Goal: Task Accomplishment & Management: Manage account settings

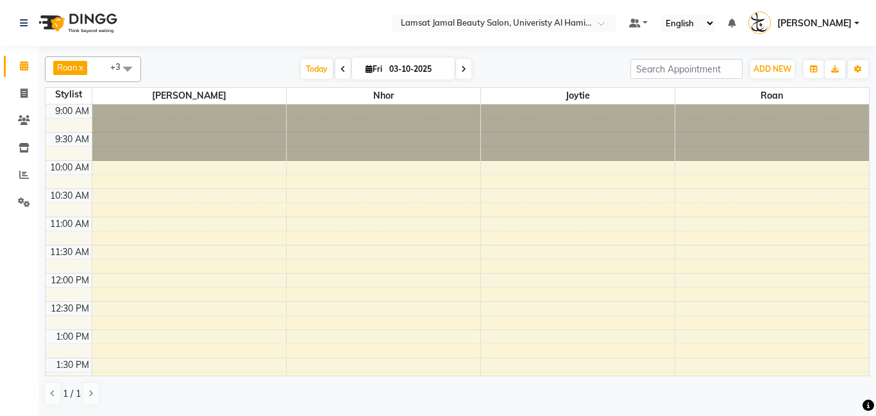
click at [134, 71] on span at bounding box center [128, 68] width 26 height 24
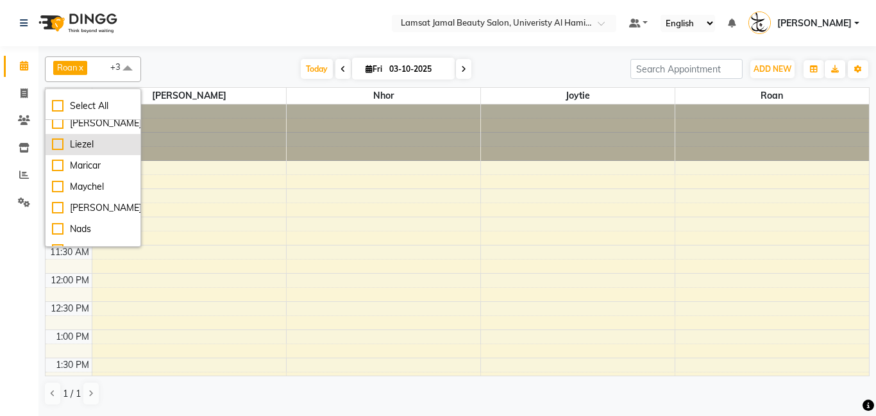
scroll to position [161, 0]
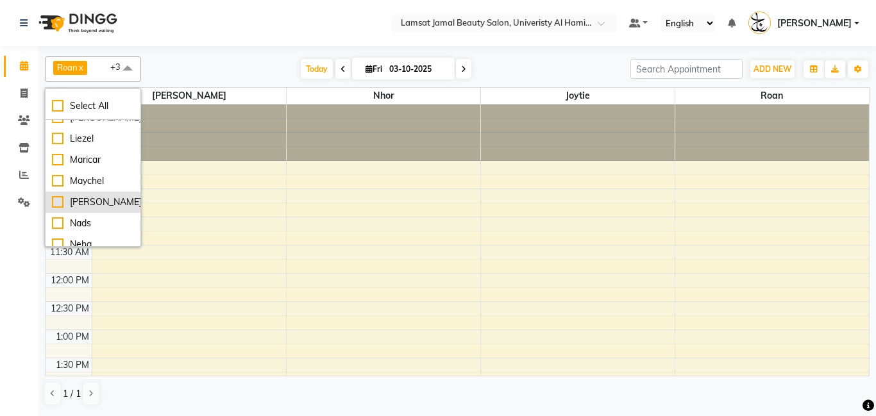
click at [115, 200] on div "[PERSON_NAME]" at bounding box center [93, 202] width 82 height 13
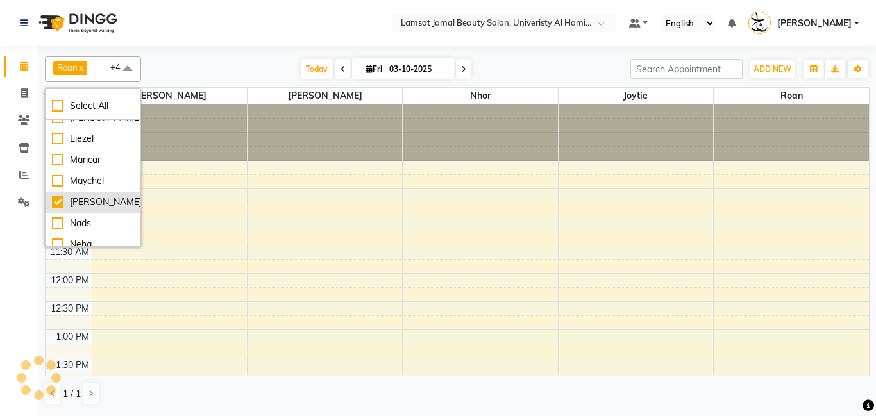
checkbox input "true"
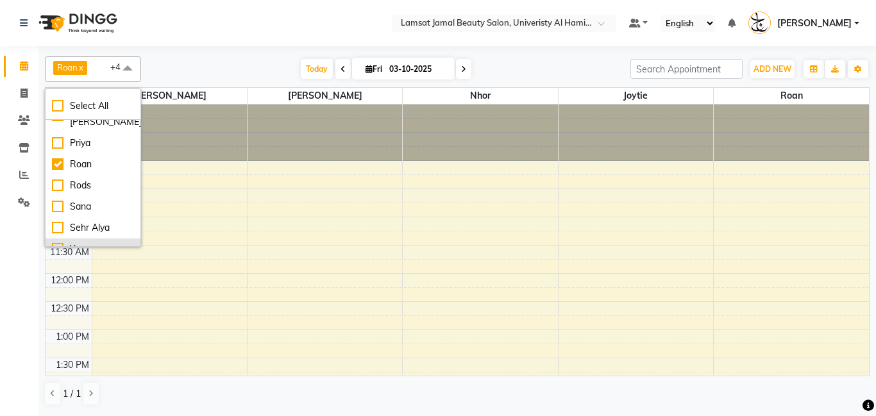
click at [78, 242] on li "Yeng" at bounding box center [93, 249] width 95 height 21
checkbox input "true"
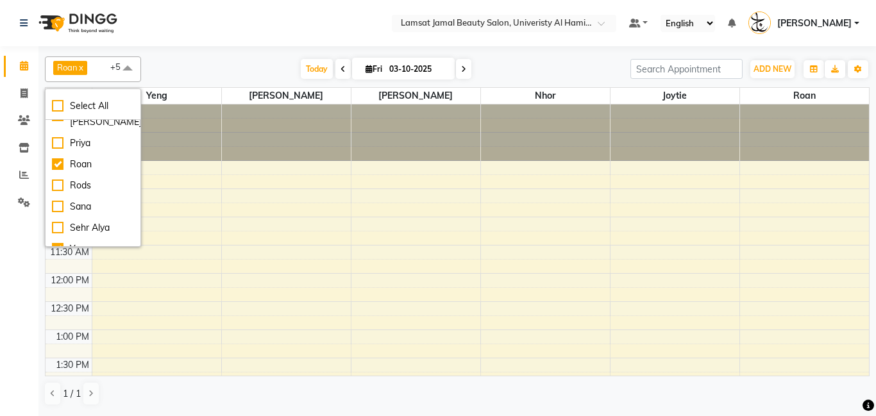
click at [270, 63] on div "[DATE] [DATE]" at bounding box center [386, 69] width 477 height 19
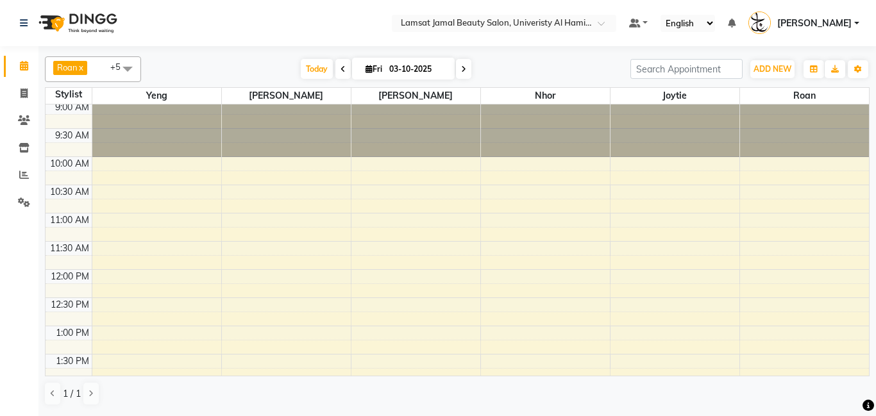
scroll to position [0, 0]
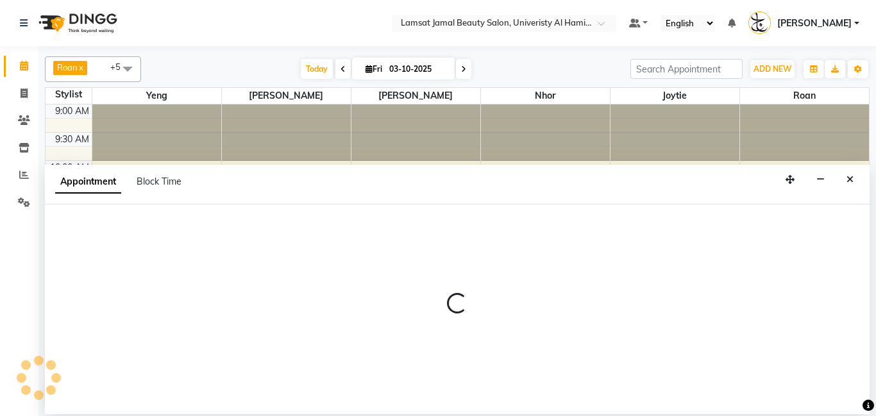
select select "79900"
select select "tentative"
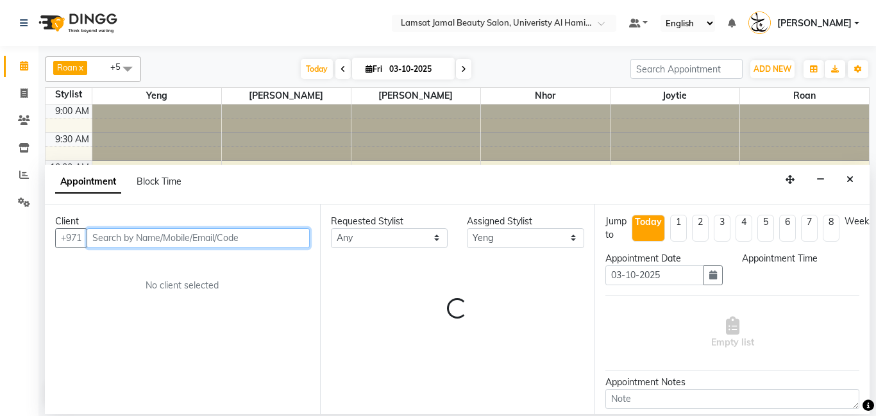
select select "660"
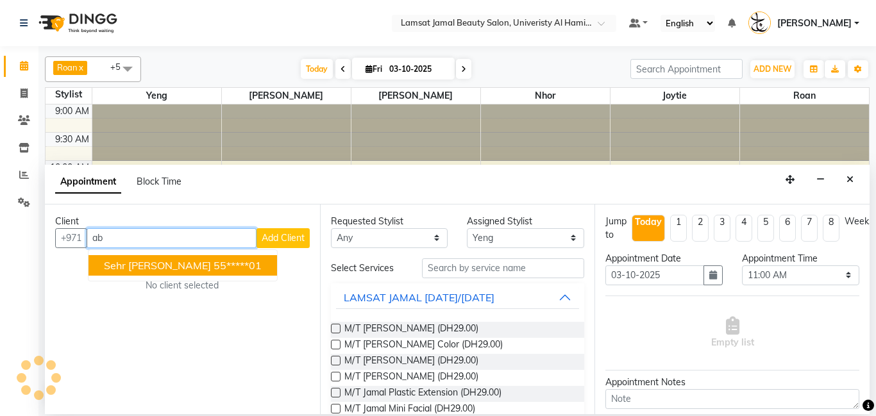
type input "a"
click at [214, 265] on ngb-highlight "55*****01" at bounding box center [238, 265] width 48 height 13
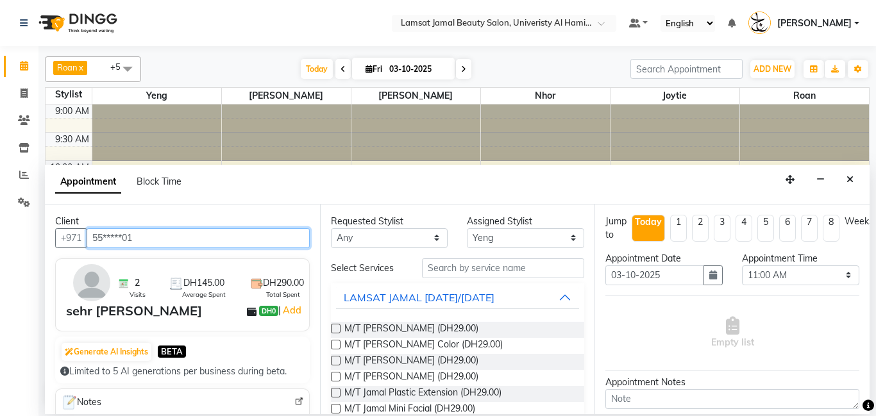
type input "55*****01"
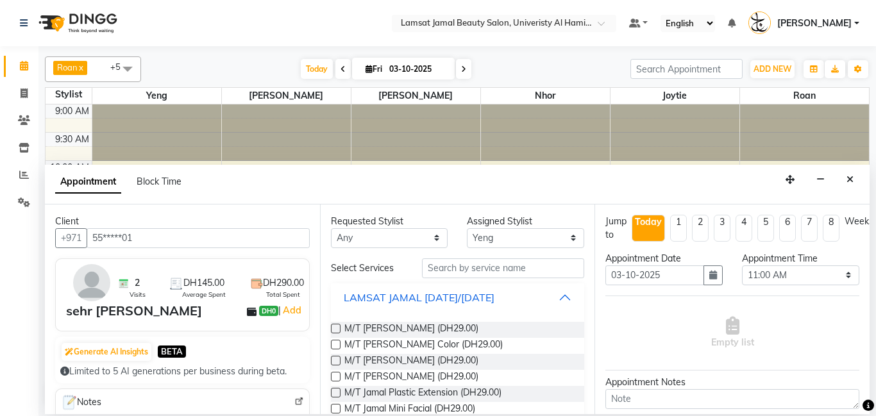
click at [559, 300] on button "LAMSAT JAMAL [DATE]/[DATE]" at bounding box center [458, 297] width 244 height 23
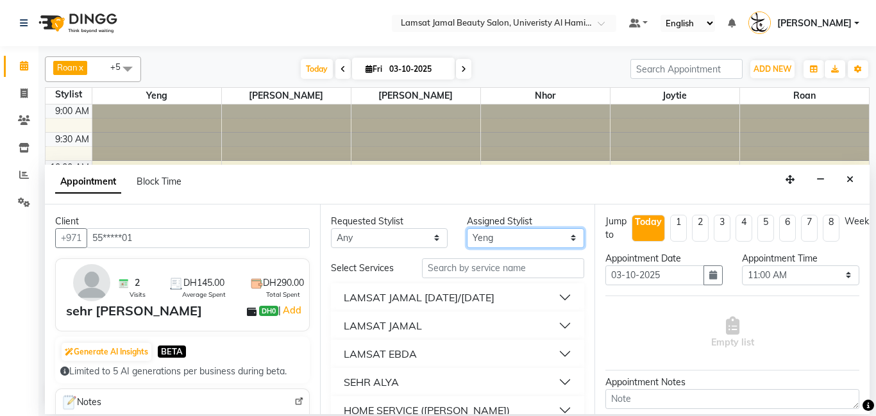
click at [577, 237] on select "Select [PERSON_NAME] Amna [PERSON_NAME] [PERSON_NAME] Ebda Lamsat [PERSON_NAME]…" at bounding box center [525, 238] width 117 height 20
select select "79914"
click at [467, 228] on select "Select [PERSON_NAME] Amna [PERSON_NAME] [PERSON_NAME] Ebda Lamsat [PERSON_NAME]…" at bounding box center [525, 238] width 117 height 20
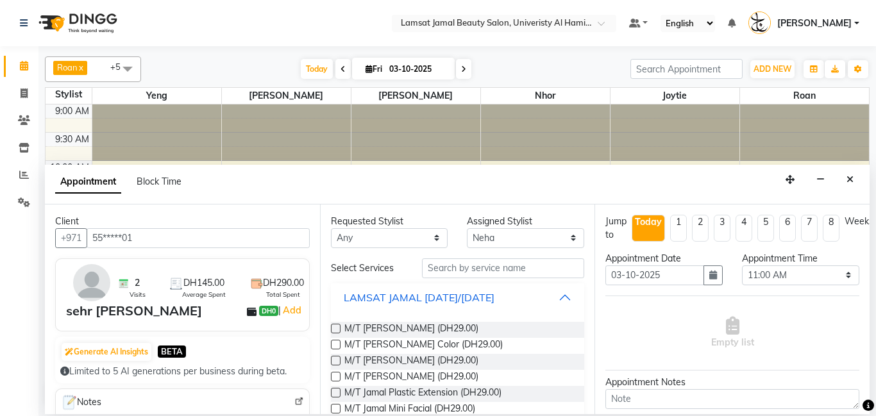
click at [553, 297] on button "LAMSAT JAMAL [DATE]/[DATE]" at bounding box center [458, 297] width 244 height 23
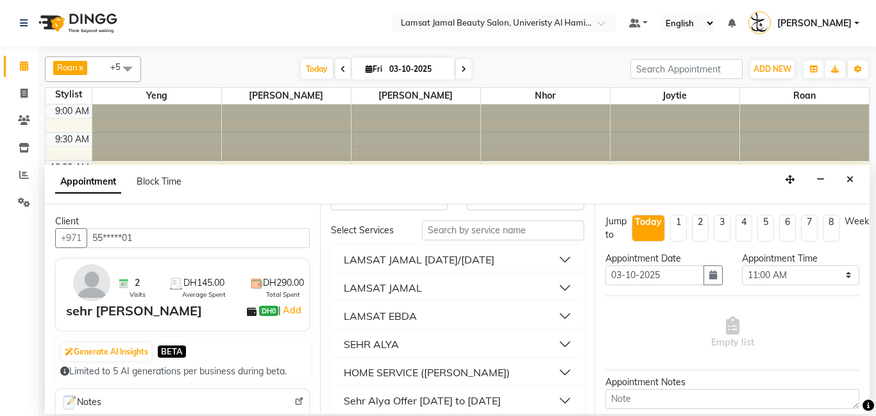
scroll to position [160, 0]
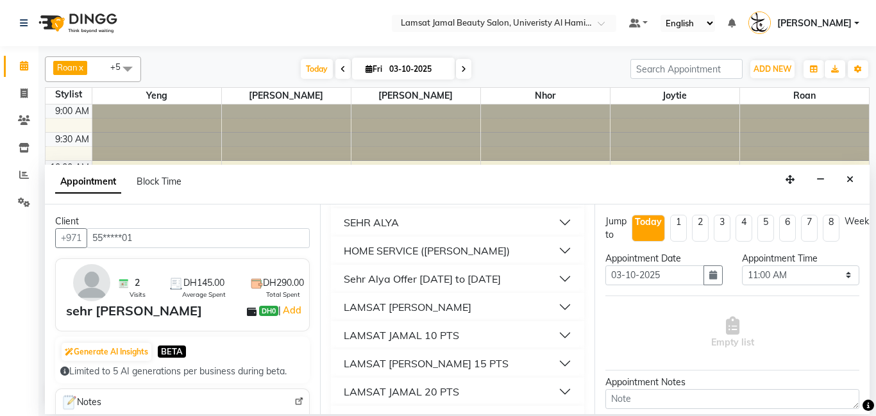
click at [558, 252] on button "HOME SERVICE ([PERSON_NAME])" at bounding box center [458, 250] width 244 height 23
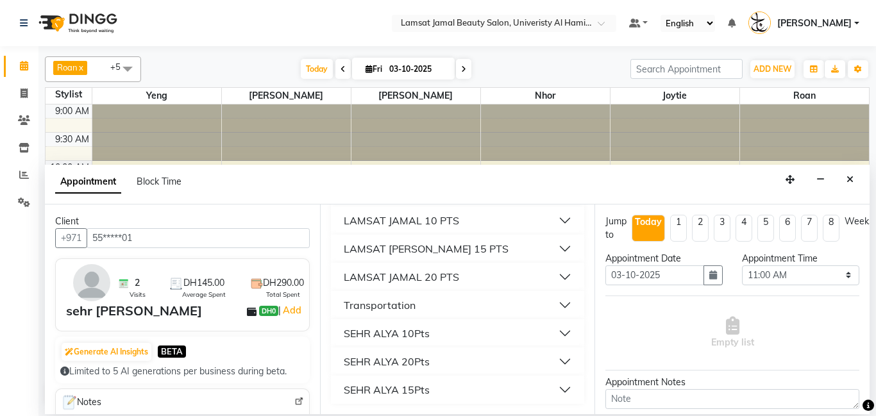
scroll to position [1519, 0]
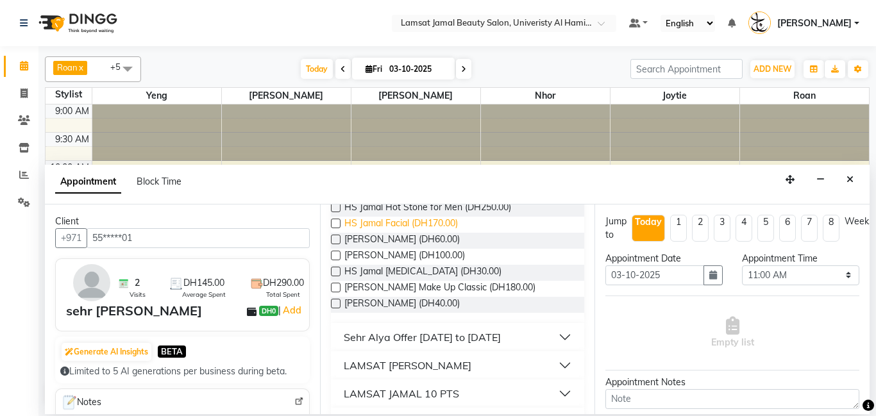
click at [423, 233] on span "HS Jamal Facial (DH170.00)" at bounding box center [401, 225] width 114 height 16
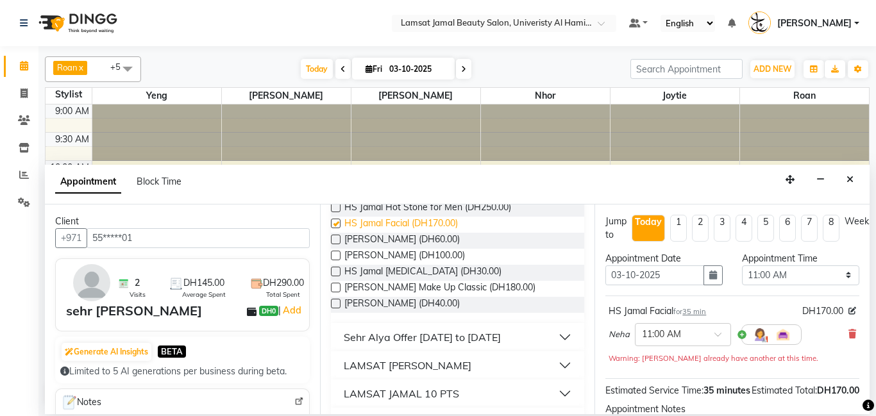
checkbox input "false"
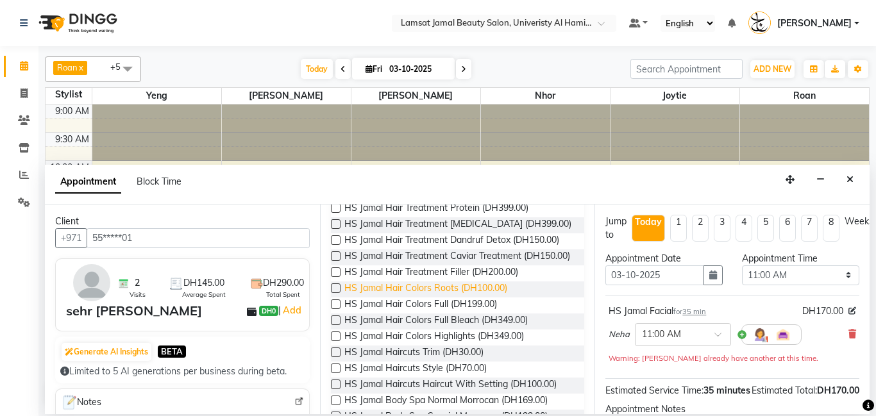
scroll to position [1119, 0]
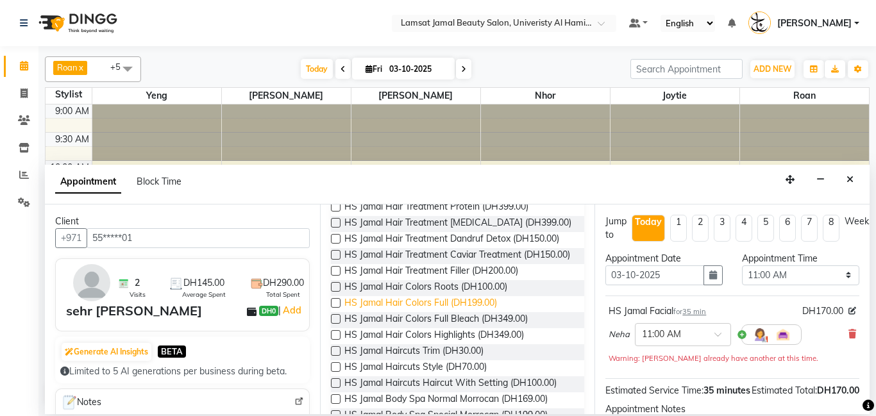
click at [459, 312] on span "HS Jamal Hair Colors Full (DH199.00)" at bounding box center [420, 304] width 153 height 16
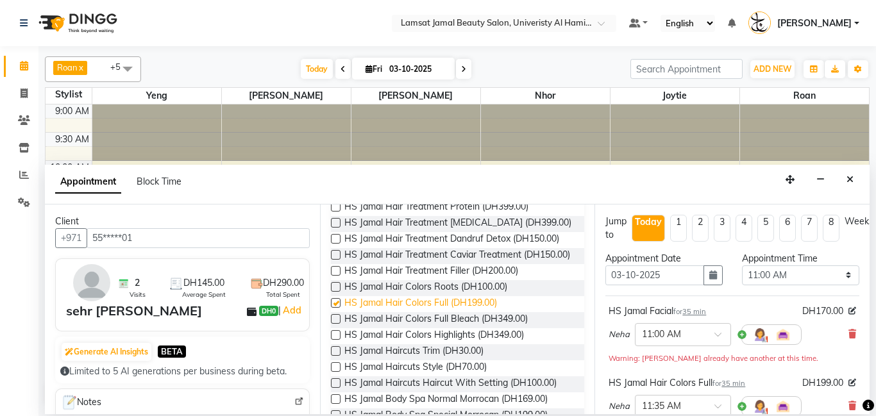
checkbox input "false"
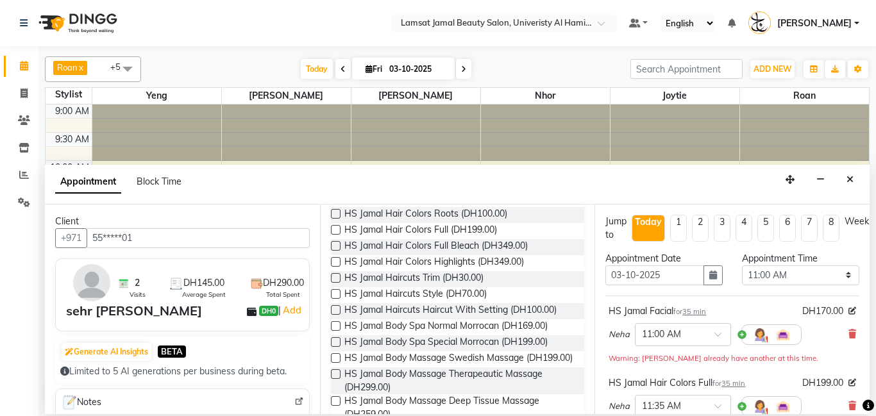
scroll to position [0, 0]
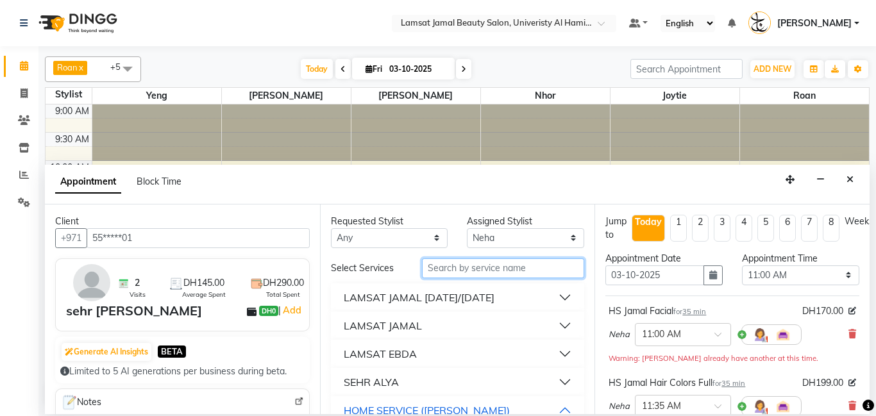
click at [491, 274] on input "text" at bounding box center [503, 268] width 163 height 20
type input "a"
click at [502, 273] on input "face b" at bounding box center [503, 268] width 163 height 20
type input "f"
type input "[PERSON_NAME]"
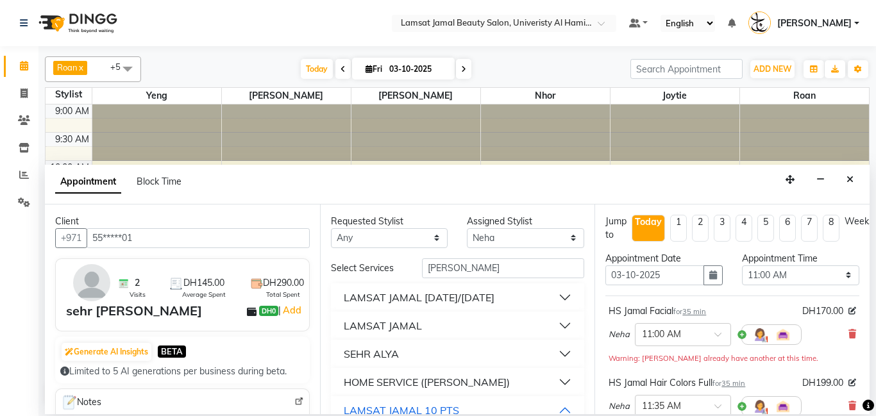
click at [572, 387] on button "HOME SERVICE ([PERSON_NAME])" at bounding box center [458, 382] width 244 height 23
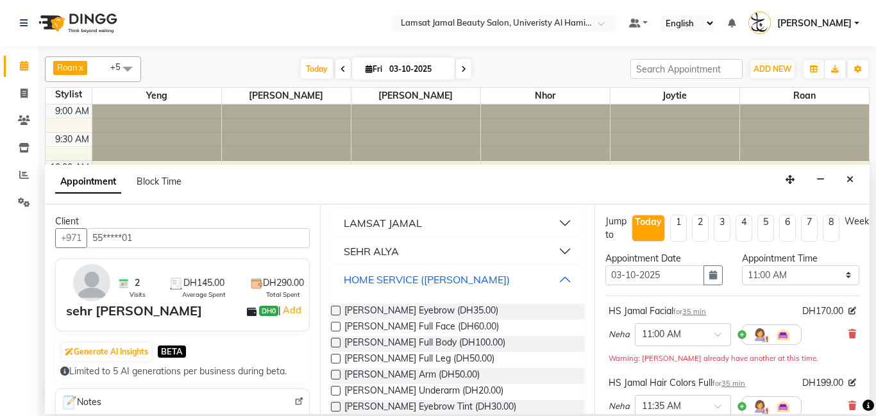
scroll to position [109, 0]
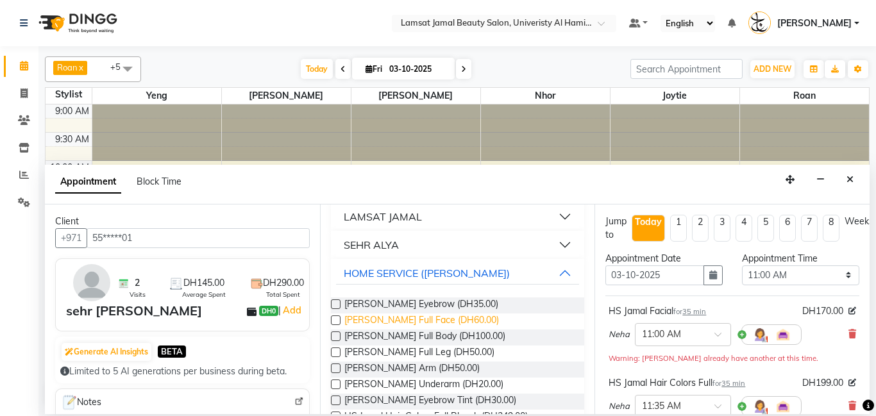
click at [452, 324] on span "[PERSON_NAME] Full Face (DH60.00)" at bounding box center [421, 322] width 155 height 16
checkbox input "false"
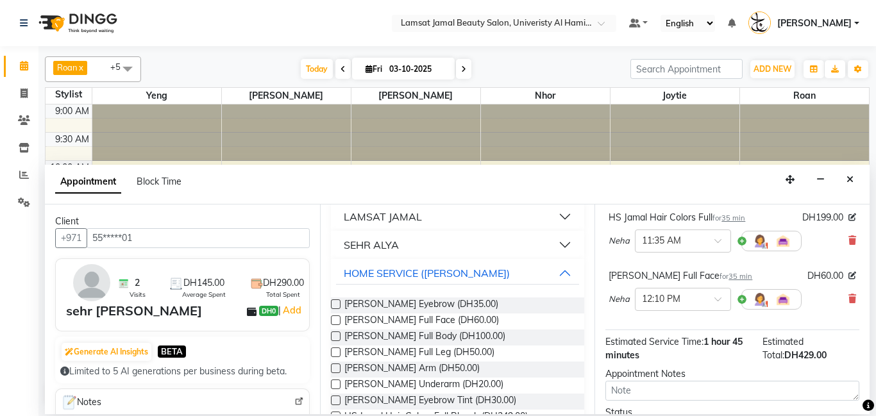
scroll to position [171, 0]
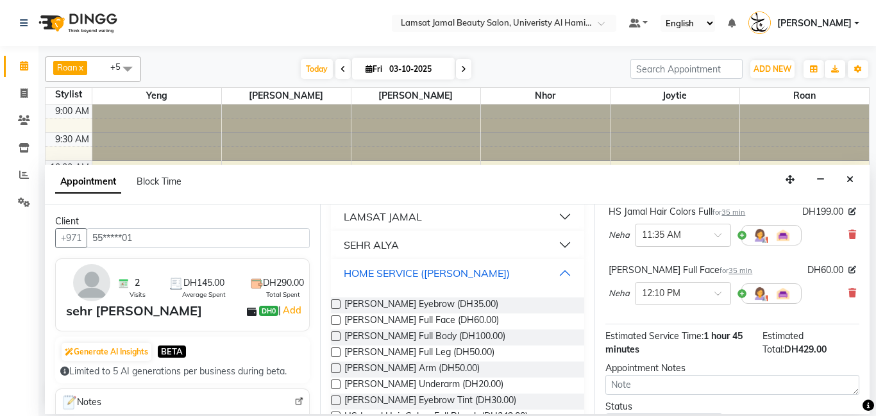
click at [564, 273] on button "HOME SERVICE ([PERSON_NAME])" at bounding box center [458, 273] width 244 height 23
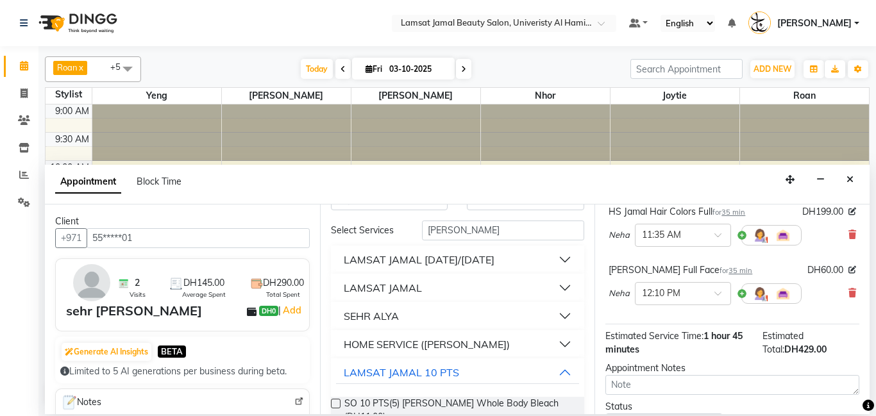
scroll to position [0, 0]
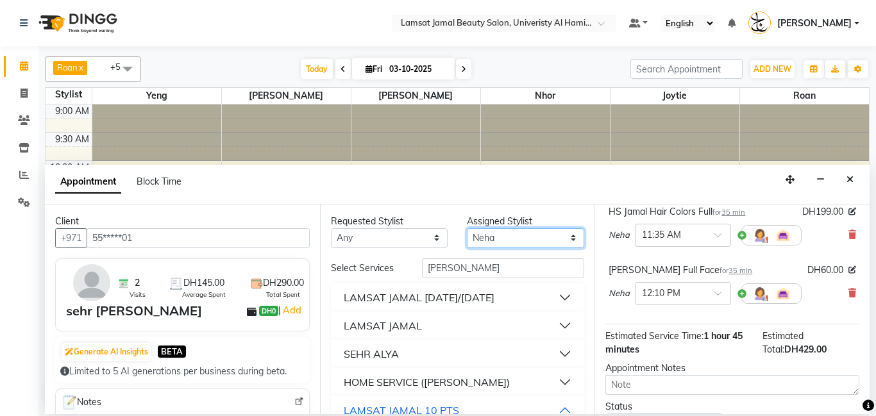
click at [579, 239] on select "Select [PERSON_NAME] Amna [PERSON_NAME] [PERSON_NAME] Ebda Lamsat [PERSON_NAME]…" at bounding box center [525, 238] width 117 height 20
select select "79911"
click at [467, 228] on select "Select [PERSON_NAME] Amna [PERSON_NAME] [PERSON_NAME] Ebda Lamsat [PERSON_NAME]…" at bounding box center [525, 238] width 117 height 20
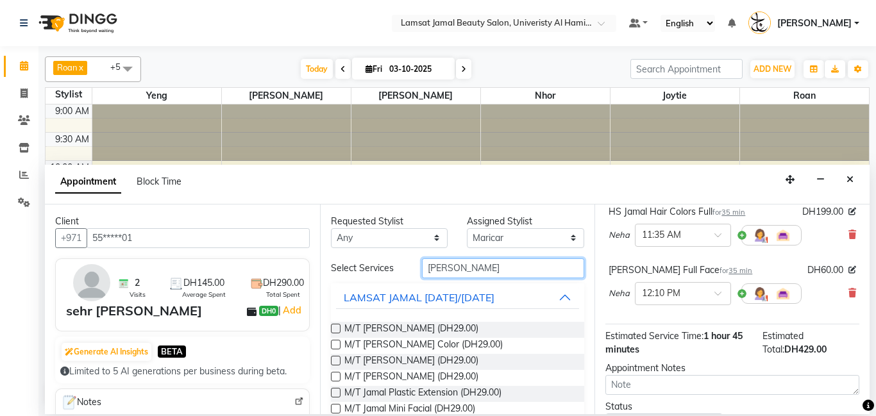
click at [541, 271] on input "[PERSON_NAME]" at bounding box center [503, 268] width 163 height 20
type input "b"
click at [568, 299] on button "LAMSAT JAMAL [DATE]/[DATE]" at bounding box center [458, 297] width 244 height 23
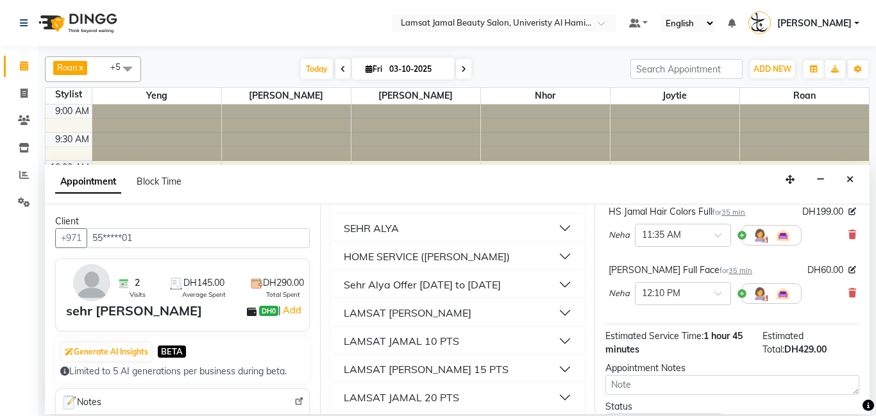
scroll to position [155, 0]
click at [557, 256] on button "HOME SERVICE ([PERSON_NAME])" at bounding box center [458, 255] width 244 height 23
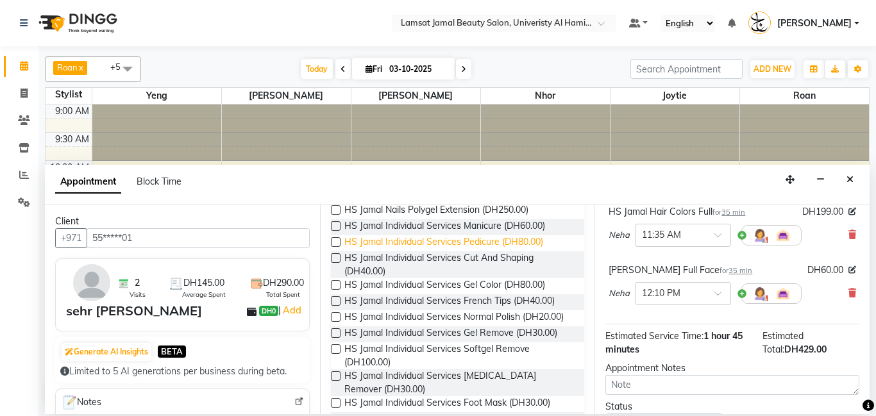
scroll to position [333, 0]
click at [465, 248] on span "HS Jamal Individual Services Pedicure (DH80.00)" at bounding box center [443, 244] width 199 height 16
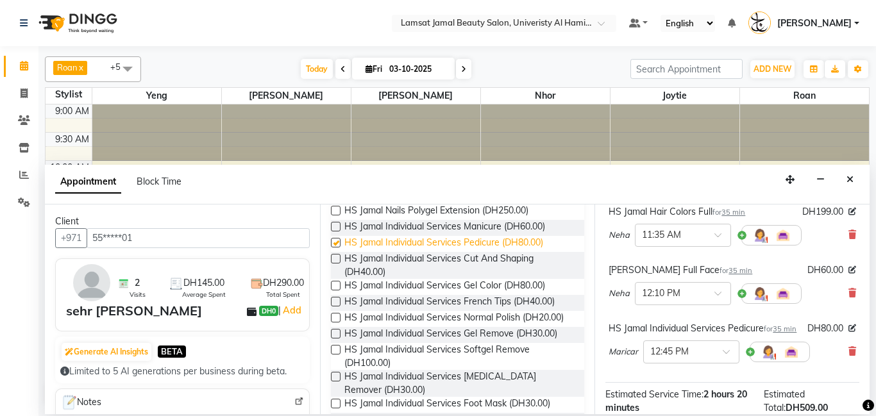
checkbox input "false"
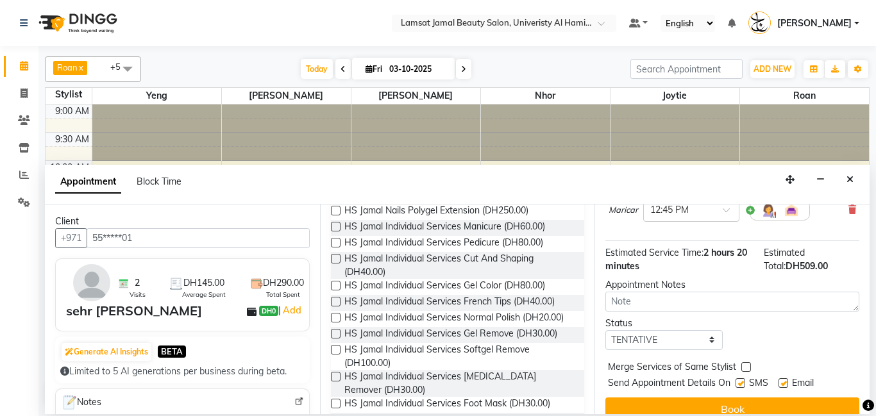
scroll to position [330, 0]
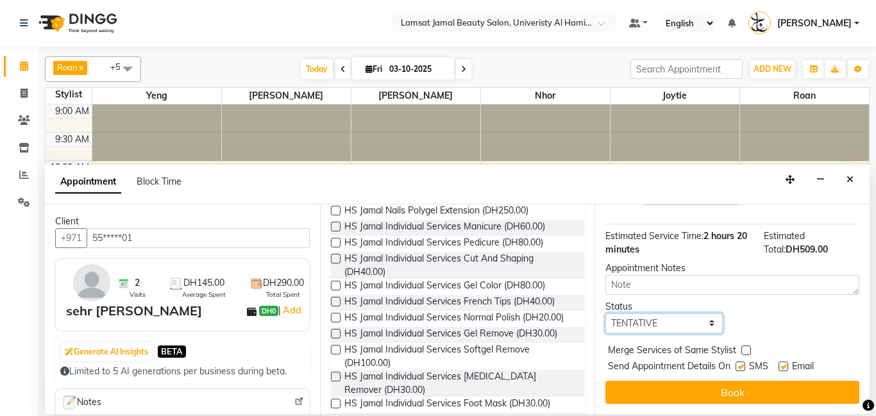
click at [711, 319] on select "Select TENTATIVE CONFIRM CHECK-IN UPCOMING" at bounding box center [663, 324] width 117 height 20
select select "check-in"
click at [605, 314] on select "Select TENTATIVE CONFIRM CHECK-IN UPCOMING" at bounding box center [663, 324] width 117 height 20
click at [745, 349] on label at bounding box center [746, 351] width 10 height 10
click at [745, 349] on input "checkbox" at bounding box center [745, 352] width 8 height 8
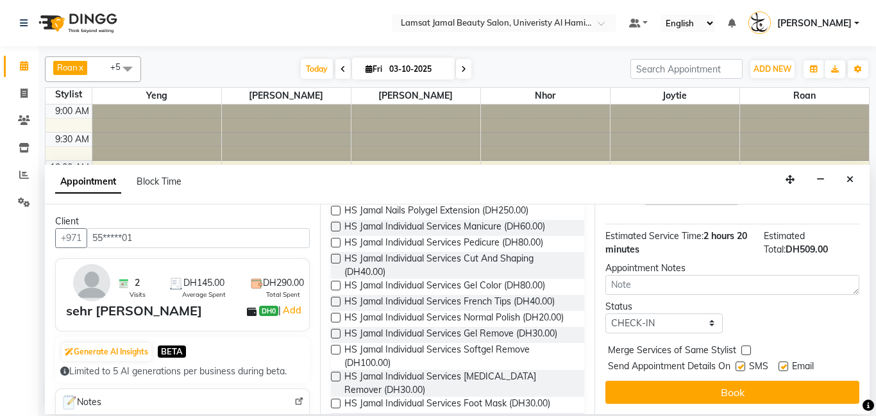
checkbox input "true"
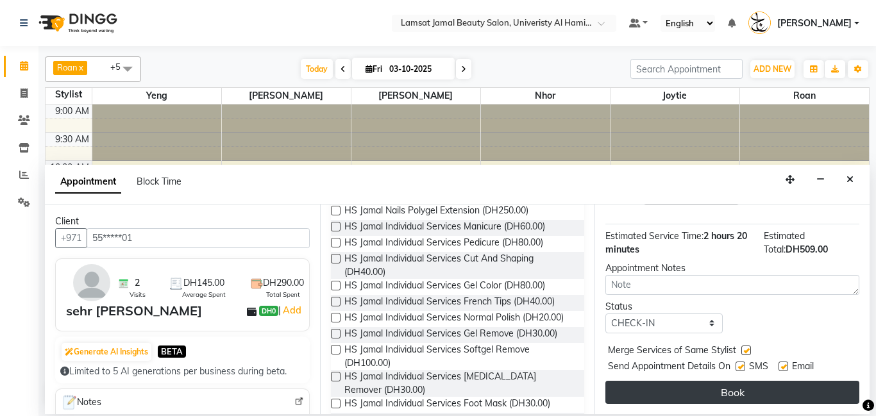
click at [750, 388] on button "Book" at bounding box center [732, 392] width 254 height 23
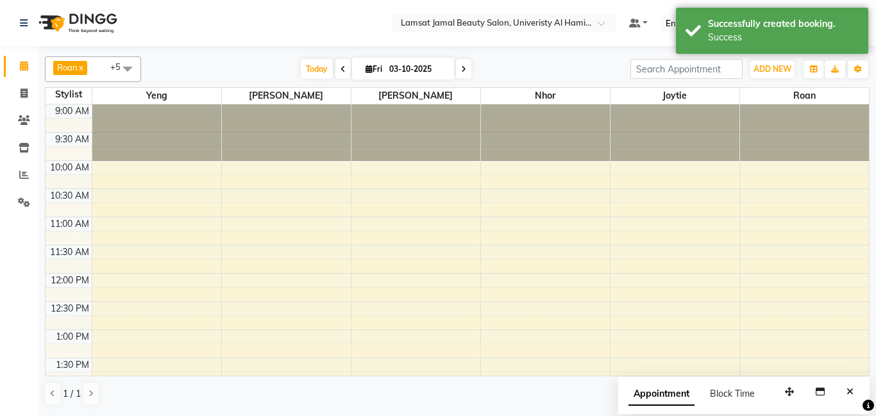
click at [131, 72] on span at bounding box center [128, 68] width 26 height 24
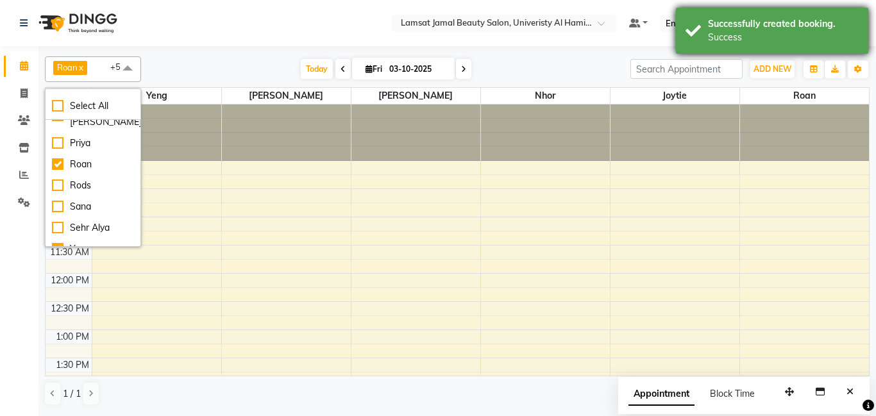
drag, startPoint x: 739, startPoint y: 24, endPoint x: 737, endPoint y: 30, distance: 6.7
click at [738, 26] on div "Successfully created booking." at bounding box center [783, 23] width 151 height 13
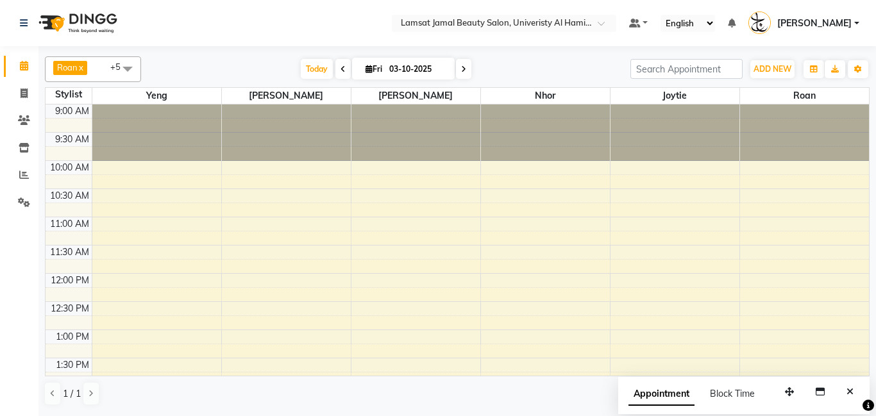
click at [131, 73] on span at bounding box center [128, 68] width 26 height 24
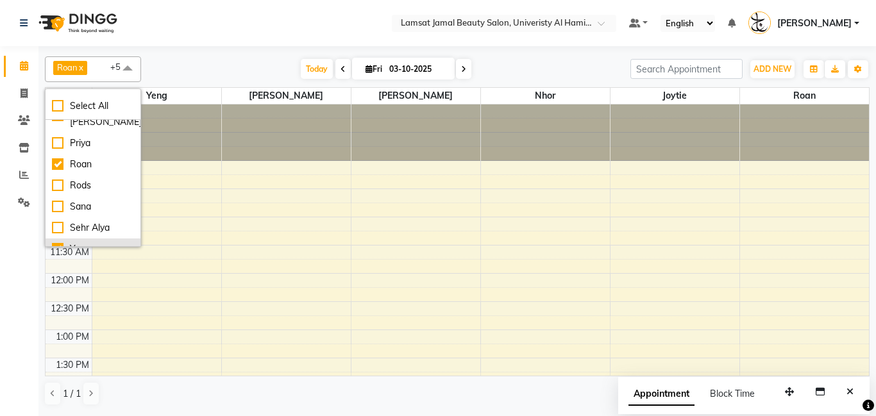
click at [101, 242] on div "Yeng" at bounding box center [93, 248] width 82 height 13
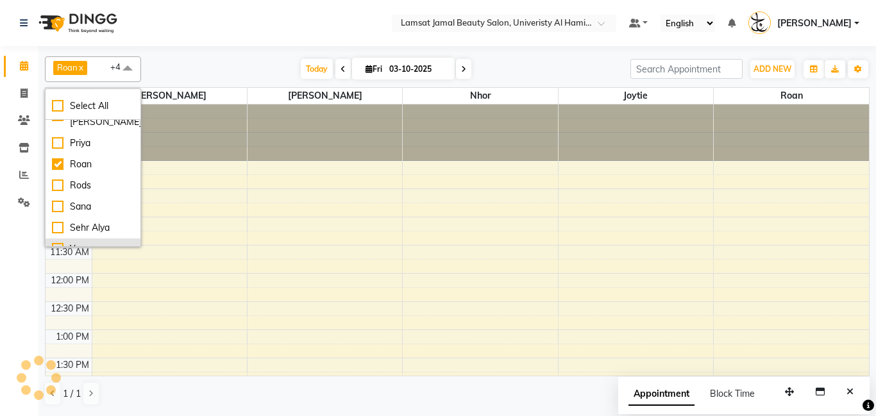
checkbox input "false"
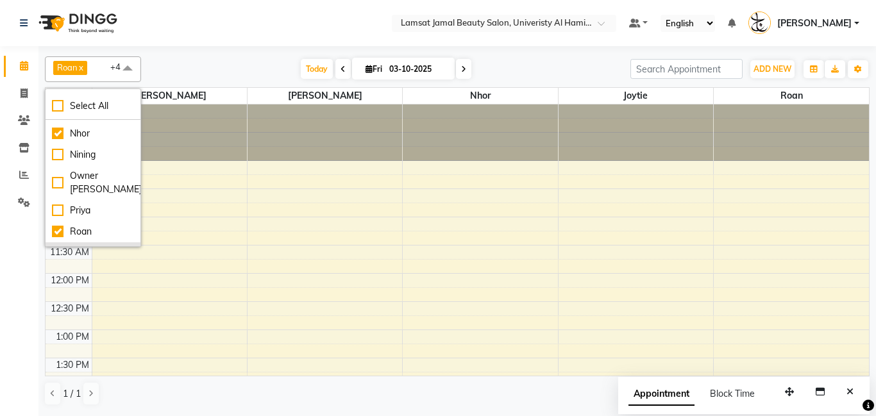
scroll to position [255, 0]
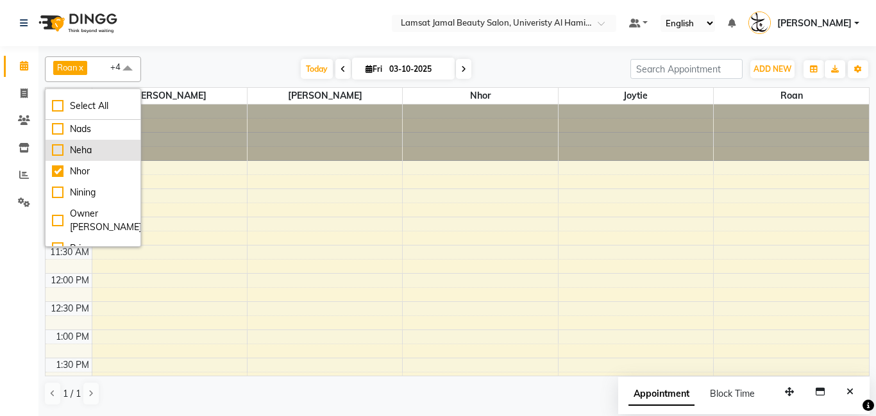
click at [94, 155] on div "Neha" at bounding box center [93, 150] width 82 height 13
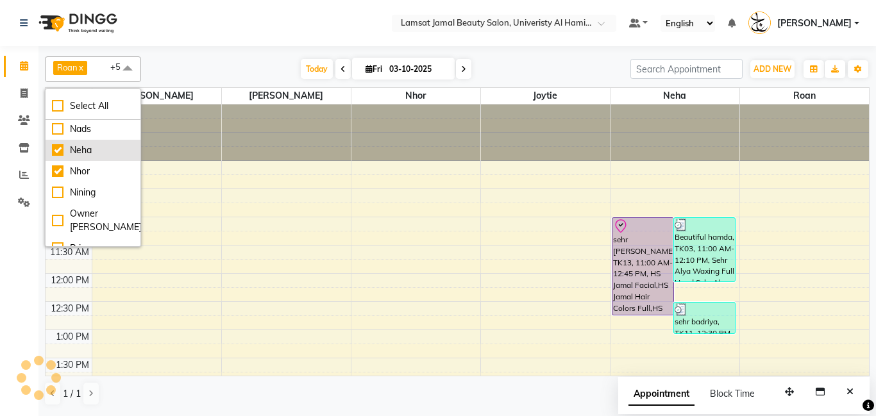
checkbox input "true"
click at [216, 74] on div "[DATE] [DATE]" at bounding box center [386, 69] width 477 height 19
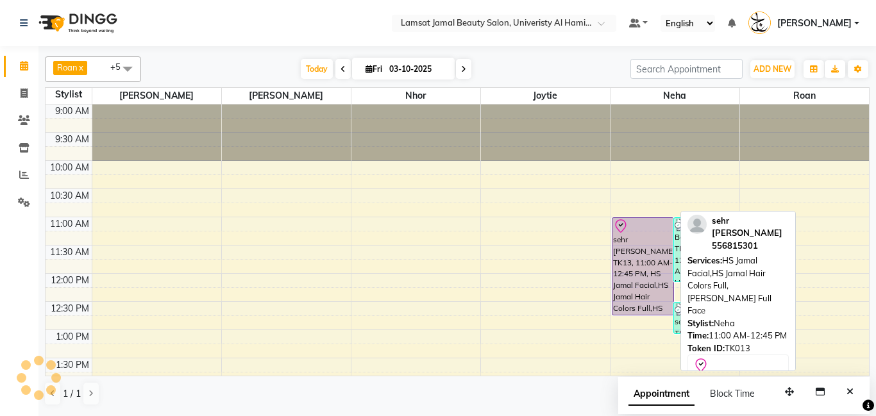
click at [661, 250] on div "sehr [PERSON_NAME], TK13, 11:00 AM-12:45 PM, HS Jamal Facial,HS Jamal Hair Colo…" at bounding box center [643, 266] width 61 height 97
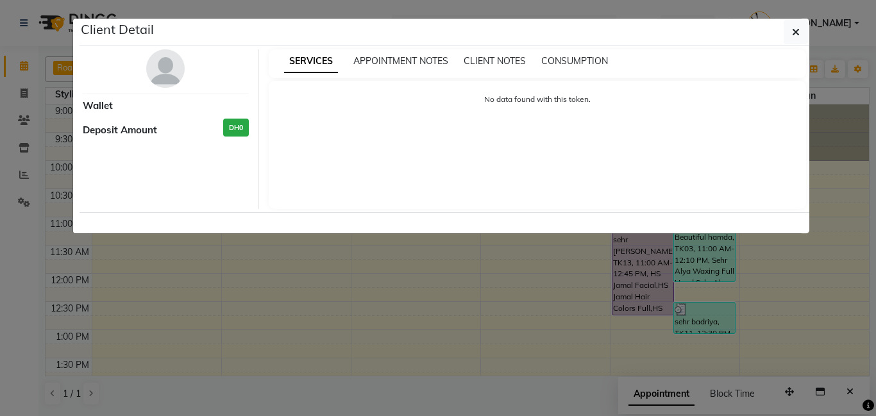
select select "8"
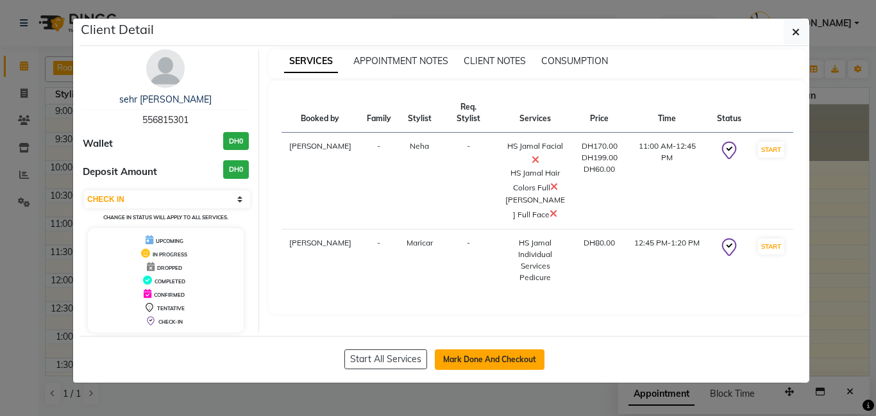
click at [506, 356] on button "Mark Done And Checkout" at bounding box center [490, 360] width 110 height 21
select select "service"
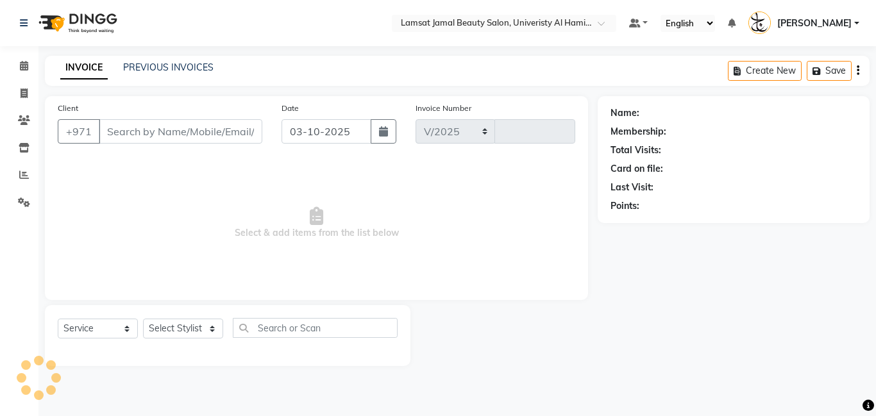
select select "8294"
type input "4066"
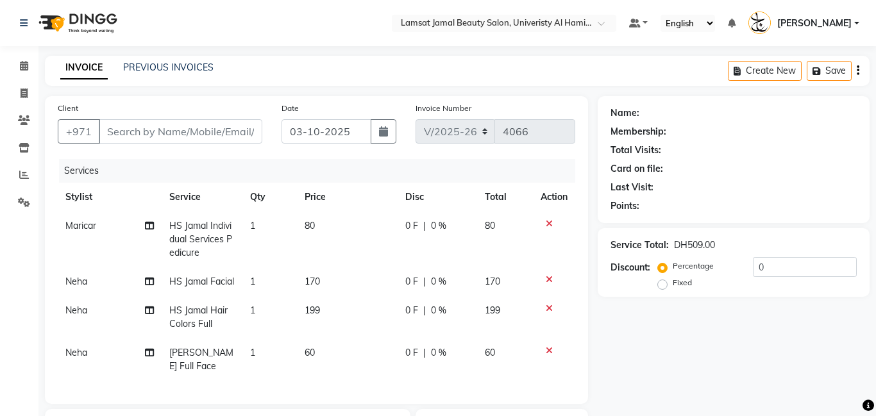
type input "55*****01"
select select "79914"
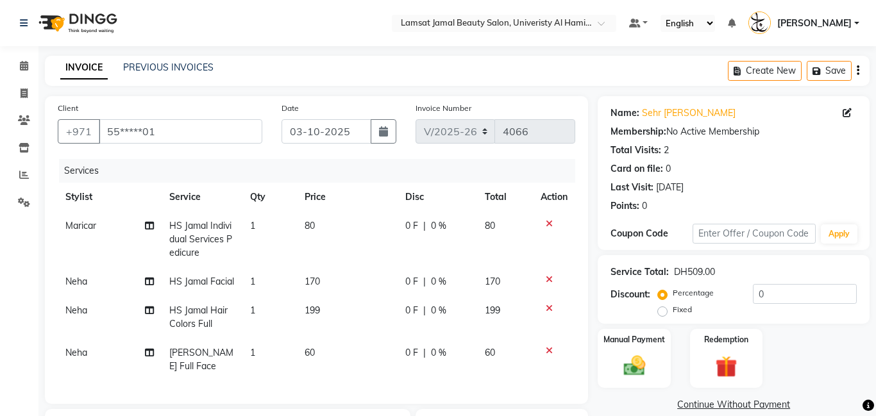
click at [343, 310] on td "199" at bounding box center [347, 317] width 101 height 42
select select "79914"
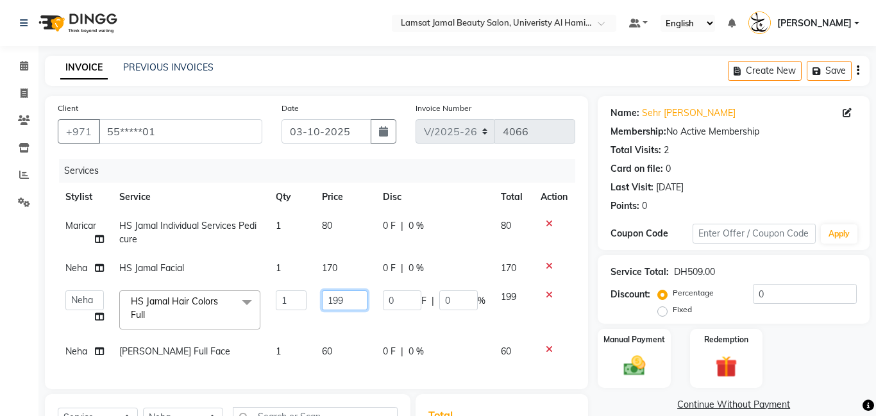
click at [351, 303] on input "199" at bounding box center [345, 301] width 46 height 20
type input "1"
type input "250"
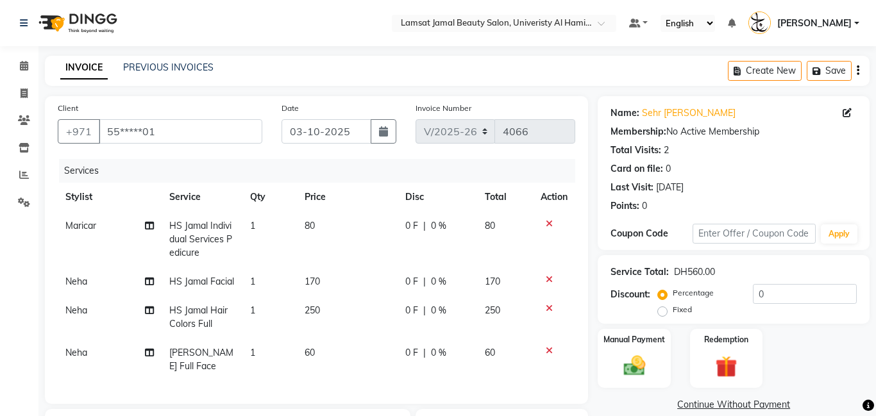
click at [321, 275] on td "170" at bounding box center [347, 281] width 101 height 29
select select "79914"
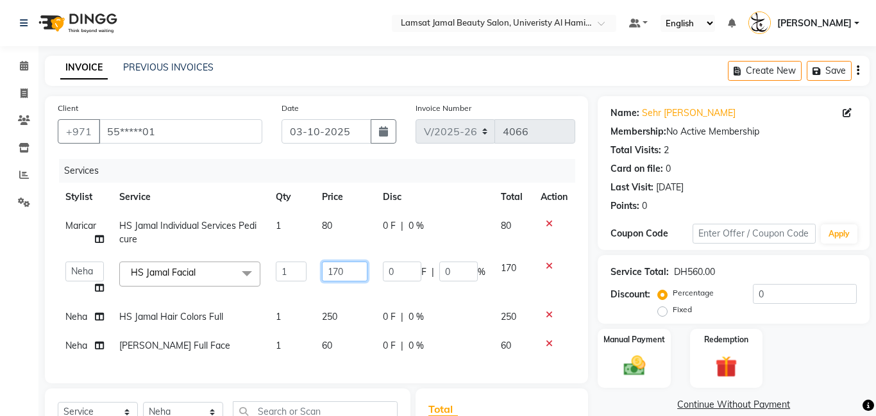
click at [345, 267] on input "170" at bounding box center [345, 272] width 46 height 20
type input "150"
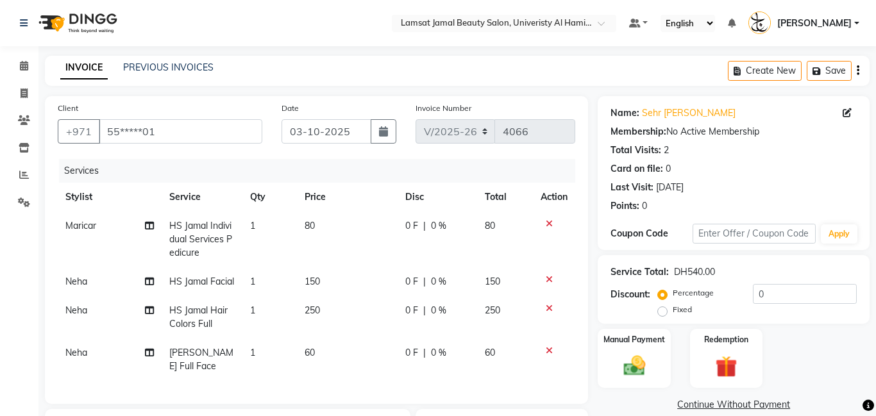
click at [314, 219] on td "80" at bounding box center [347, 240] width 101 height 56
select select "79911"
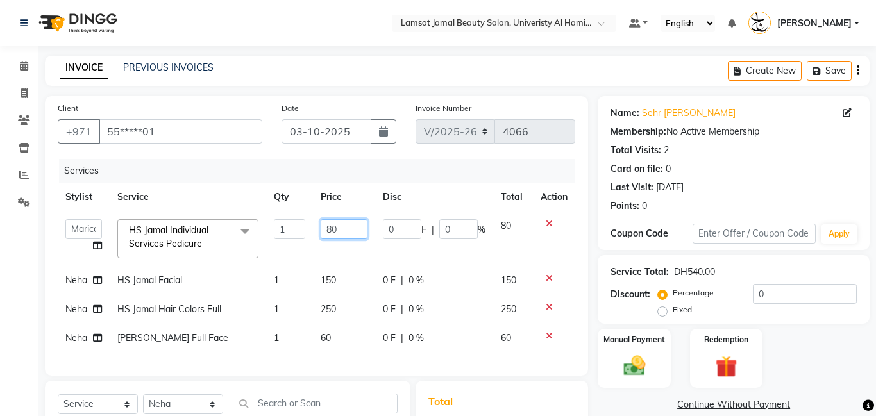
click at [346, 228] on input "80" at bounding box center [344, 229] width 47 height 20
type input "8"
type input "70"
click at [466, 74] on div "INVOICE PREVIOUS INVOICES Create New Save" at bounding box center [457, 71] width 825 height 30
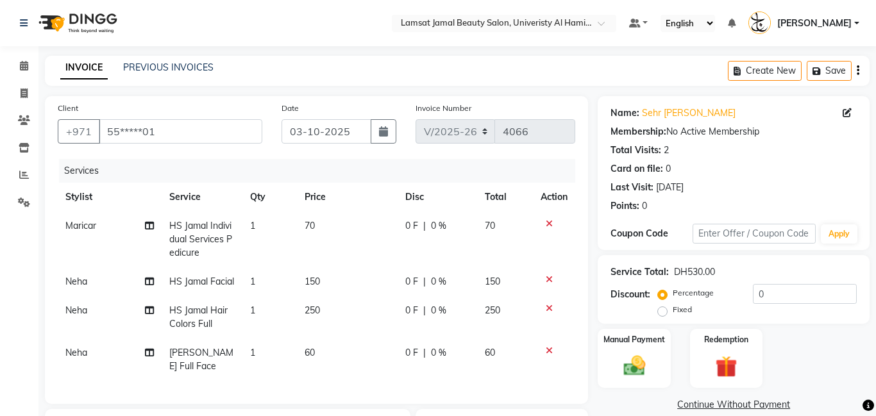
scroll to position [197, 0]
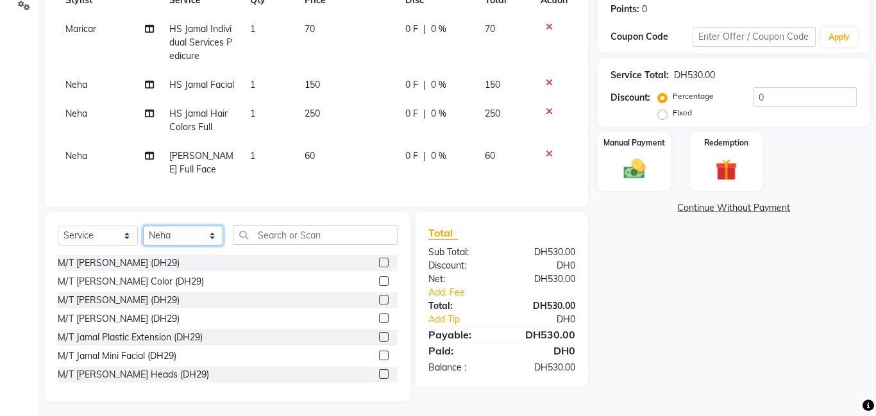
click at [210, 237] on select "Select Stylist [PERSON_NAME] [PERSON_NAME] [PERSON_NAME] Ebda Lamsat [PERSON_NA…" at bounding box center [183, 236] width 80 height 20
select select "79927"
click at [143, 226] on select "Select Stylist [PERSON_NAME] [PERSON_NAME] [PERSON_NAME] Ebda Lamsat [PERSON_NA…" at bounding box center [183, 236] width 80 height 20
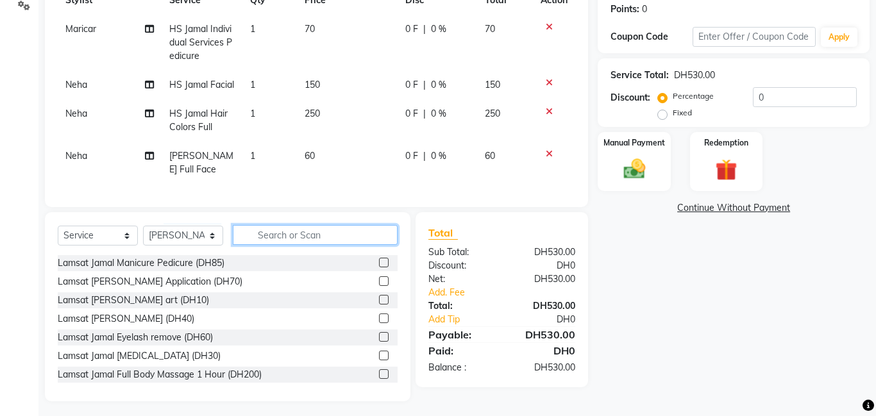
click at [348, 239] on input "text" at bounding box center [315, 235] width 165 height 20
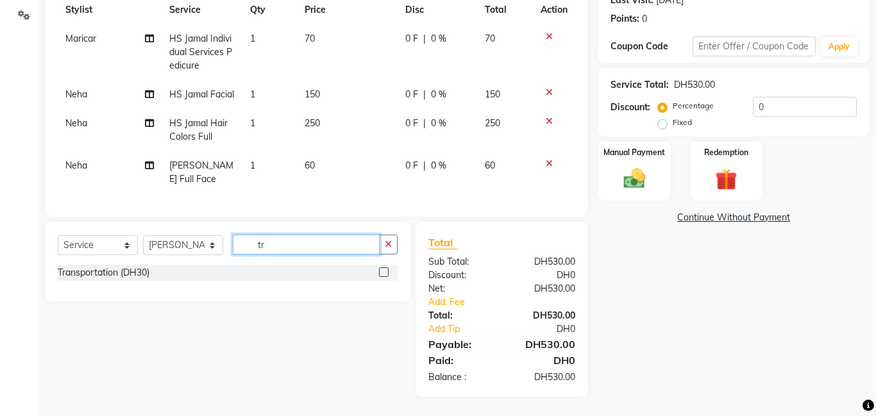
scroll to position [187, 0]
type input "tr"
click at [386, 275] on label at bounding box center [384, 272] width 10 height 10
click at [386, 275] on input "checkbox" at bounding box center [383, 273] width 8 height 8
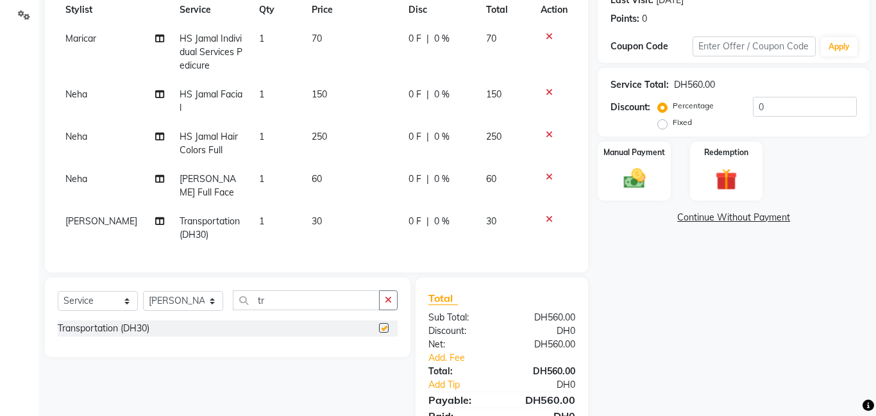
checkbox input "false"
click at [155, 132] on icon at bounding box center [159, 136] width 9 height 9
select select "79914"
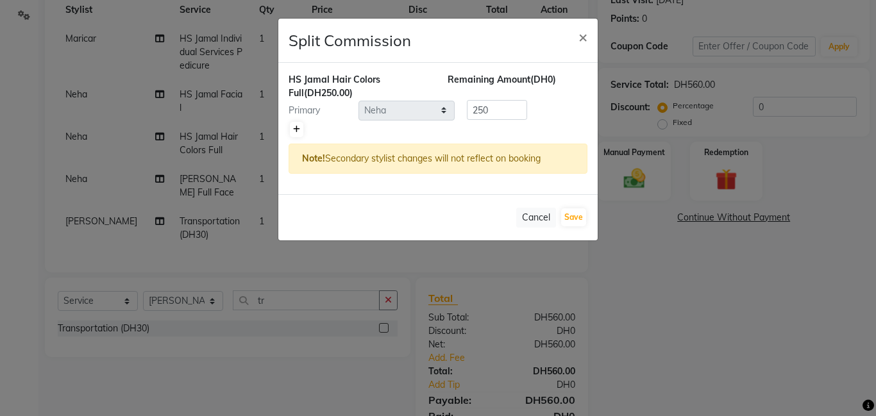
click at [292, 133] on link at bounding box center [296, 129] width 13 height 15
type input "125"
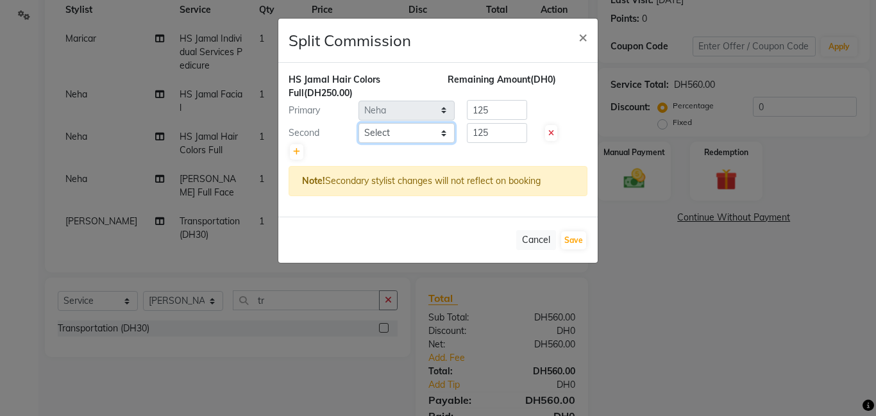
click at [444, 130] on select "Select [PERSON_NAME] Amna [PERSON_NAME] [PERSON_NAME] Ebda Lamsat [PERSON_NAME]…" at bounding box center [407, 133] width 96 height 20
select select "79911"
click at [359, 123] on select "Select [PERSON_NAME] Amna [PERSON_NAME] [PERSON_NAME] Ebda Lamsat [PERSON_NAME]…" at bounding box center [407, 133] width 96 height 20
click at [576, 243] on button "Save" at bounding box center [573, 241] width 25 height 18
select select "Select"
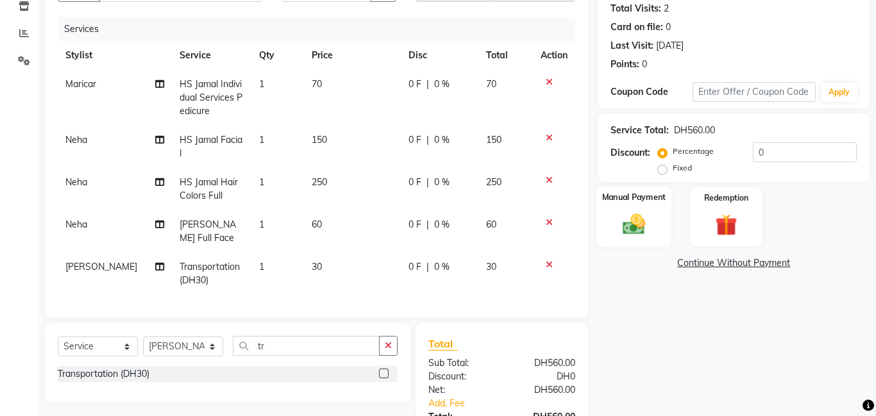
scroll to position [230, 0]
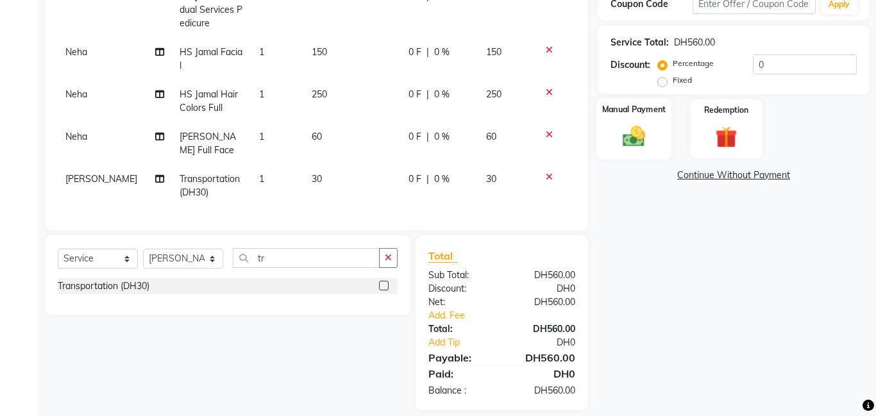
click at [635, 139] on img at bounding box center [634, 136] width 37 height 26
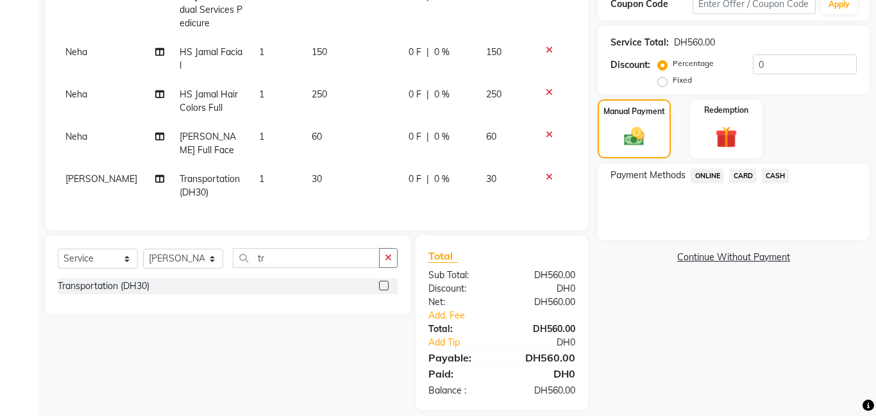
click at [781, 173] on span "CASH" at bounding box center [776, 176] width 28 height 15
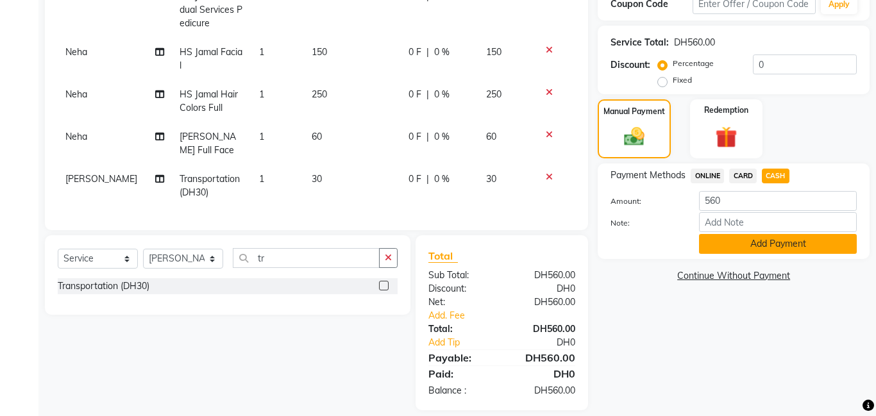
click at [793, 250] on button "Add Payment" at bounding box center [778, 244] width 158 height 20
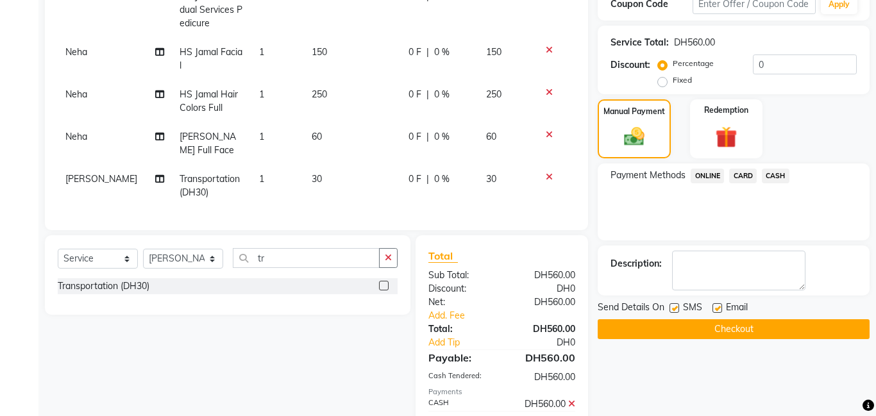
scroll to position [275, 0]
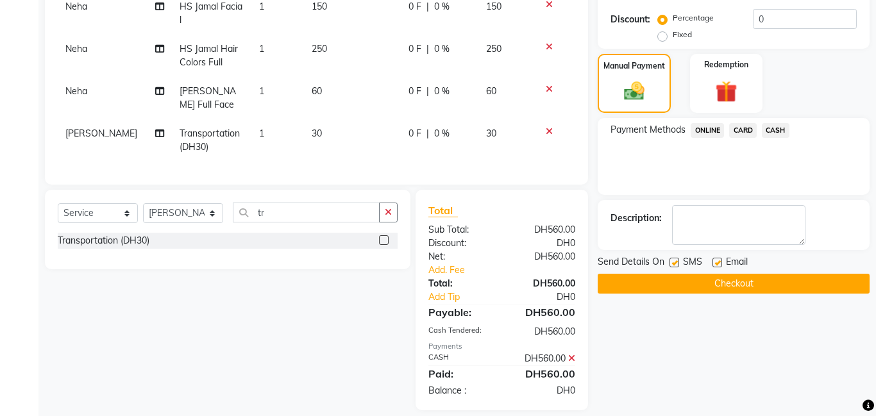
click at [742, 283] on button "Checkout" at bounding box center [734, 284] width 272 height 20
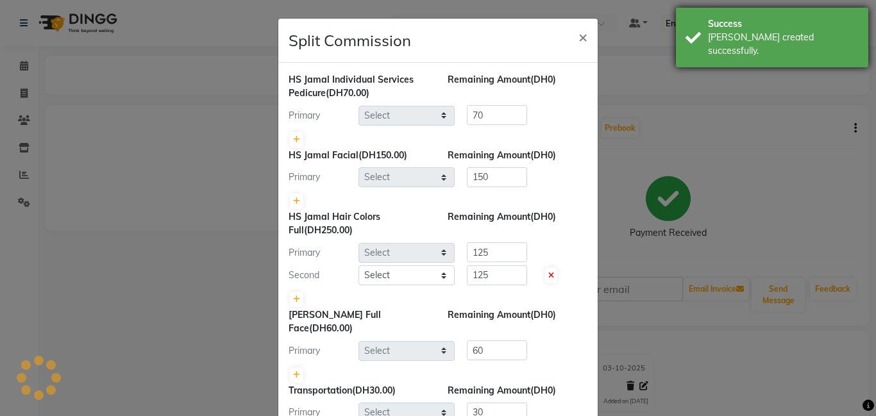
click at [702, 23] on div "Success [PERSON_NAME] created successfully." at bounding box center [772, 38] width 192 height 60
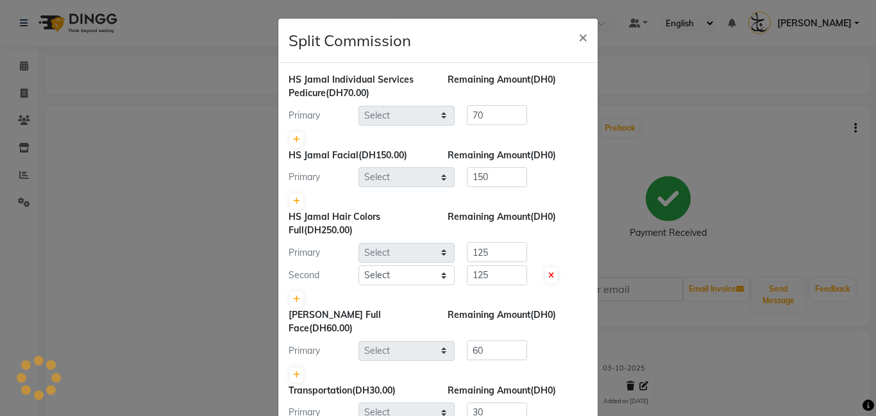
select select "79911"
select select "79914"
select select "79911"
select select "79914"
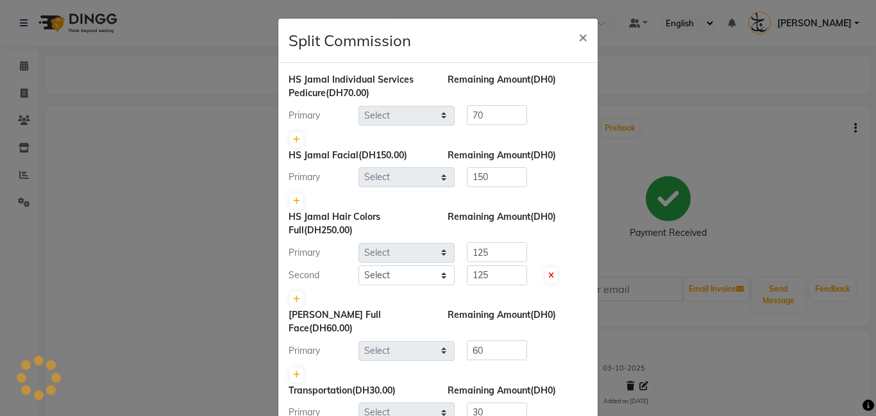
select select "79927"
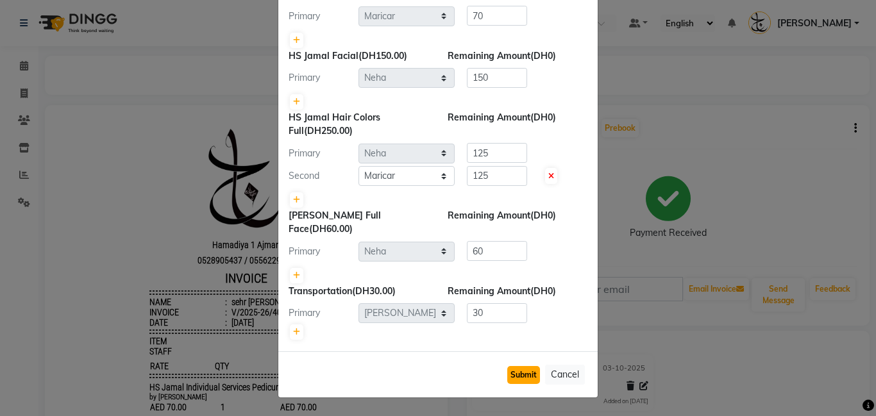
click at [531, 374] on button "Submit" at bounding box center [523, 375] width 33 height 18
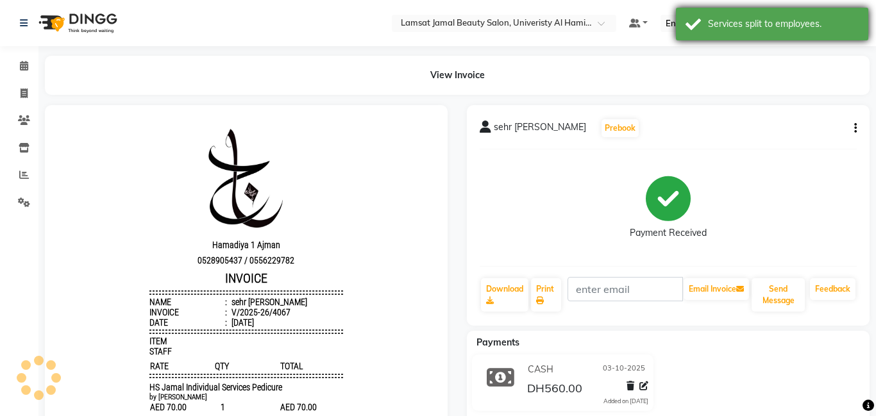
click at [753, 17] on div "Services split to employees." at bounding box center [783, 23] width 151 height 13
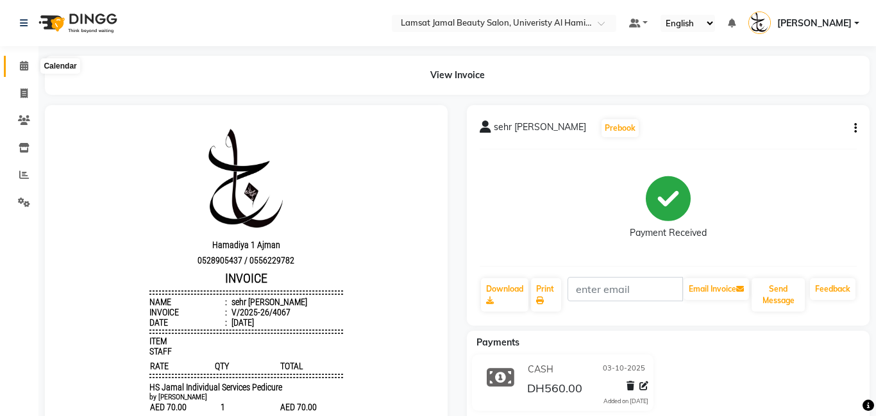
click at [31, 63] on span at bounding box center [24, 66] width 22 height 15
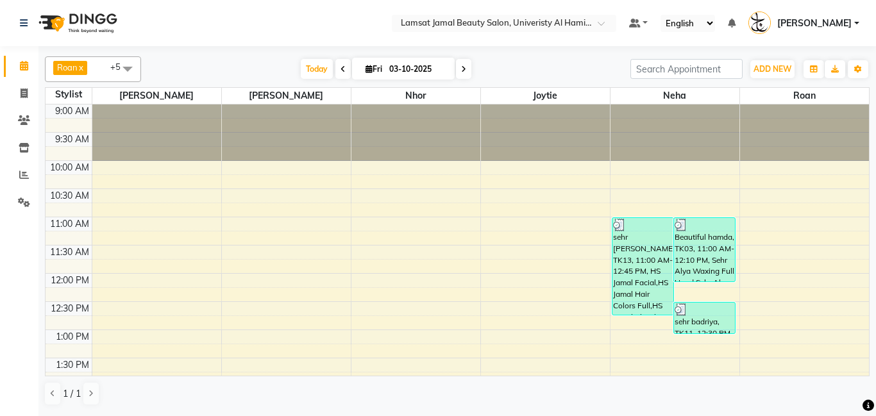
click at [124, 70] on span at bounding box center [128, 68] width 26 height 24
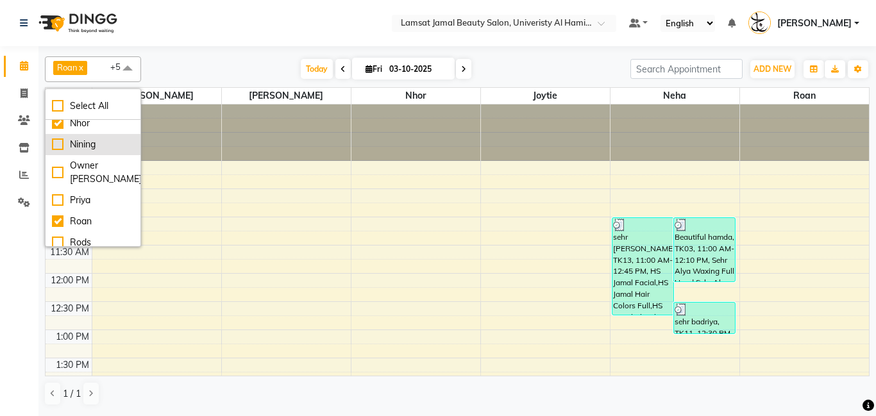
scroll to position [258, 0]
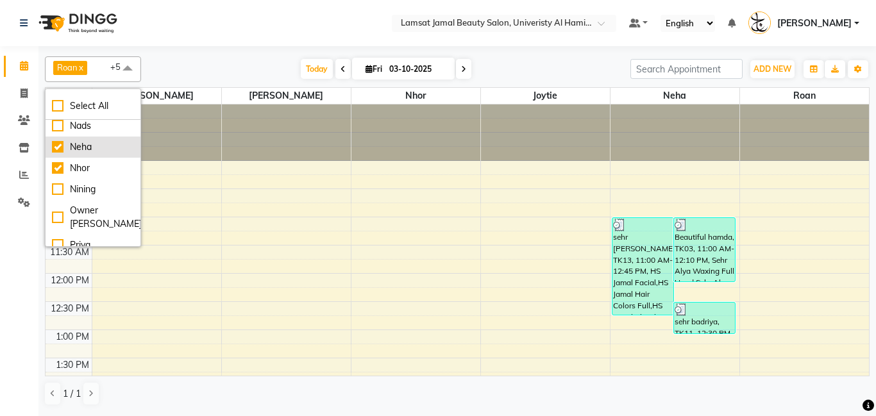
click at [106, 151] on div "Neha" at bounding box center [93, 146] width 82 height 13
checkbox input "false"
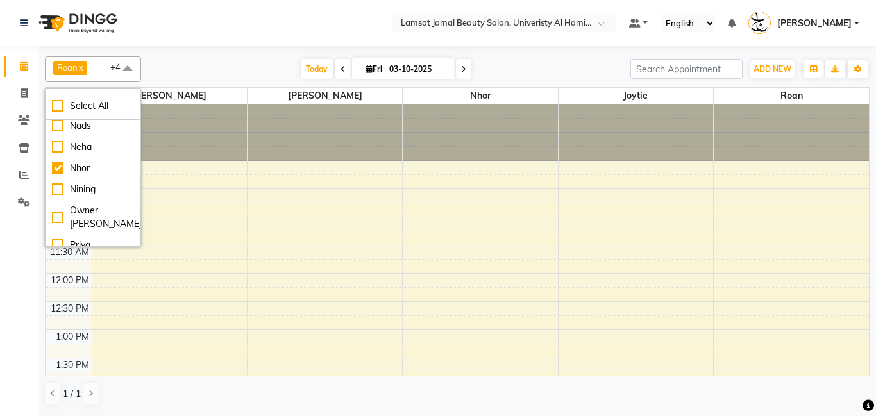
click at [214, 60] on div "[DATE] [DATE]" at bounding box center [386, 69] width 477 height 19
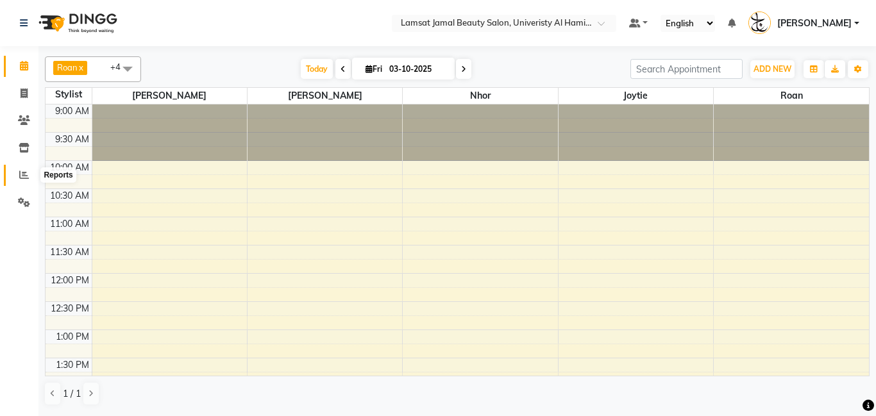
click at [24, 176] on icon at bounding box center [24, 175] width 10 height 10
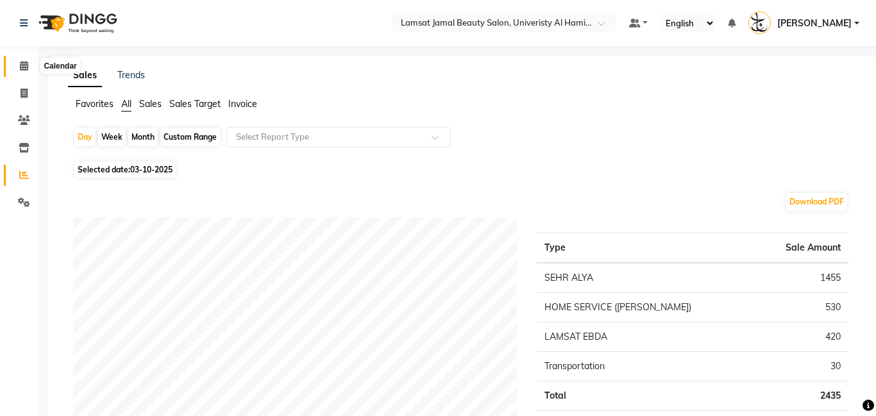
click at [21, 72] on span at bounding box center [24, 66] width 22 height 15
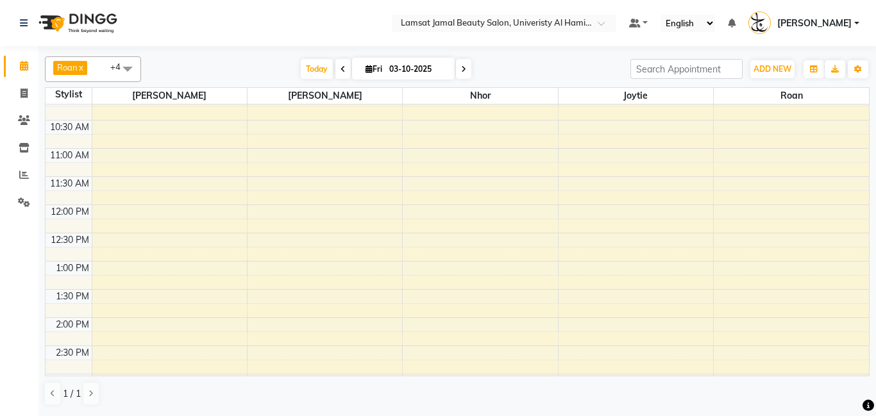
scroll to position [70, 0]
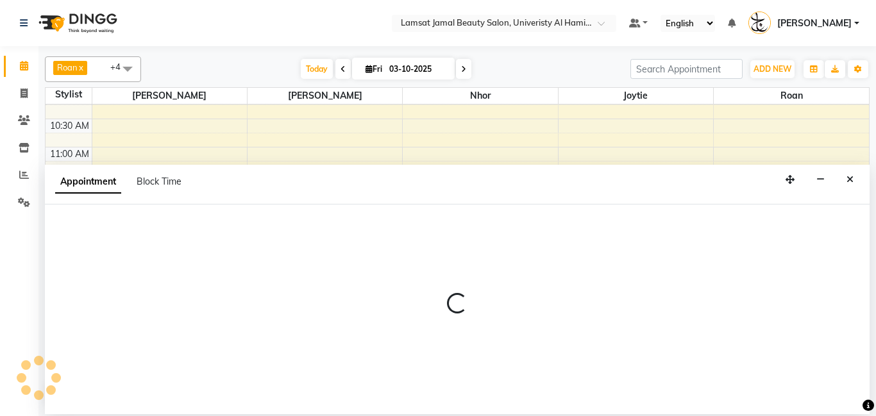
select select "79908"
select select "tentative"
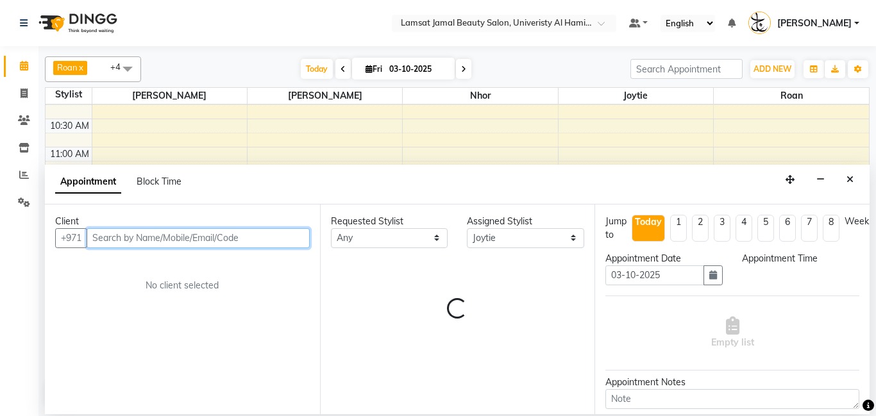
select select "690"
click at [248, 242] on input "text" at bounding box center [198, 238] width 223 height 20
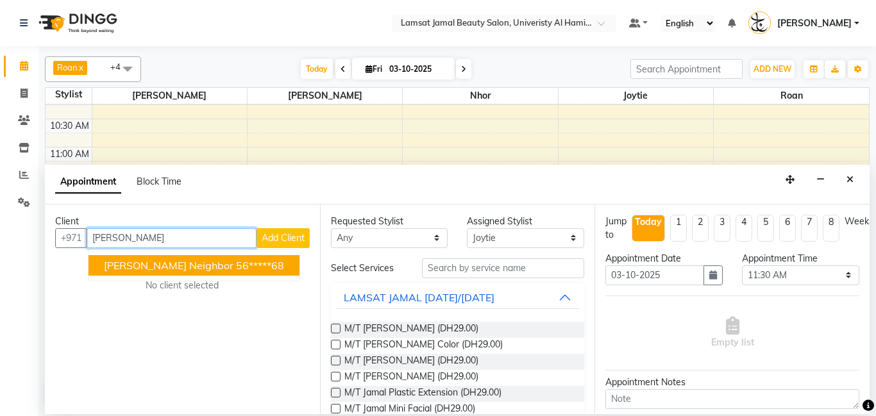
click at [236, 266] on ngb-highlight "56*****68" at bounding box center [260, 265] width 48 height 13
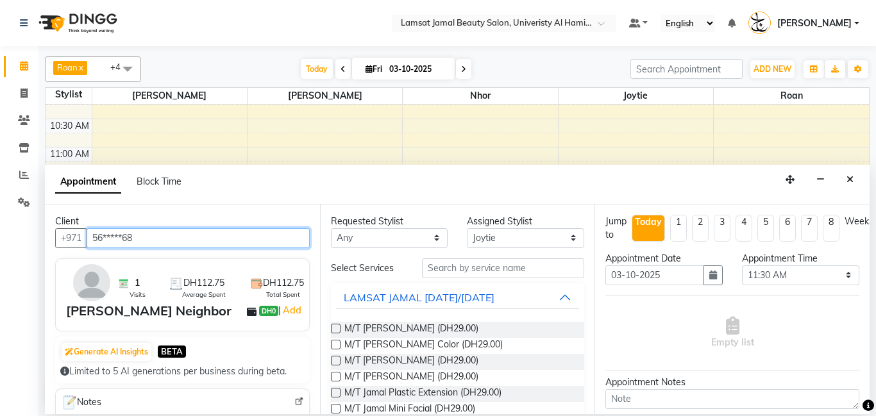
type input "56*****68"
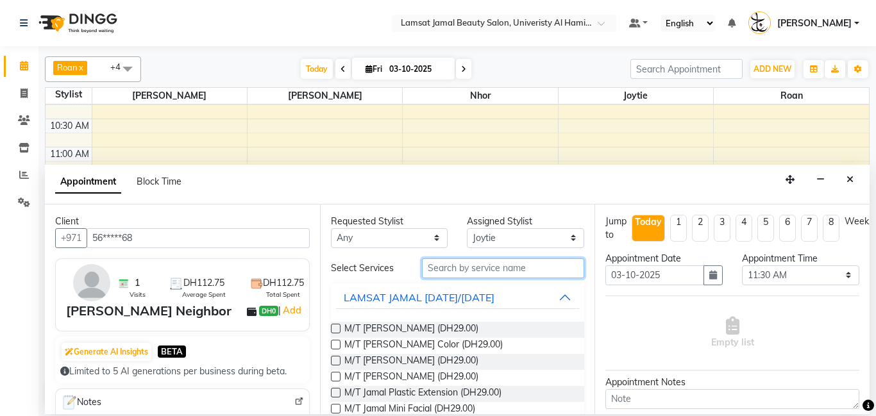
click at [500, 269] on input "text" at bounding box center [503, 268] width 163 height 20
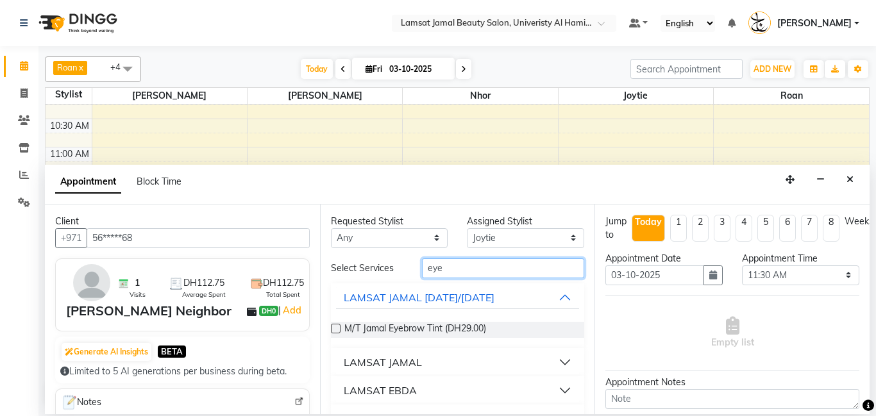
type input "eye"
click at [566, 364] on button "LAMSAT JAMAL" at bounding box center [458, 362] width 244 height 23
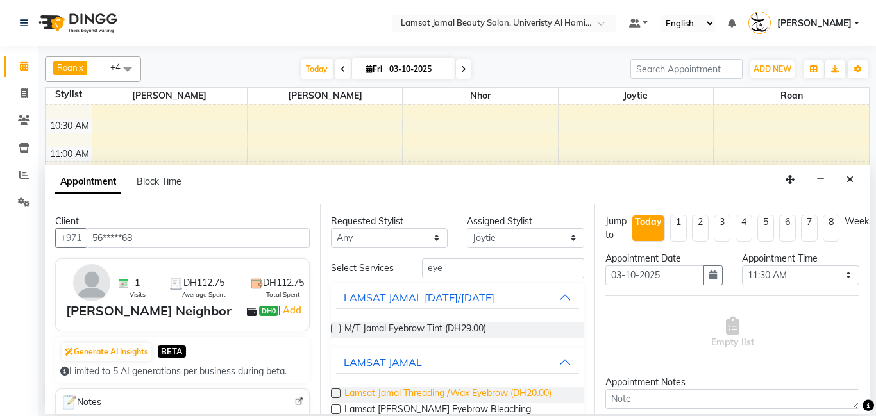
click at [507, 400] on span "Lamsat Jamal Threading /Wax Eyebrow (DH20.00)" at bounding box center [447, 395] width 207 height 16
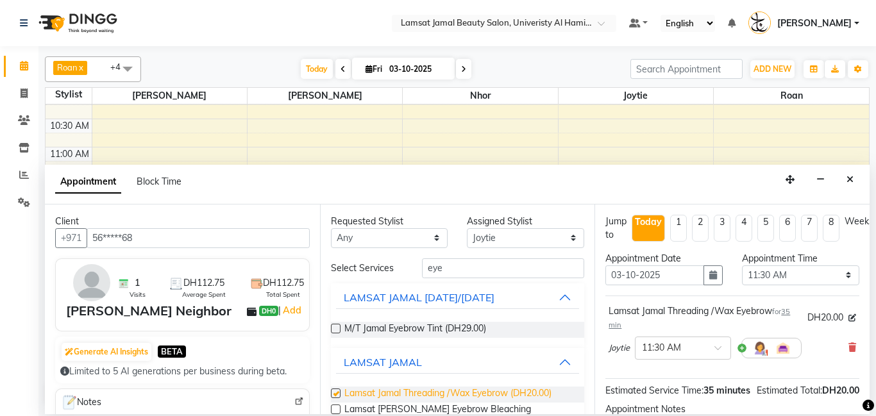
checkbox input "false"
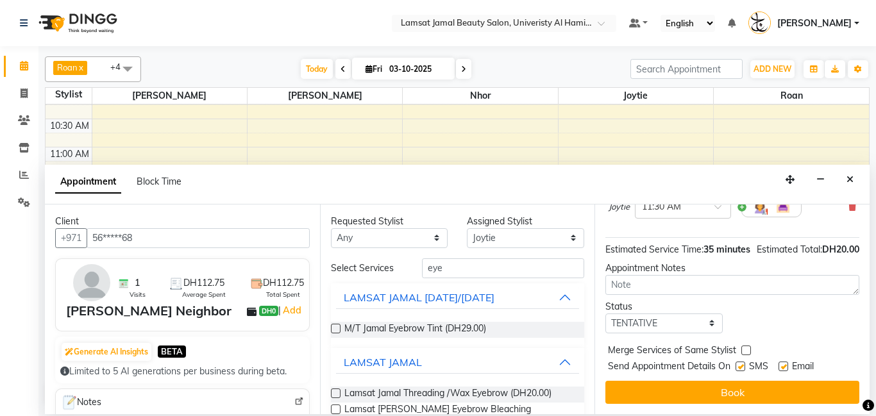
scroll to position [155, 0]
click at [706, 325] on select "Select TENTATIVE CONFIRM CHECK-IN UPCOMING" at bounding box center [663, 324] width 117 height 20
select select "check-in"
click at [605, 314] on select "Select TENTATIVE CONFIRM CHECK-IN UPCOMING" at bounding box center [663, 324] width 117 height 20
click at [746, 349] on label at bounding box center [746, 351] width 10 height 10
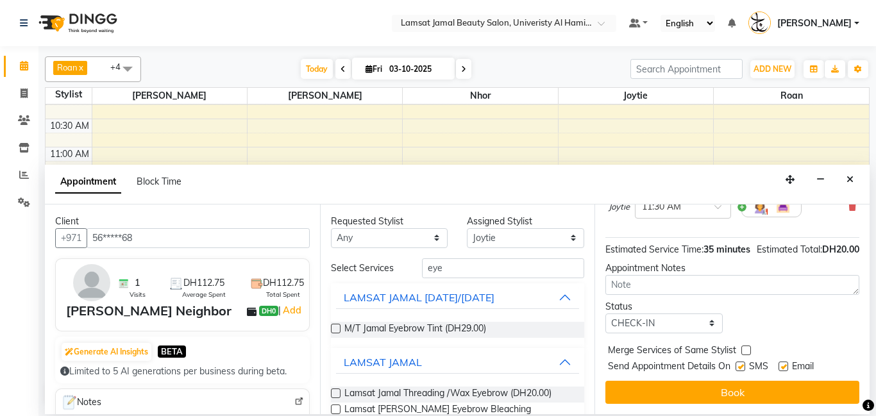
click at [746, 349] on input "checkbox" at bounding box center [745, 352] width 8 height 8
checkbox input "true"
click at [740, 400] on button "Book" at bounding box center [732, 392] width 254 height 23
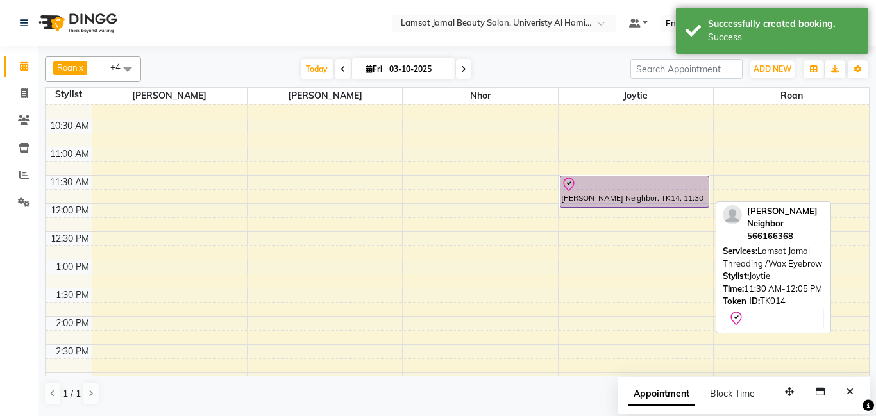
click at [583, 186] on div at bounding box center [634, 184] width 147 height 15
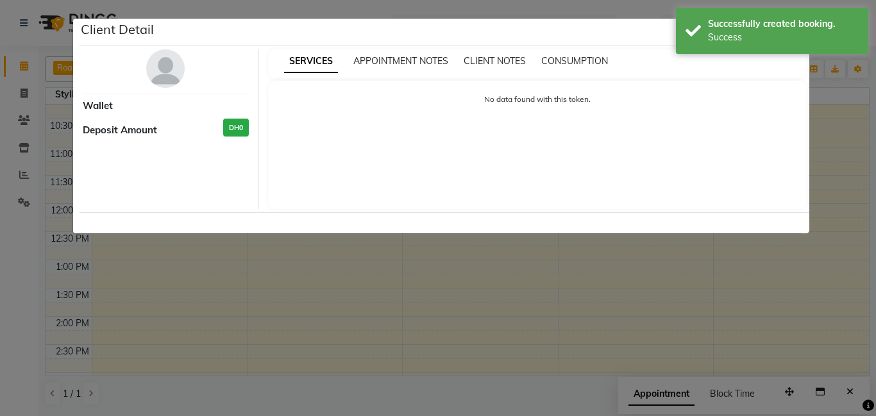
select select "8"
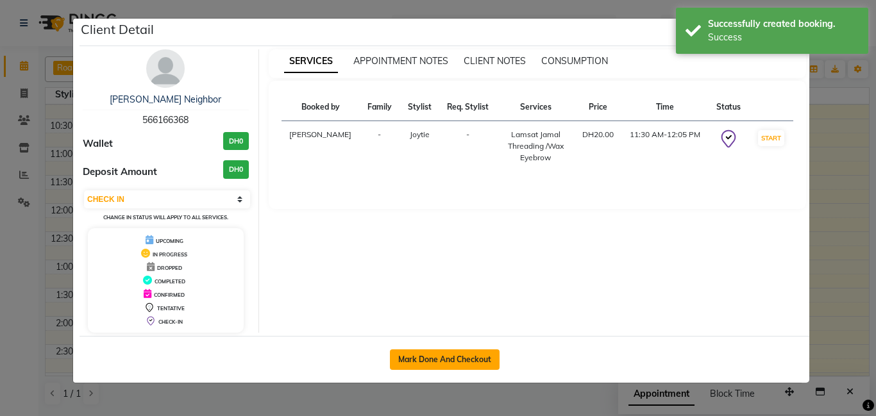
click at [481, 353] on button "Mark Done And Checkout" at bounding box center [445, 360] width 110 height 21
select select "service"
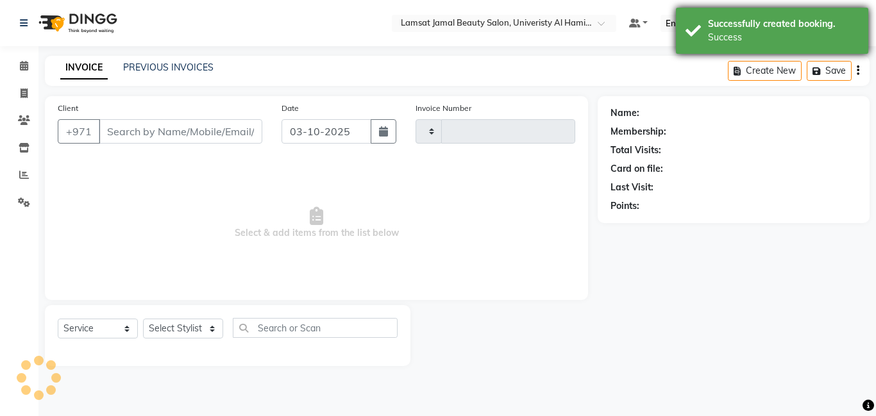
click at [698, 40] on div "Successfully created booking. Success" at bounding box center [772, 31] width 192 height 46
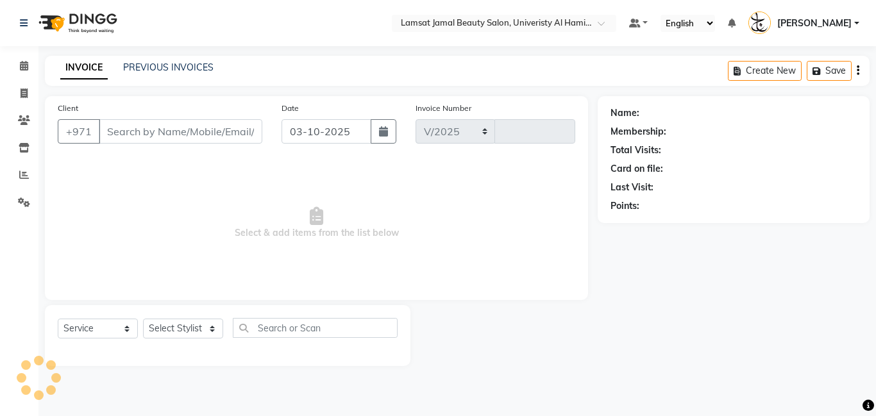
select select "8294"
type input "4068"
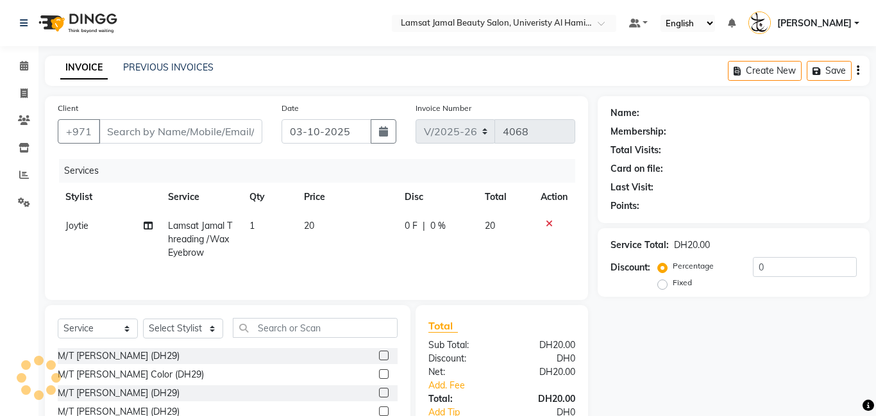
type input "56*****68"
select select "79908"
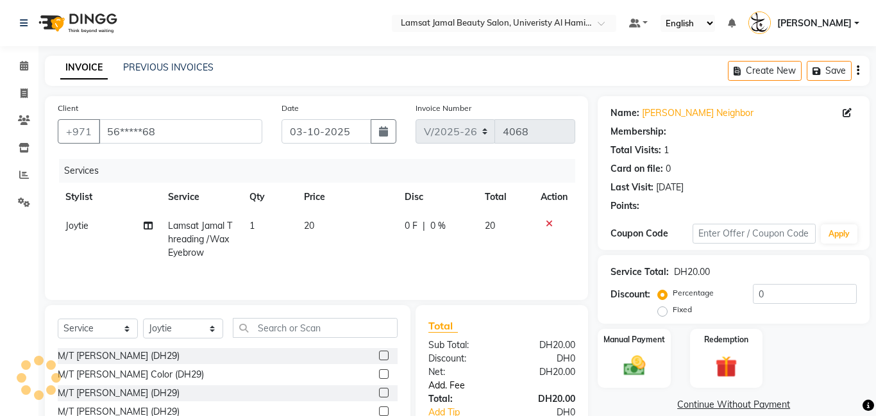
click at [460, 385] on link "Add. Fee" at bounding box center [502, 385] width 166 height 13
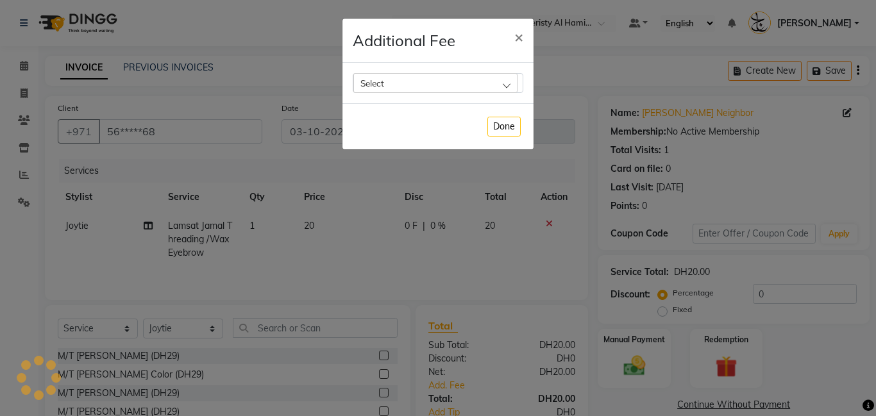
click at [510, 83] on div "Select" at bounding box center [435, 82] width 164 height 19
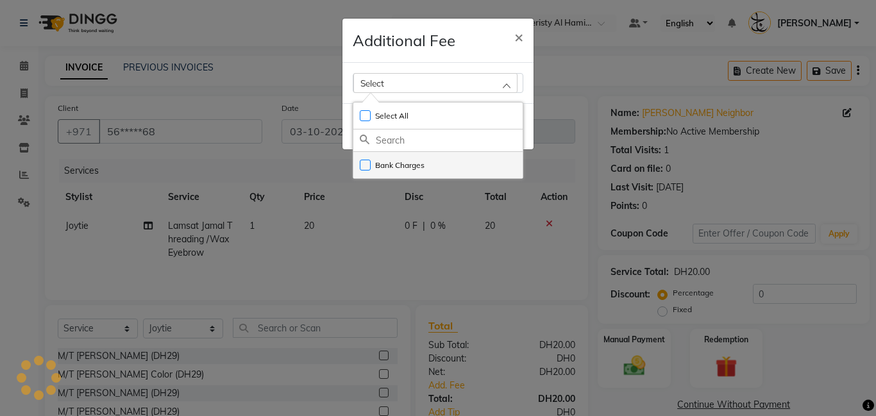
click at [493, 159] on li "Bank Charges" at bounding box center [437, 165] width 169 height 26
checkbox input "true"
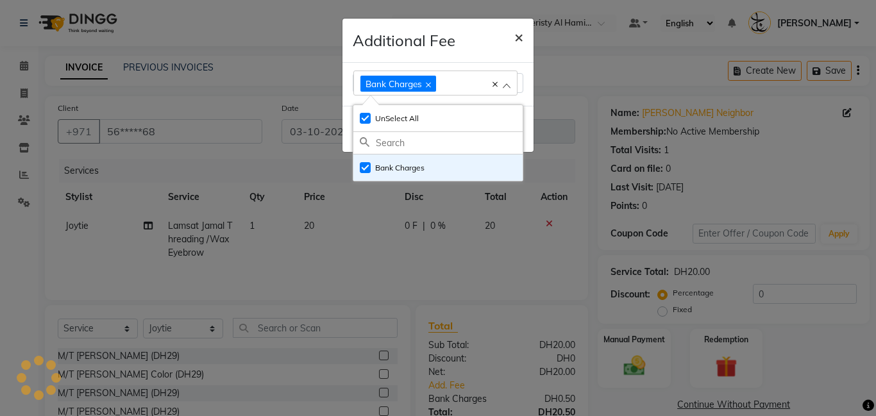
click at [518, 37] on span "×" at bounding box center [518, 36] width 9 height 19
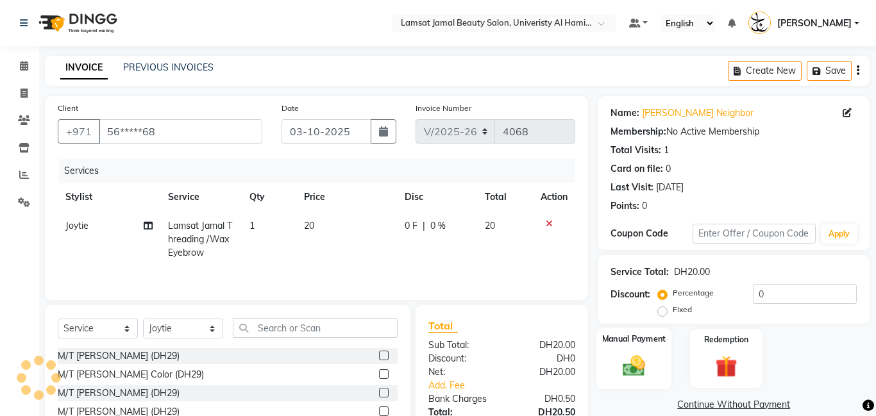
scroll to position [97, 0]
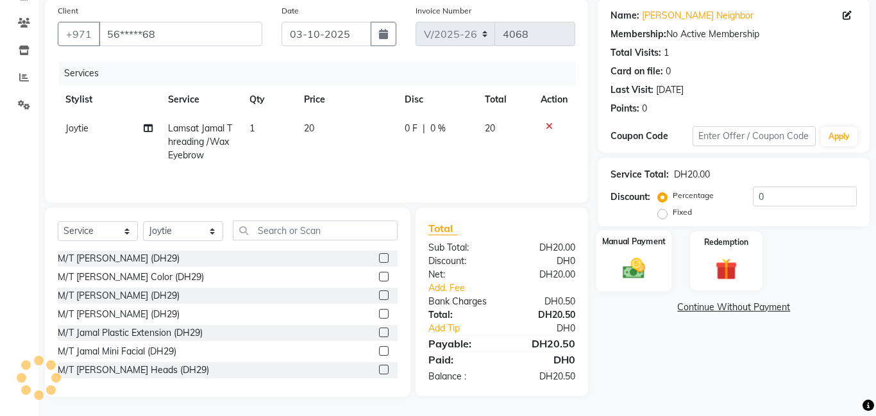
click at [652, 260] on img at bounding box center [634, 268] width 37 height 26
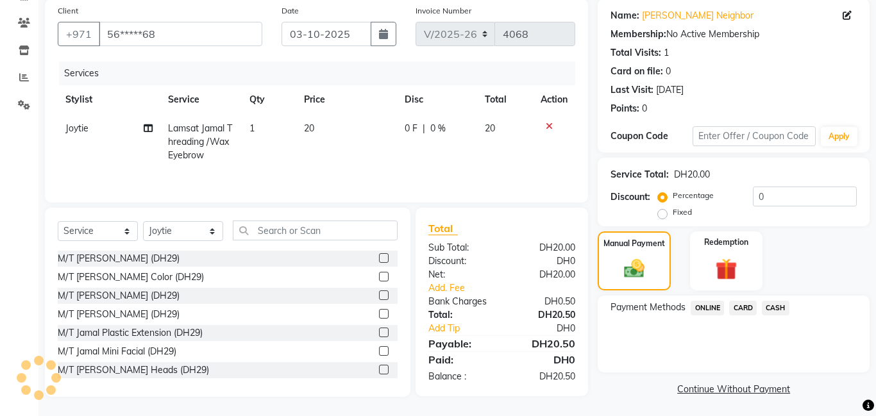
click at [747, 309] on span "CARD" at bounding box center [743, 308] width 28 height 15
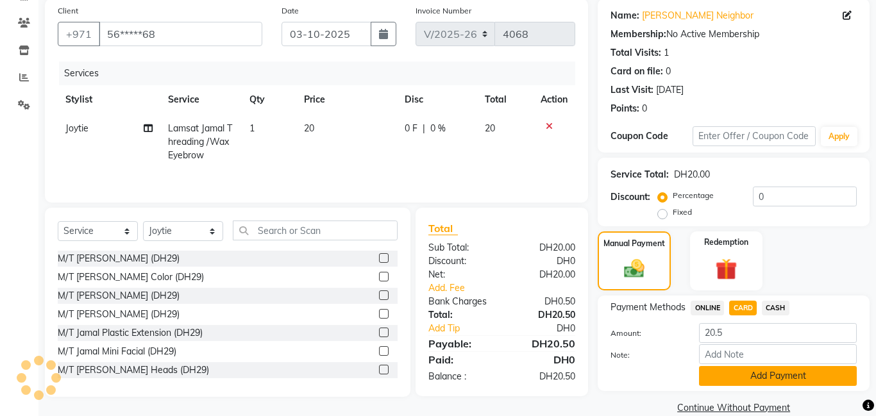
click at [755, 370] on button "Add Payment" at bounding box center [778, 376] width 158 height 20
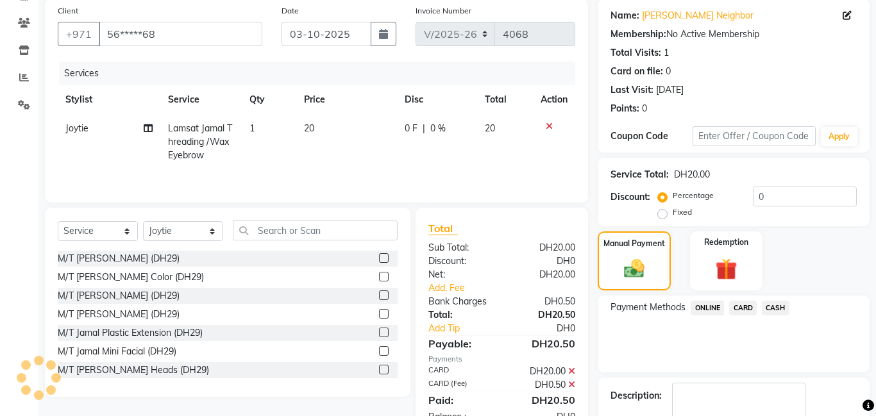
scroll to position [172, 0]
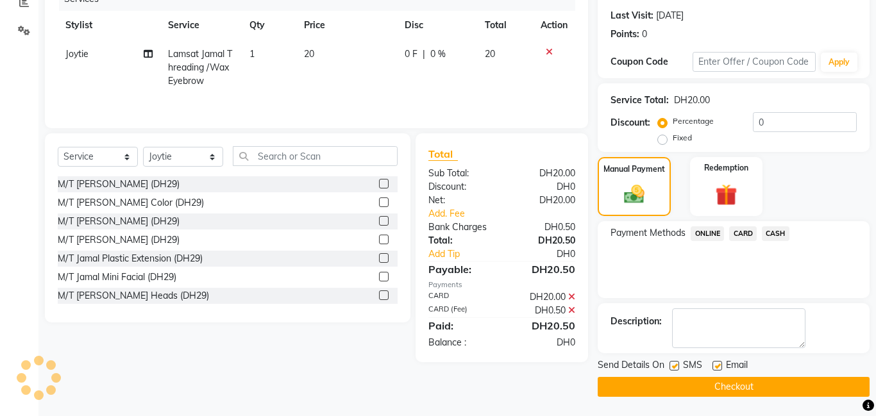
click at [720, 389] on button "Checkout" at bounding box center [734, 387] width 272 height 20
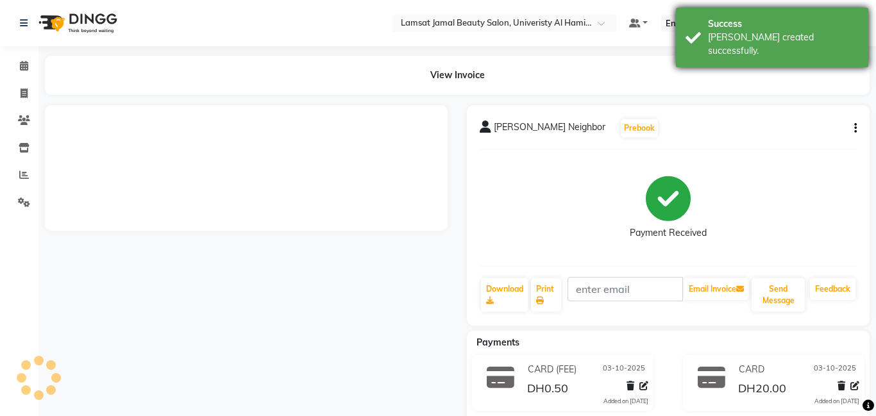
click at [717, 28] on div "Success" at bounding box center [783, 23] width 151 height 13
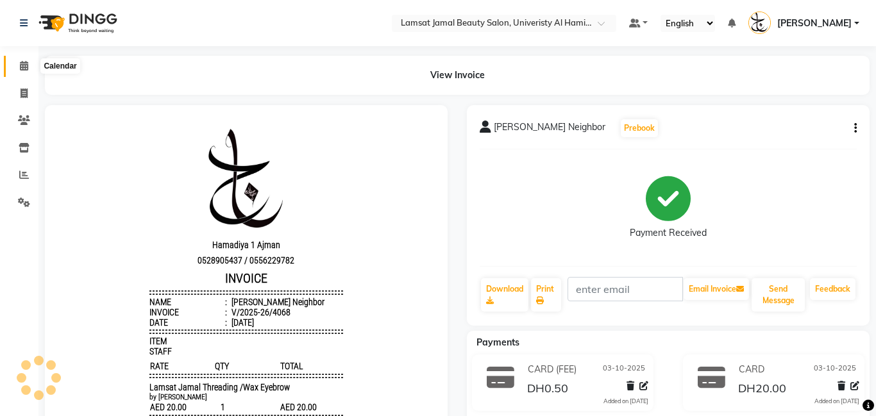
click at [21, 70] on icon at bounding box center [24, 66] width 8 height 10
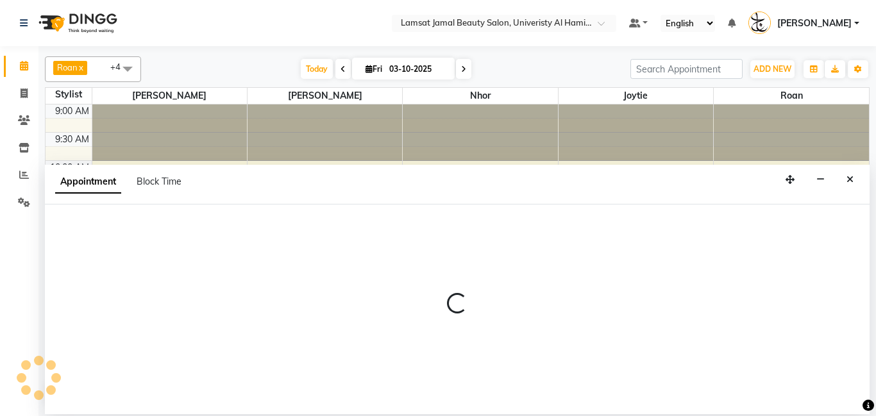
select select "79907"
select select "tentative"
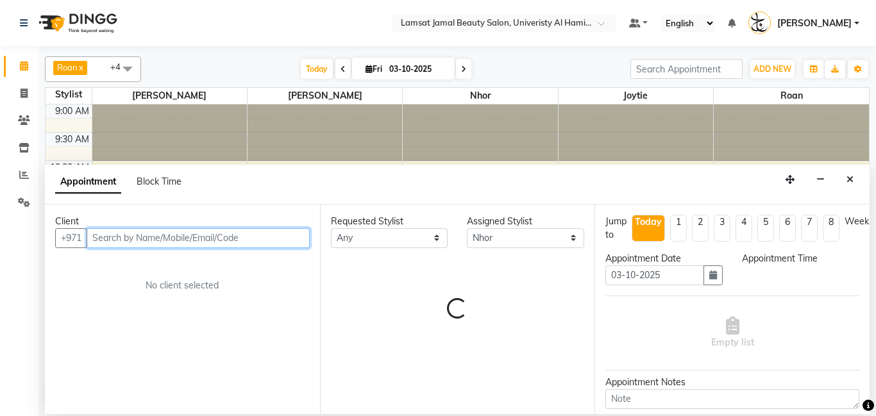
select select "690"
click at [207, 239] on input "text" at bounding box center [198, 238] width 223 height 20
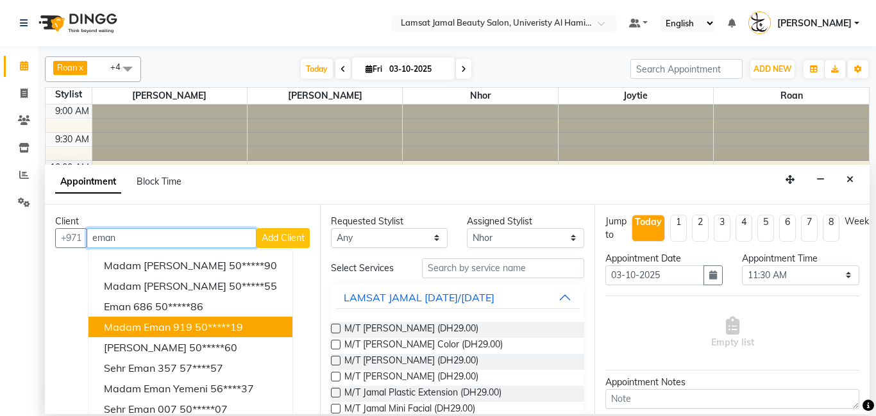
click at [243, 332] on ngb-highlight "50*****19" at bounding box center [219, 327] width 48 height 13
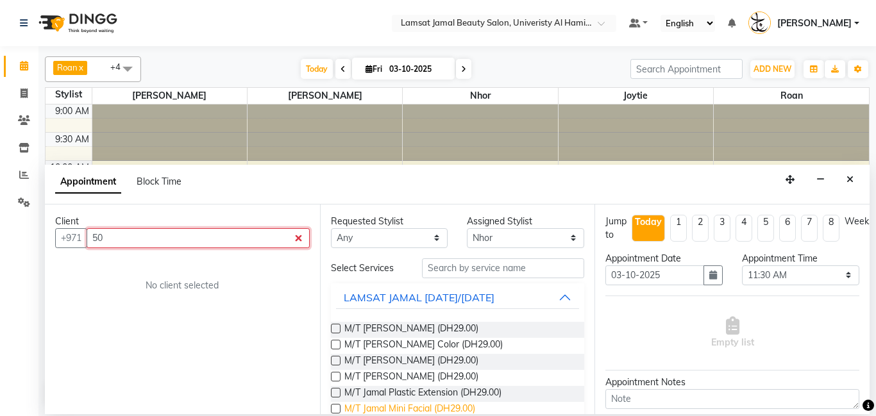
type input "5"
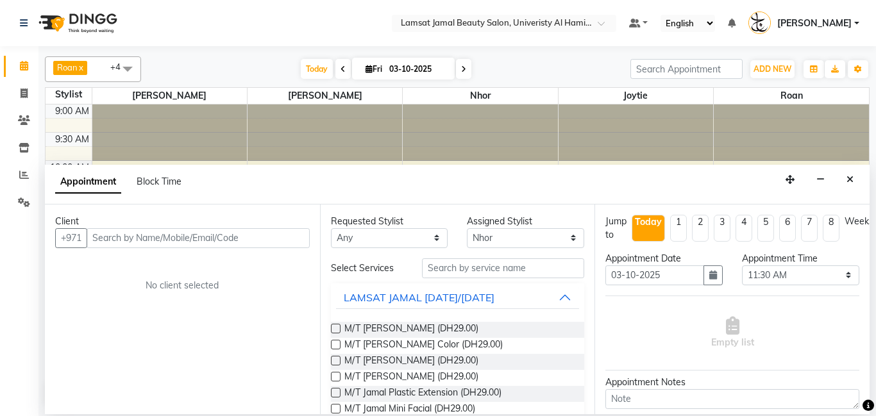
click at [170, 224] on div "Client" at bounding box center [182, 221] width 255 height 13
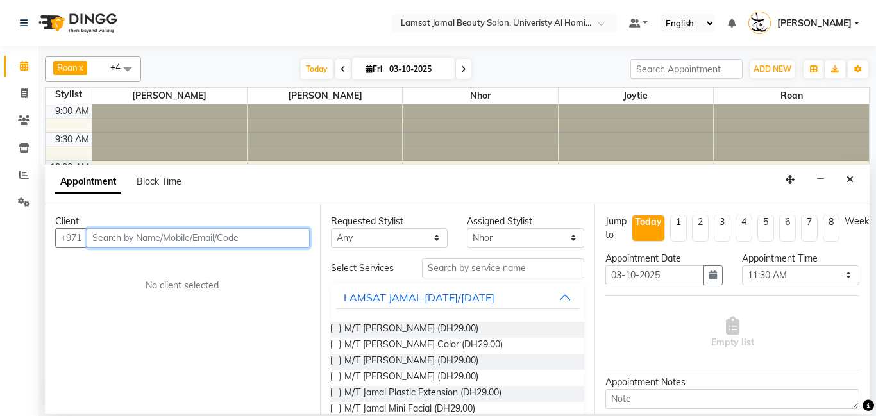
click at [171, 238] on input "text" at bounding box center [198, 238] width 223 height 20
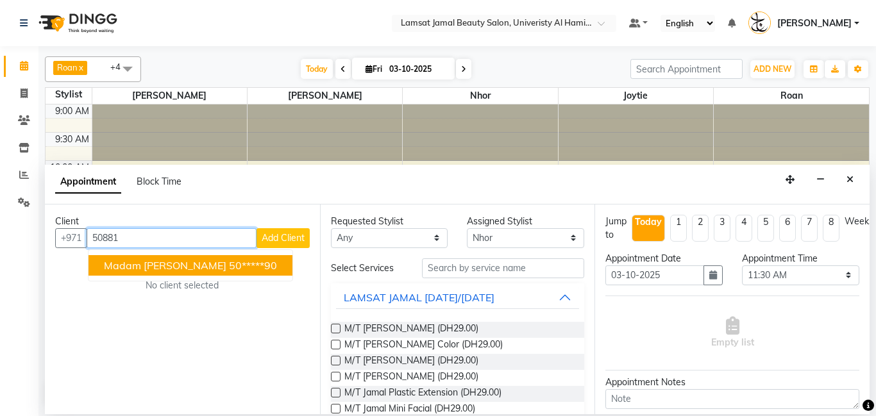
click at [255, 272] on button "[PERSON_NAME] 50*****90" at bounding box center [191, 265] width 204 height 21
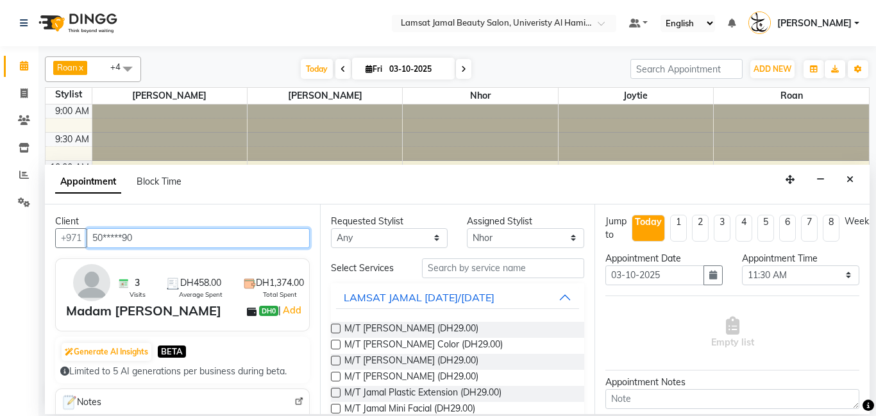
type input "50*****90"
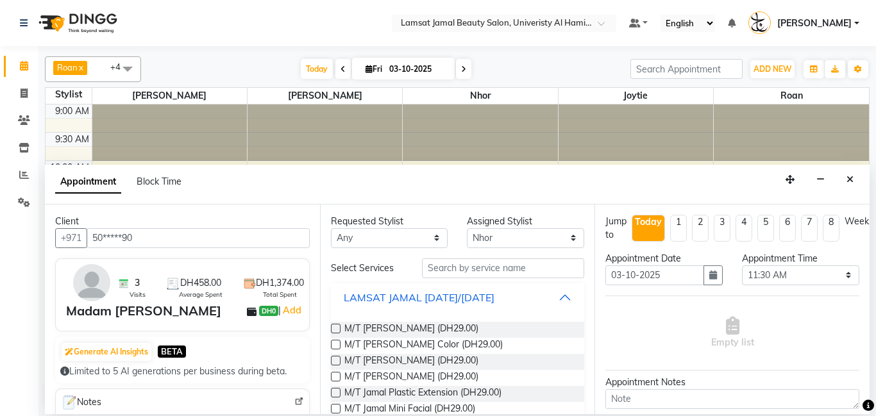
click at [561, 301] on button "LAMSAT JAMAL [DATE]/[DATE]" at bounding box center [458, 297] width 244 height 23
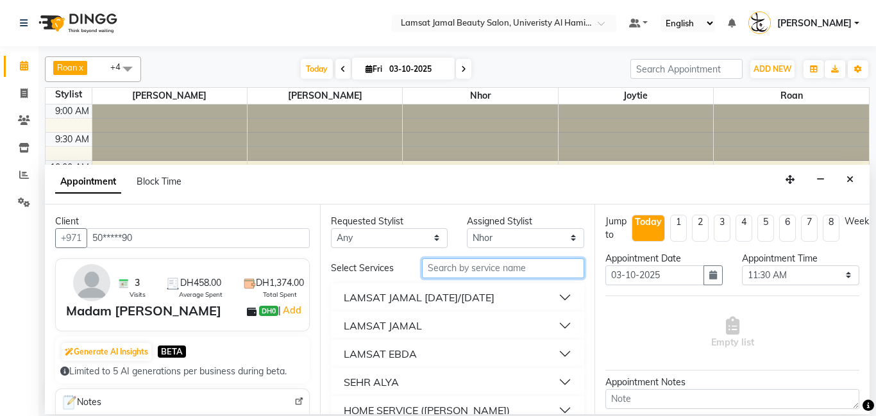
click at [539, 259] on input "text" at bounding box center [503, 268] width 163 height 20
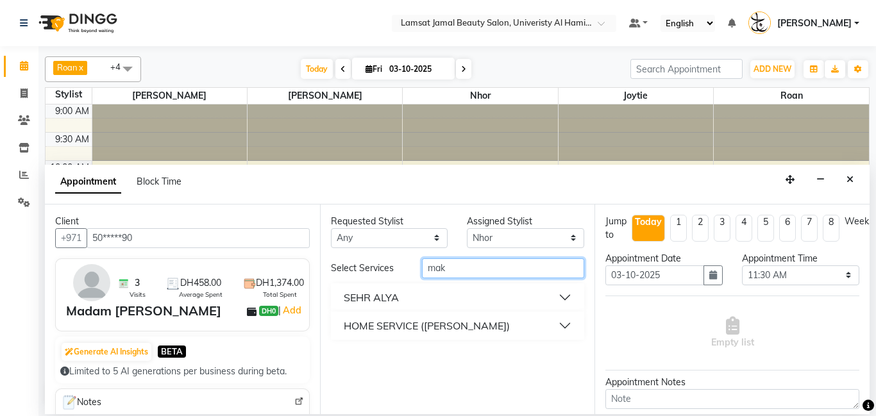
type input "mak"
click at [569, 316] on button "HOME SERVICE ([PERSON_NAME])" at bounding box center [458, 325] width 244 height 23
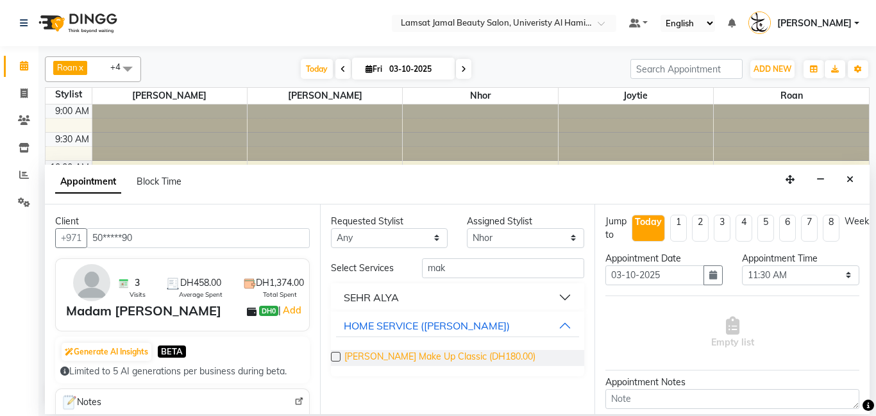
click at [477, 353] on span "[PERSON_NAME] Make Up Classic (DH180.00)" at bounding box center [439, 358] width 191 height 16
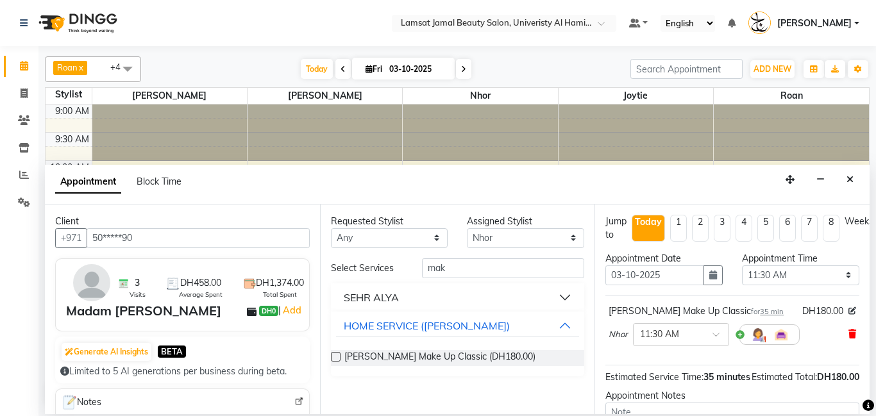
click at [851, 336] on icon at bounding box center [853, 334] width 8 height 9
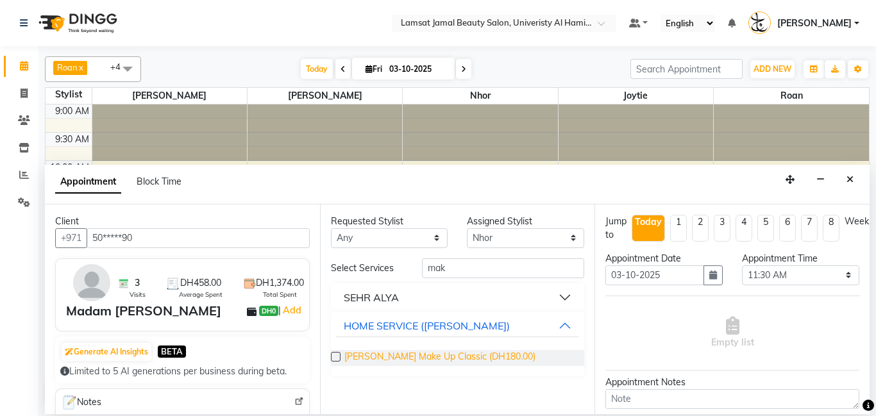
click at [495, 359] on span "[PERSON_NAME] Make Up Classic (DH180.00)" at bounding box center [439, 358] width 191 height 16
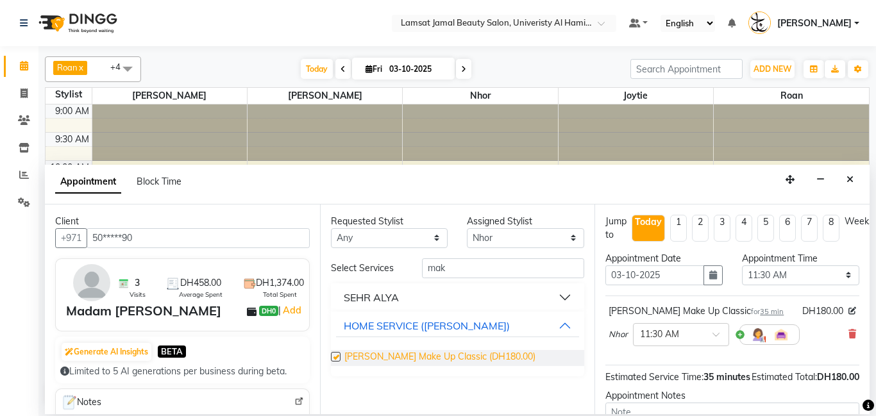
checkbox input "false"
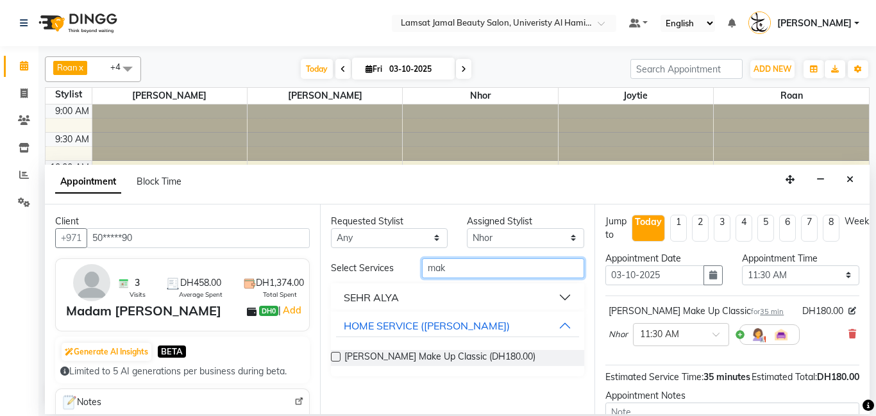
click at [554, 276] on input "mak" at bounding box center [503, 268] width 163 height 20
click at [853, 328] on span at bounding box center [853, 334] width 8 height 13
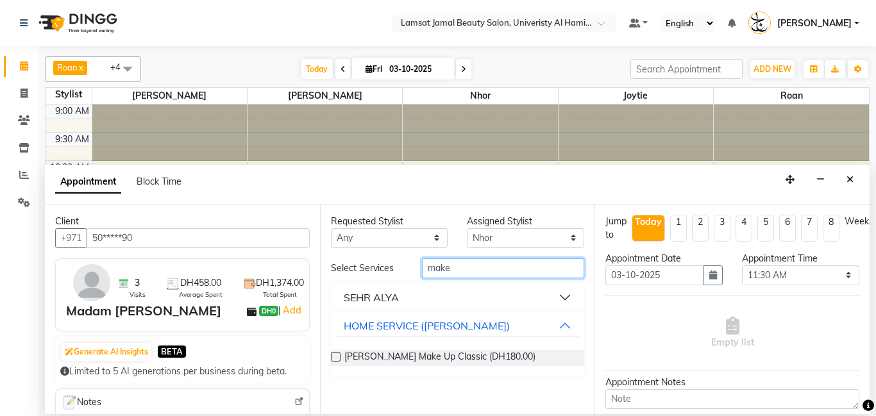
click at [484, 267] on input "make" at bounding box center [503, 268] width 163 height 20
type input "m"
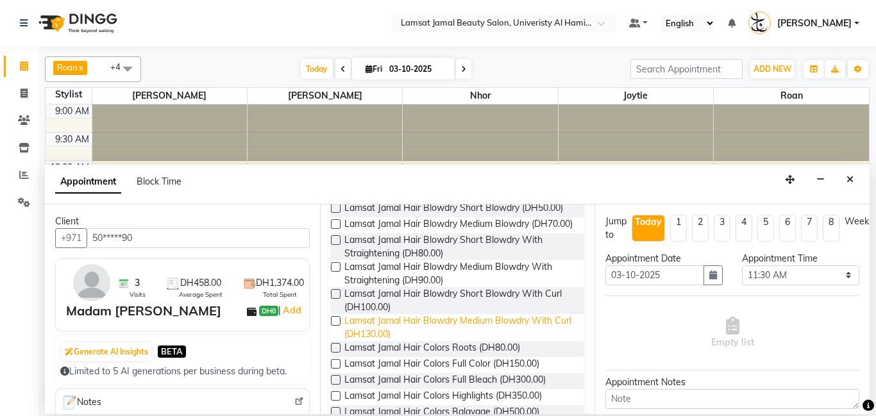
scroll to position [1468, 0]
click at [533, 314] on span "Lamsat Jamal Hair Blowdry Medium Blowdry With Curl (DH130.00)" at bounding box center [459, 327] width 230 height 27
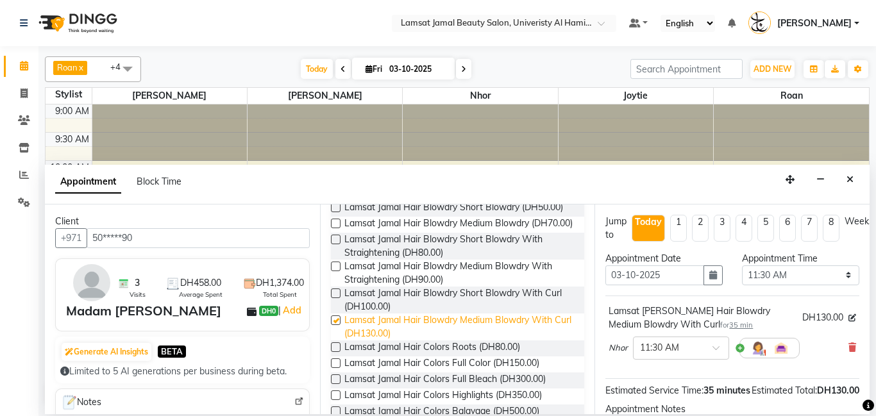
checkbox input "false"
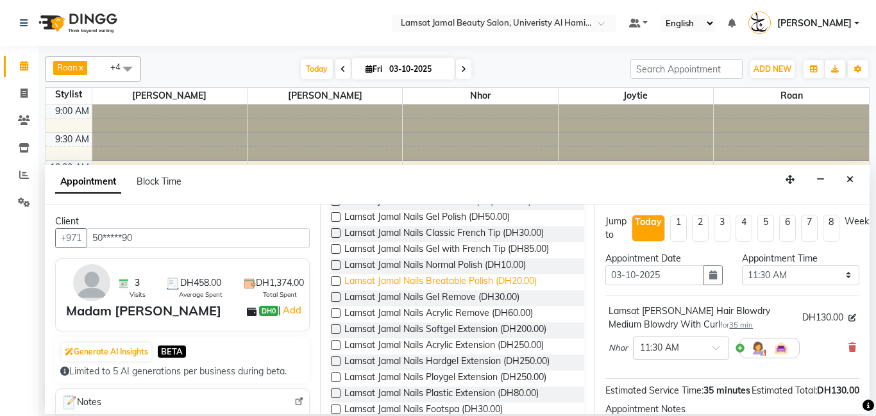
scroll to position [182, 0]
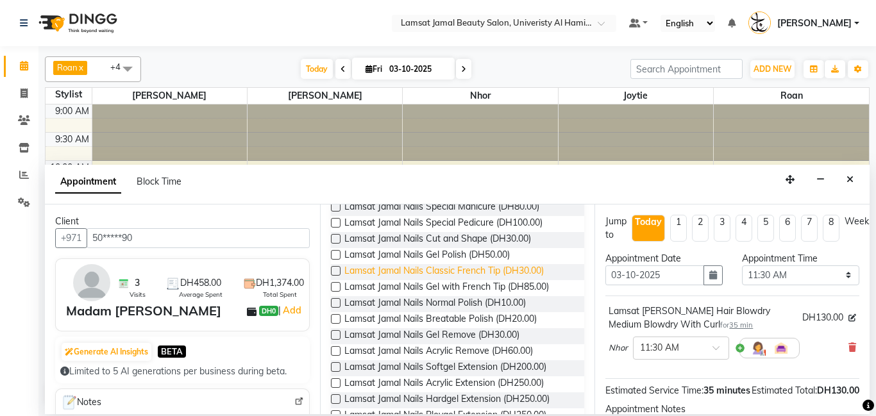
click at [490, 269] on span "Lamsat Jamal Nails Classic French Tip (DH30.00)" at bounding box center [443, 272] width 199 height 16
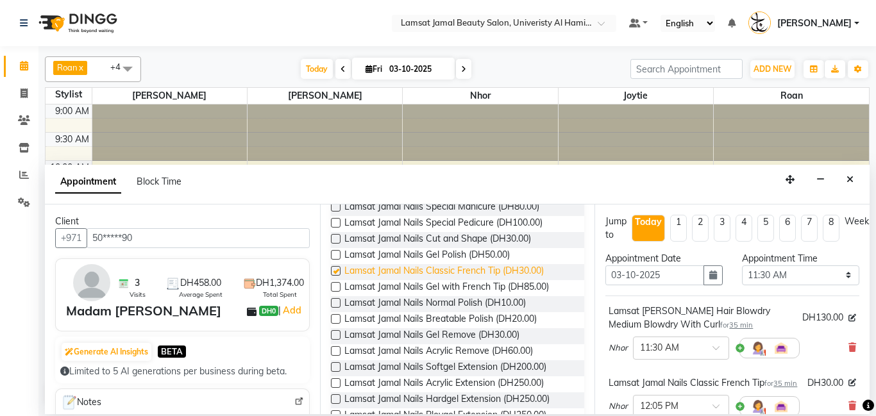
checkbox input "false"
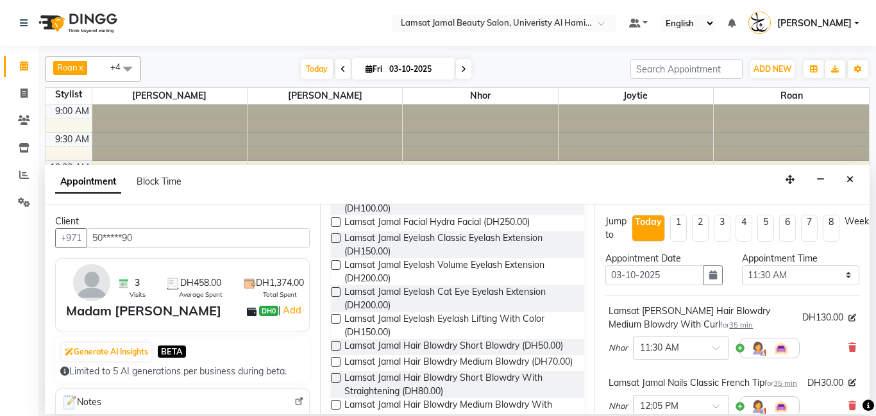
scroll to position [1348, 0]
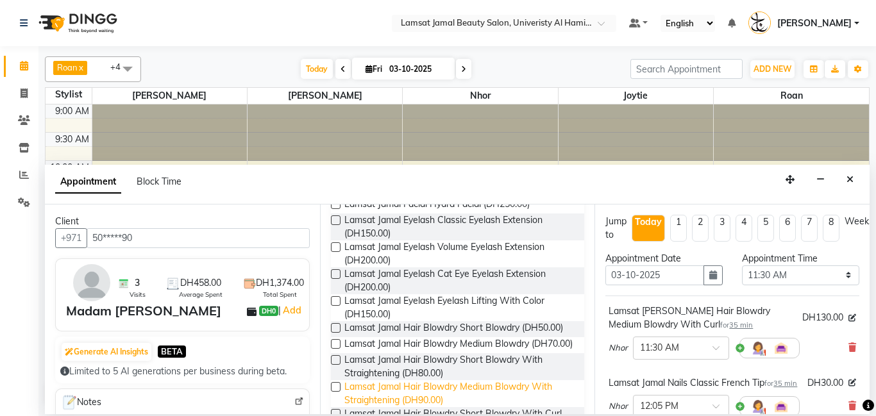
click at [464, 380] on span "Lamsat Jamal Hair Blowdry Medium Blowdry With Straightening (DH90.00)" at bounding box center [459, 393] width 230 height 27
checkbox input "false"
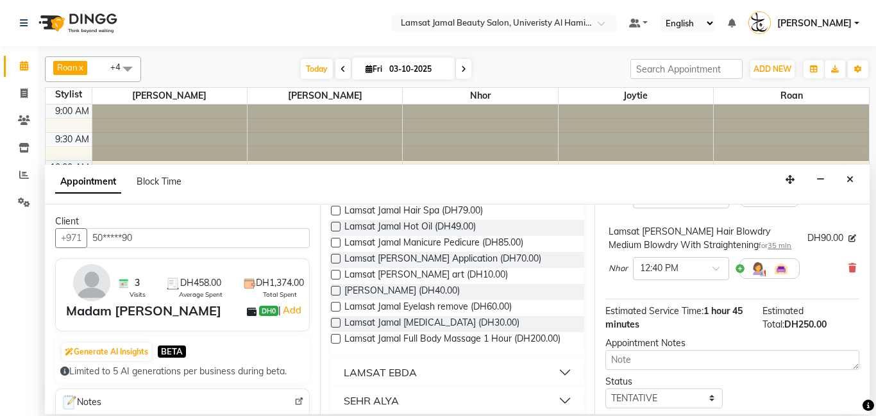
scroll to position [1981, 0]
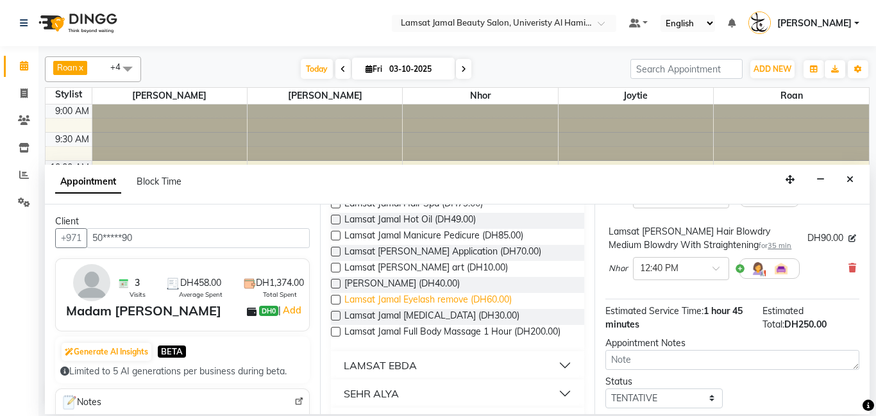
click at [500, 293] on span "Lamsat Jamal Eyelash remove (DH60.00)" at bounding box center [427, 301] width 167 height 16
checkbox input "false"
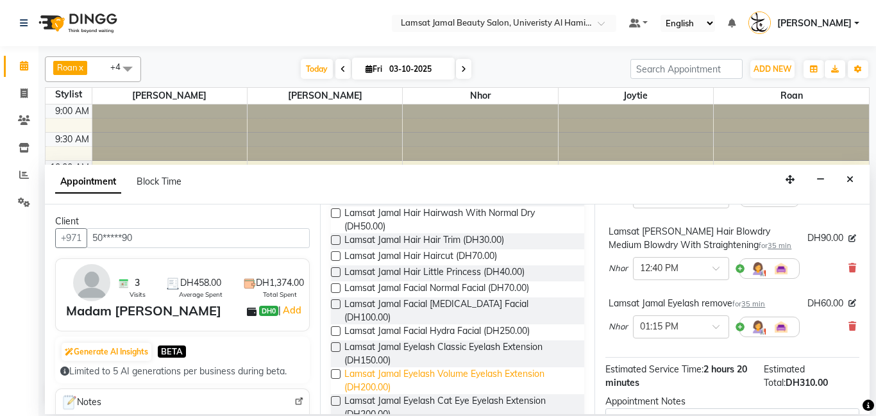
scroll to position [1252, 0]
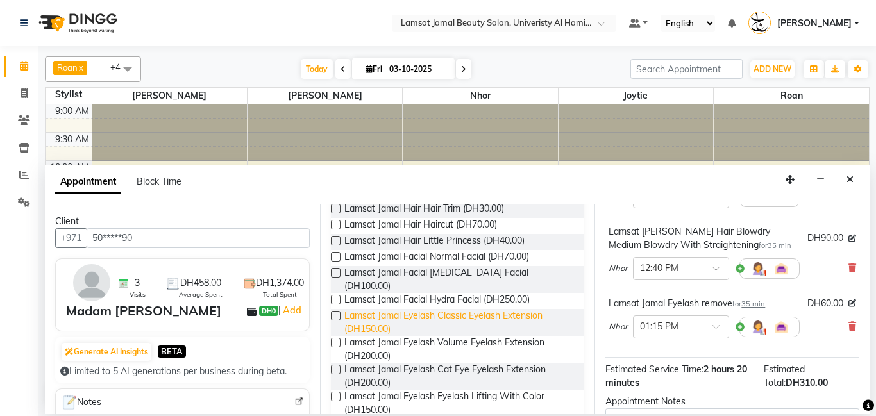
click at [517, 309] on span "Lamsat Jamal Eyelash Classic Eyelash Extension (DH150.00)" at bounding box center [459, 322] width 230 height 27
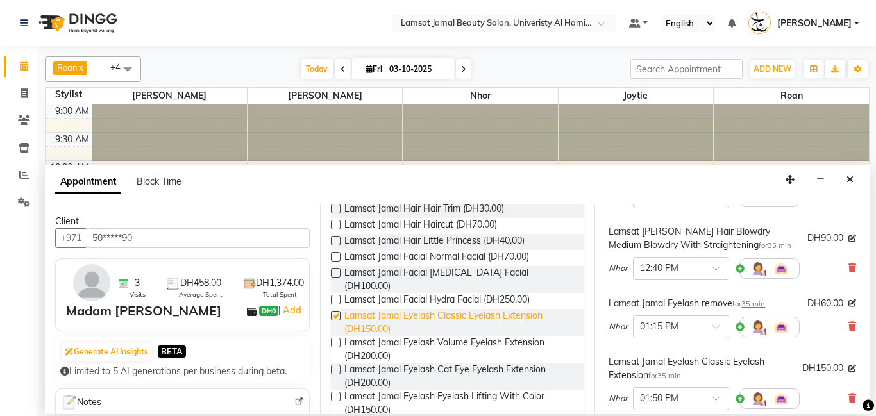
checkbox input "false"
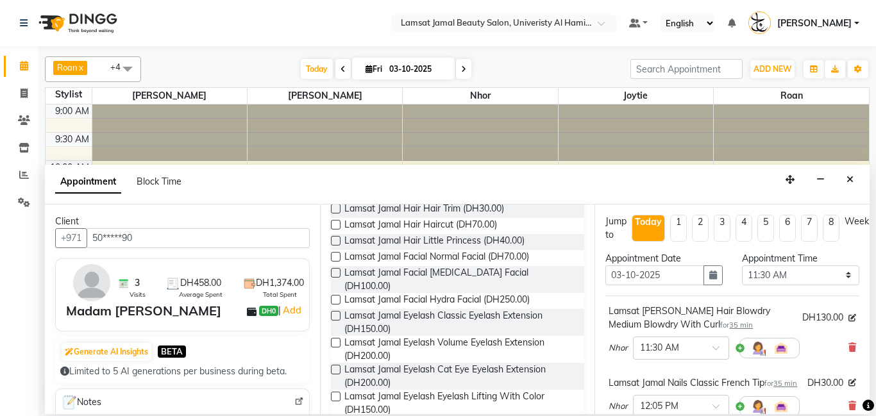
scroll to position [428, 0]
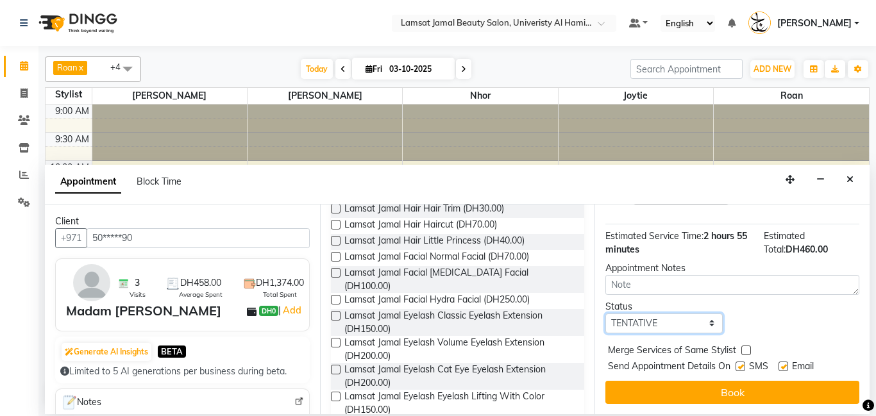
click at [720, 329] on select "Select TENTATIVE CONFIRM CHECK-IN UPCOMING" at bounding box center [663, 324] width 117 height 20
click at [605, 314] on select "Select TENTATIVE CONFIRM CHECK-IN UPCOMING" at bounding box center [663, 324] width 117 height 20
click at [716, 318] on select "Select TENTATIVE CONFIRM CHECK-IN UPCOMING" at bounding box center [663, 324] width 117 height 20
select select "check-in"
click at [605, 314] on select "Select TENTATIVE CONFIRM CHECK-IN UPCOMING" at bounding box center [663, 324] width 117 height 20
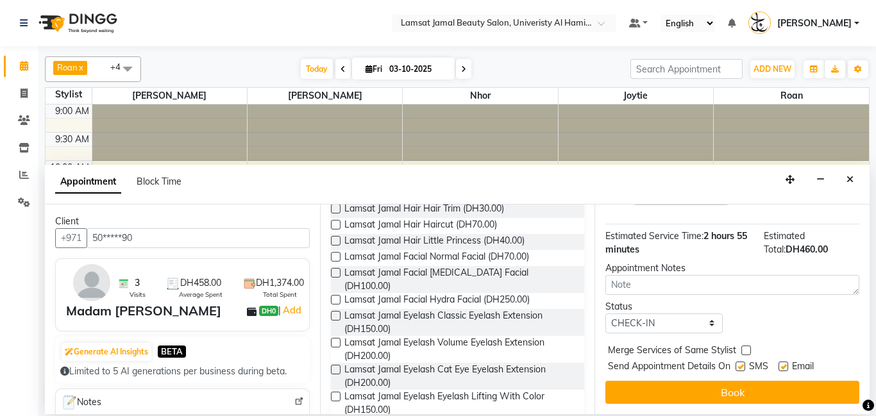
click at [749, 352] on label at bounding box center [746, 351] width 10 height 10
click at [749, 352] on input "checkbox" at bounding box center [745, 352] width 8 height 8
checkbox input "true"
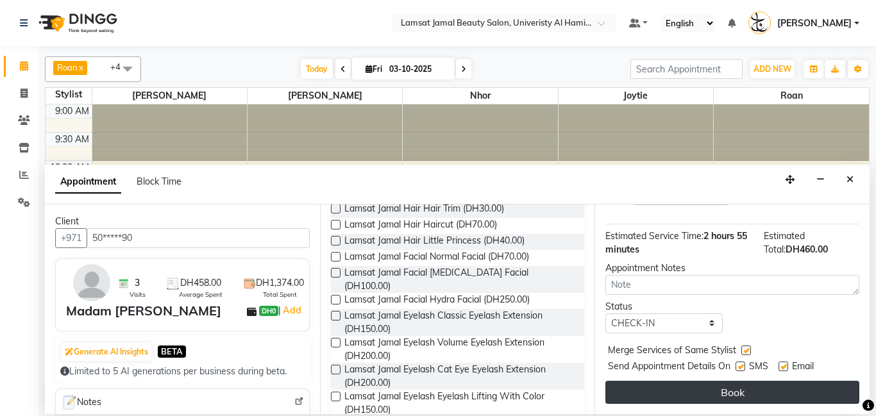
click at [743, 390] on button "Book" at bounding box center [732, 392] width 254 height 23
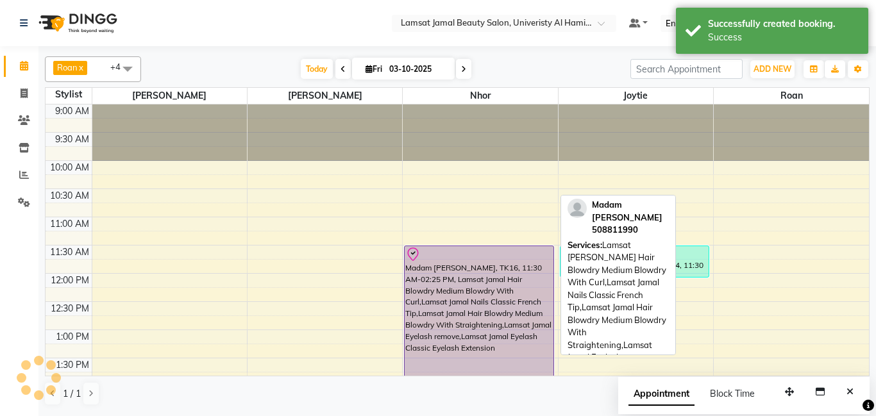
click at [513, 272] on div "Madam [PERSON_NAME], TK16, 11:30 AM-02:25 PM, Lamsat Jamal Hair Blowdry Medium …" at bounding box center [479, 327] width 148 height 162
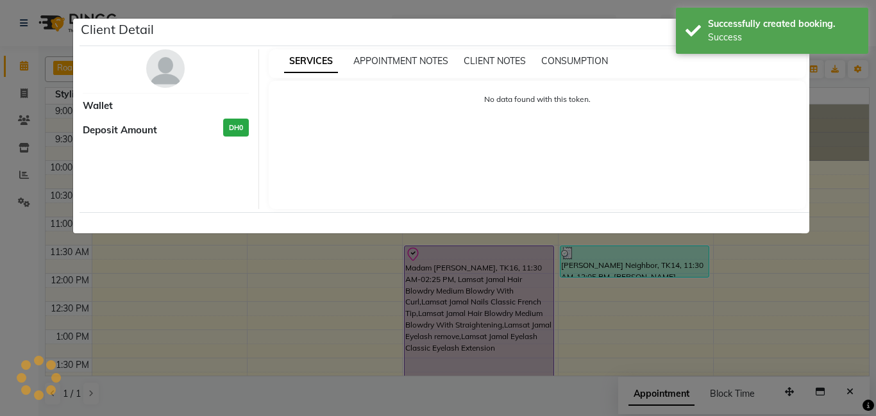
select select "8"
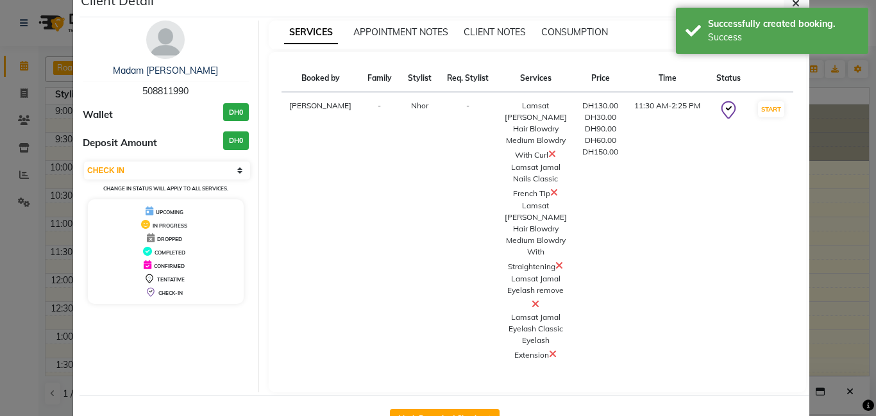
scroll to position [51, 0]
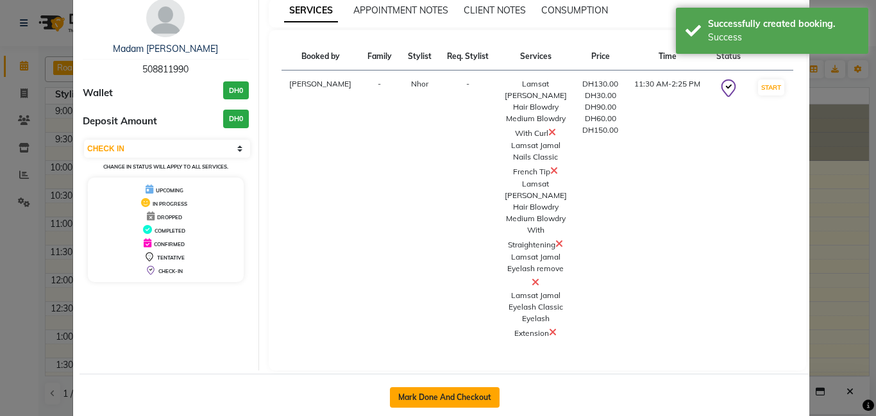
click at [439, 387] on button "Mark Done And Checkout" at bounding box center [445, 397] width 110 height 21
select select "service"
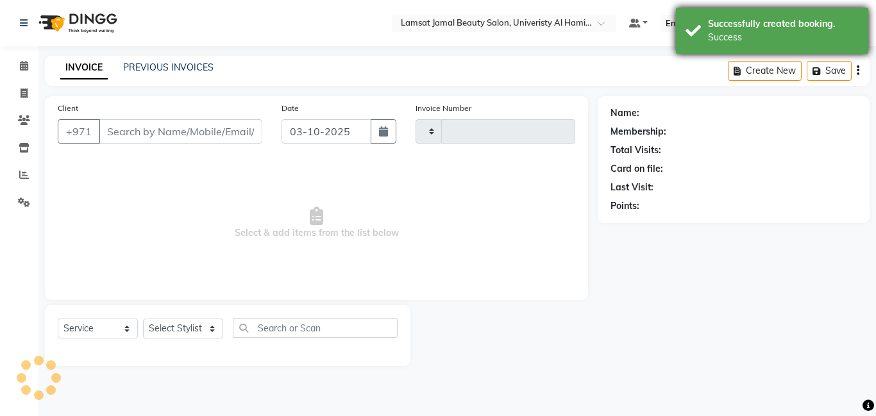
click at [750, 31] on div "Success" at bounding box center [783, 37] width 151 height 13
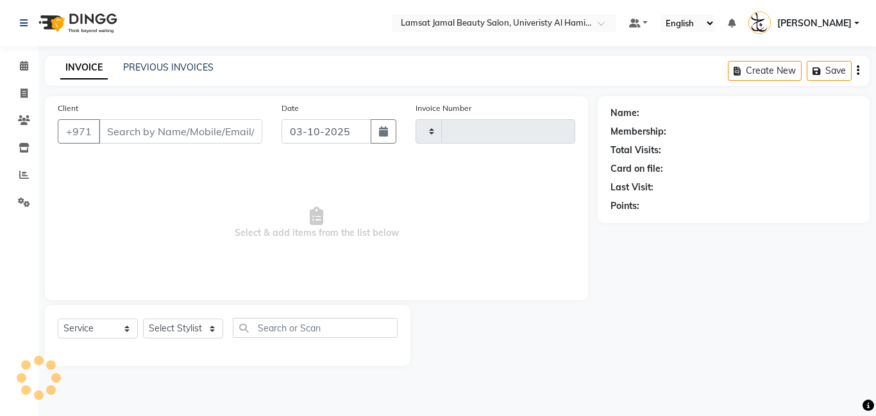
click at [750, 31] on div "Success" at bounding box center [783, 37] width 151 height 13
select select "8294"
type input "4070"
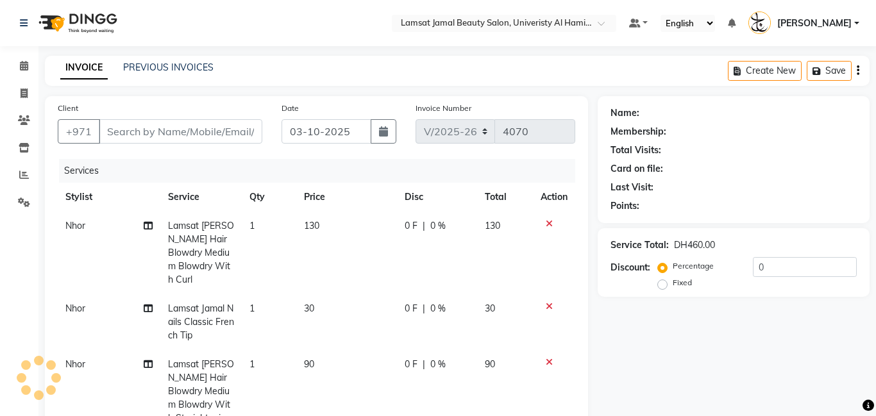
type input "50*****90"
select select "79907"
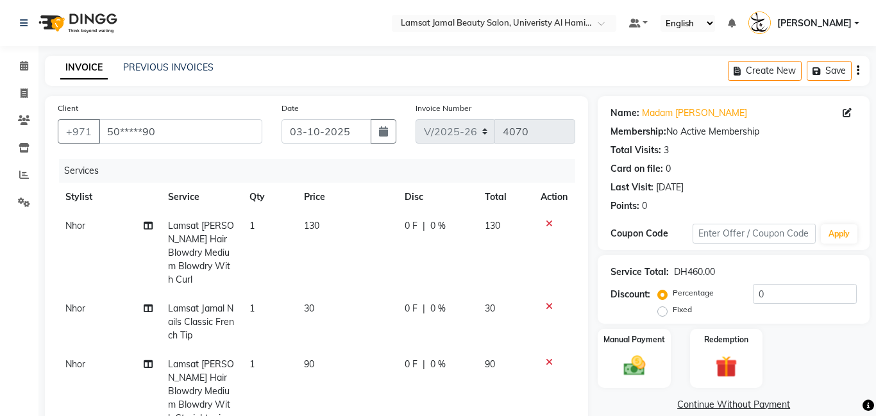
click at [346, 226] on td "130" at bounding box center [346, 253] width 101 height 83
select select "79907"
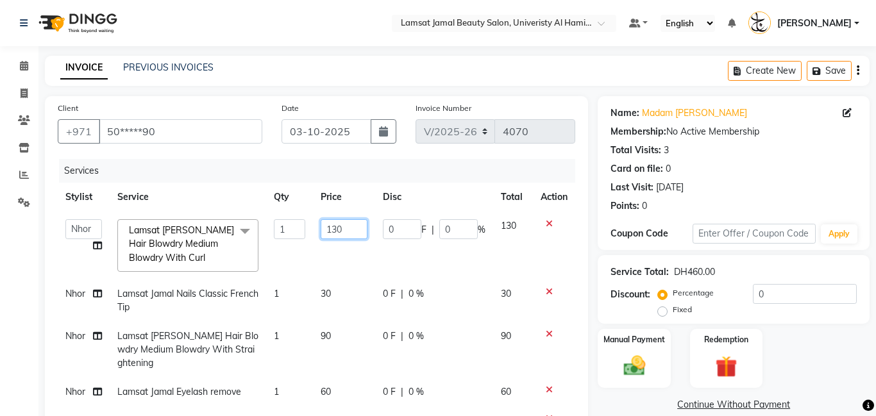
click at [346, 226] on input "130" at bounding box center [344, 229] width 47 height 20
type input "1"
type input "200"
click at [380, 81] on div "INVOICE PREVIOUS INVOICES Create New Save" at bounding box center [457, 71] width 825 height 30
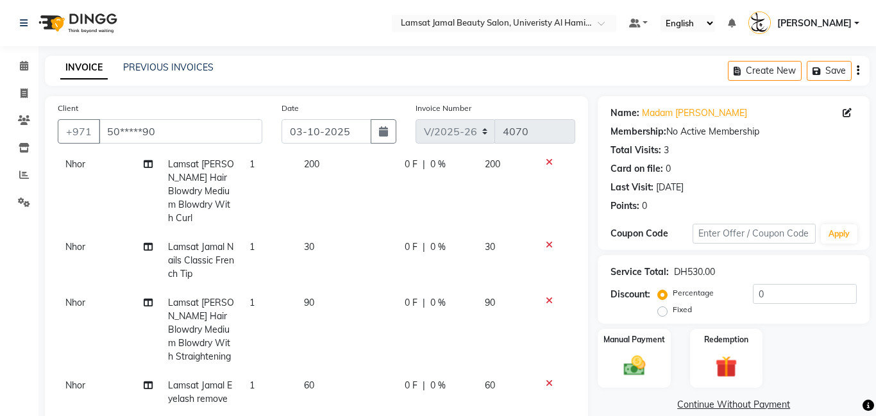
scroll to position [179, 0]
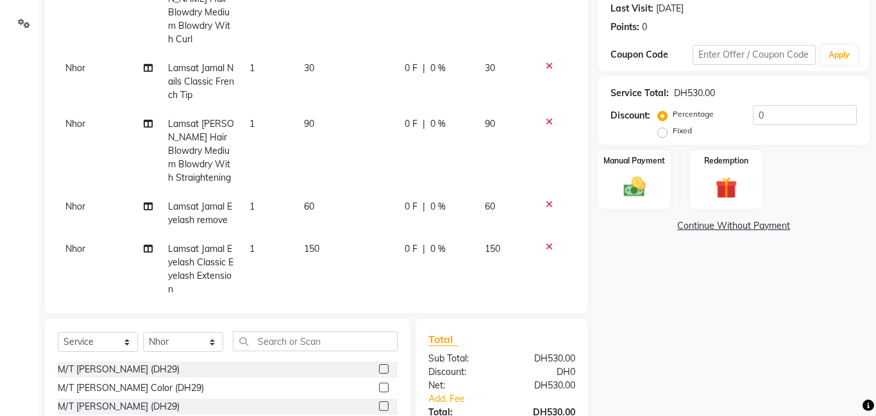
click at [333, 192] on td "60" at bounding box center [346, 213] width 101 height 42
select select "79907"
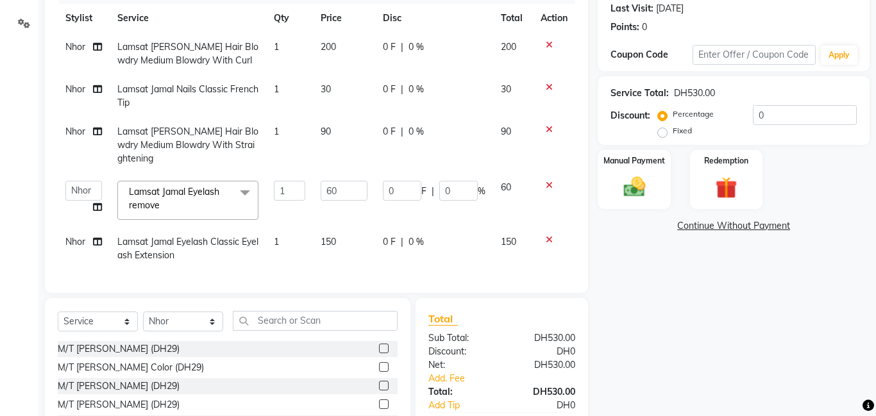
scroll to position [0, 0]
click at [348, 183] on input "60" at bounding box center [344, 191] width 47 height 20
type input "6"
type input "50"
click at [337, 129] on tbody "[PERSON_NAME] Jamal Hair Blowdry Medium Blowdry With Curl 1 200 0 F | 0 % 200 N…" at bounding box center [317, 151] width 518 height 237
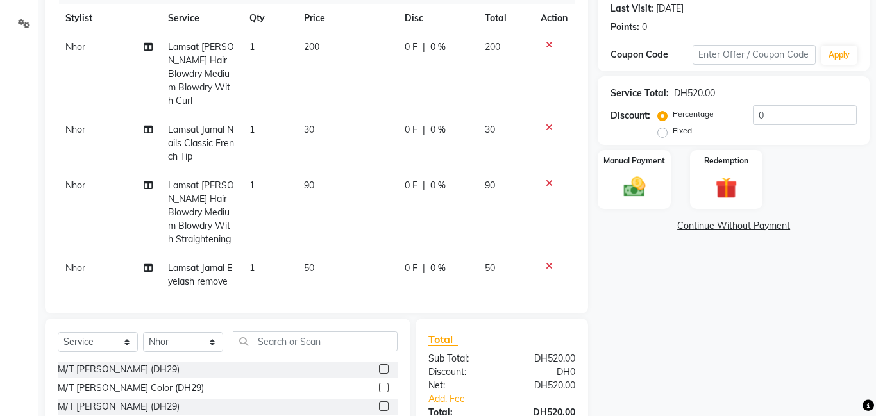
click at [317, 180] on td "90" at bounding box center [346, 212] width 101 height 83
select select "79907"
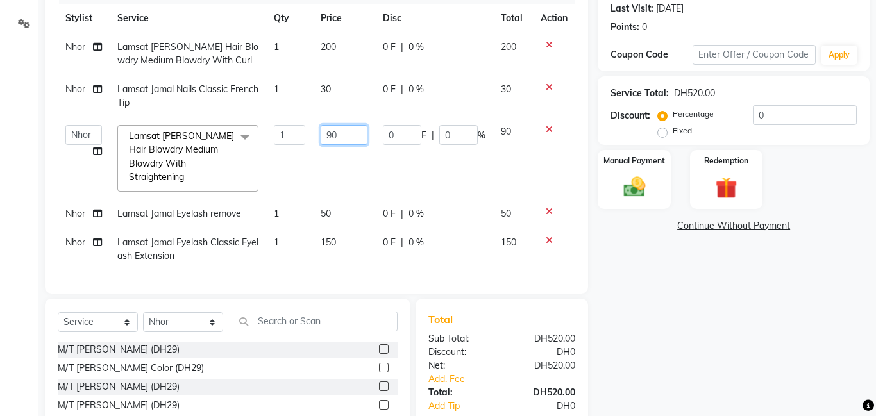
click at [350, 137] on input "90" at bounding box center [344, 135] width 47 height 20
type input "9"
type input "120"
click at [333, 89] on tbody "Nhor Lamsat Jamal Hair Blowdry Medium Blowdry With Curl 1 200 0 F | 0 % 200 Nho…" at bounding box center [317, 152] width 518 height 238
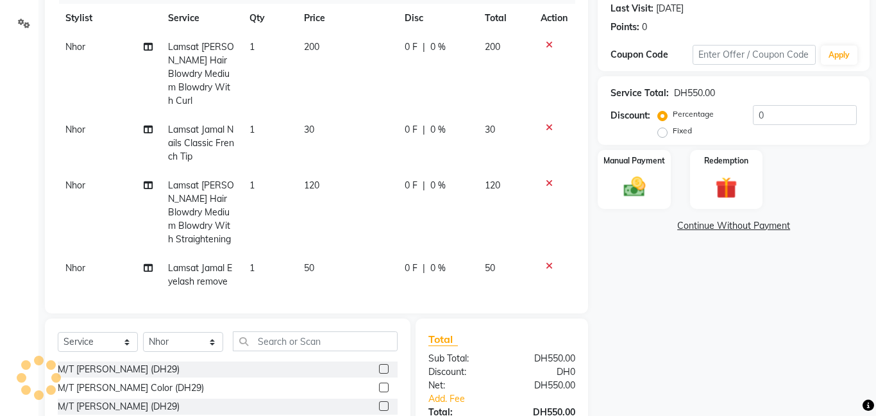
click at [338, 115] on td "30" at bounding box center [346, 143] width 101 height 56
select select "79907"
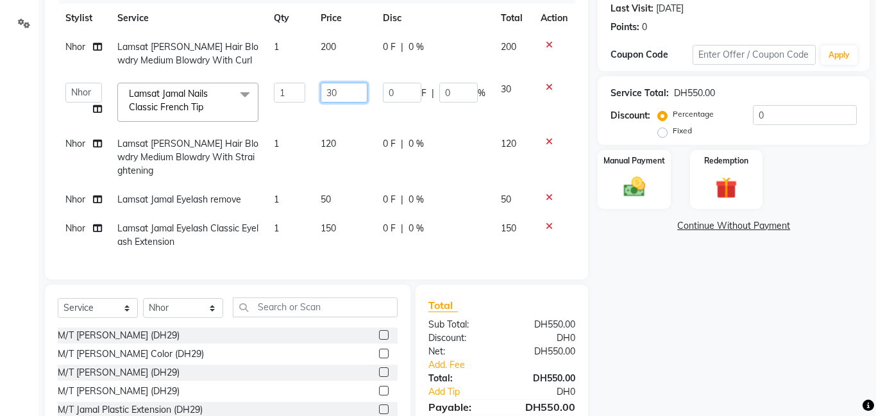
click at [346, 99] on input "30" at bounding box center [344, 93] width 47 height 20
type input "3"
type input "20"
click at [26, 174] on div "Calendar Invoice Clients Inventory Reports Settings Completed InProgress Upcomi…" at bounding box center [86, 166] width 173 height 616
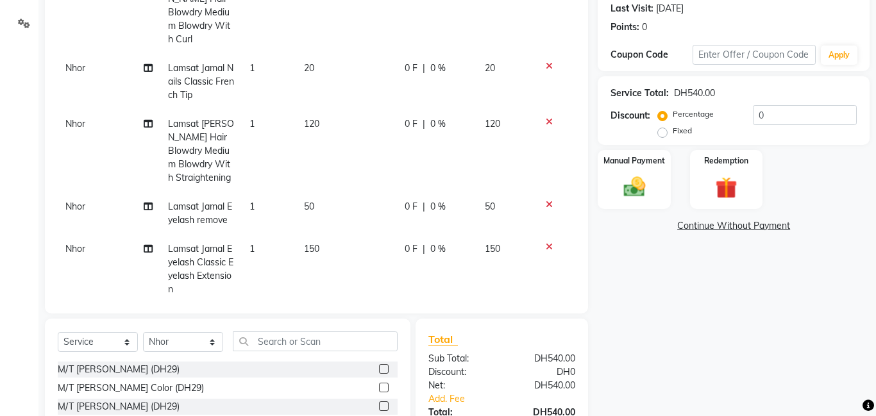
scroll to position [187, 0]
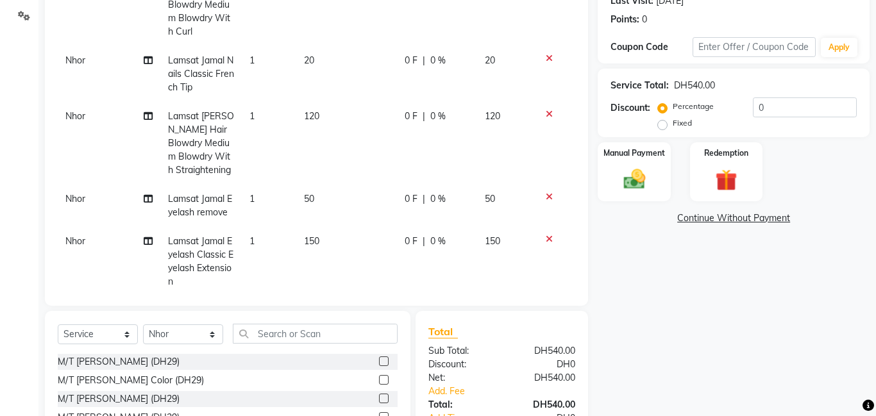
click at [74, 235] on span "Nhor" at bounding box center [75, 241] width 20 height 12
select select "79907"
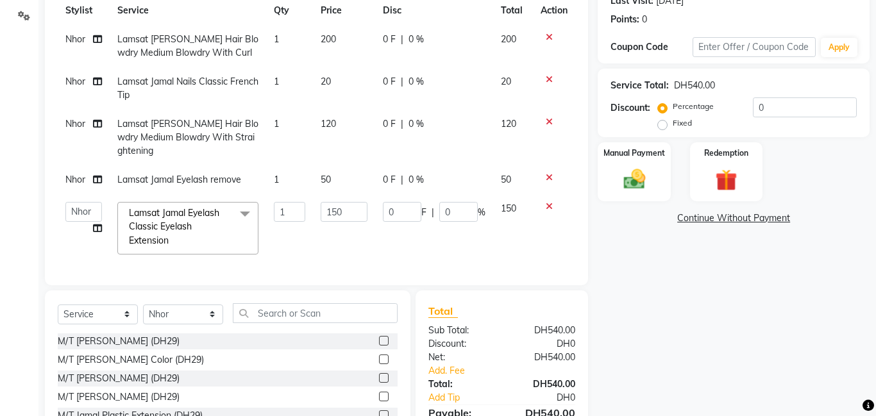
click at [74, 230] on td "[PERSON_NAME] Amna [PERSON_NAME] [PERSON_NAME] Ebda Lamsat [PERSON_NAME] [PERSO…" at bounding box center [84, 228] width 52 height 68
click at [76, 202] on select "[PERSON_NAME] Amna [PERSON_NAME] [PERSON_NAME] Ebda Lamsat [PERSON_NAME] [PERSO…" at bounding box center [83, 212] width 37 height 20
select select "79916"
click at [78, 174] on span "Nhor" at bounding box center [75, 180] width 20 height 12
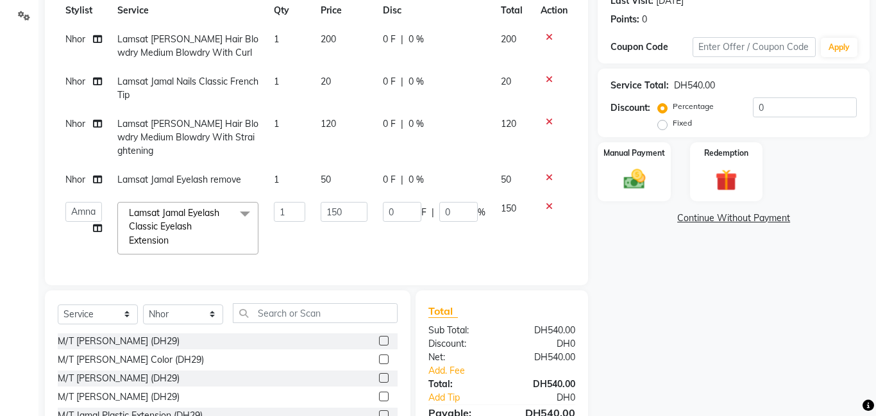
select select "79907"
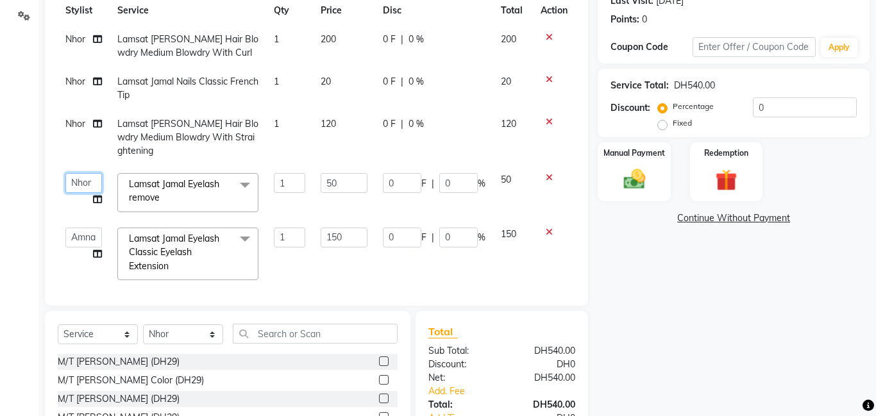
click at [80, 173] on select "[PERSON_NAME] Amna [PERSON_NAME] [PERSON_NAME] Ebda Lamsat [PERSON_NAME] [PERSO…" at bounding box center [83, 183] width 37 height 20
select select "79916"
click at [97, 124] on icon at bounding box center [97, 123] width 9 height 9
select select "79907"
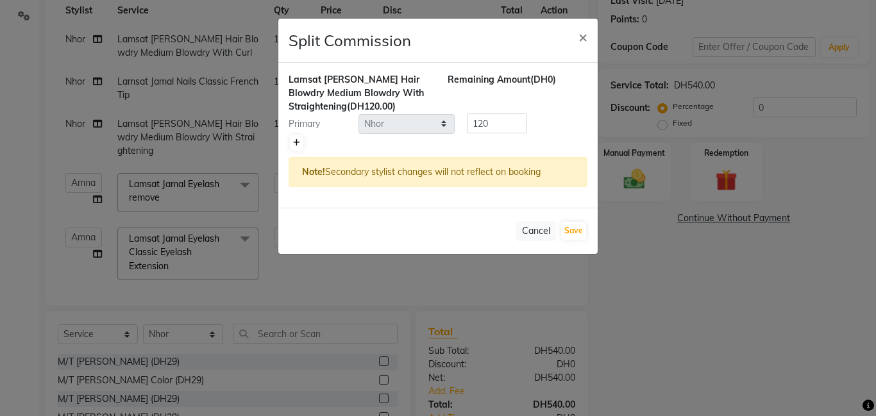
click at [296, 139] on icon at bounding box center [296, 143] width 7 height 8
type input "60"
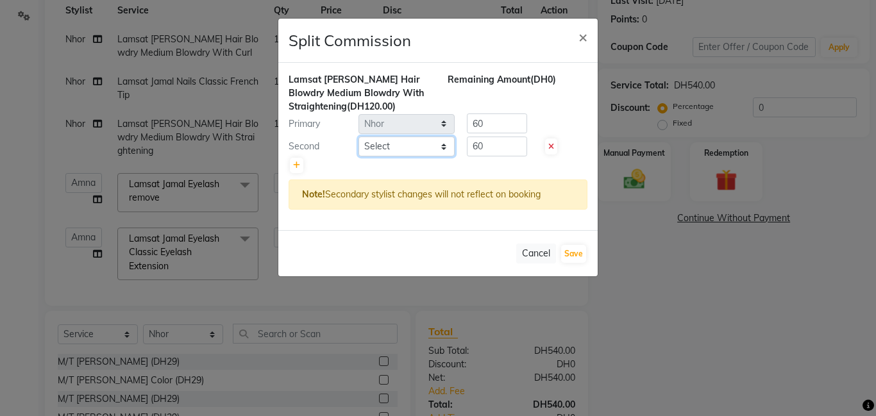
click at [443, 144] on select "Select [PERSON_NAME] Amna [PERSON_NAME] [PERSON_NAME] Ebda Lamsat [PERSON_NAME]…" at bounding box center [407, 147] width 96 height 20
select select "79902"
click at [359, 137] on select "Select [PERSON_NAME] Amna [PERSON_NAME] [PERSON_NAME] Ebda Lamsat [PERSON_NAME]…" at bounding box center [407, 147] width 96 height 20
click at [578, 251] on button "Save" at bounding box center [573, 254] width 25 height 18
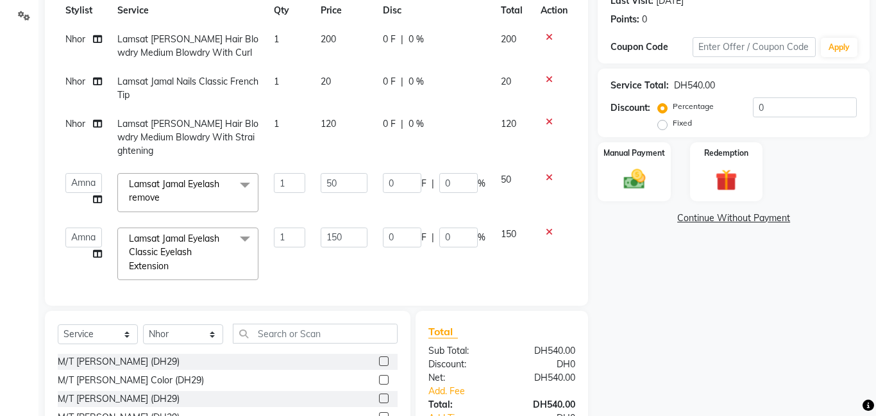
select select "Select"
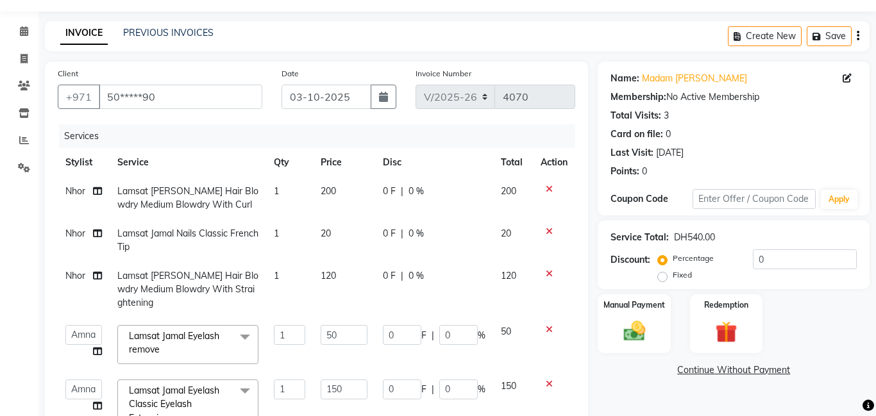
click at [78, 239] on span "Nhor" at bounding box center [75, 234] width 20 height 12
select select "79907"
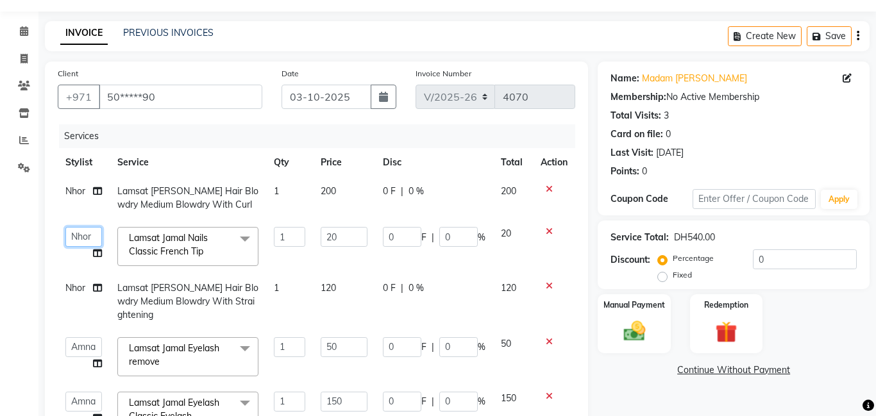
click at [83, 235] on select "[PERSON_NAME] Amna [PERSON_NAME] [PERSON_NAME] Ebda Lamsat [PERSON_NAME] [PERSO…" at bounding box center [83, 237] width 37 height 20
select select "79908"
click at [83, 187] on span "Nhor" at bounding box center [75, 191] width 20 height 12
select select "79907"
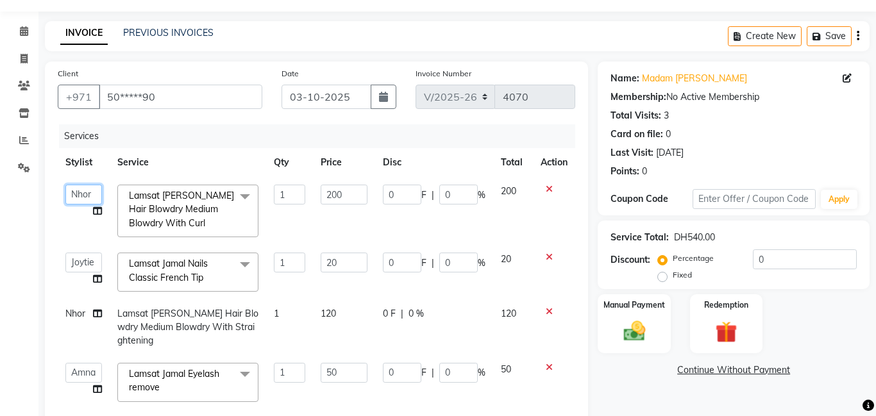
click at [76, 195] on select "[PERSON_NAME] Amna [PERSON_NAME] [PERSON_NAME] Ebda Lamsat [PERSON_NAME] [PERSO…" at bounding box center [83, 195] width 37 height 20
select select "79908"
click at [98, 207] on icon at bounding box center [97, 211] width 9 height 9
select select "79908"
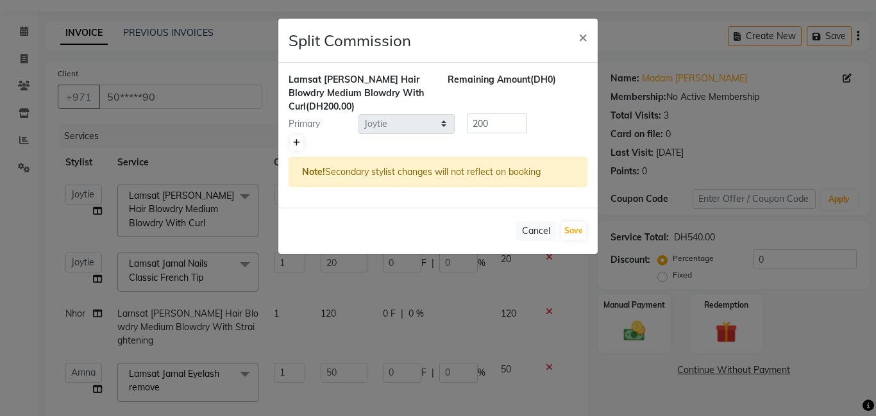
click at [295, 142] on icon at bounding box center [296, 143] width 7 height 8
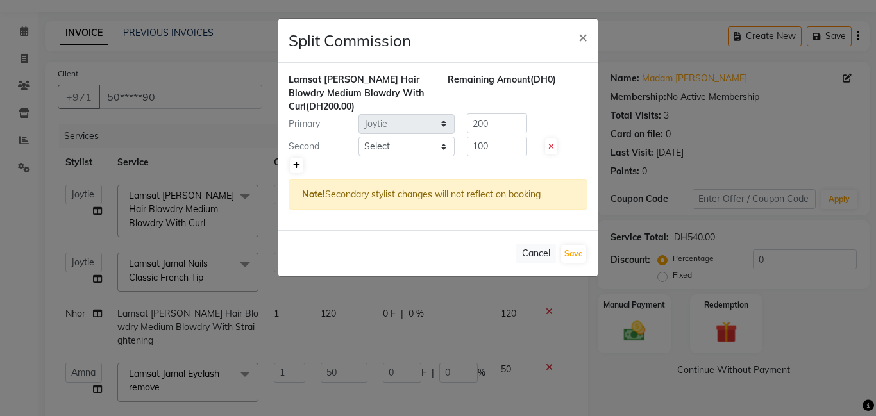
type input "100"
click at [449, 148] on select "Select [PERSON_NAME] Amna [PERSON_NAME] [PERSON_NAME] Ebda Lamsat [PERSON_NAME]…" at bounding box center [407, 147] width 96 height 20
click at [359, 137] on select "Select [PERSON_NAME] Amna [PERSON_NAME] [PERSON_NAME] Ebda Lamsat [PERSON_NAME]…" at bounding box center [407, 147] width 96 height 20
click at [432, 153] on select "Select [PERSON_NAME] Amna [PERSON_NAME] [PERSON_NAME] Ebda Lamsat [PERSON_NAME]…" at bounding box center [407, 147] width 96 height 20
click at [448, 143] on select "Select [PERSON_NAME] Amna [PERSON_NAME] [PERSON_NAME] Ebda Lamsat [PERSON_NAME]…" at bounding box center [407, 147] width 96 height 20
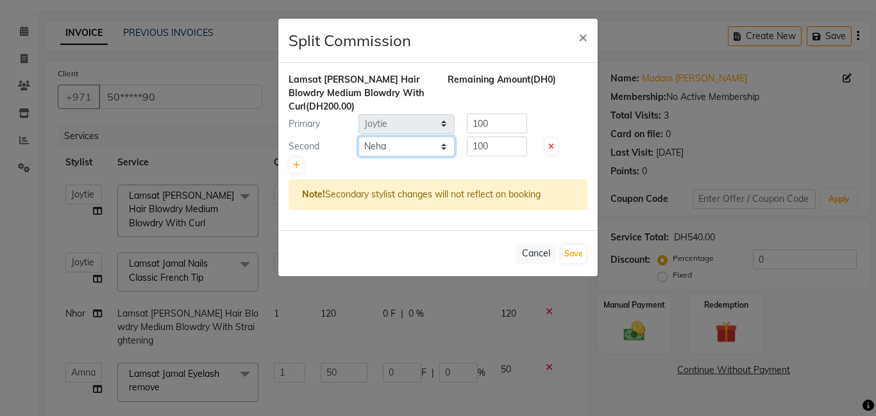
select select "79907"
click at [359, 137] on select "Select [PERSON_NAME] Amna [PERSON_NAME] [PERSON_NAME] Ebda Lamsat [PERSON_NAME]…" at bounding box center [407, 147] width 96 height 20
click at [573, 248] on button "Save" at bounding box center [573, 254] width 25 height 18
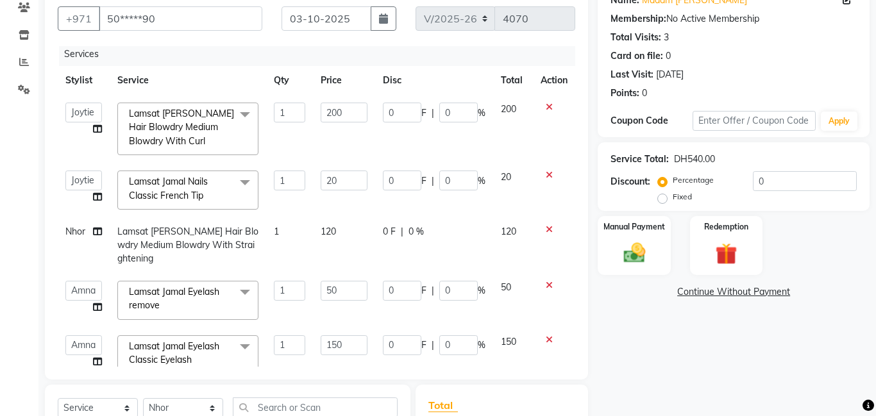
scroll to position [0, 0]
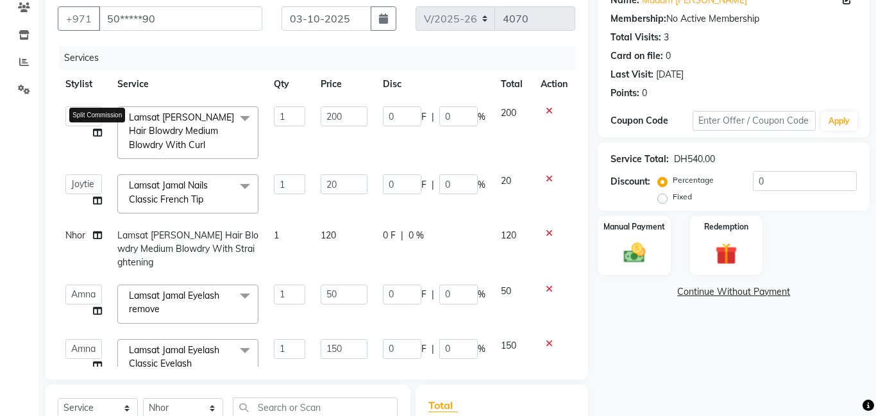
click at [97, 137] on icon at bounding box center [97, 132] width 9 height 9
select select "79908"
select select "79907"
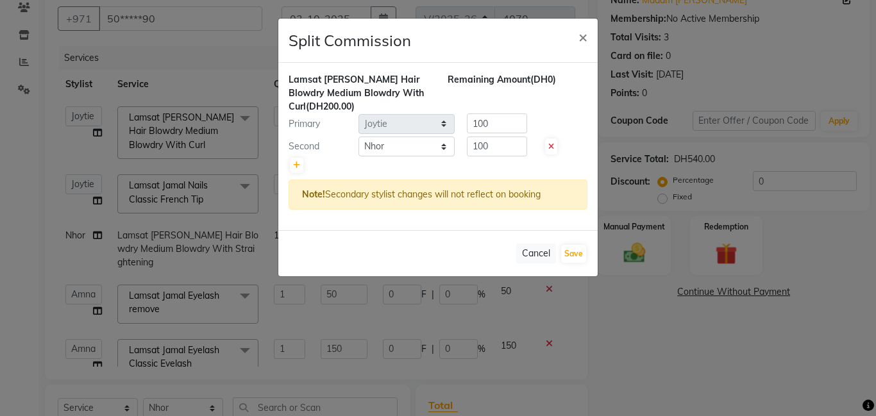
scroll to position [105, 0]
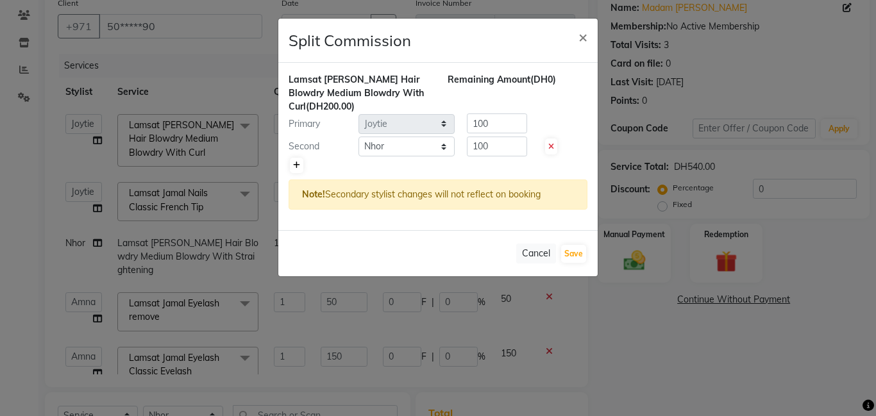
click at [295, 164] on icon at bounding box center [296, 166] width 7 height 8
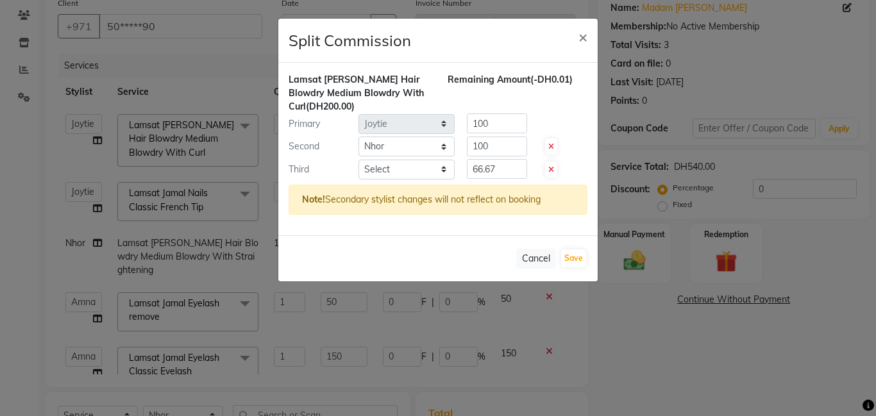
type input "66.67"
click at [442, 168] on select "Select [PERSON_NAME] Amna [PERSON_NAME] [PERSON_NAME] Ebda Lamsat [PERSON_NAME]…" at bounding box center [407, 170] width 96 height 20
select select "79901"
click at [359, 160] on select "Select [PERSON_NAME] Amna [PERSON_NAME] [PERSON_NAME] Ebda Lamsat [PERSON_NAME]…" at bounding box center [407, 170] width 96 height 20
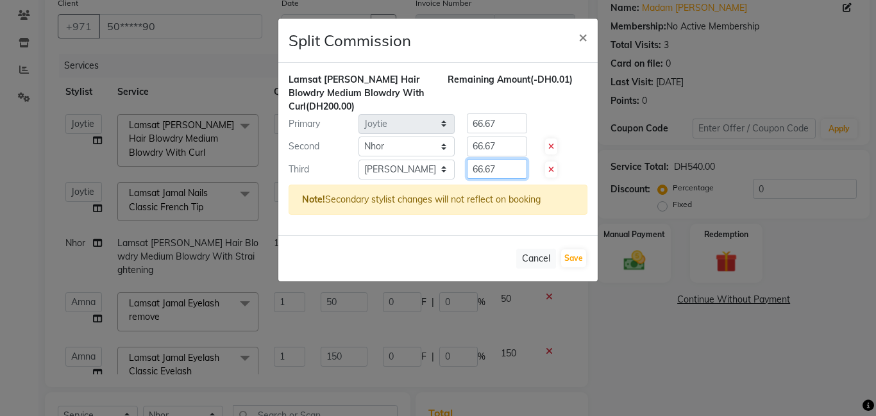
click at [513, 169] on input "66.67" at bounding box center [497, 169] width 60 height 20
type input "6"
type input "50"
click at [512, 140] on input "66.67" at bounding box center [497, 147] width 60 height 20
type input "6"
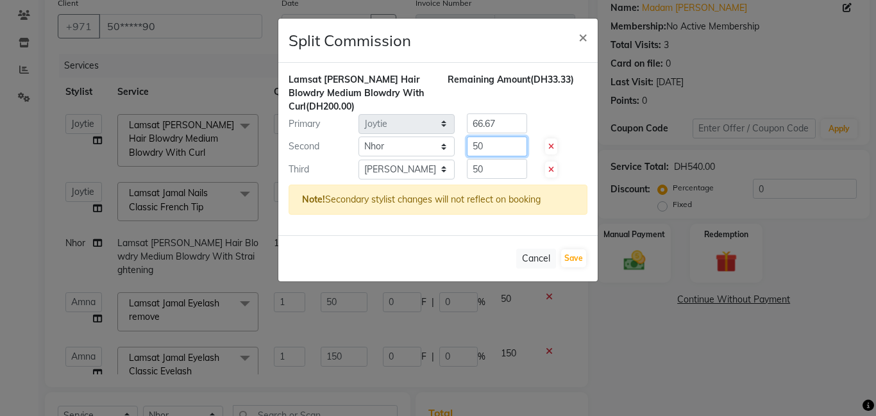
type input "50"
click at [502, 122] on input "66.67" at bounding box center [497, 124] width 60 height 20
type input "6"
type input "1"
type input "5"
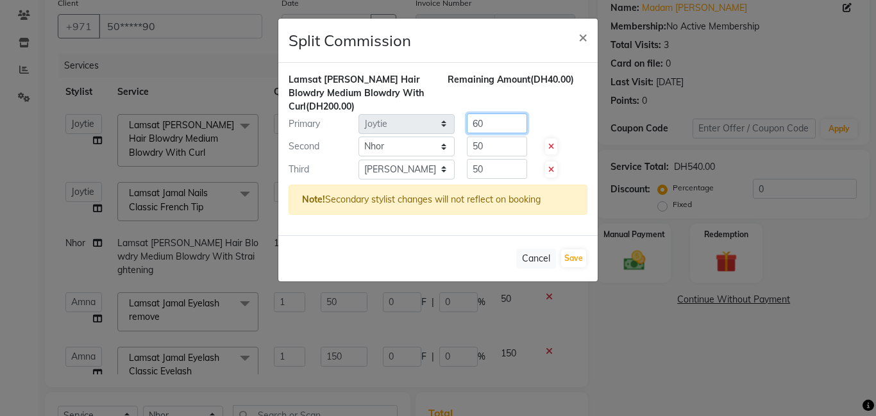
type input "60"
click at [495, 144] on input "50" at bounding box center [497, 147] width 60 height 20
type input "5"
type input "100"
click at [505, 171] on input "50" at bounding box center [497, 169] width 60 height 20
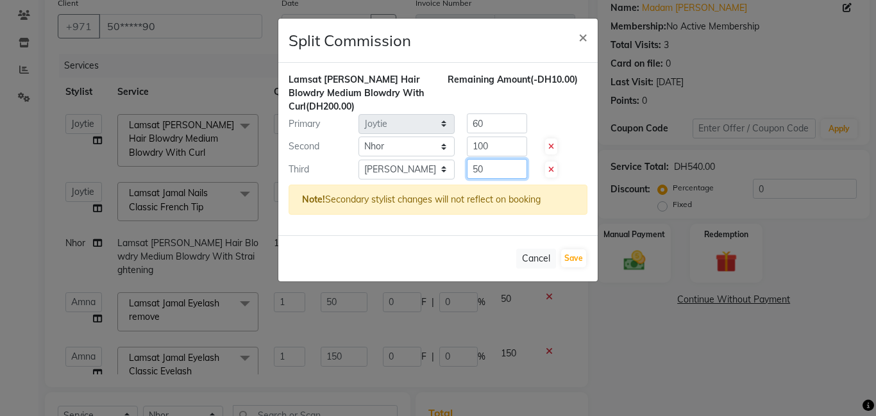
type input "5"
type input "40"
click at [577, 252] on button "Save" at bounding box center [573, 259] width 25 height 18
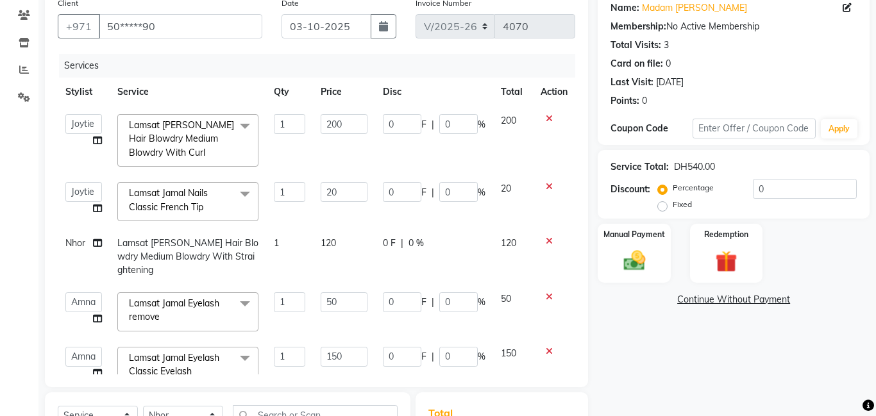
scroll to position [30, 0]
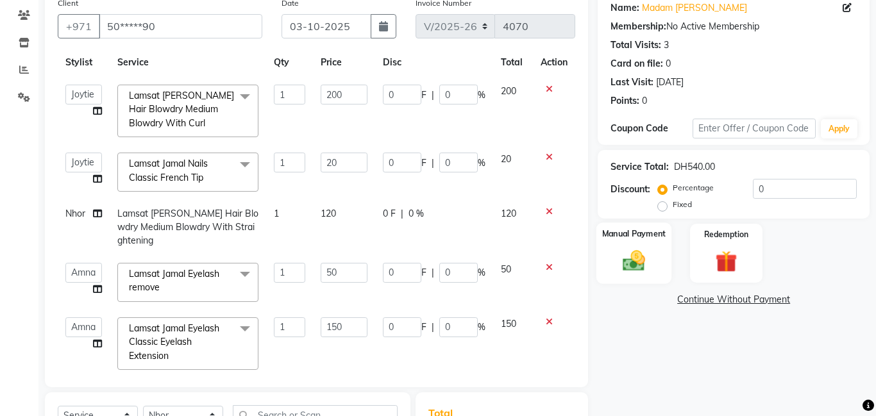
click at [641, 263] on img at bounding box center [634, 261] width 37 height 26
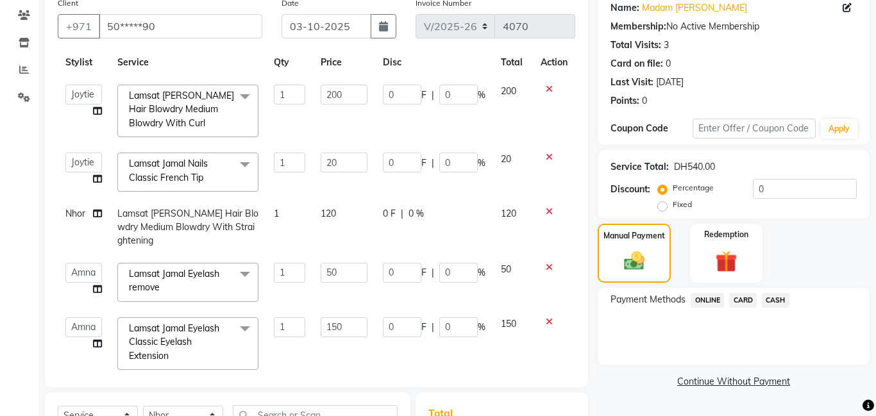
scroll to position [290, 0]
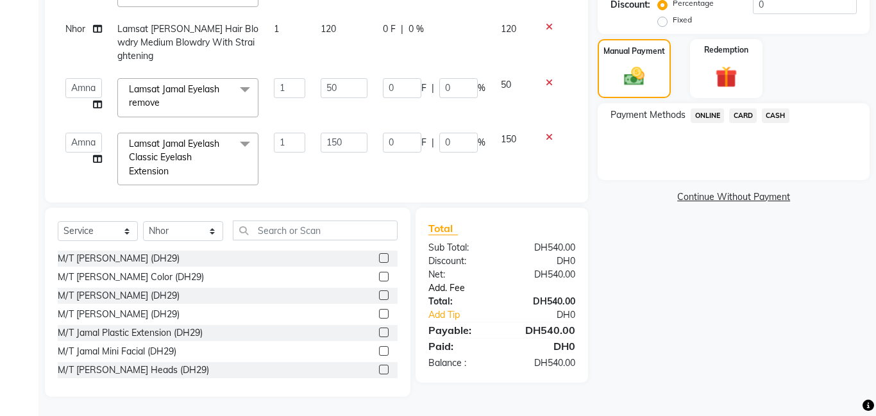
click at [454, 294] on link "Add. Fee" at bounding box center [502, 288] width 166 height 13
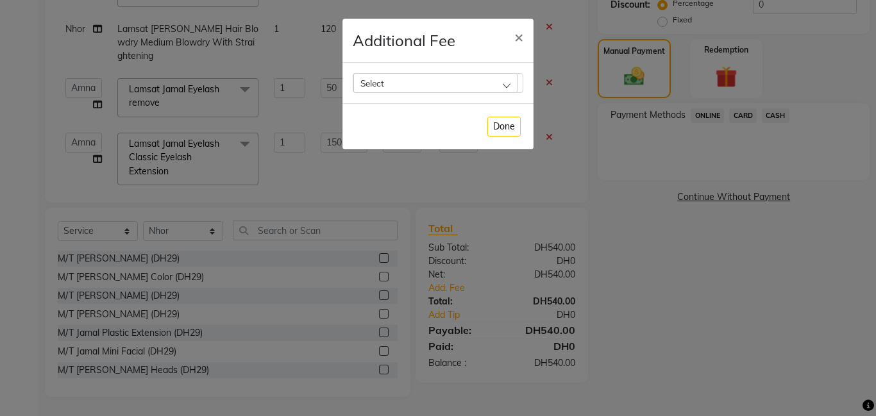
click at [505, 78] on div "Select" at bounding box center [435, 82] width 164 height 19
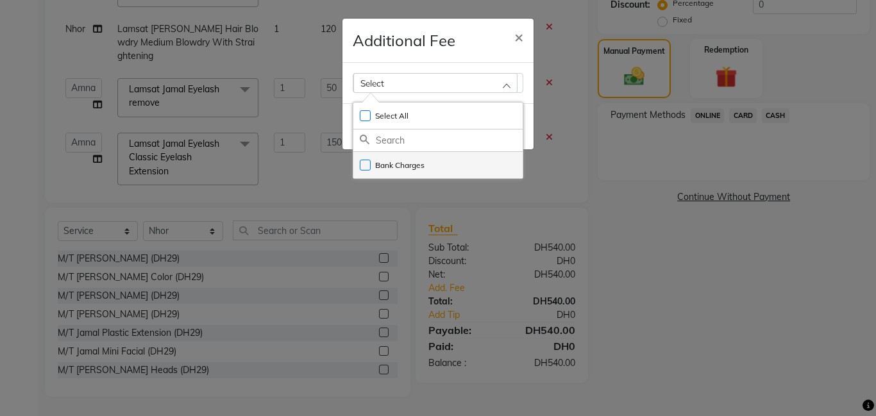
click at [505, 160] on li "Bank Charges" at bounding box center [437, 165] width 169 height 26
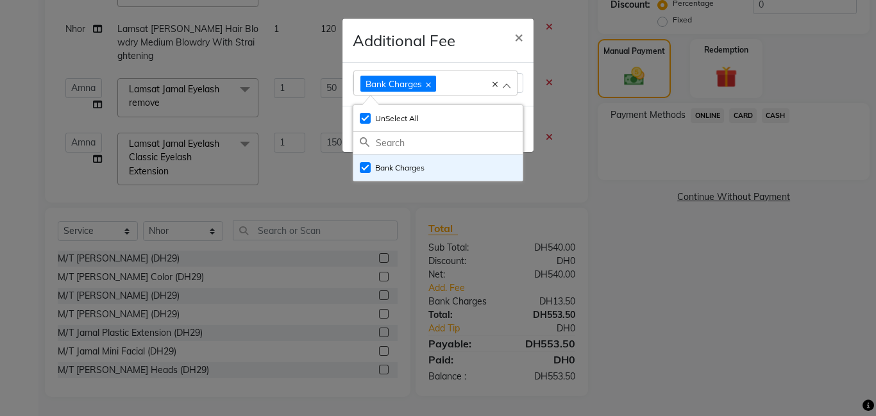
checkbox input "true"
click at [514, 40] on span "×" at bounding box center [518, 36] width 9 height 19
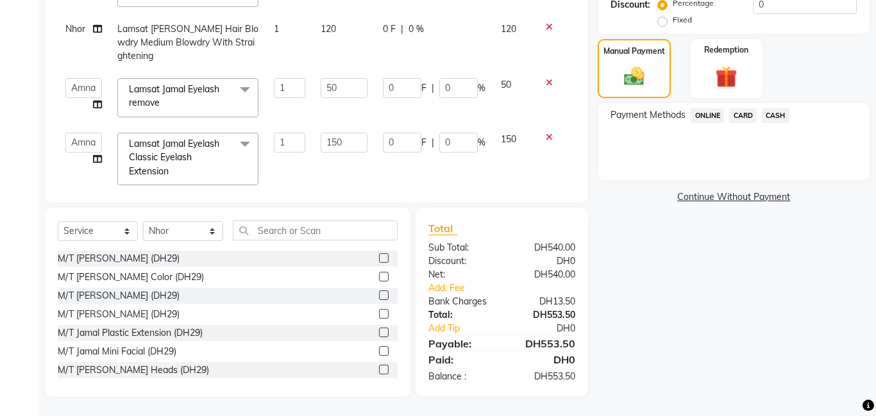
click at [738, 113] on span "CARD" at bounding box center [743, 115] width 28 height 15
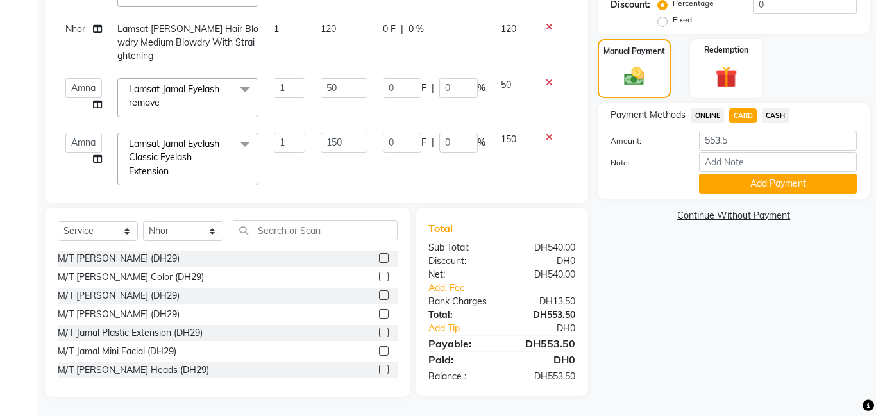
click at [757, 180] on button "Add Payment" at bounding box center [778, 184] width 158 height 20
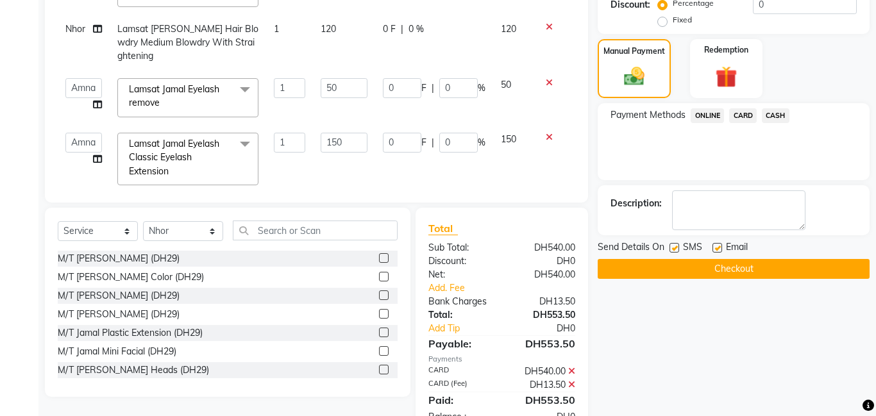
click at [740, 271] on button "Checkout" at bounding box center [734, 269] width 272 height 20
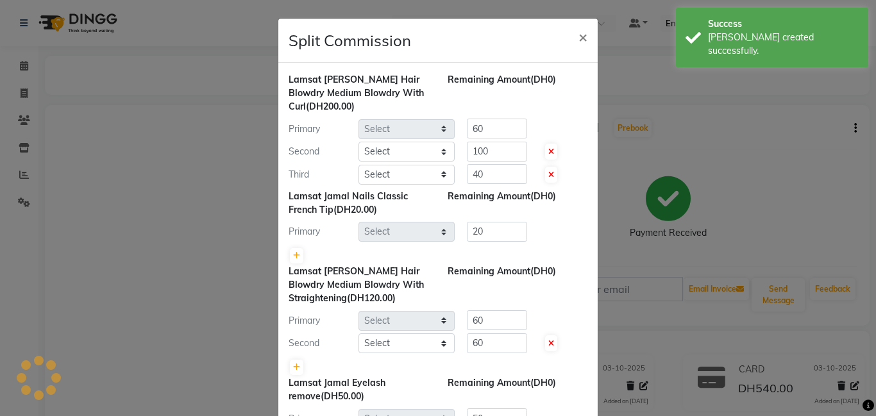
select select "79908"
select select "79907"
select select "79901"
select select "79908"
select select "79907"
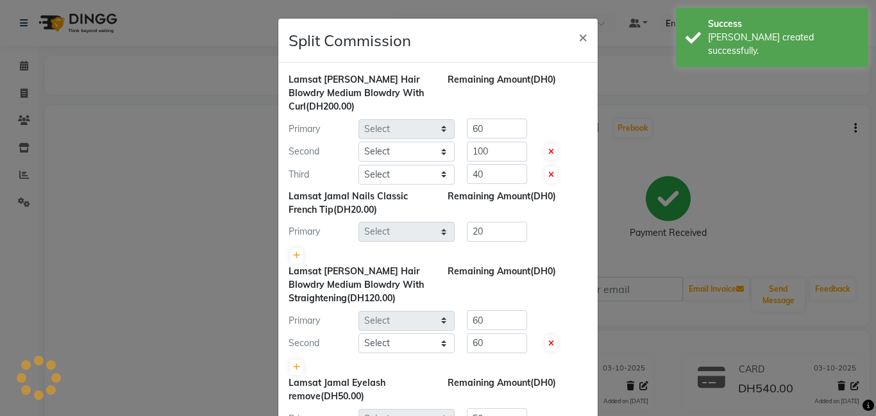
select select "79902"
select select "79916"
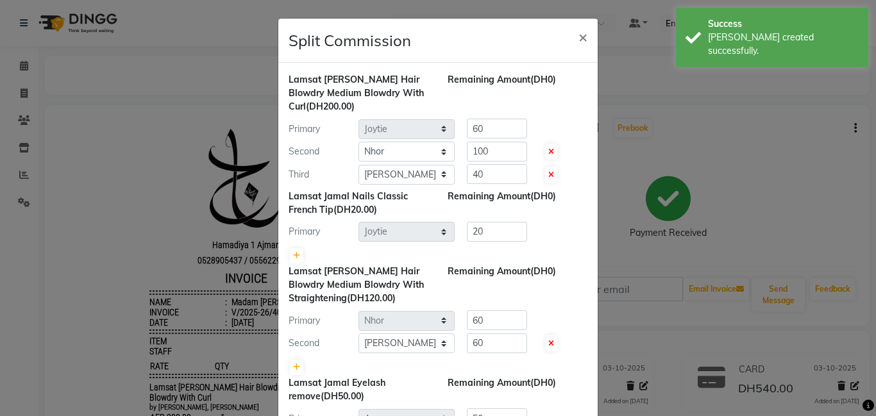
scroll to position [181, 0]
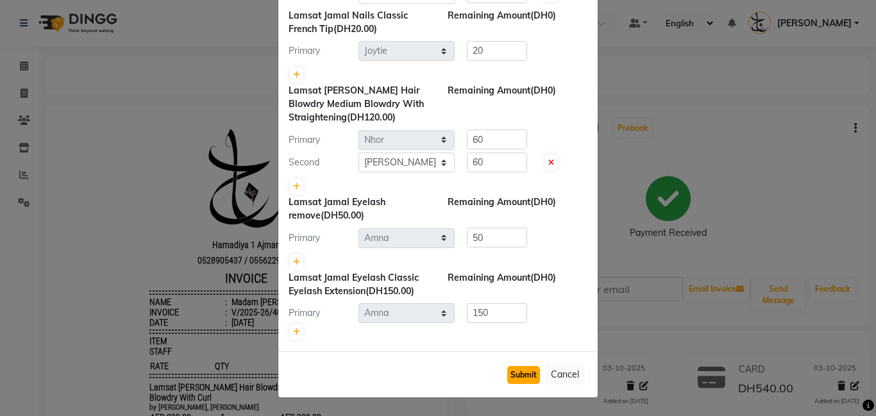
click at [529, 375] on button "Submit" at bounding box center [523, 375] width 33 height 18
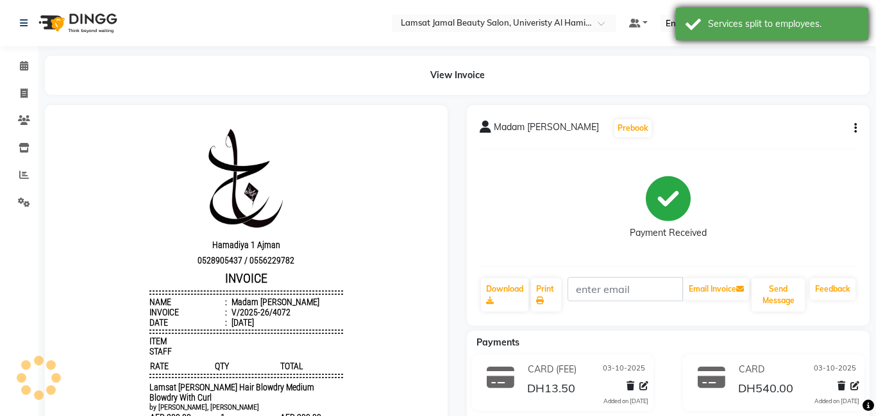
click at [761, 21] on div "Services split to employees." at bounding box center [783, 23] width 151 height 13
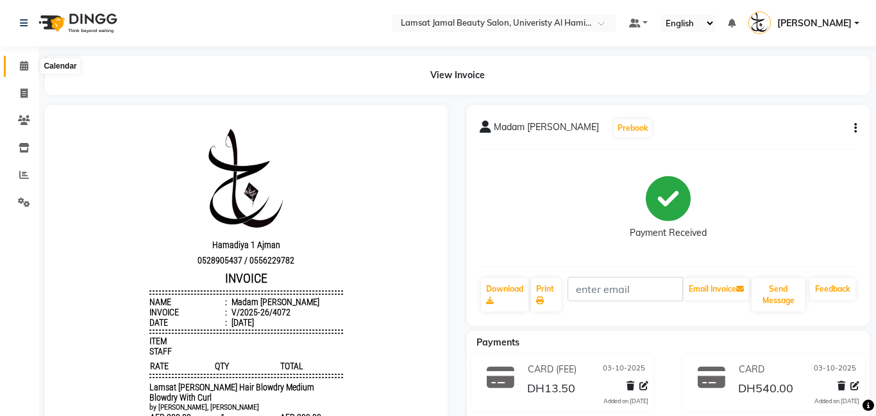
click at [27, 65] on icon at bounding box center [24, 66] width 8 height 10
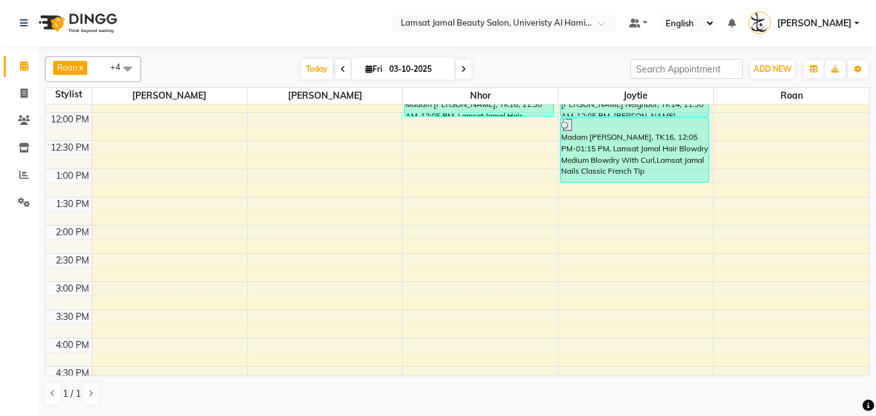
scroll to position [168, 0]
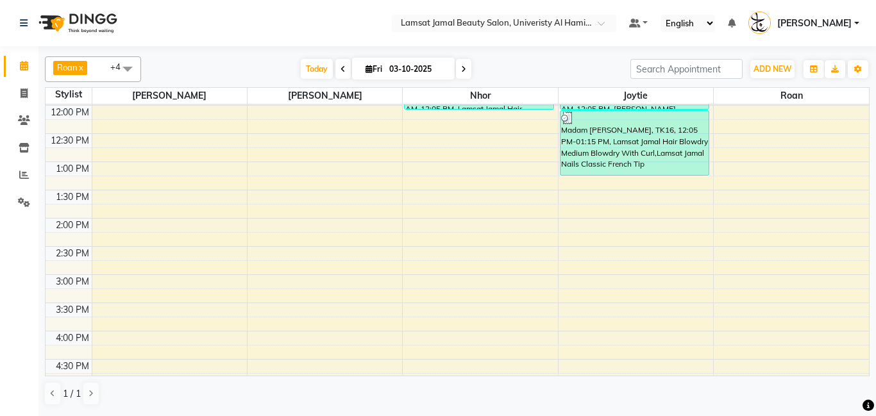
click at [133, 278] on div "9:00 AM 9:30 AM 10:00 AM 10:30 AM 11:00 AM 11:30 AM 12:00 PM 12:30 PM 1:00 PM 1…" at bounding box center [458, 360] width 824 height 846
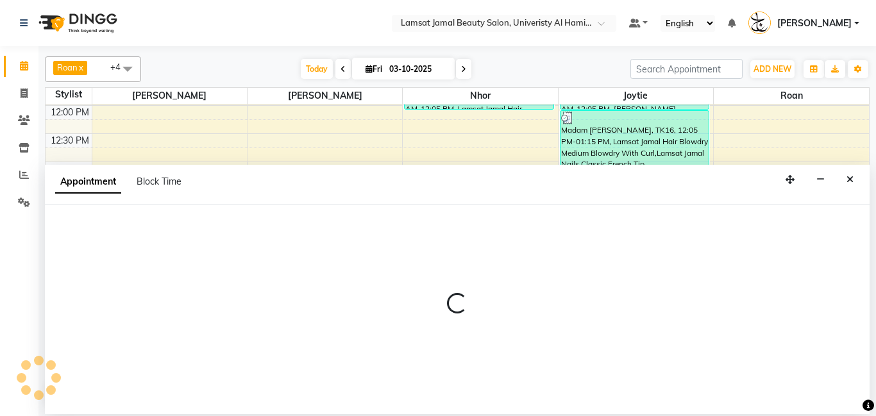
select select "79901"
select select "tentative"
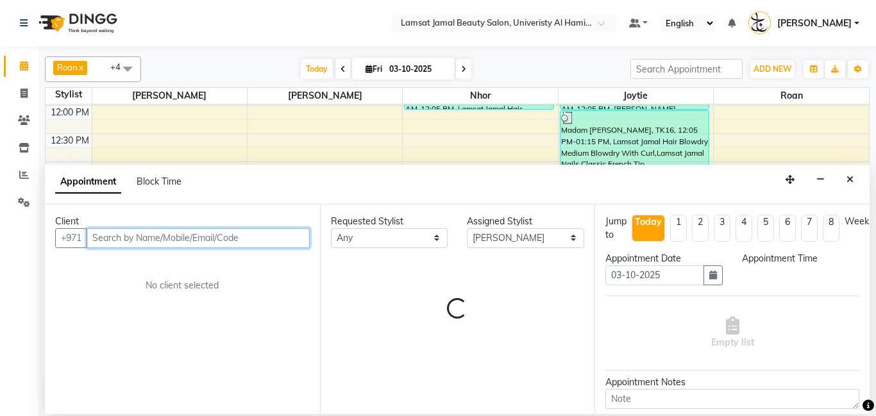
click at [158, 238] on input "text" at bounding box center [198, 238] width 223 height 20
select select "900"
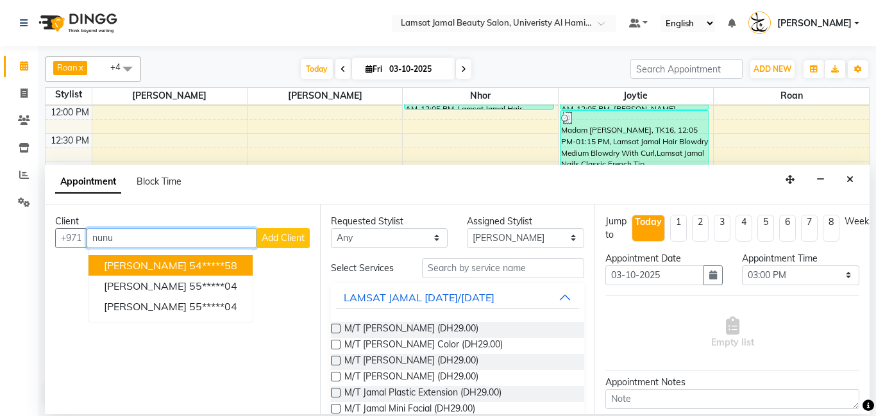
click at [217, 267] on ngb-highlight "54*****58" at bounding box center [213, 265] width 48 height 13
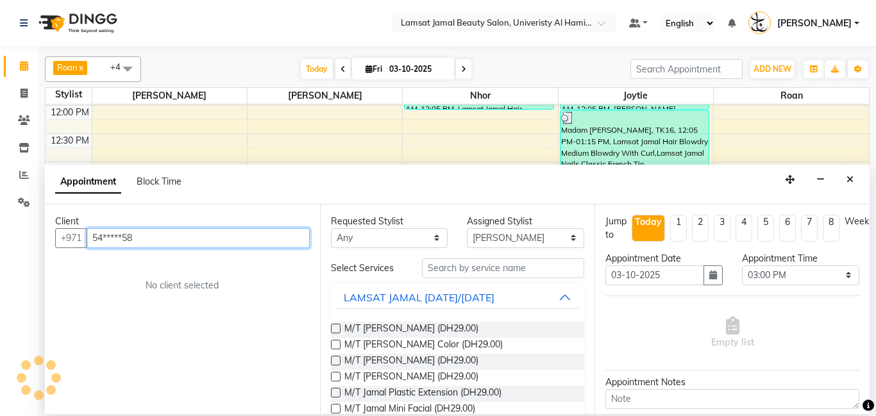
type input "54*****58"
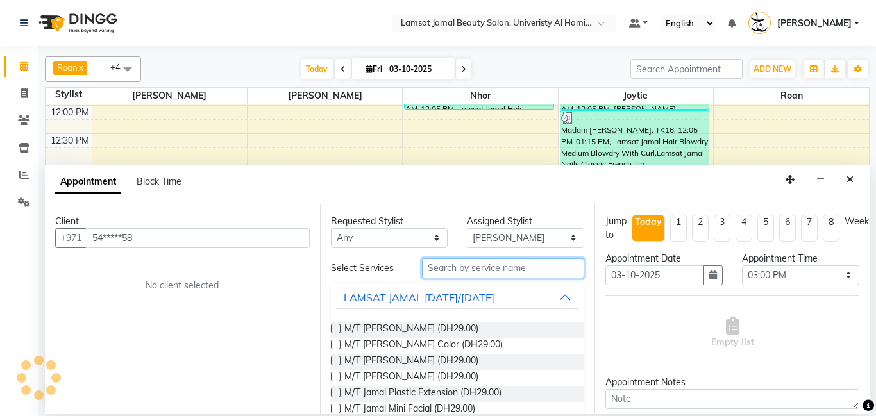
click at [522, 272] on input "text" at bounding box center [503, 268] width 163 height 20
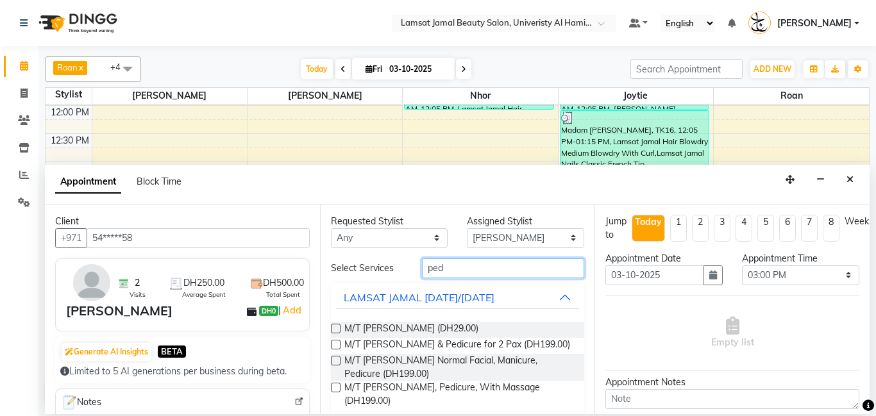
type input "ped"
click at [564, 299] on button "LAMSAT JAMAL [DATE]/[DATE]" at bounding box center [458, 297] width 244 height 23
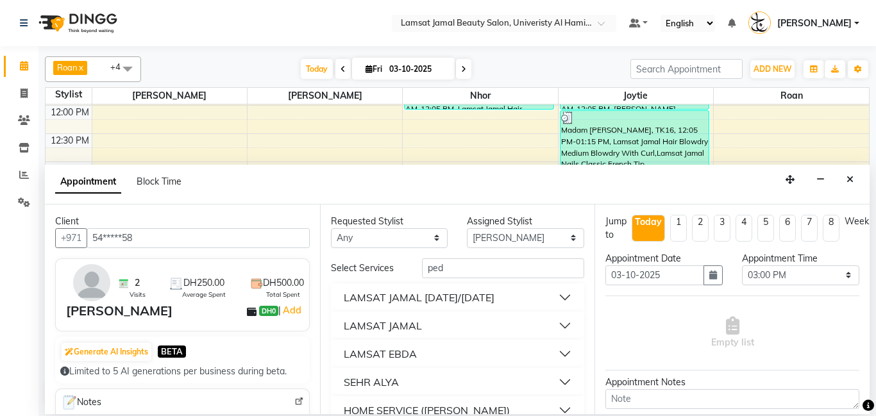
click at [568, 340] on div "LAMSAT EBDA" at bounding box center [458, 354] width 254 height 28
click at [566, 328] on button "LAMSAT JAMAL" at bounding box center [458, 325] width 244 height 23
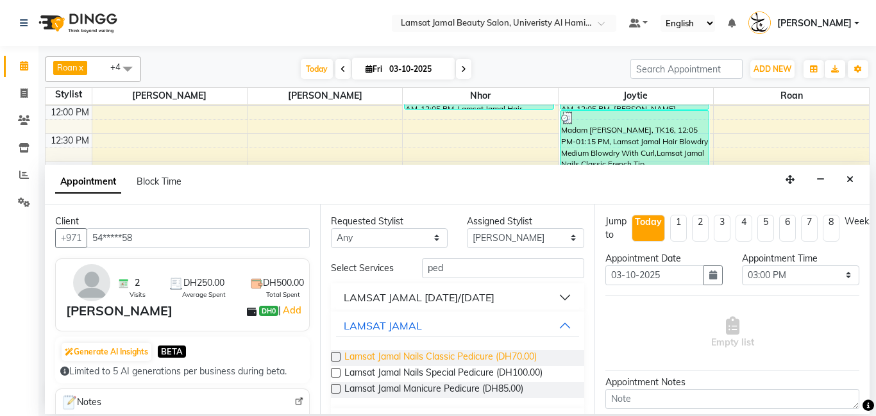
click at [505, 353] on span "Lamsat Jamal Nails Classic Pedicure (DH70.00)" at bounding box center [440, 358] width 192 height 16
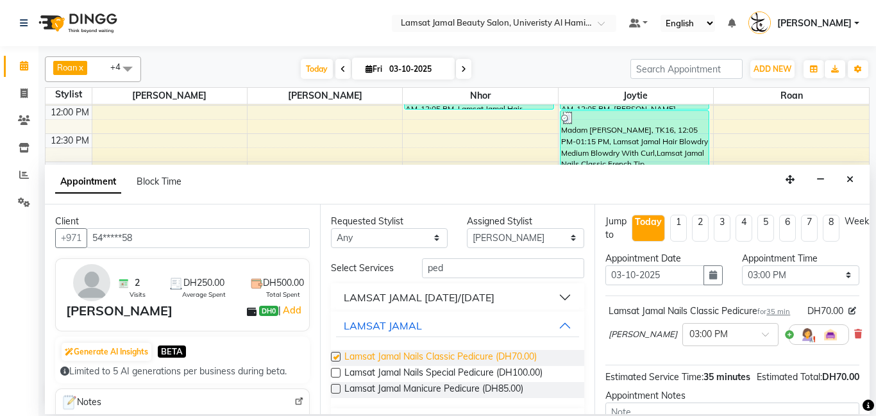
checkbox input "false"
click at [509, 263] on input "ped" at bounding box center [503, 268] width 163 height 20
type input "p"
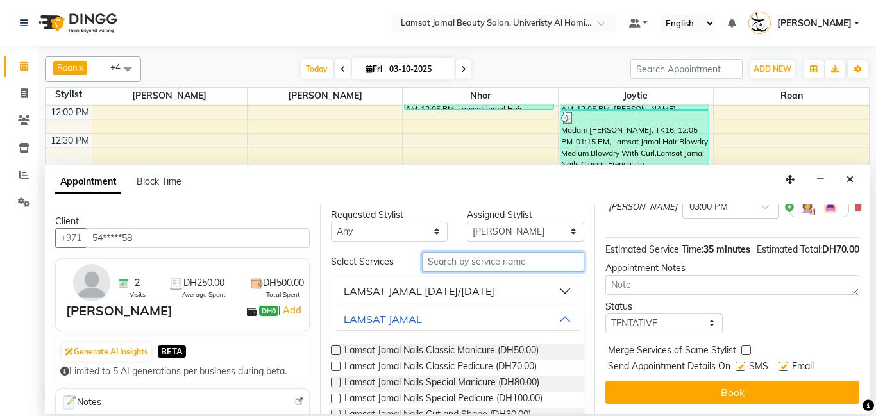
scroll to position [141, 0]
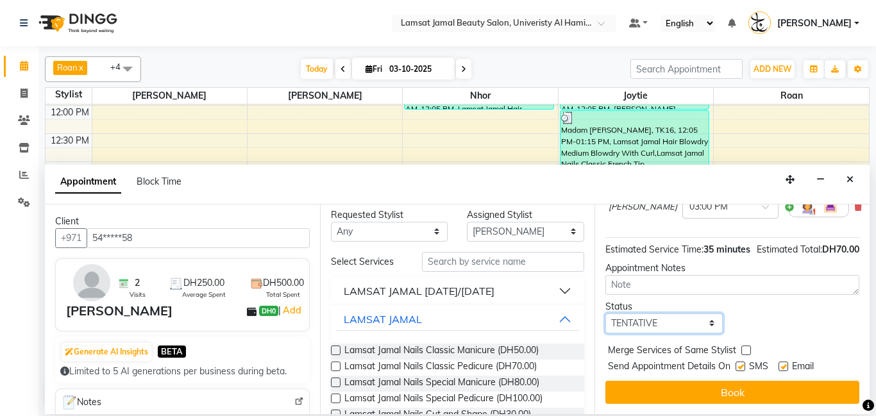
click at [715, 323] on select "Select TENTATIVE CONFIRM CHECK-IN UPCOMING" at bounding box center [663, 324] width 117 height 20
select select "check-in"
click at [605, 314] on select "Select TENTATIVE CONFIRM CHECK-IN UPCOMING" at bounding box center [663, 324] width 117 height 20
click at [748, 348] on label at bounding box center [746, 351] width 10 height 10
click at [748, 348] on input "checkbox" at bounding box center [745, 352] width 8 height 8
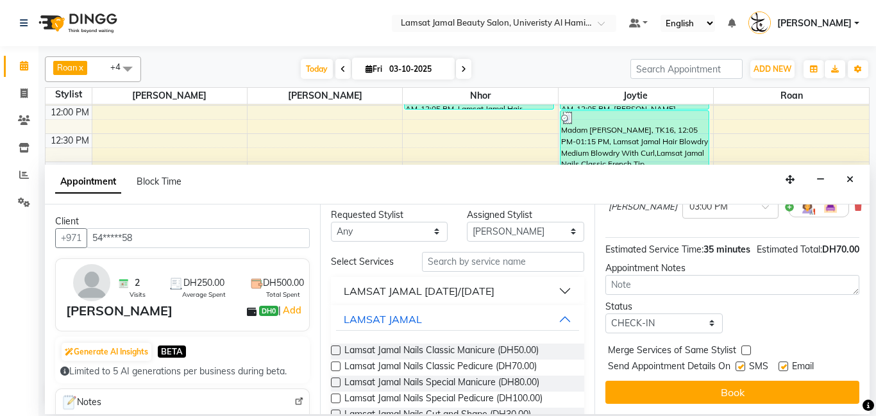
checkbox input "true"
click at [745, 372] on div "SMS" at bounding box center [757, 368] width 43 height 16
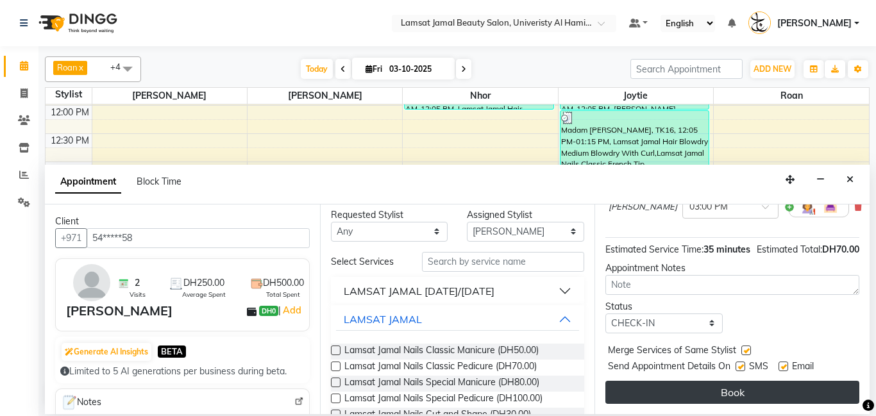
click at [744, 401] on button "Book" at bounding box center [732, 392] width 254 height 23
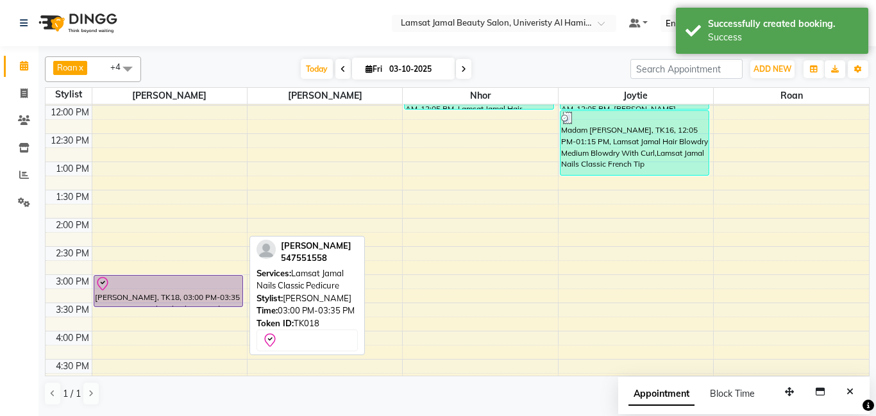
click at [190, 293] on div "[PERSON_NAME], TK18, 03:00 PM-03:35 PM, Lamsat Jamal Nails Classic Pedicure" at bounding box center [168, 291] width 148 height 31
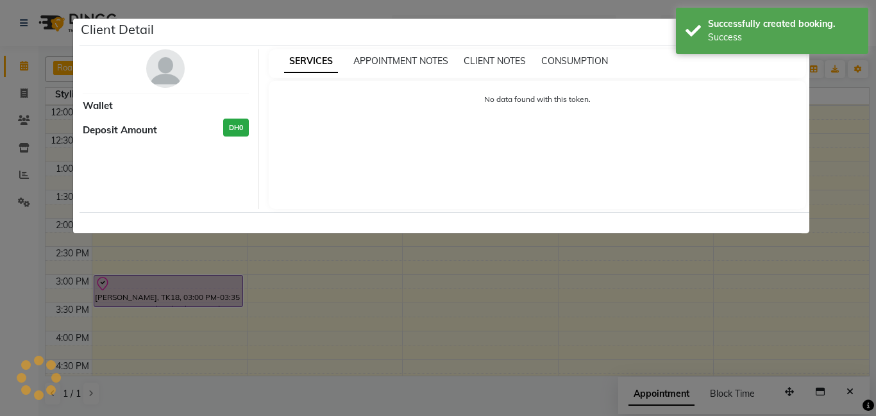
select select "8"
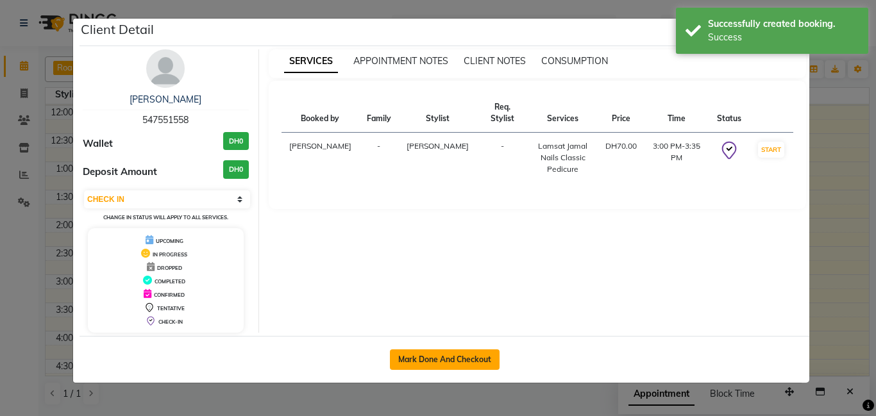
click at [487, 365] on button "Mark Done And Checkout" at bounding box center [445, 360] width 110 height 21
select select "service"
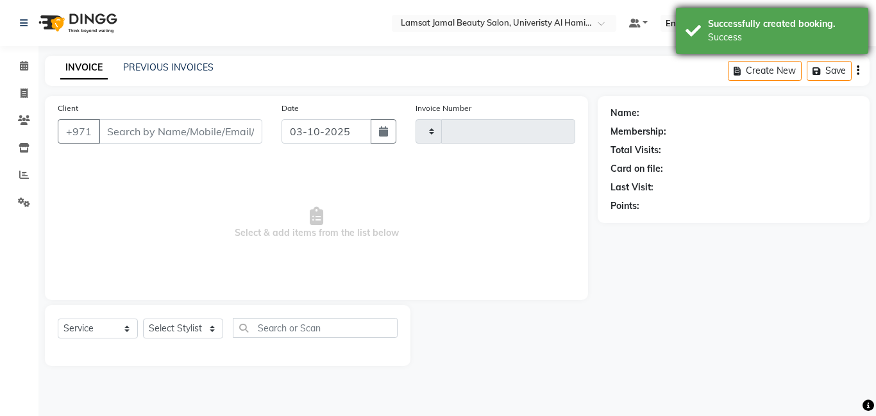
click at [738, 19] on div "Successfully created booking." at bounding box center [783, 23] width 151 height 13
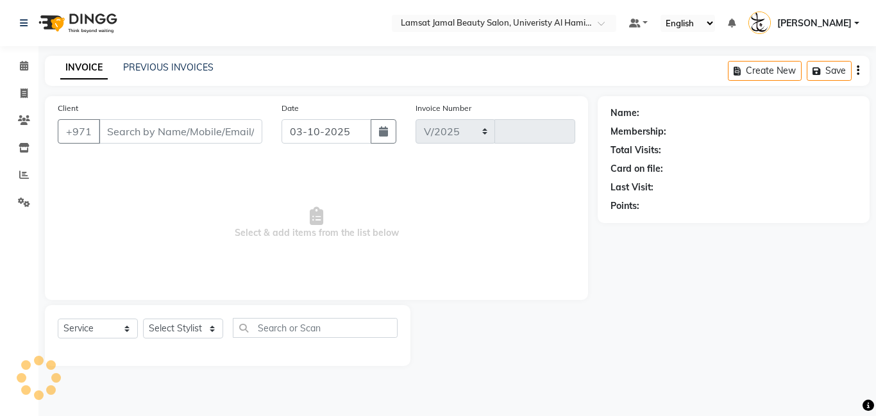
select select "8294"
type input "4073"
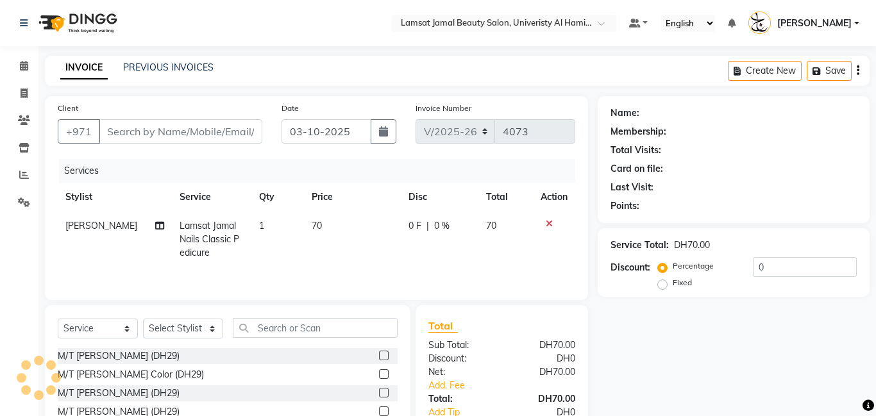
type input "54*****58"
select select "79901"
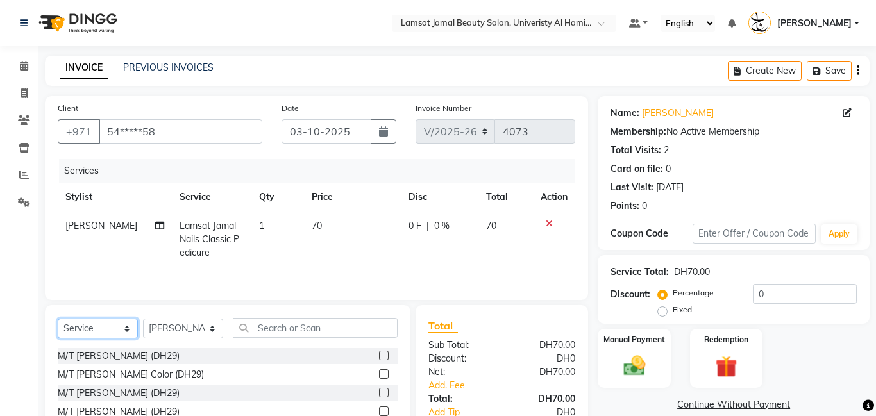
click at [115, 327] on select "Select Service Product Membership Package Voucher Prepaid Gift Card" at bounding box center [98, 329] width 80 height 20
select select "product"
click at [58, 319] on select "Select Service Product Membership Package Voucher Prepaid Gift Card" at bounding box center [98, 329] width 80 height 20
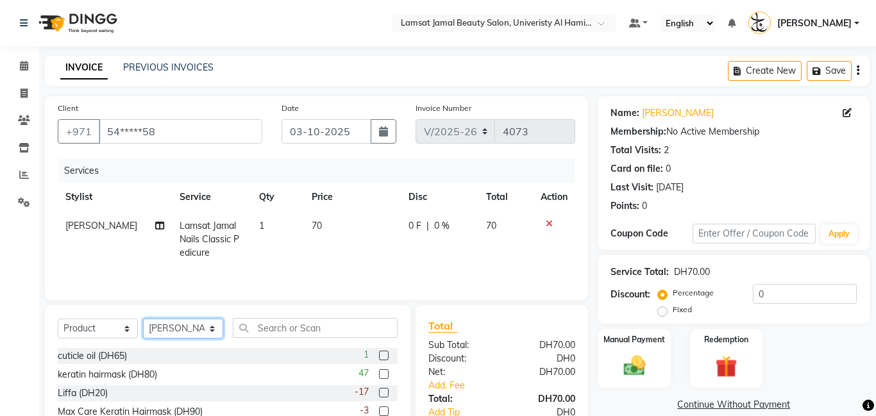
click at [215, 332] on select "Select Stylist [PERSON_NAME] [PERSON_NAME] [PERSON_NAME] Ebda Lamsat [PERSON_NA…" at bounding box center [183, 329] width 80 height 20
select select "79927"
click at [143, 319] on select "Select Stylist [PERSON_NAME] [PERSON_NAME] [PERSON_NAME] Ebda Lamsat [PERSON_NA…" at bounding box center [183, 329] width 80 height 20
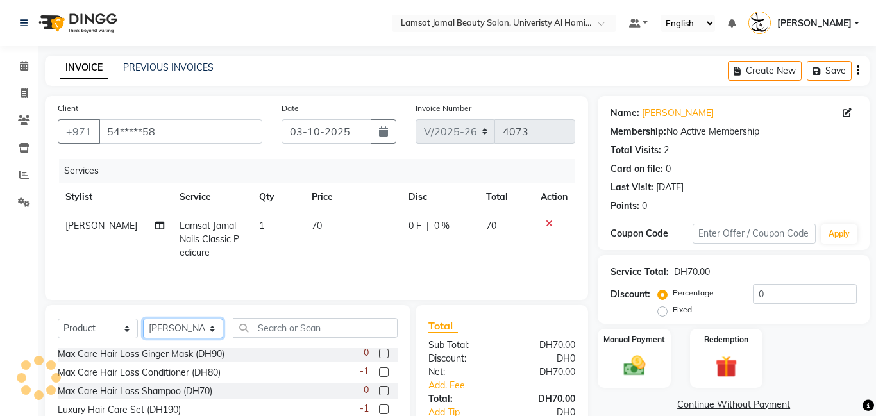
scroll to position [97, 0]
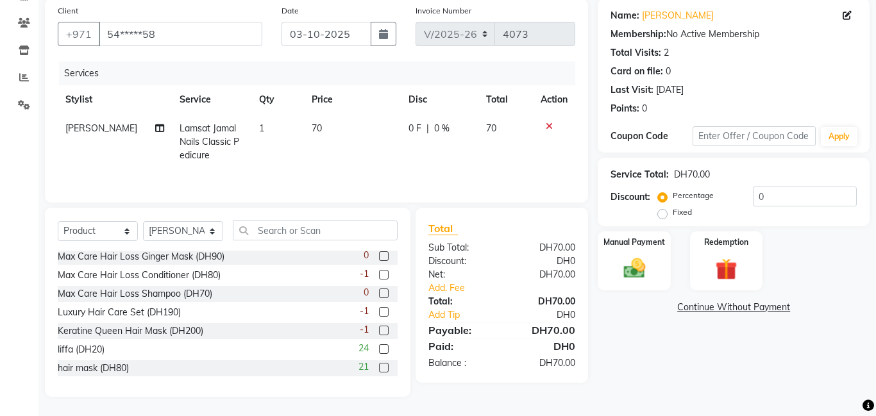
click at [386, 370] on label at bounding box center [384, 368] width 10 height 10
click at [386, 370] on input "checkbox" at bounding box center [383, 368] width 8 height 8
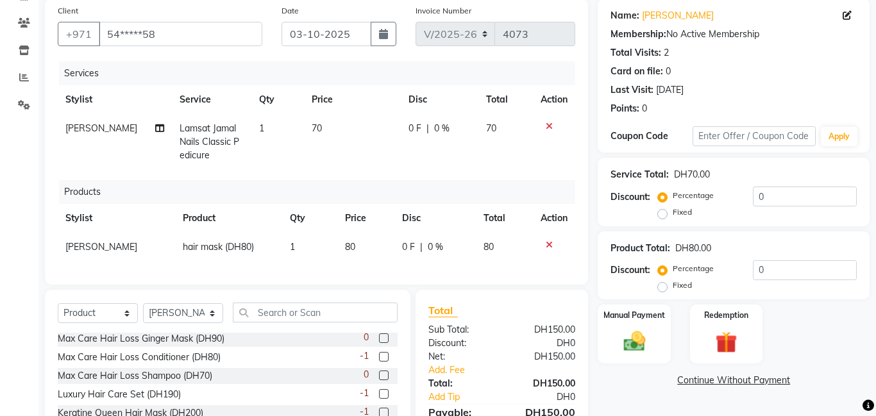
checkbox input "false"
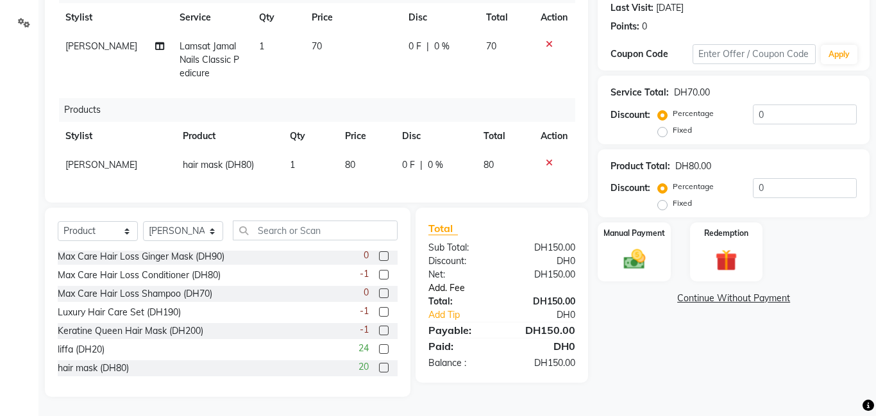
click at [451, 292] on link "Add. Fee" at bounding box center [502, 288] width 166 height 13
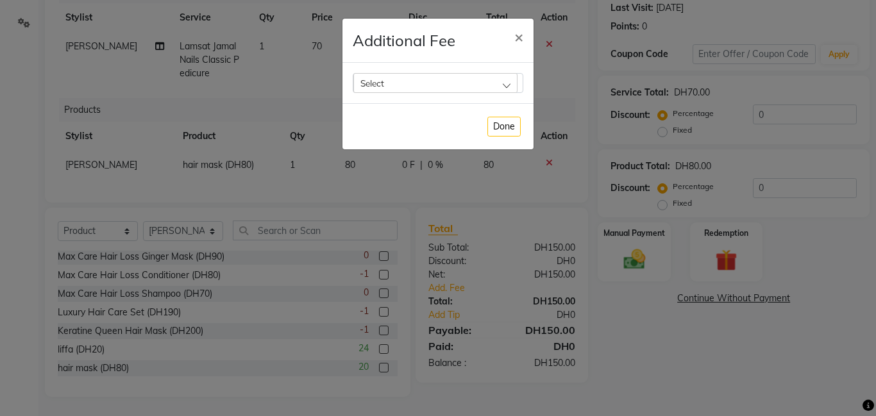
click at [509, 74] on div "Select" at bounding box center [435, 82] width 164 height 19
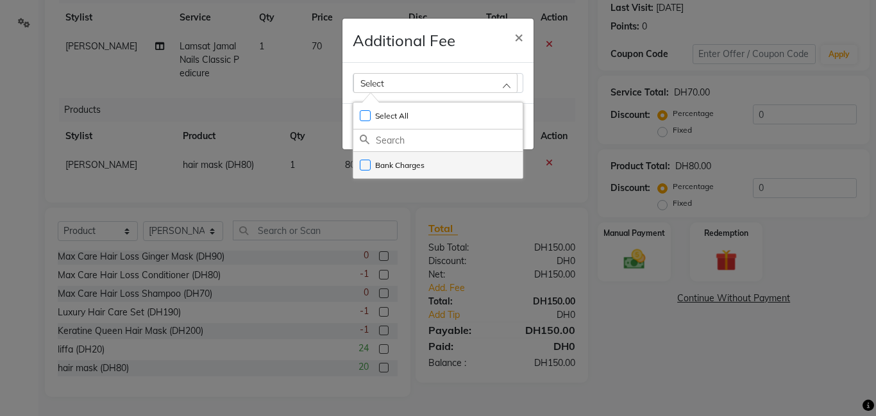
click at [492, 167] on li "Bank Charges" at bounding box center [437, 165] width 169 height 26
checkbox input "true"
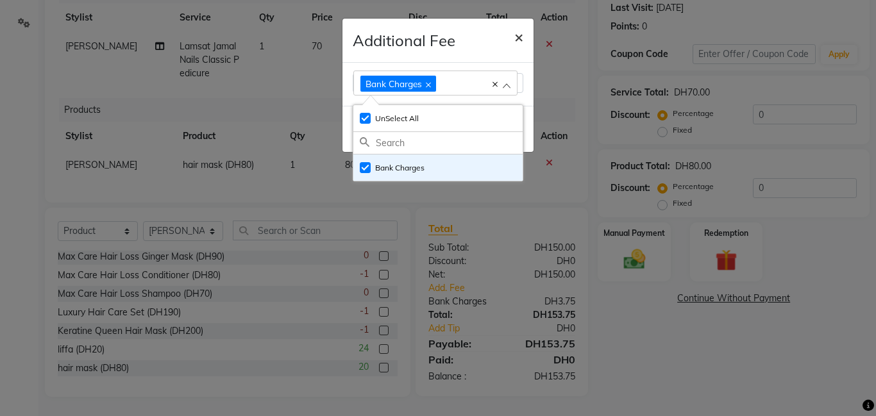
click at [516, 32] on span "×" at bounding box center [518, 36] width 9 height 19
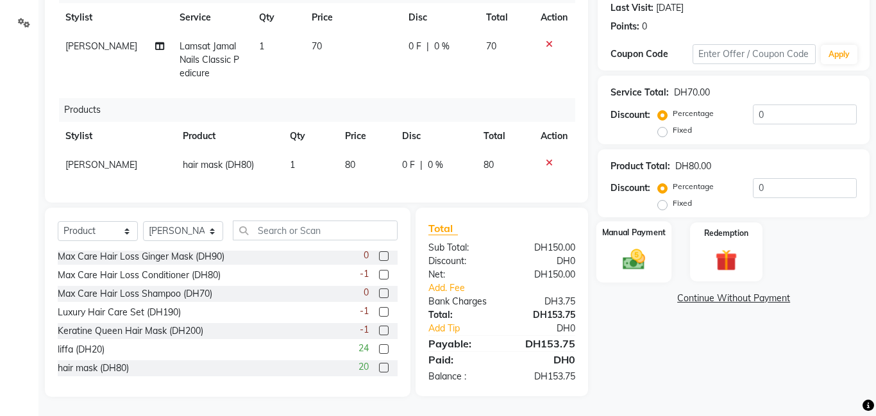
click at [616, 240] on div "Manual Payment" at bounding box center [635, 252] width 76 height 62
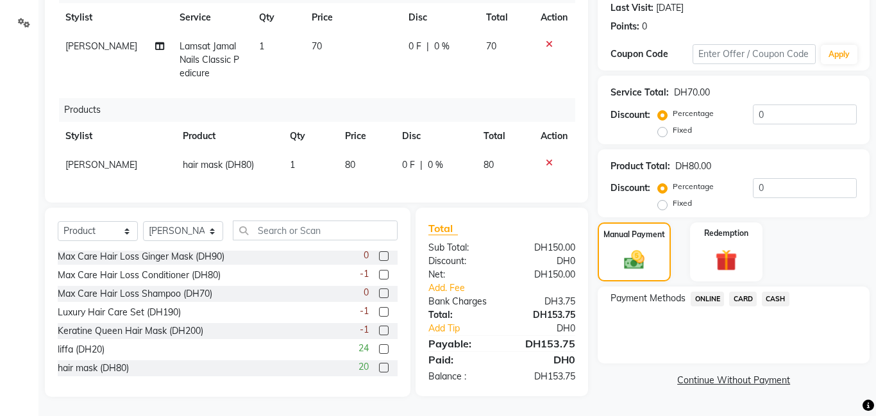
click at [745, 294] on span "CARD" at bounding box center [743, 299] width 28 height 15
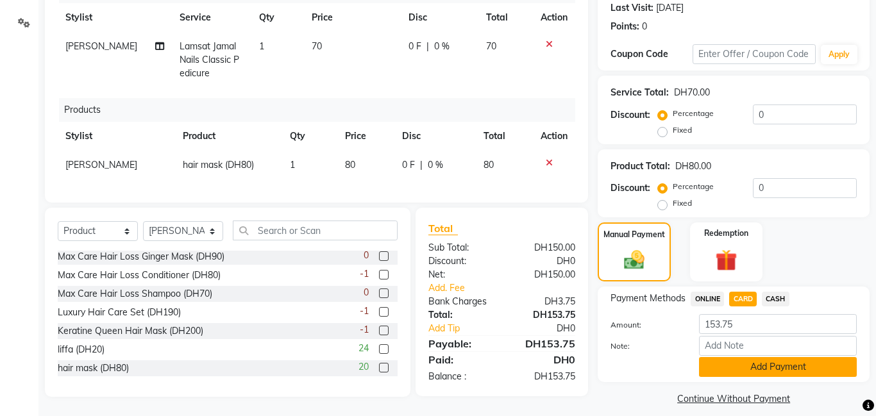
click at [763, 360] on button "Add Payment" at bounding box center [778, 367] width 158 height 20
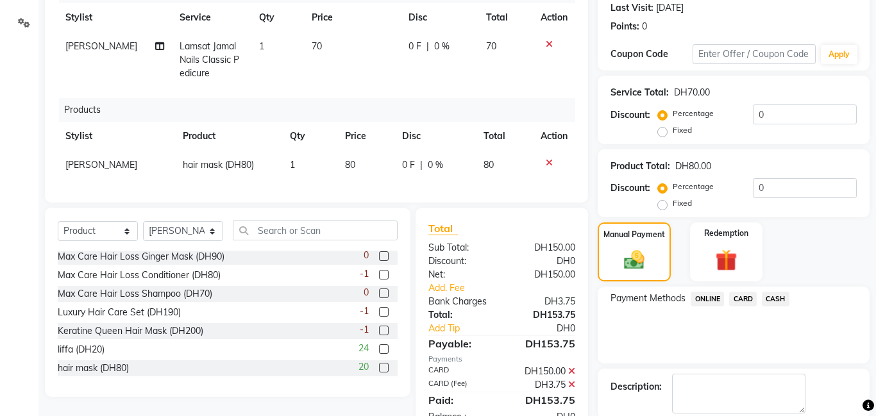
scroll to position [245, 0]
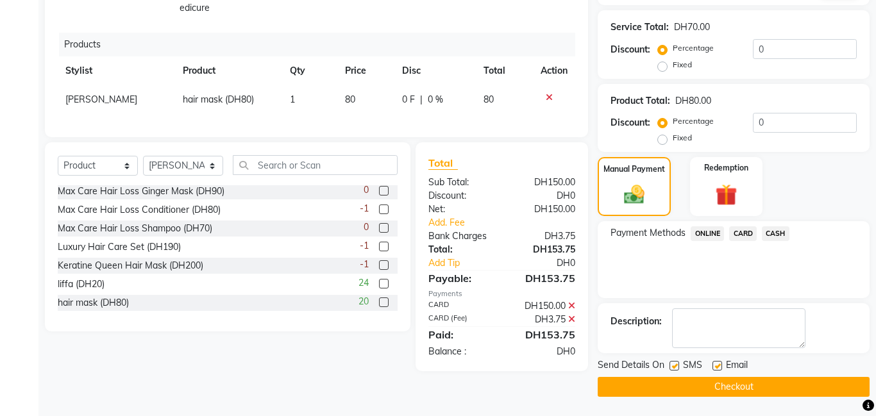
click at [722, 387] on button "Checkout" at bounding box center [734, 387] width 272 height 20
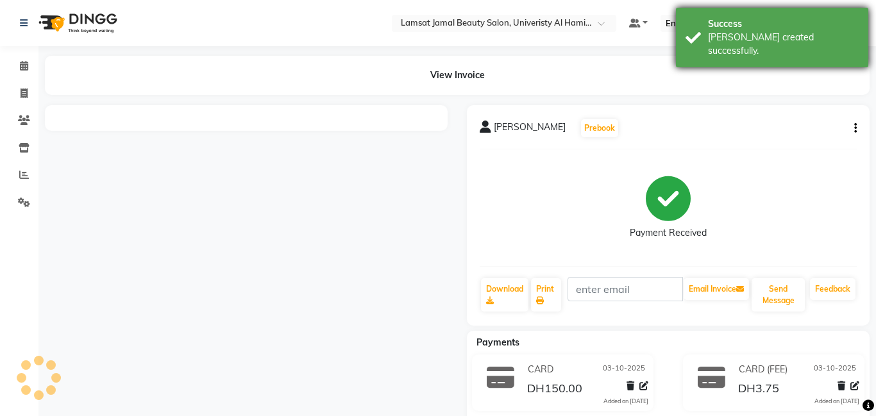
click at [732, 26] on div "Success" at bounding box center [783, 23] width 151 height 13
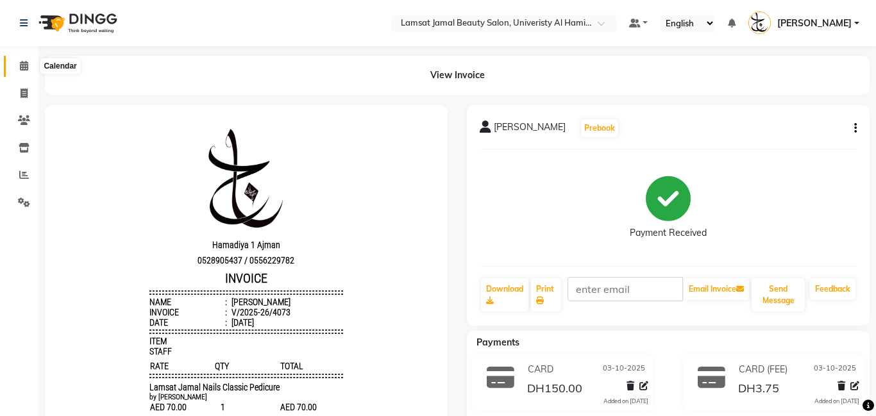
click at [24, 65] on icon at bounding box center [24, 66] width 8 height 10
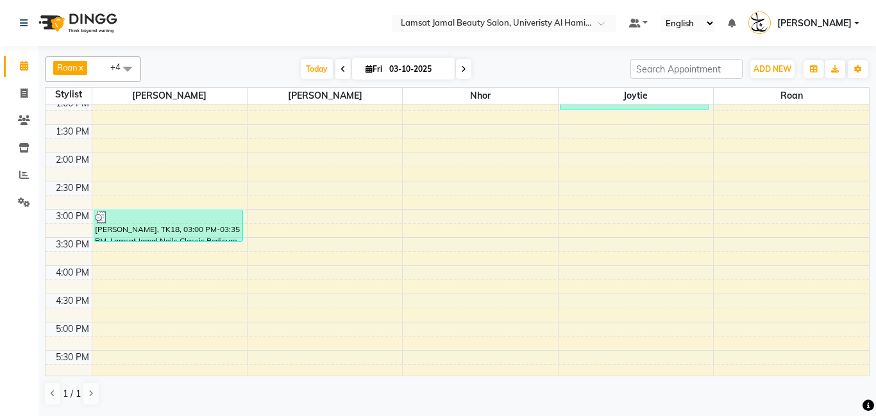
scroll to position [229, 0]
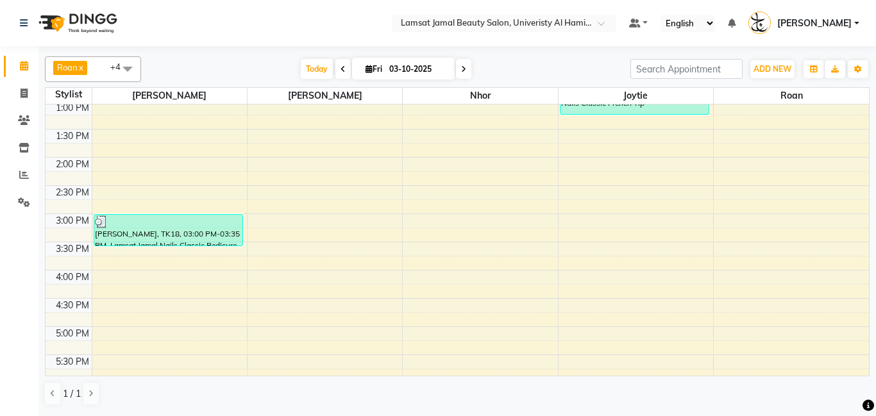
click at [558, 415] on div "Select Location × Lamsat Jamal Beauty Salon, Univeristy [PERSON_NAME] Default P…" at bounding box center [438, 208] width 876 height 416
click at [450, 276] on div "9:00 AM 9:30 AM 10:00 AM 10:30 AM 11:00 AM 11:30 AM 12:00 PM 12:30 PM 1:00 PM 1…" at bounding box center [458, 299] width 824 height 846
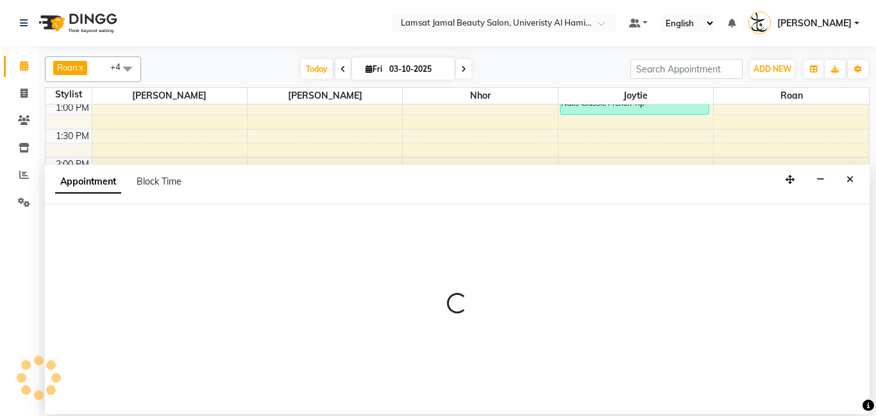
select select "79907"
select select "tentative"
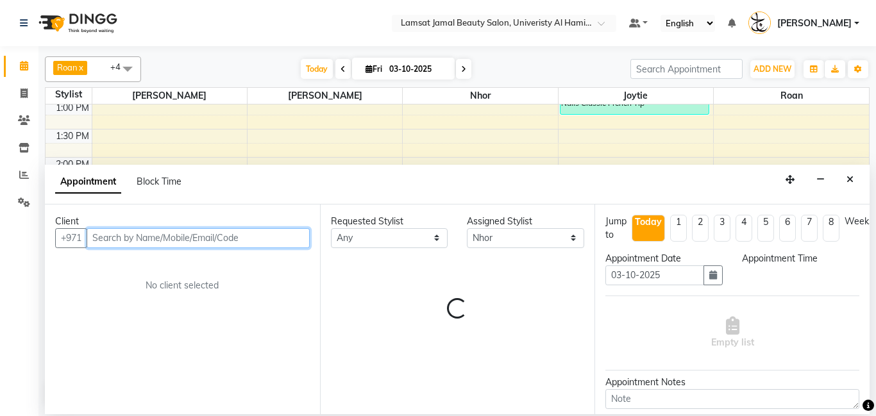
type input "g"
select select "960"
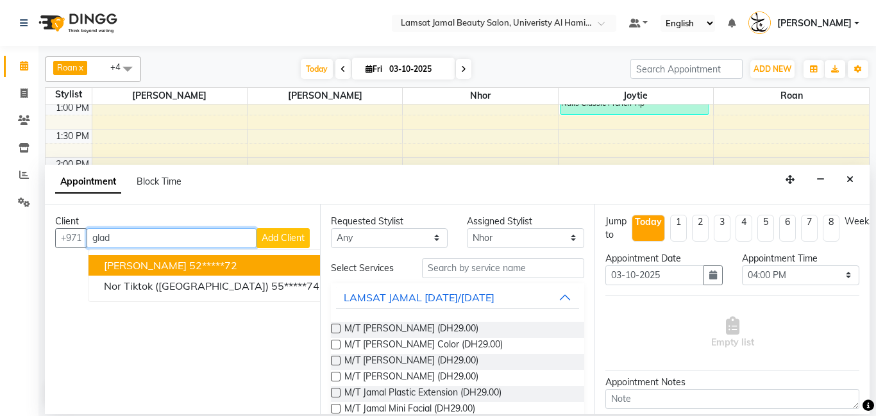
click at [221, 270] on button "[PERSON_NAME] 52*****72" at bounding box center [212, 265] width 246 height 21
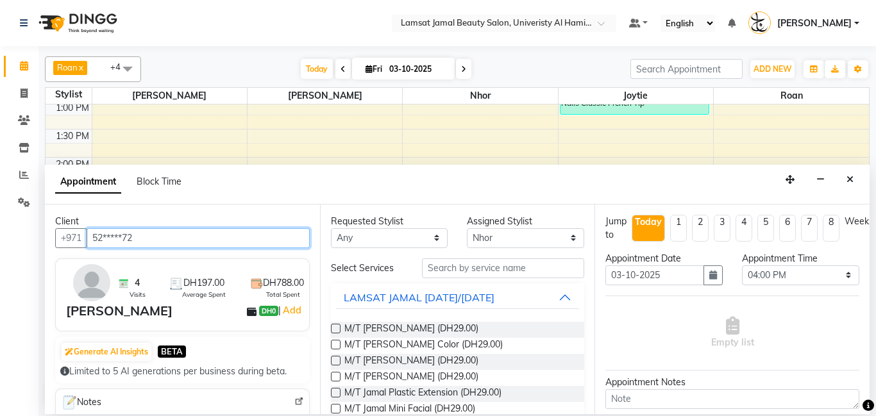
type input "52*****72"
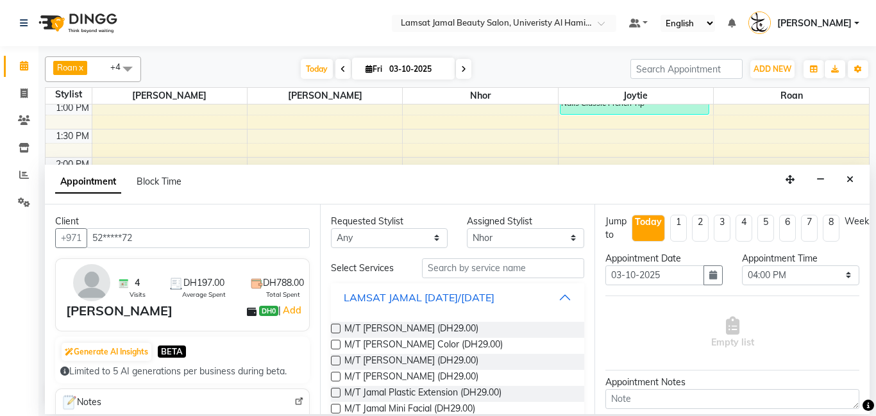
click at [568, 302] on button "LAMSAT JAMAL [DATE]/[DATE]" at bounding box center [458, 297] width 244 height 23
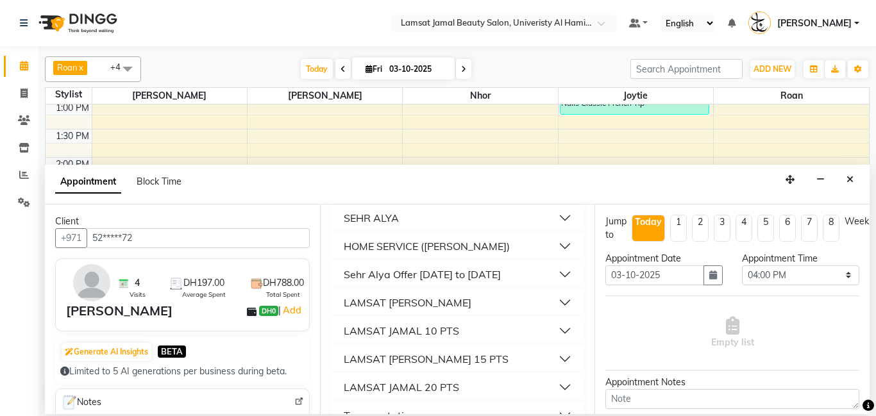
scroll to position [165, 0]
click at [567, 300] on button "LAMSAT [PERSON_NAME]" at bounding box center [458, 301] width 244 height 23
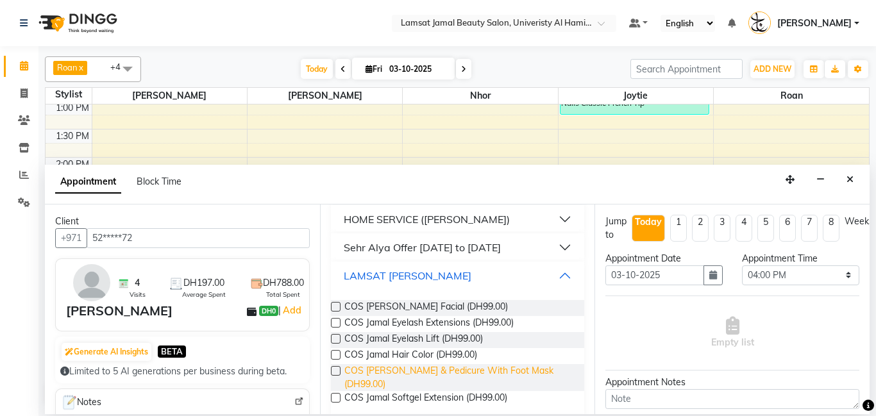
scroll to position [255, 0]
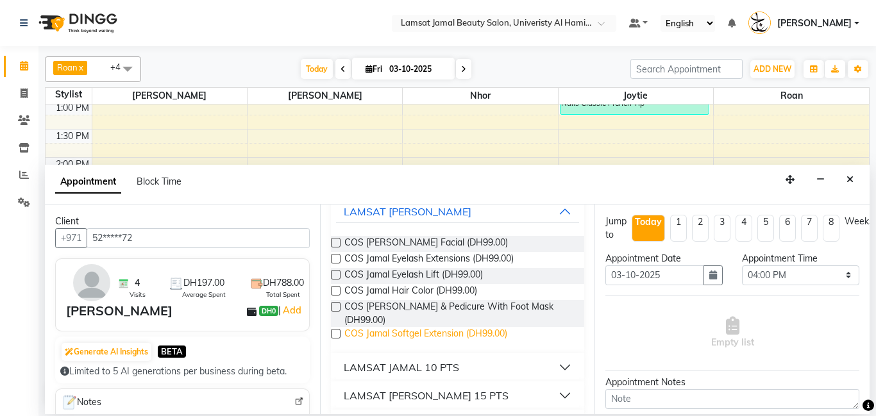
click at [492, 337] on span "COS Jamal Softgel Extension (DH99.00)" at bounding box center [425, 335] width 163 height 16
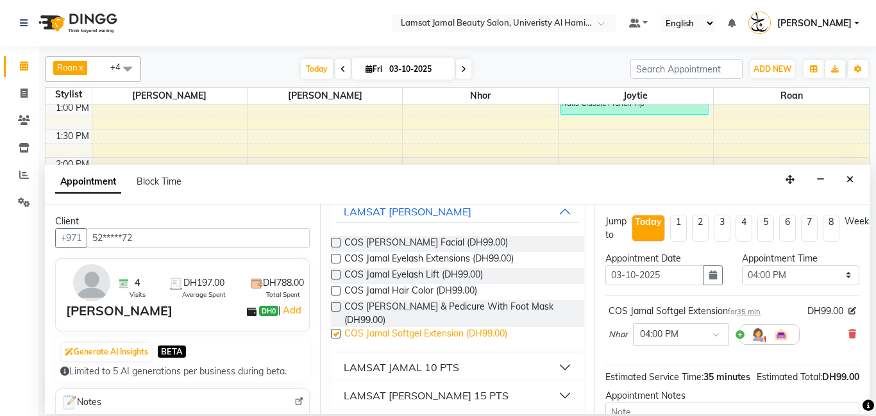
checkbox input "false"
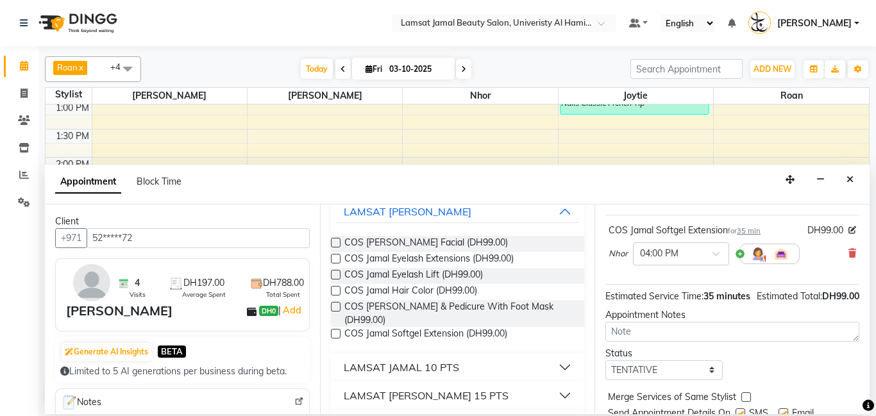
scroll to position [141, 0]
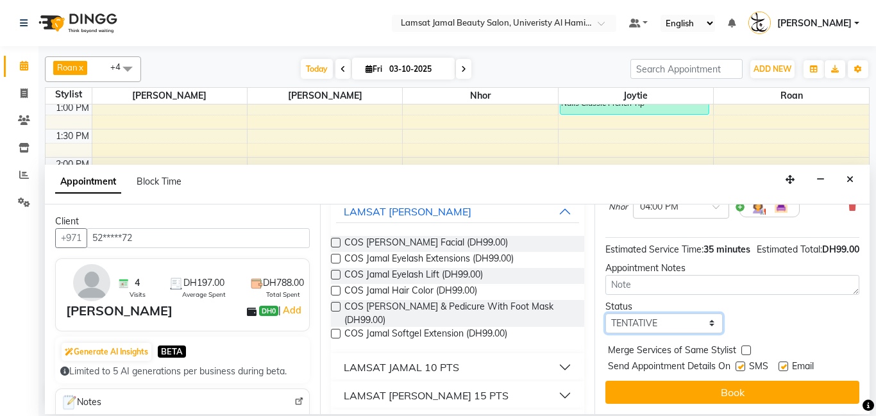
click at [704, 324] on select "Select TENTATIVE CONFIRM CHECK-IN UPCOMING" at bounding box center [663, 324] width 117 height 20
select select "check-in"
click at [605, 314] on select "Select TENTATIVE CONFIRM CHECK-IN UPCOMING" at bounding box center [663, 324] width 117 height 20
click at [749, 347] on label at bounding box center [746, 351] width 10 height 10
click at [749, 348] on input "checkbox" at bounding box center [745, 352] width 8 height 8
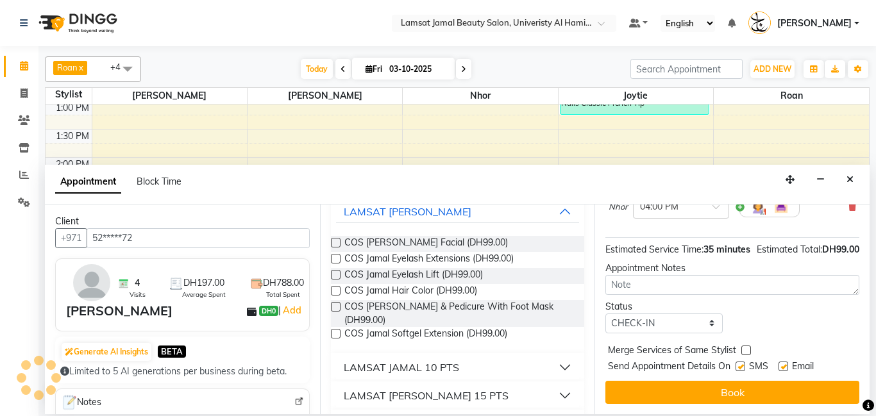
checkbox input "true"
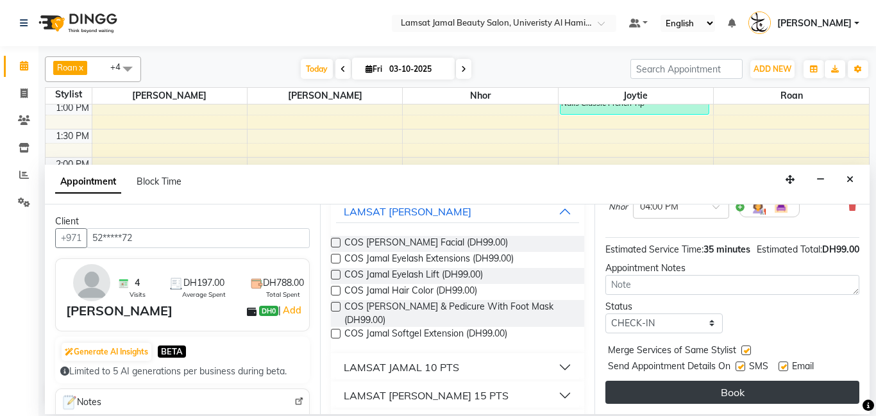
click at [747, 391] on button "Book" at bounding box center [732, 392] width 254 height 23
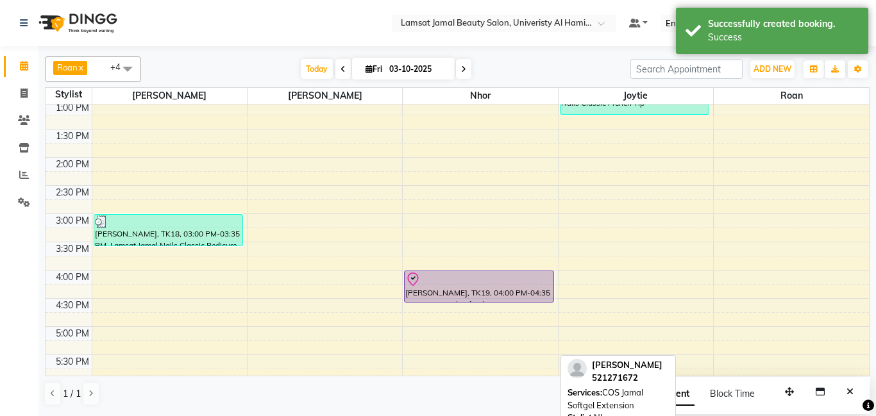
click at [466, 271] on link "[PERSON_NAME], TK19, 04:00 PM-04:35 PM, COS Jamal Softgel Extension" at bounding box center [478, 287] width 149 height 32
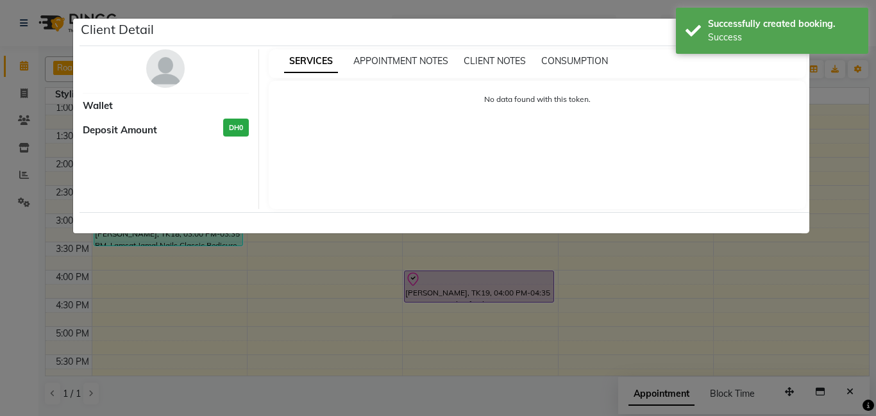
select select "8"
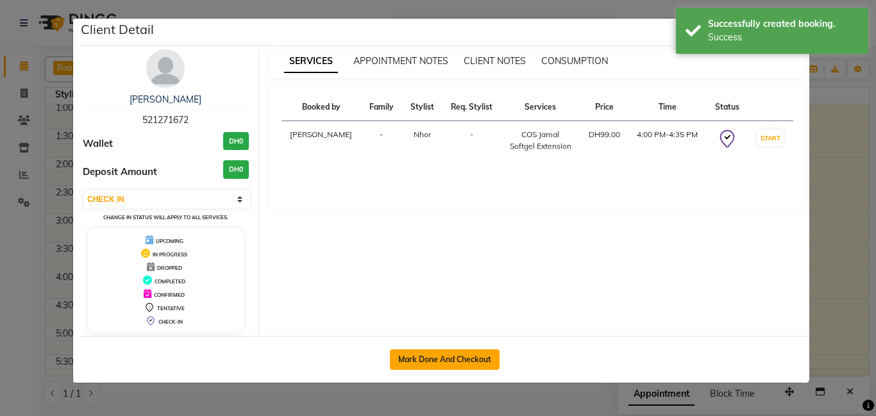
click at [475, 351] on button "Mark Done And Checkout" at bounding box center [445, 360] width 110 height 21
select select "service"
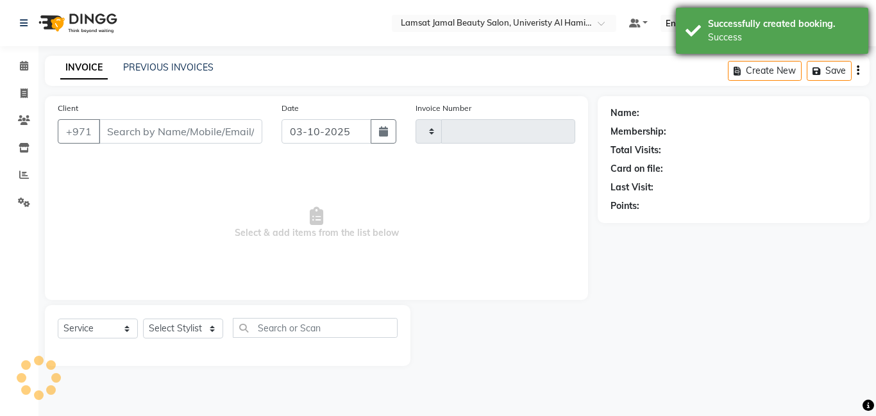
click at [716, 30] on div "Successfully created booking." at bounding box center [783, 23] width 151 height 13
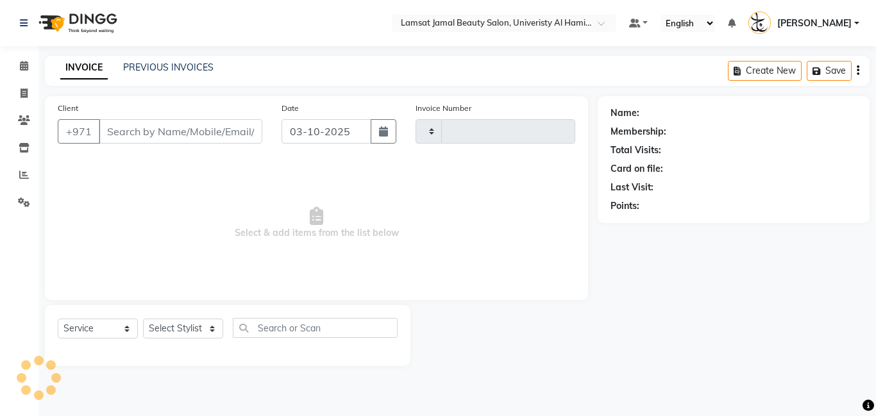
type input "4074"
select select "8294"
click at [307, 39] on app-home "Select Location × Lamsat Jamal Beauty Salon, Univeristy [PERSON_NAME] Default P…" at bounding box center [438, 192] width 876 height 385
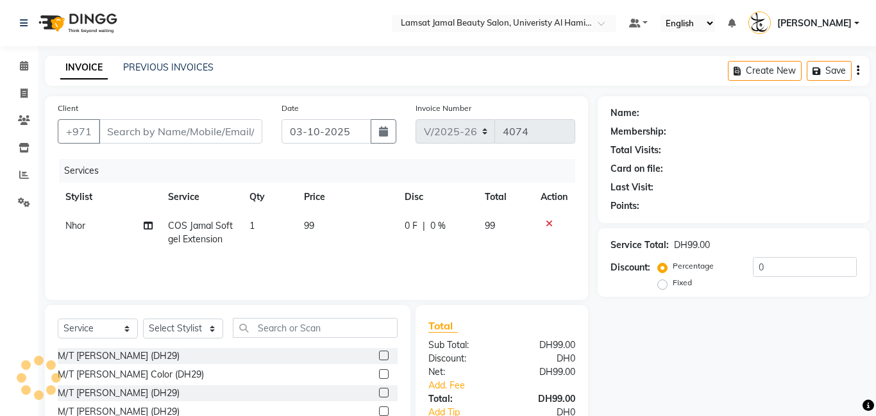
type input "52*****72"
select select "79907"
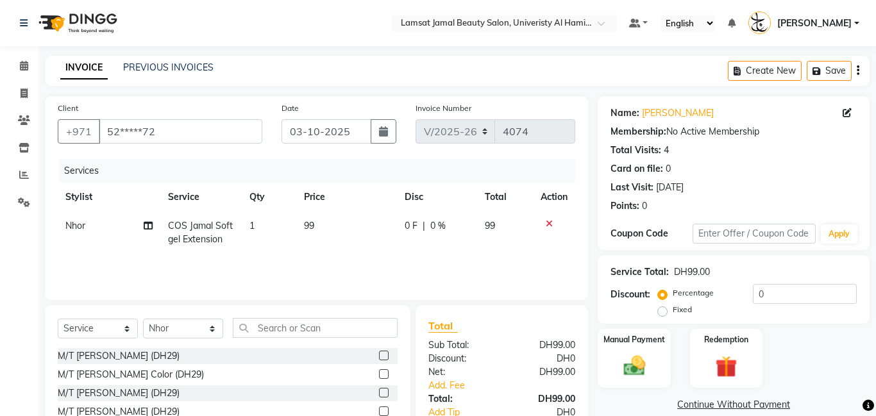
click at [326, 226] on td "99" at bounding box center [346, 233] width 101 height 42
select select "79907"
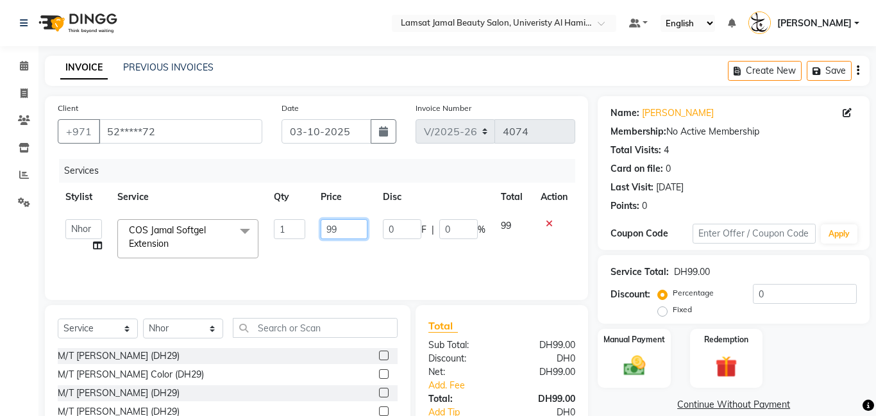
click at [345, 225] on input "99" at bounding box center [344, 229] width 47 height 20
type input "9"
type input "100"
click at [385, 77] on div "INVOICE PREVIOUS INVOICES Create New Save" at bounding box center [457, 71] width 825 height 30
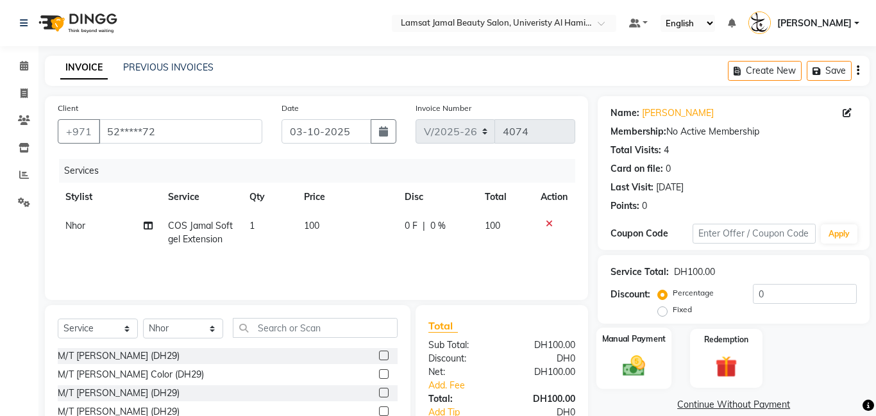
click at [643, 328] on div "Manual Payment" at bounding box center [635, 359] width 76 height 62
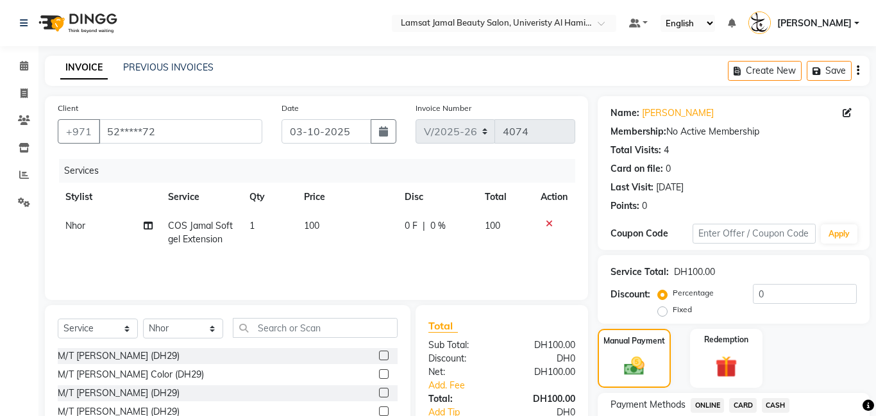
scroll to position [97, 0]
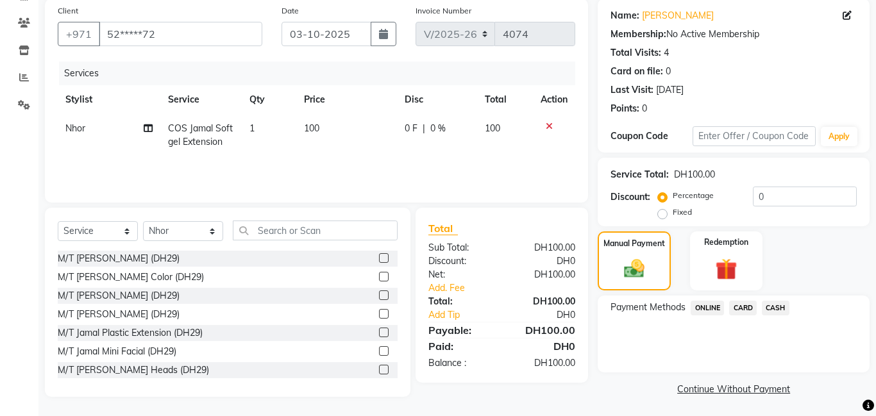
click at [707, 307] on span "ONLINE" at bounding box center [707, 308] width 33 height 15
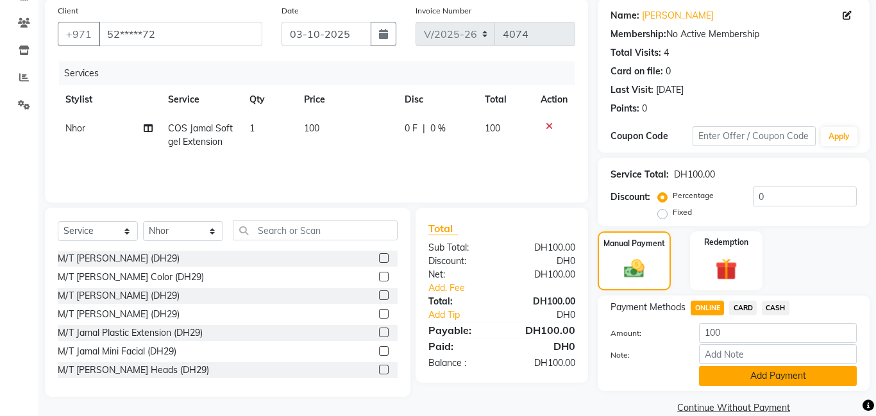
click at [749, 373] on button "Add Payment" at bounding box center [778, 376] width 158 height 20
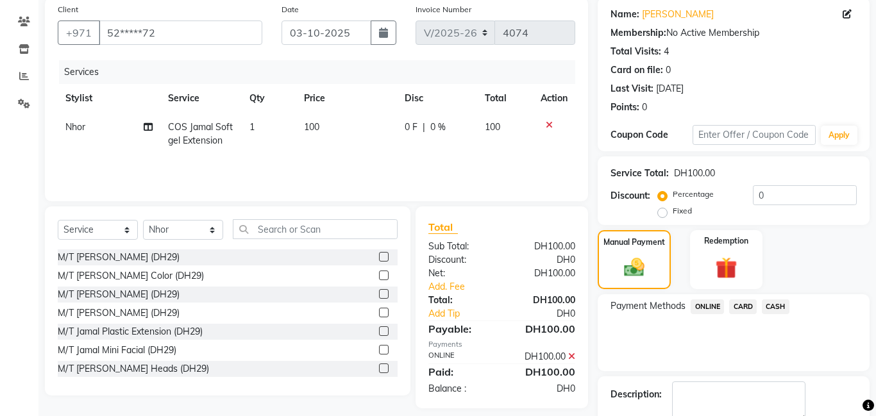
scroll to position [172, 0]
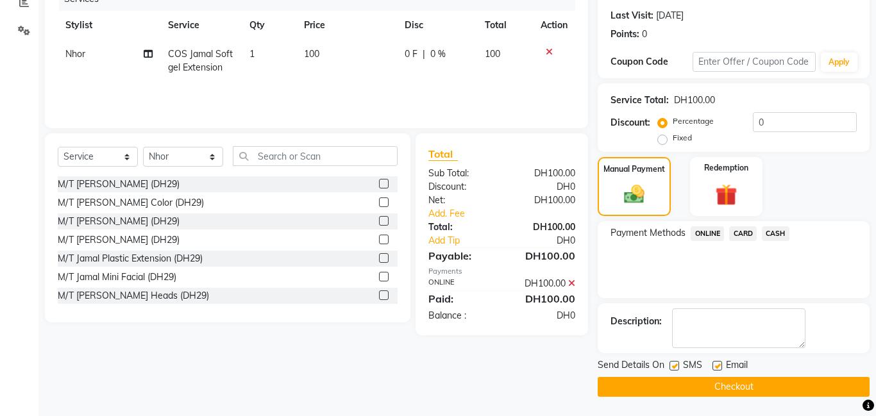
click at [746, 389] on button "Checkout" at bounding box center [734, 387] width 272 height 20
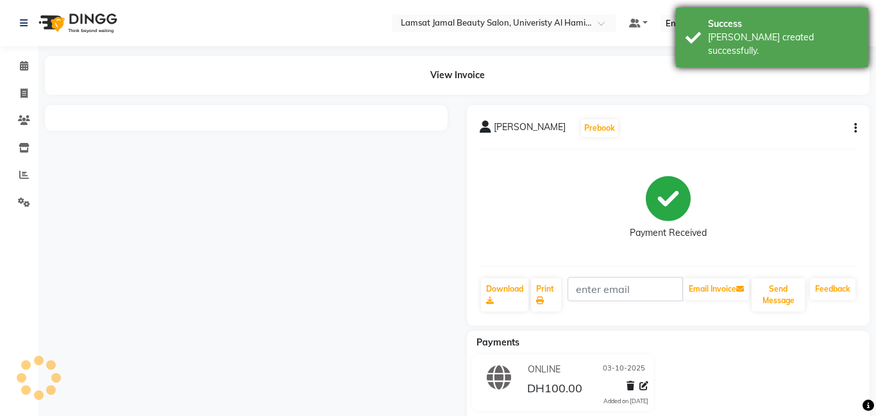
click at [700, 28] on div "Success [PERSON_NAME] created successfully." at bounding box center [772, 38] width 192 height 60
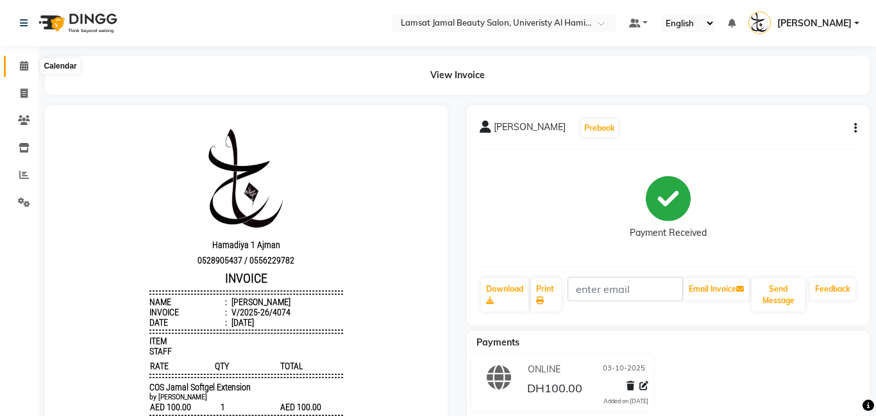
click at [27, 66] on icon at bounding box center [24, 66] width 8 height 10
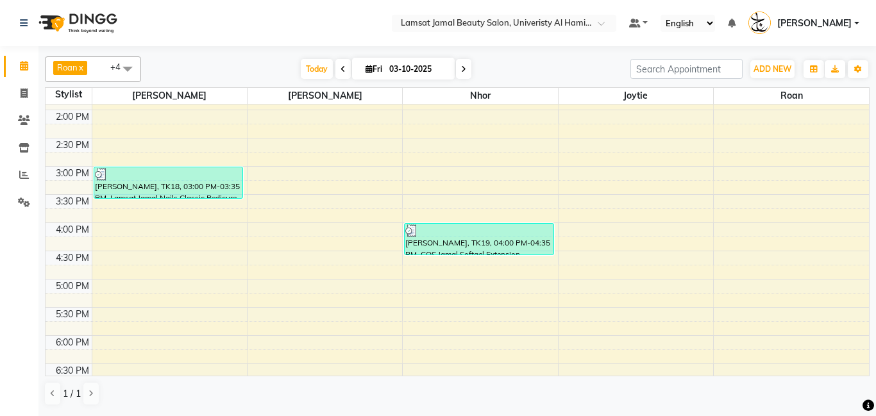
scroll to position [275, 0]
click at [302, 260] on div "9:00 AM 9:30 AM 10:00 AM 10:30 AM 11:00 AM 11:30 AM 12:00 PM 12:30 PM 1:00 PM 1…" at bounding box center [458, 252] width 824 height 846
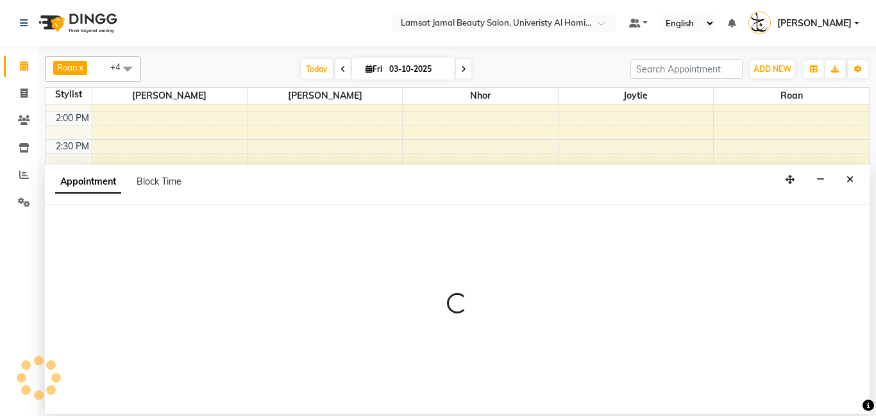
select select "79902"
select select "tentative"
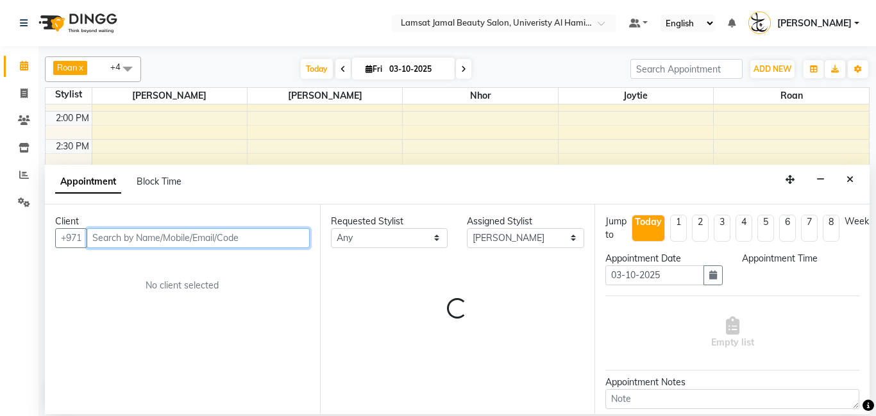
select select "990"
click at [182, 237] on input "text" at bounding box center [198, 238] width 223 height 20
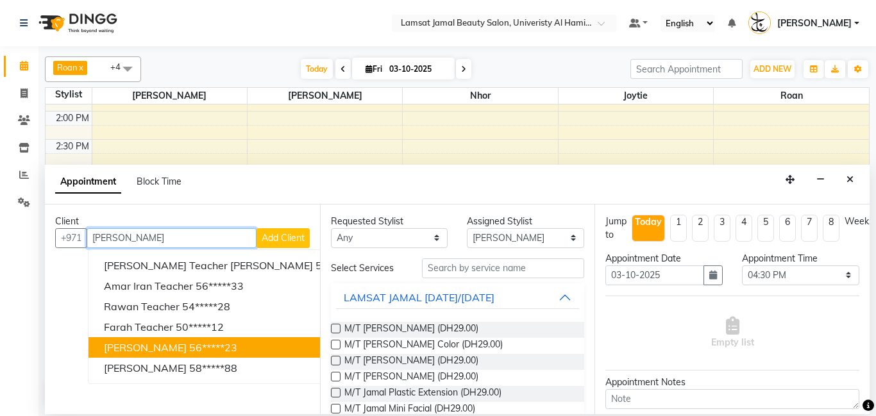
click at [219, 353] on button "[PERSON_NAME] 56*****23" at bounding box center [234, 347] width 291 height 21
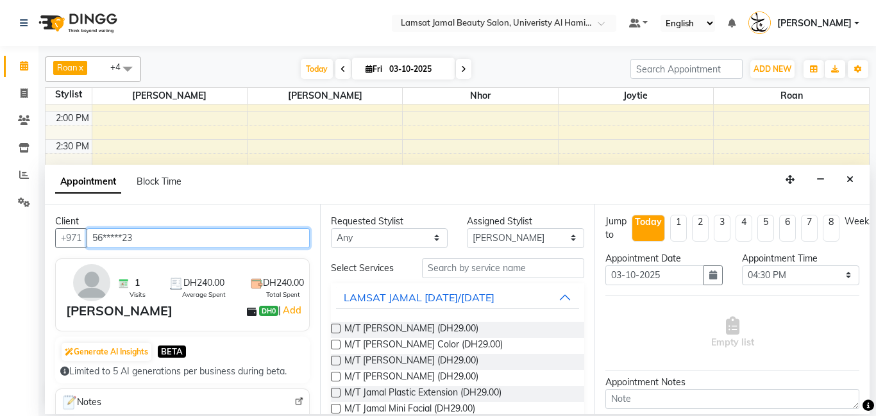
type input "56*****23"
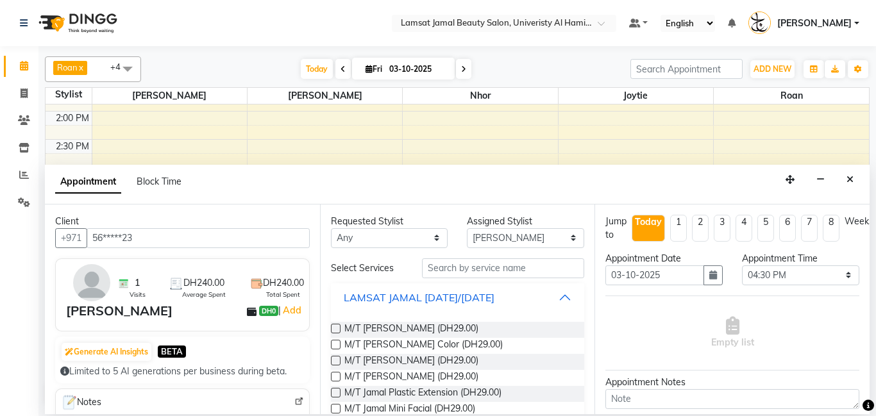
click at [575, 294] on button "LAMSAT JAMAL [DATE]/[DATE]" at bounding box center [458, 297] width 244 height 23
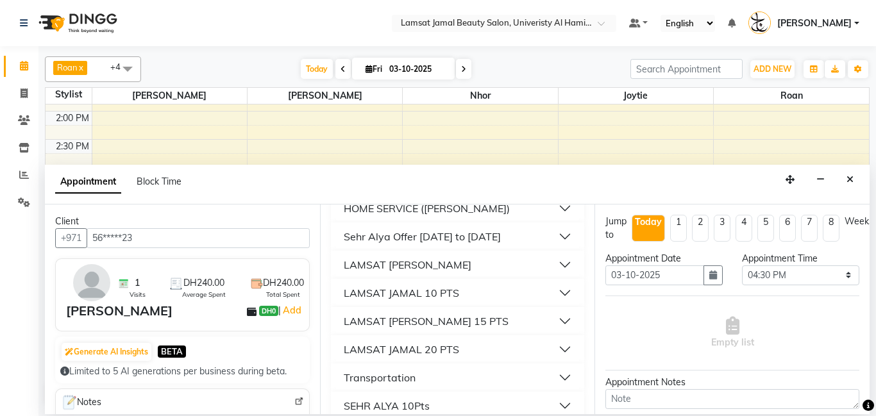
scroll to position [203, 0]
click at [567, 295] on button "LAMSAT JAMAL 10 PTS" at bounding box center [458, 292] width 244 height 23
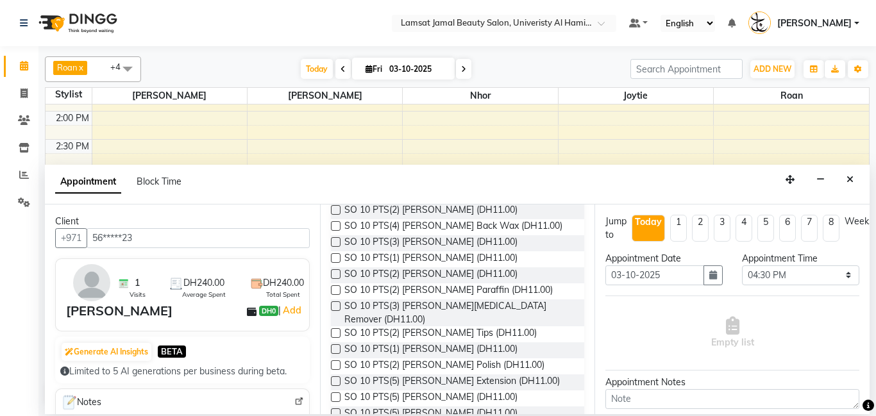
scroll to position [800, 0]
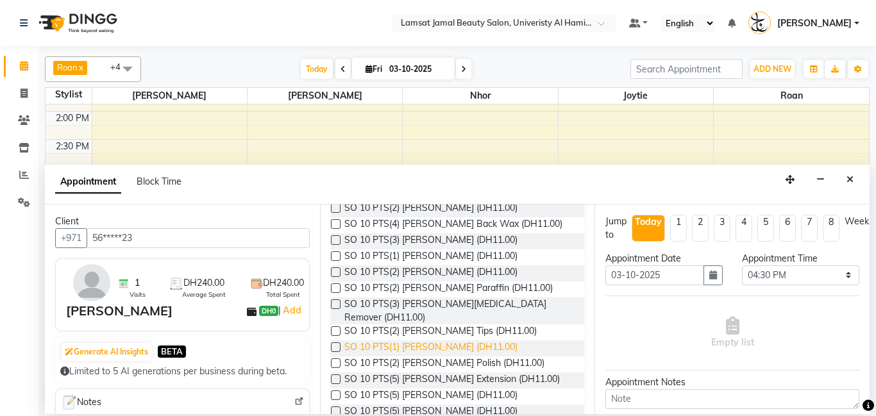
click at [485, 341] on span "SO 10 PTS(1) [PERSON_NAME] (DH11.00)" at bounding box center [430, 349] width 173 height 16
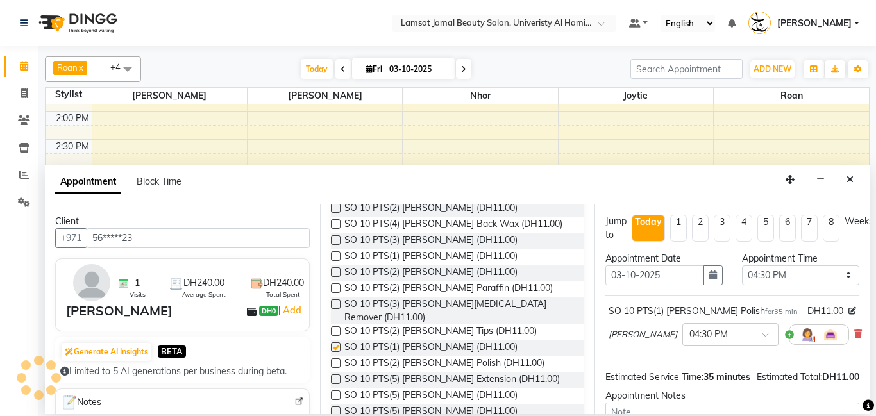
checkbox input "false"
click at [480, 389] on span "SO 10 PTS(5) [PERSON_NAME] (DH11.00)" at bounding box center [430, 397] width 173 height 16
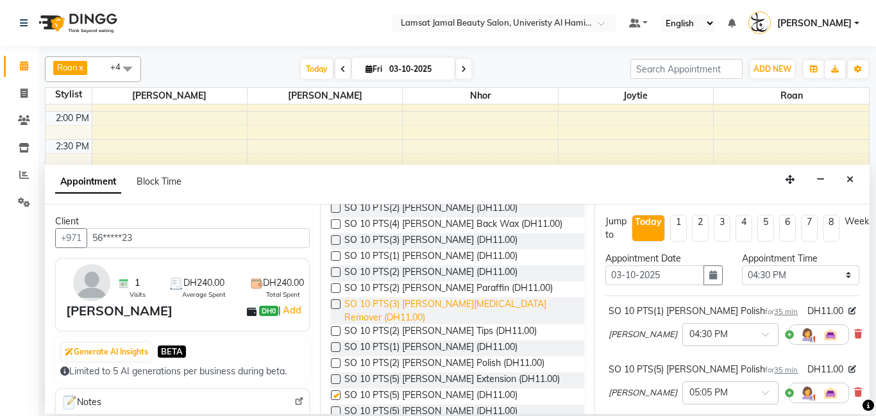
checkbox input "false"
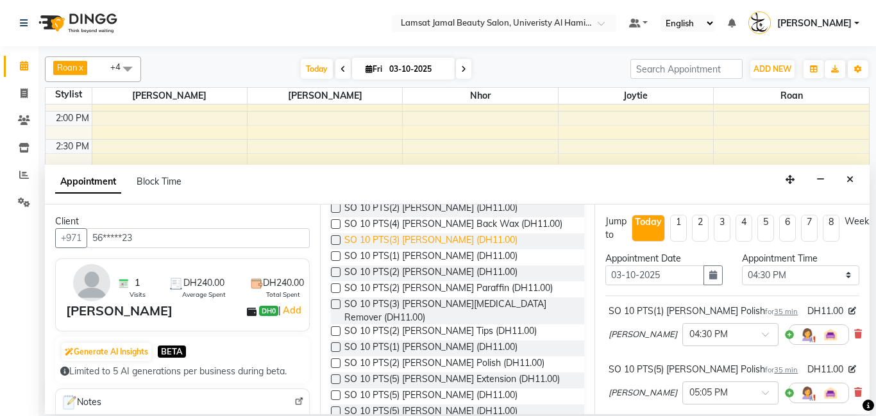
click at [482, 233] on span "SO 10 PTS(3) [PERSON_NAME] (DH11.00)" at bounding box center [430, 241] width 173 height 16
checkbox input "false"
click at [482, 250] on span "SO 10 PTS(1) [PERSON_NAME] (DH11.00)" at bounding box center [430, 258] width 173 height 16
checkbox input "false"
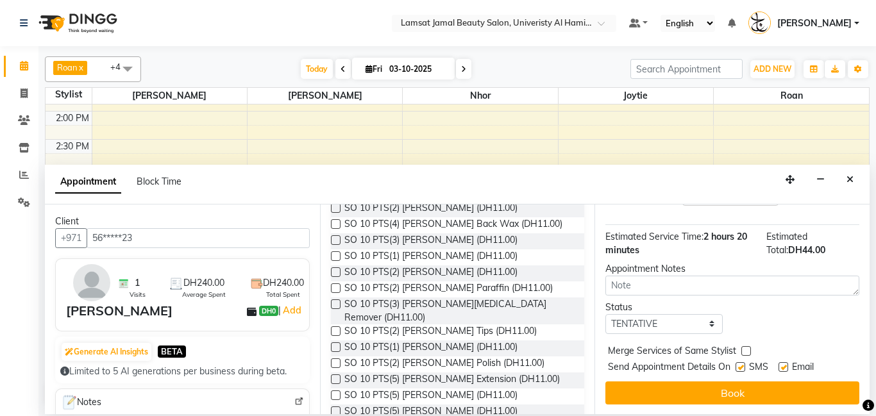
scroll to position [316, 0]
click at [710, 325] on select "Select TENTATIVE CONFIRM CHECK-IN UPCOMING" at bounding box center [663, 324] width 117 height 20
select select "check-in"
click at [605, 314] on select "Select TENTATIVE CONFIRM CHECK-IN UPCOMING" at bounding box center [663, 324] width 117 height 20
click at [750, 348] on div "Merge Services of Same Stylist" at bounding box center [732, 352] width 254 height 16
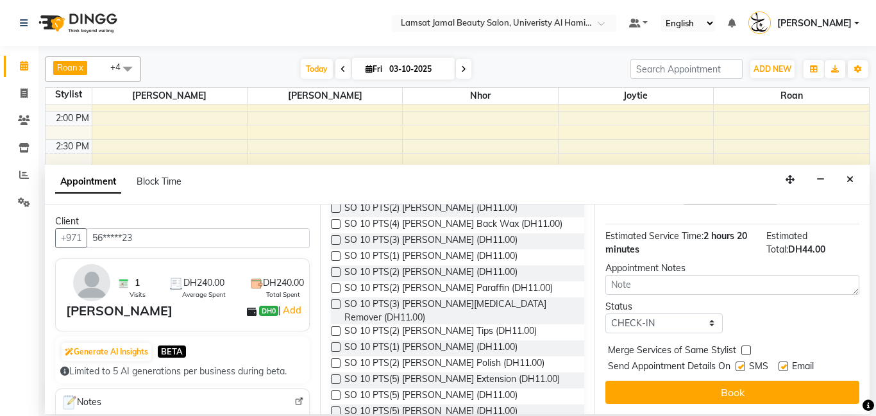
click at [743, 354] on label at bounding box center [746, 351] width 10 height 10
click at [743, 354] on input "checkbox" at bounding box center [745, 352] width 8 height 8
checkbox input "true"
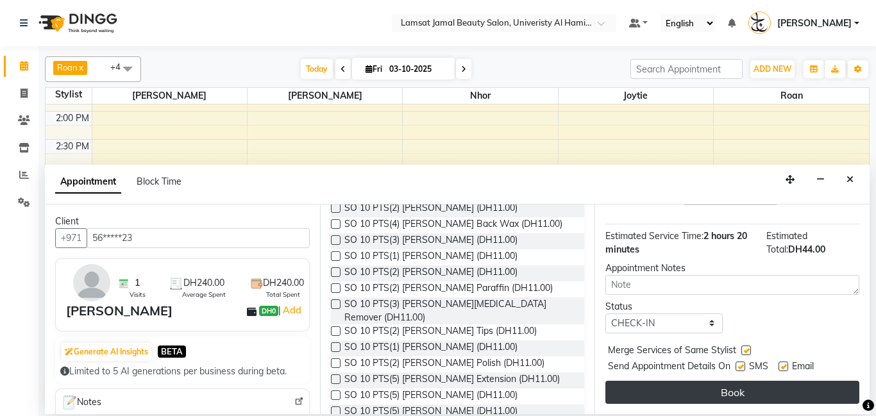
click at [729, 398] on button "Book" at bounding box center [732, 392] width 254 height 23
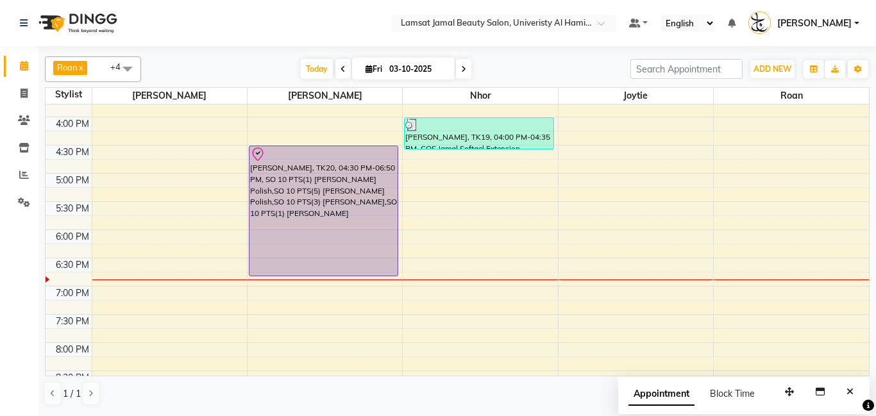
scroll to position [398, 0]
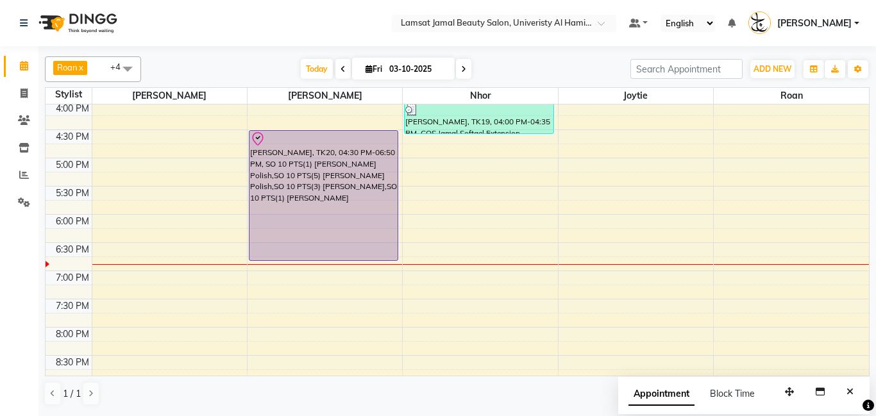
click at [600, 133] on div "9:00 AM 9:30 AM 10:00 AM 10:30 AM 11:00 AM 11:30 AM 12:00 PM 12:30 PM 1:00 PM 1…" at bounding box center [458, 130] width 824 height 846
select select "79908"
select select "990"
select select "tentative"
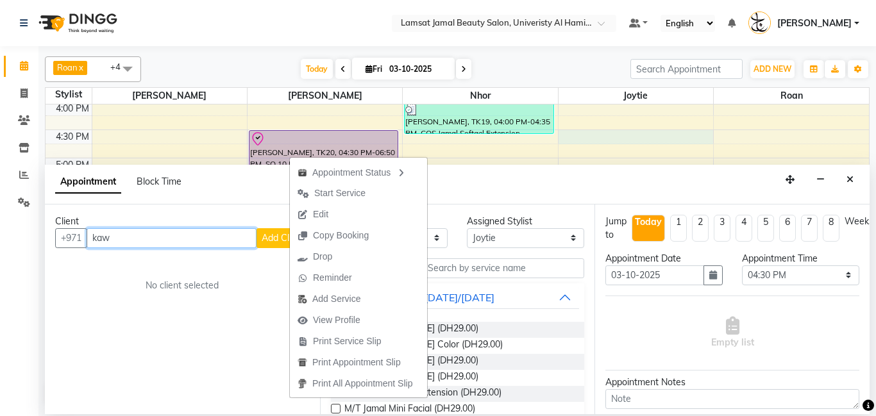
click at [142, 239] on input "kaw" at bounding box center [172, 238] width 170 height 20
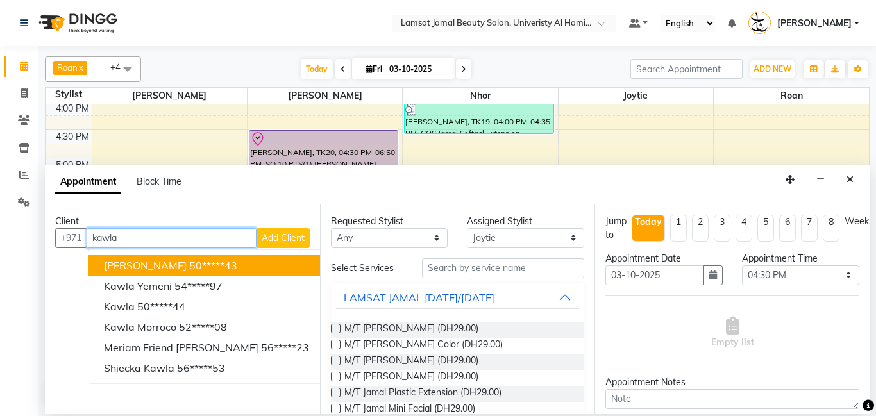
click at [221, 272] on button "[PERSON_NAME] 50*****43" at bounding box center [207, 265] width 236 height 21
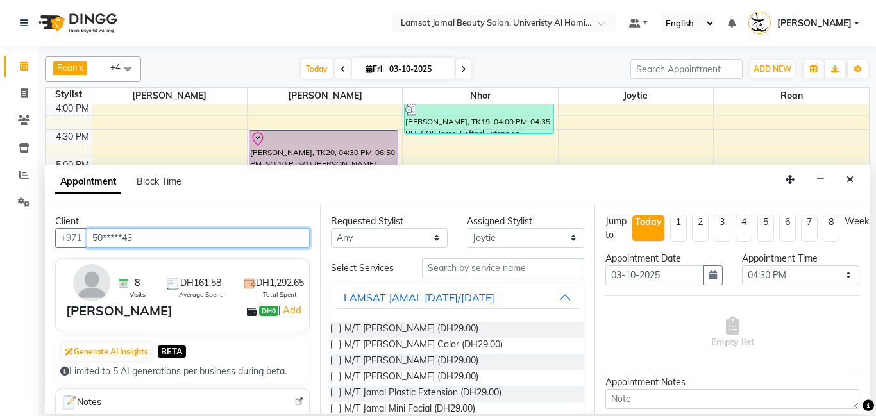
type input "50*****43"
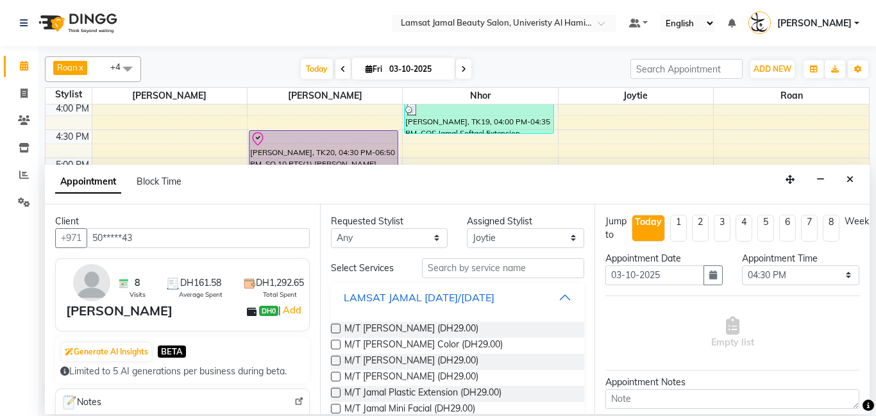
click at [573, 302] on button "LAMSAT JAMAL [DATE]/[DATE]" at bounding box center [458, 297] width 244 height 23
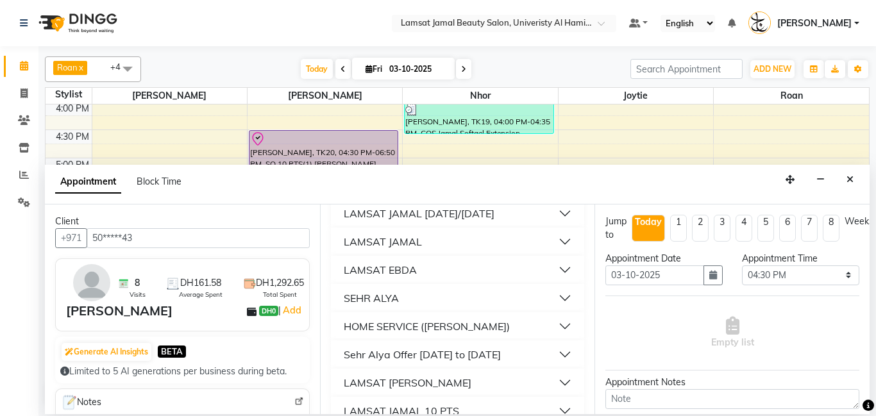
scroll to position [219, 0]
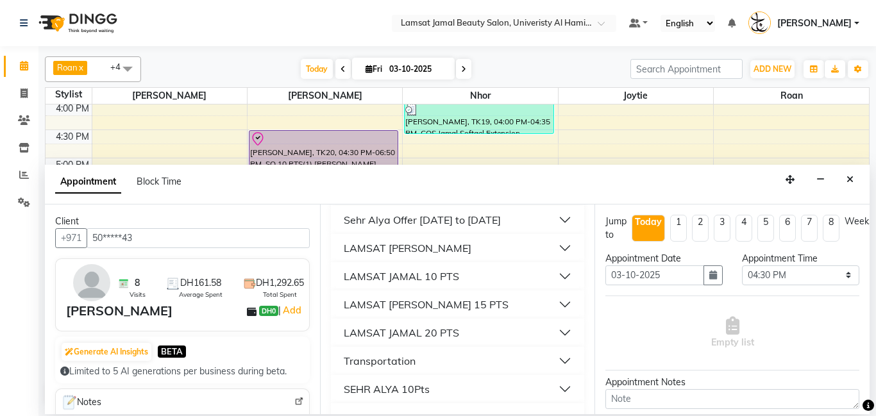
click at [566, 331] on button "LAMSAT JAMAL 20 PTS" at bounding box center [458, 332] width 244 height 23
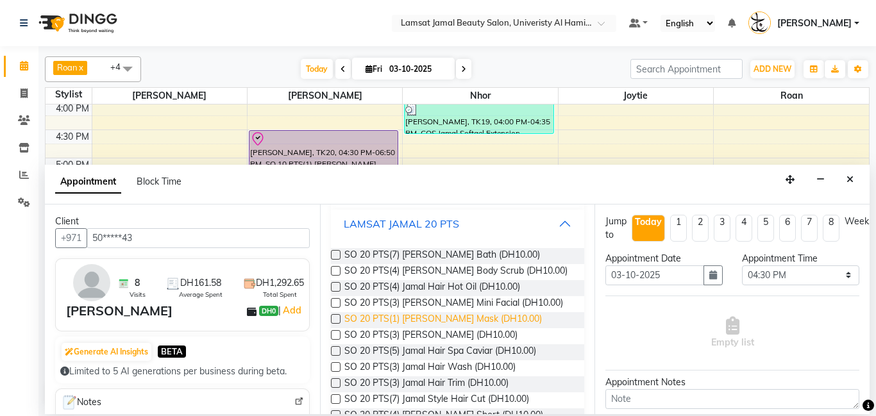
scroll to position [335, 0]
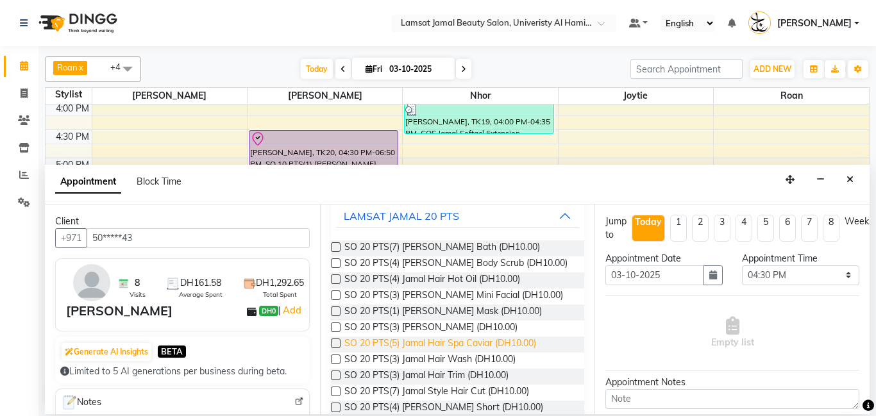
click at [490, 346] on span "SO 20 PTS(5) Jamal Hair Spa Caviar (DH10.00)" at bounding box center [440, 345] width 192 height 16
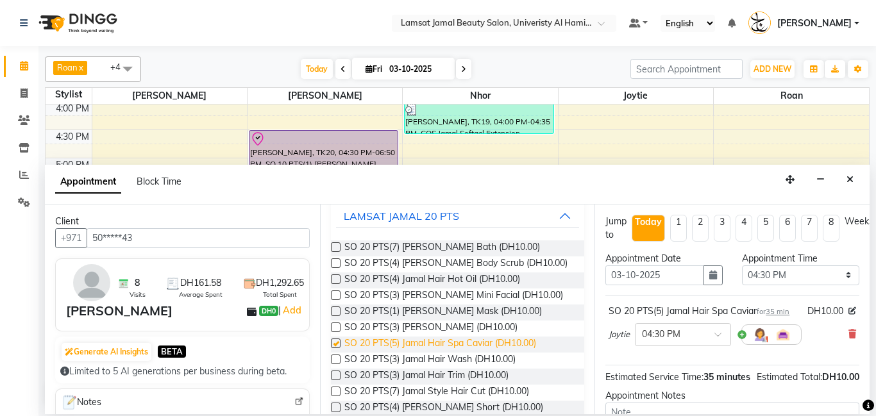
checkbox input "false"
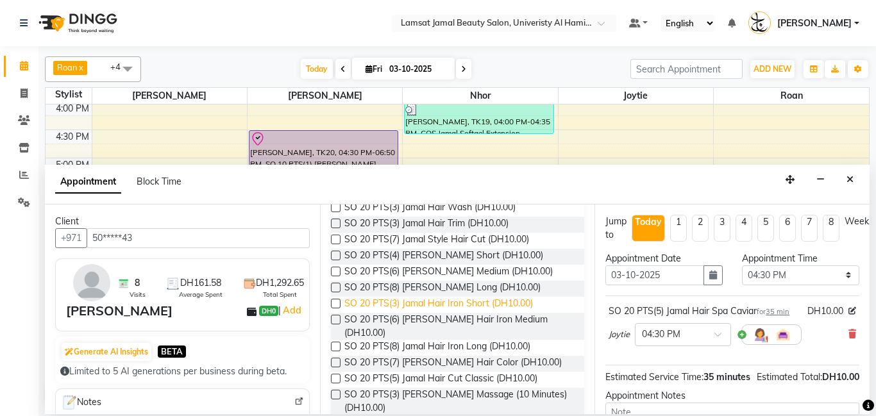
scroll to position [500, 0]
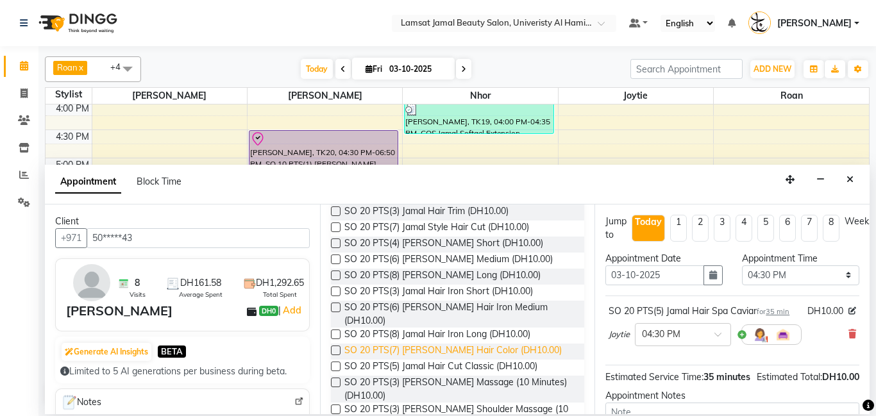
click at [477, 344] on span "SO 20 PTS(7) [PERSON_NAME] Hair Color (DH10.00)" at bounding box center [452, 352] width 217 height 16
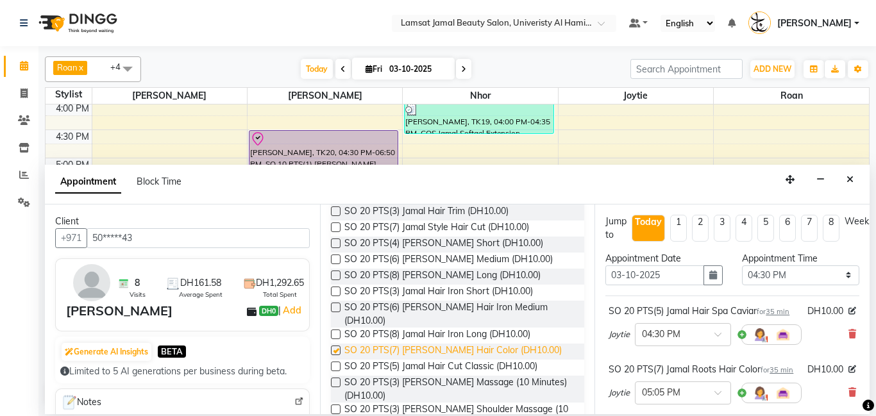
checkbox input "false"
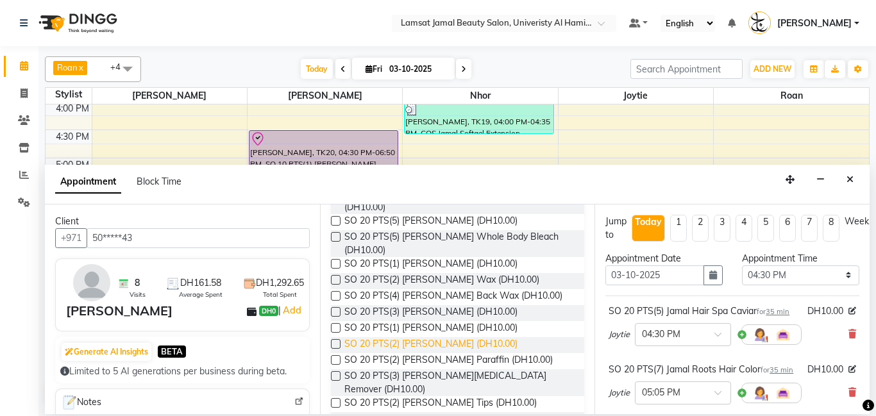
scroll to position [789, 0]
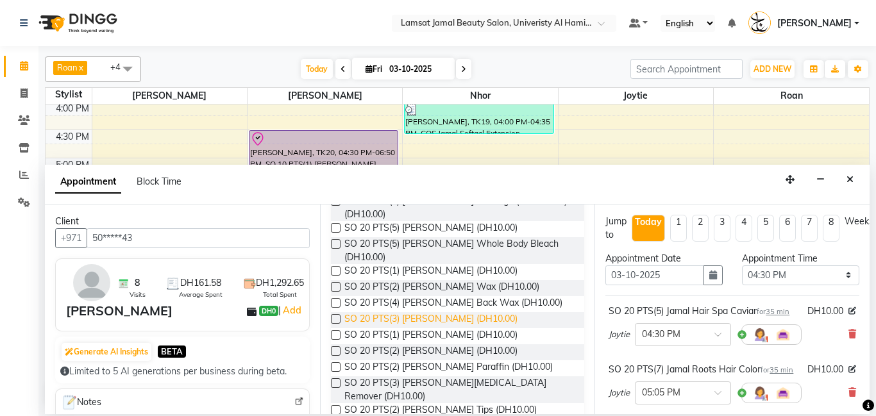
click at [476, 312] on span "SO 20 PTS(3) [PERSON_NAME] (DH10.00)" at bounding box center [430, 320] width 173 height 16
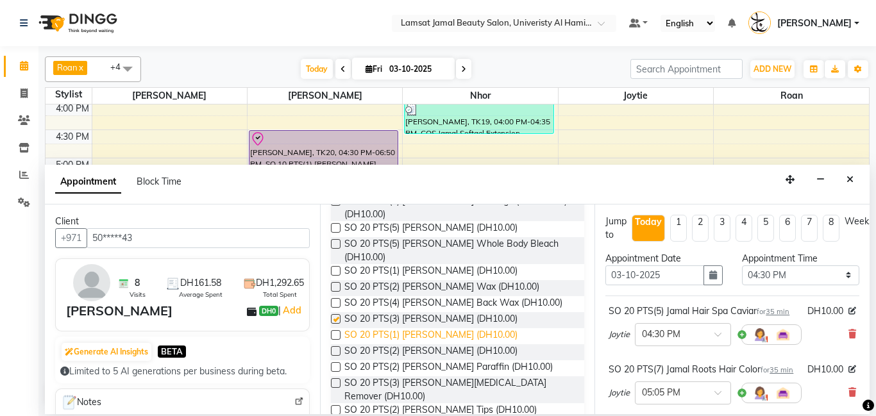
checkbox input "false"
click at [482, 328] on span "SO 20 PTS(1) [PERSON_NAME] (DH10.00)" at bounding box center [430, 336] width 173 height 16
checkbox input "false"
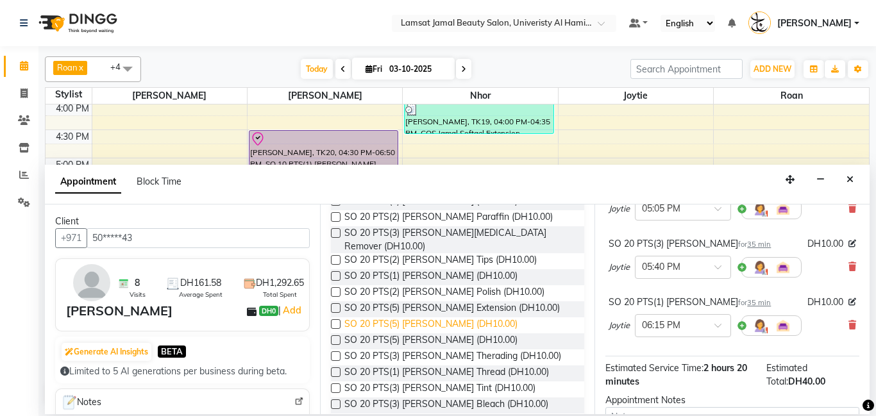
scroll to position [944, 0]
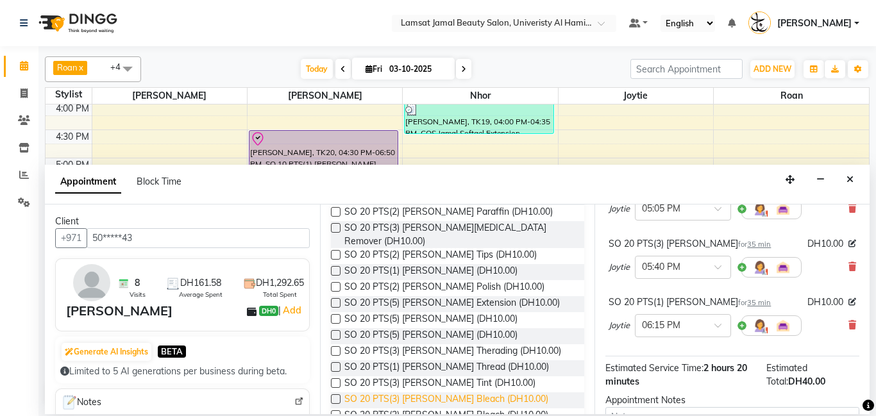
click at [498, 393] on span "SO 20 PTS(3) [PERSON_NAME] Bleach (DH10.00)" at bounding box center [446, 401] width 204 height 16
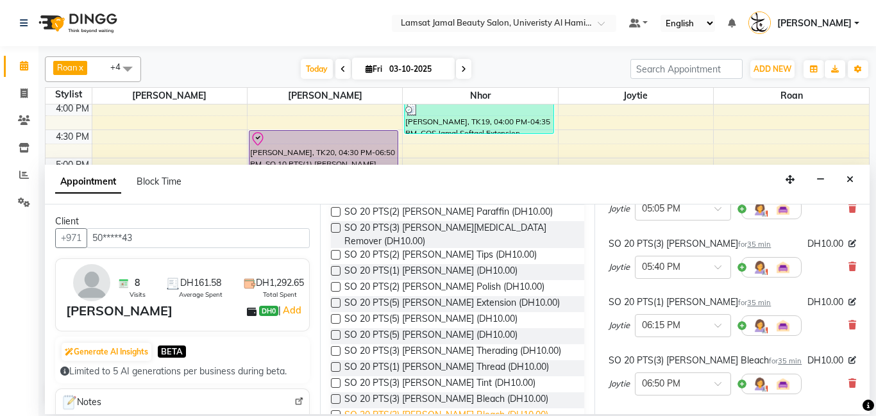
click at [505, 409] on span "SO 20 PTS(2) [PERSON_NAME] Bleach (DH10.00)" at bounding box center [446, 417] width 204 height 16
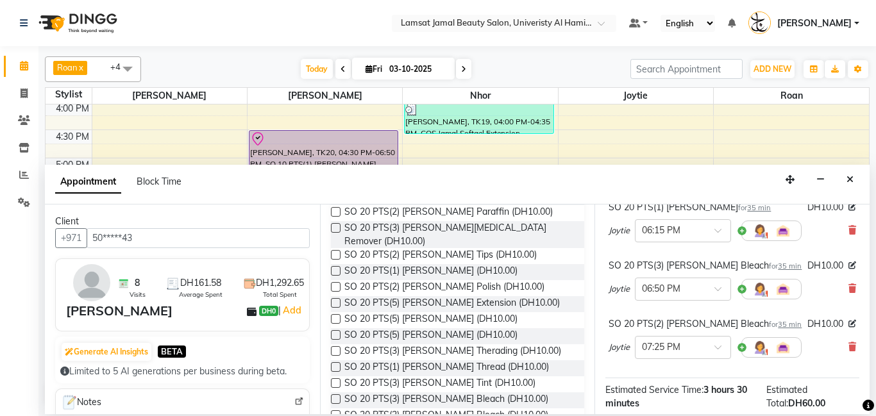
scroll to position [433, 0]
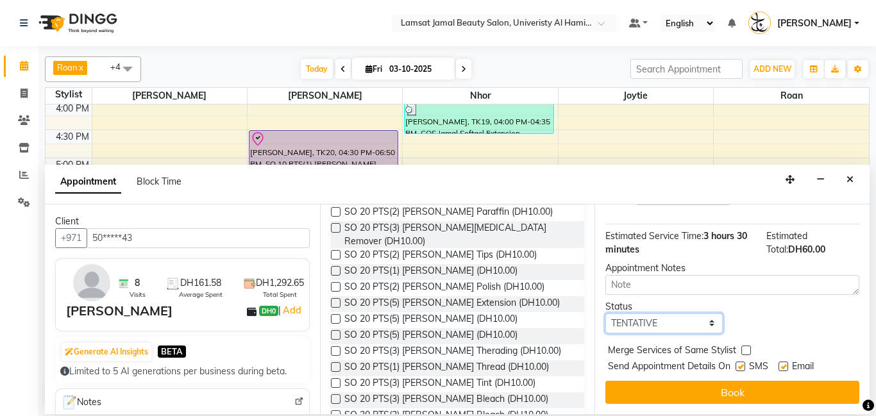
click at [715, 329] on select "Select TENTATIVE CONFIRM CHECK-IN UPCOMING" at bounding box center [663, 324] width 117 height 20
click at [605, 314] on select "Select TENTATIVE CONFIRM CHECK-IN UPCOMING" at bounding box center [663, 324] width 117 height 20
click at [747, 350] on label at bounding box center [746, 351] width 10 height 10
click at [747, 350] on input "checkbox" at bounding box center [745, 352] width 8 height 8
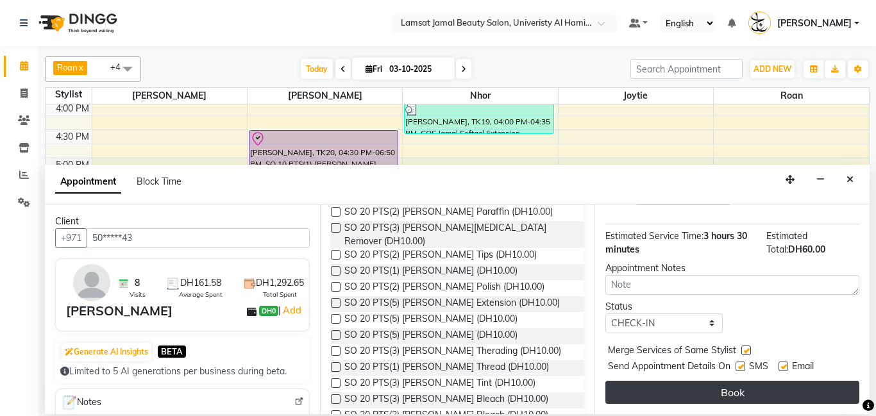
click at [746, 394] on button "Book" at bounding box center [732, 392] width 254 height 23
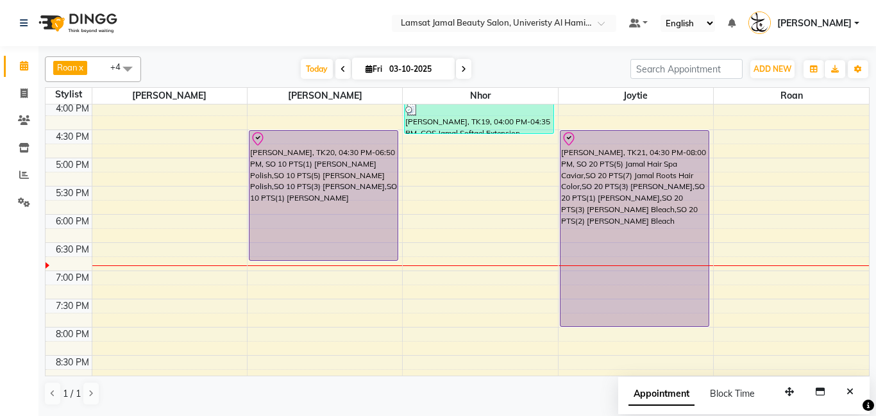
scroll to position [332, 0]
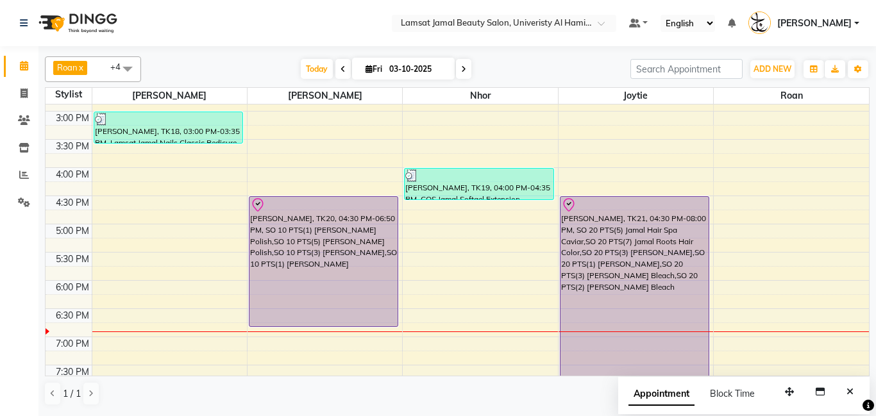
click at [702, 169] on div "9:00 AM 9:30 AM 10:00 AM 10:30 AM 11:00 AM 11:30 AM 12:00 PM 12:30 PM 1:00 PM 1…" at bounding box center [458, 196] width 824 height 846
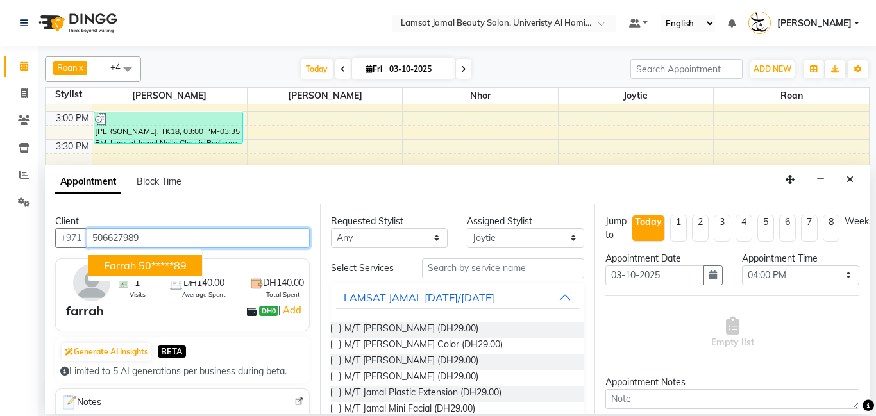
click at [158, 259] on ngb-highlight "50*****89" at bounding box center [163, 265] width 48 height 13
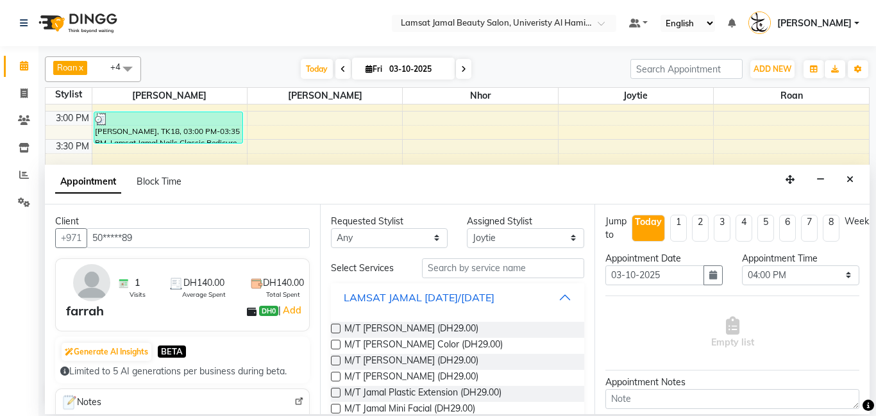
click at [567, 289] on button "LAMSAT JAMAL [DATE]/[DATE]" at bounding box center [458, 297] width 244 height 23
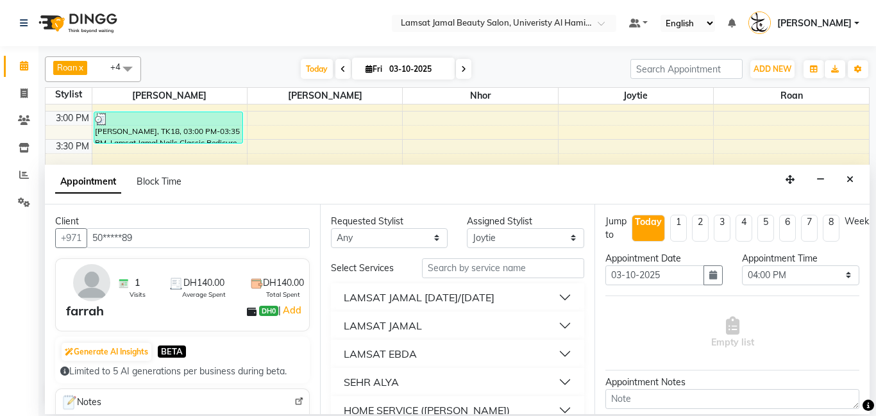
click at [573, 335] on button "LAMSAT JAMAL" at bounding box center [458, 325] width 244 height 23
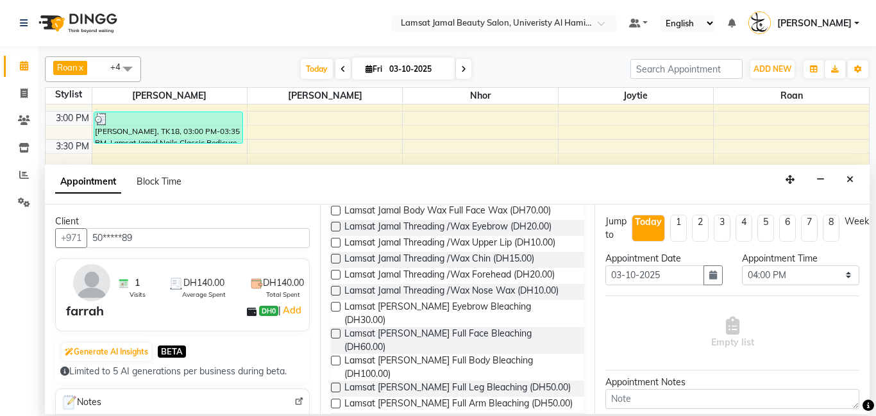
scroll to position [699, 0]
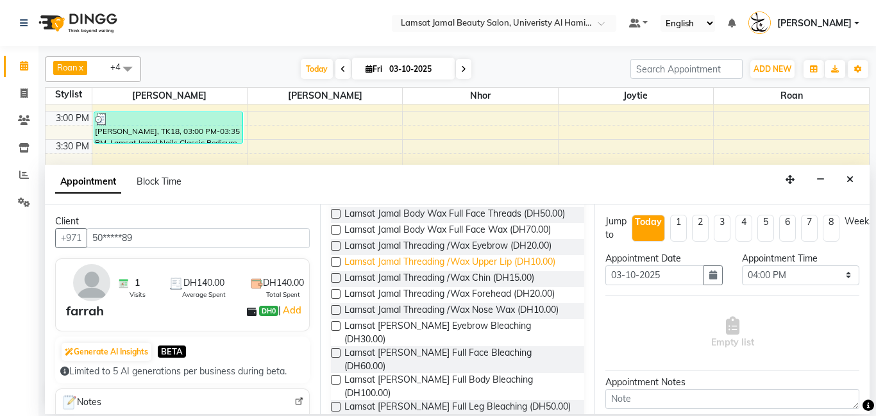
click at [527, 255] on span "Lamsat Jamal Threading /Wax Upper Lip (DH10.00)" at bounding box center [449, 263] width 211 height 16
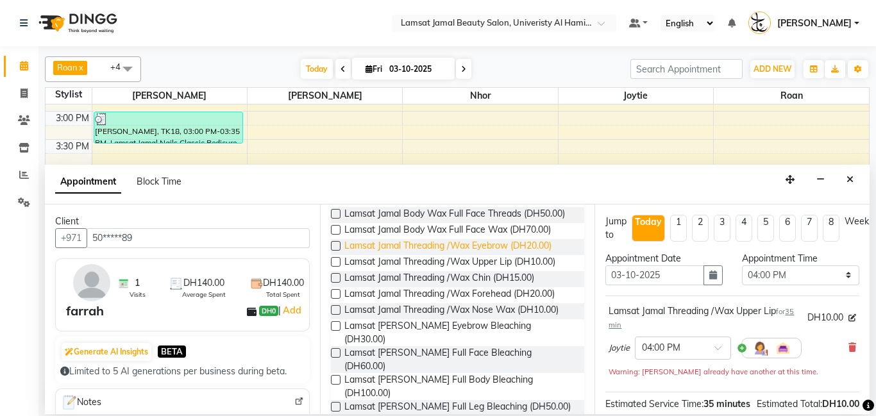
click at [532, 239] on span "Lamsat Jamal Threading /Wax Eyebrow (DH20.00)" at bounding box center [447, 247] width 207 height 16
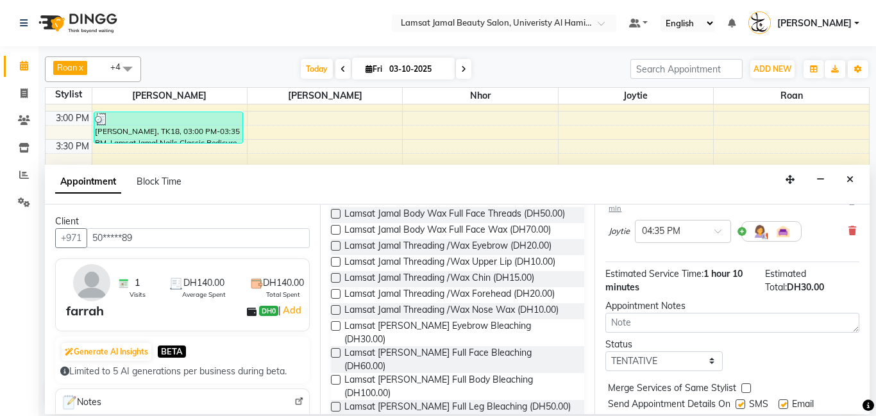
scroll to position [240, 0]
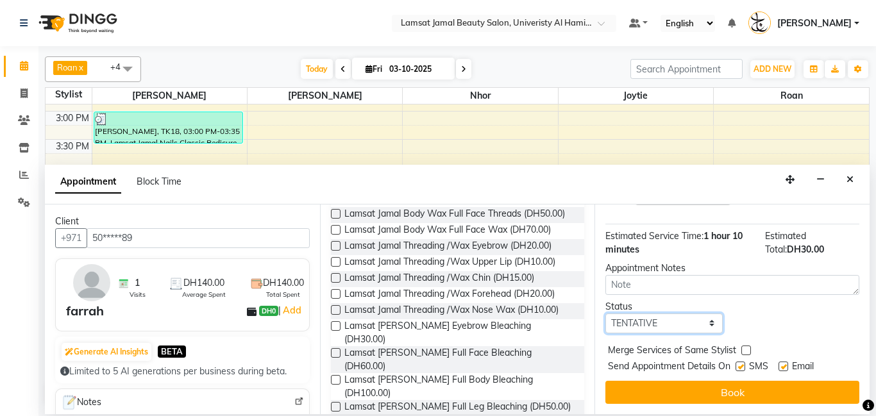
click at [714, 323] on select "Select TENTATIVE CONFIRM CHECK-IN UPCOMING" at bounding box center [663, 324] width 117 height 20
click at [605, 314] on select "Select TENTATIVE CONFIRM CHECK-IN UPCOMING" at bounding box center [663, 324] width 117 height 20
click at [741, 350] on label at bounding box center [746, 351] width 10 height 10
click at [741, 350] on input "checkbox" at bounding box center [745, 352] width 8 height 8
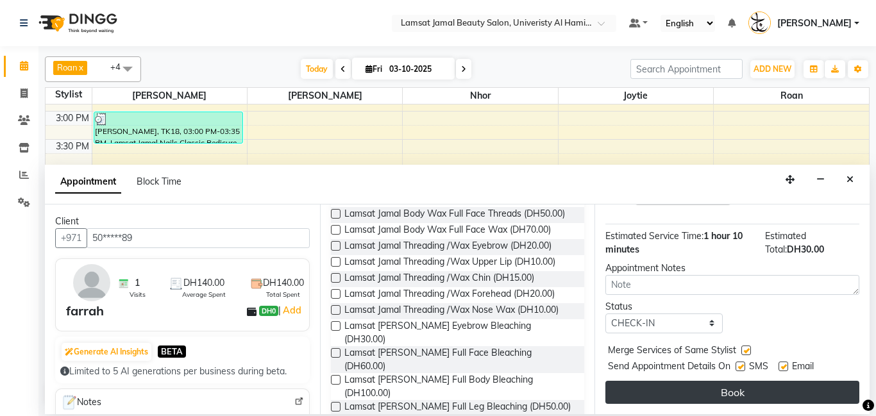
click at [752, 403] on button "Book" at bounding box center [732, 392] width 254 height 23
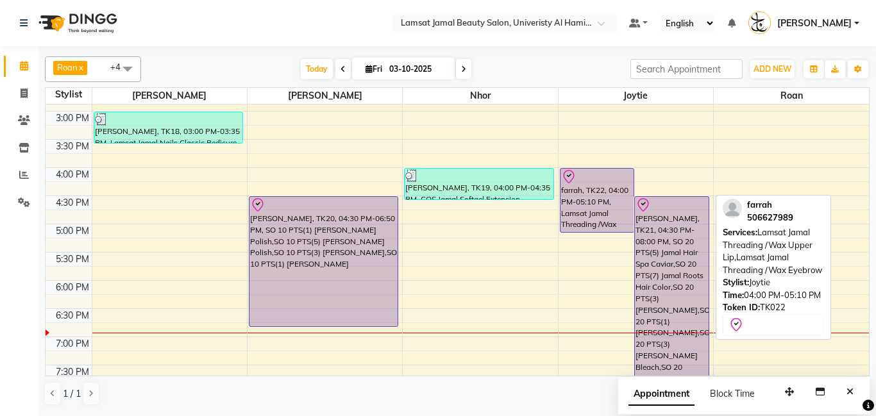
click at [600, 205] on div "farrah, TK22, 04:00 PM-05:10 PM, Lamsat Jamal Threading /Wax Upper Lip,Lamsat J…" at bounding box center [598, 200] width 74 height 63
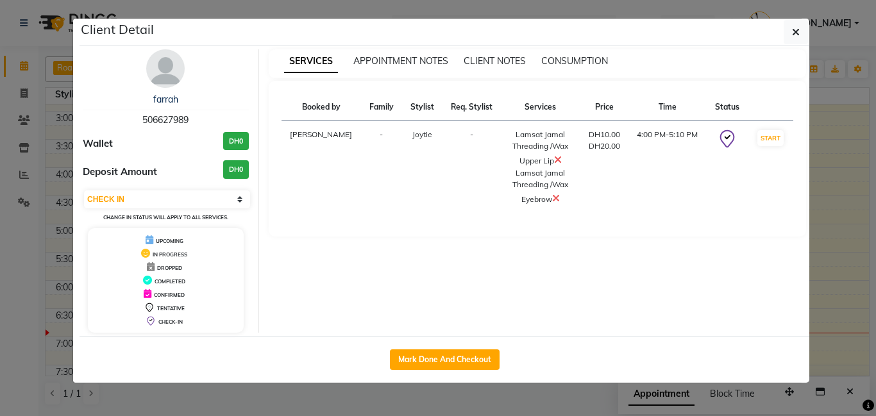
click at [481, 347] on div "Mark Done And Checkout" at bounding box center [445, 359] width 730 height 47
click at [486, 353] on button "Mark Done And Checkout" at bounding box center [445, 360] width 110 height 21
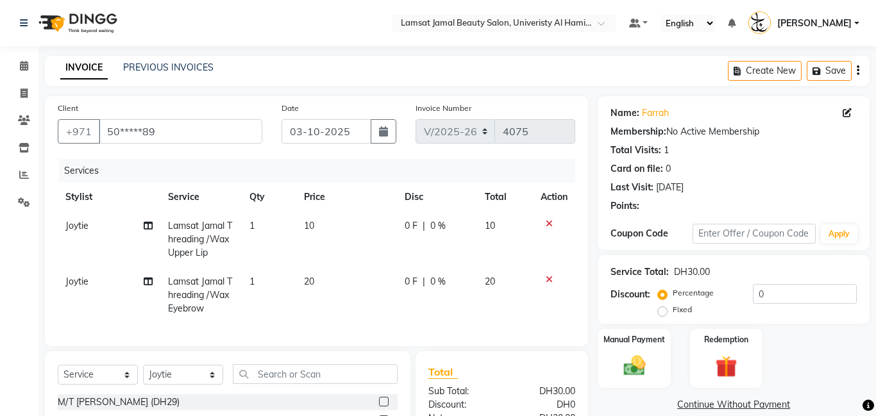
click at [341, 221] on td "10" at bounding box center [346, 240] width 101 height 56
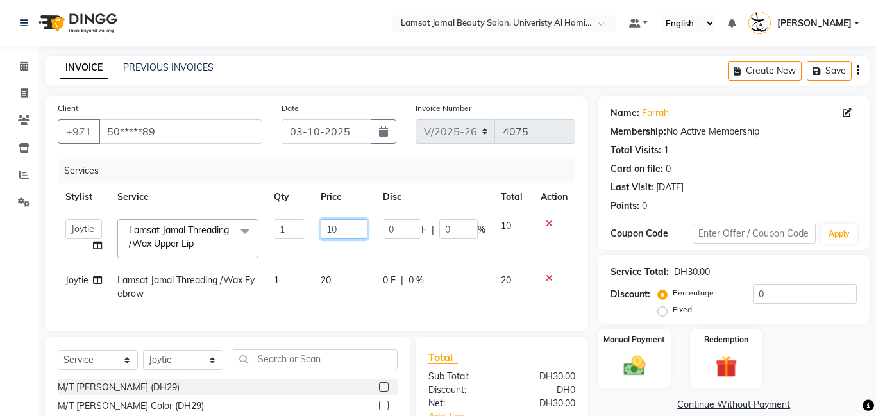
click at [348, 228] on input "10" at bounding box center [344, 229] width 47 height 20
click at [630, 366] on img at bounding box center [634, 366] width 37 height 26
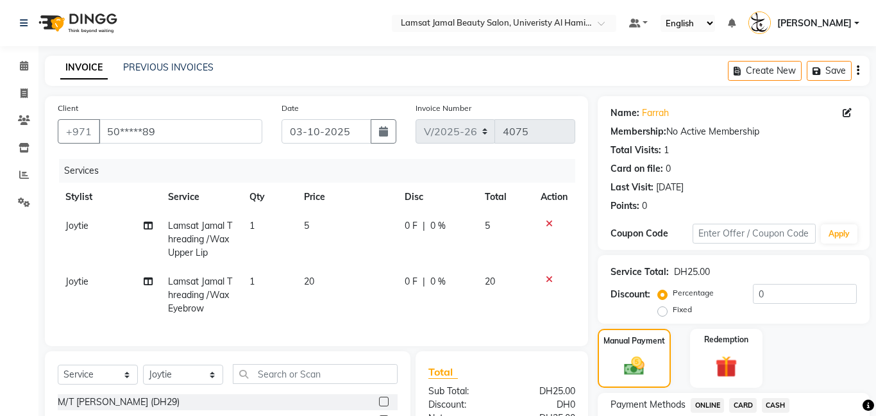
scroll to position [144, 0]
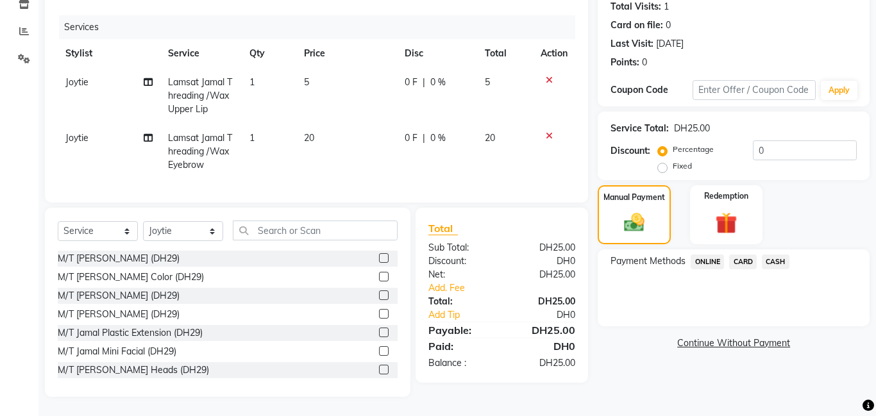
drag, startPoint x: 782, startPoint y: 266, endPoint x: 777, endPoint y: 259, distance: 8.2
click at [782, 265] on span "CASH" at bounding box center [776, 262] width 28 height 15
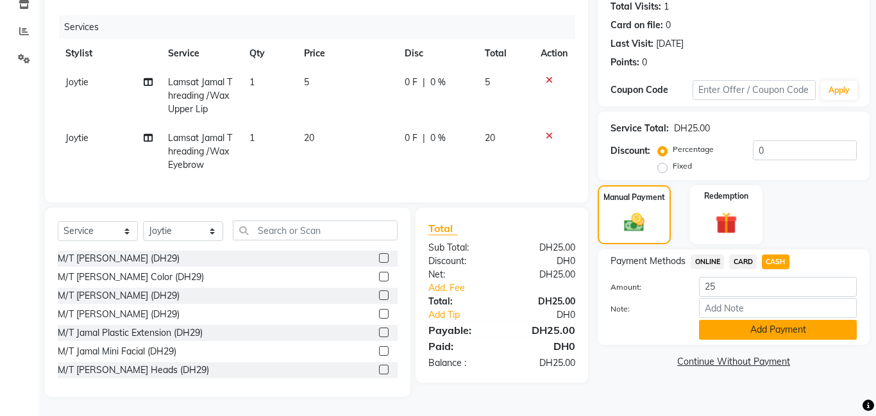
click at [756, 339] on button "Add Payment" at bounding box center [778, 330] width 158 height 20
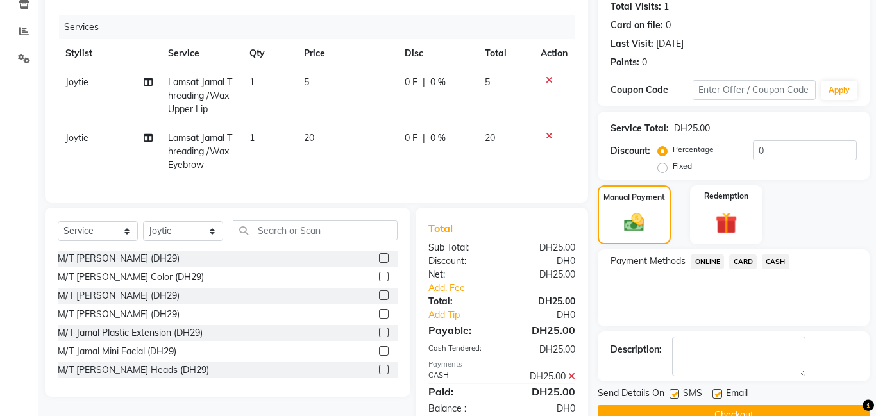
scroll to position [175, 0]
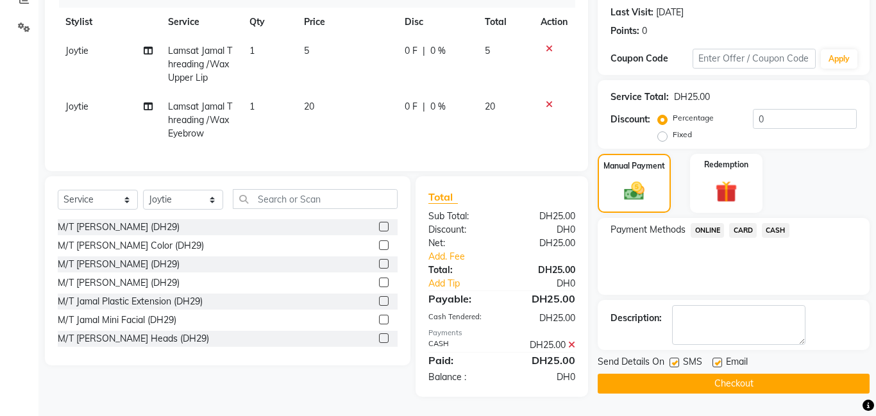
click at [625, 387] on button "Checkout" at bounding box center [734, 384] width 272 height 20
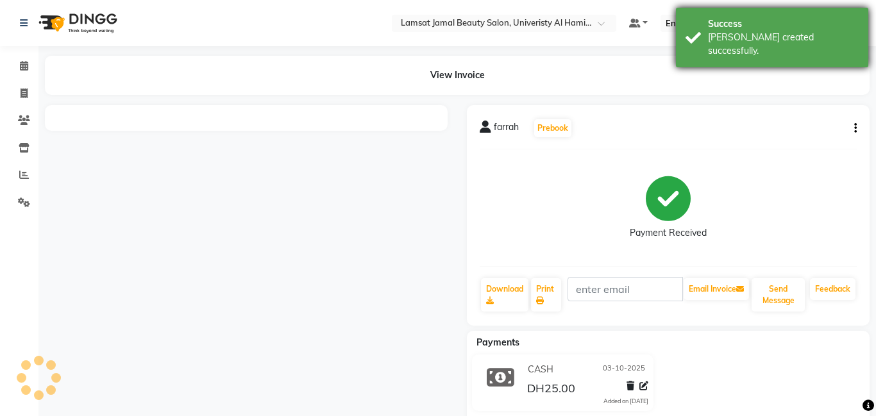
click at [697, 52] on div "Success [PERSON_NAME] created successfully." at bounding box center [772, 38] width 192 height 60
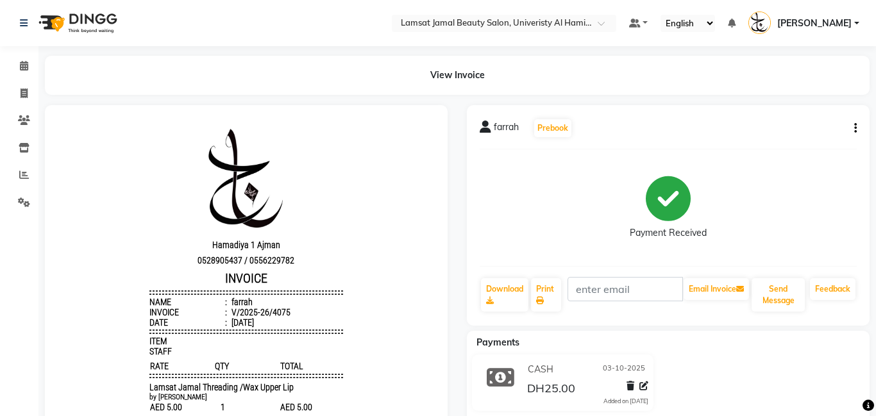
click at [858, 129] on div "farrah Prebook Payment Received Download Print Email Invoice Send Message Feedb…" at bounding box center [668, 215] width 403 height 221
click at [855, 128] on icon "button" at bounding box center [855, 128] width 3 height 1
click at [779, 120] on div "Split Service Amount" at bounding box center [792, 120] width 88 height 16
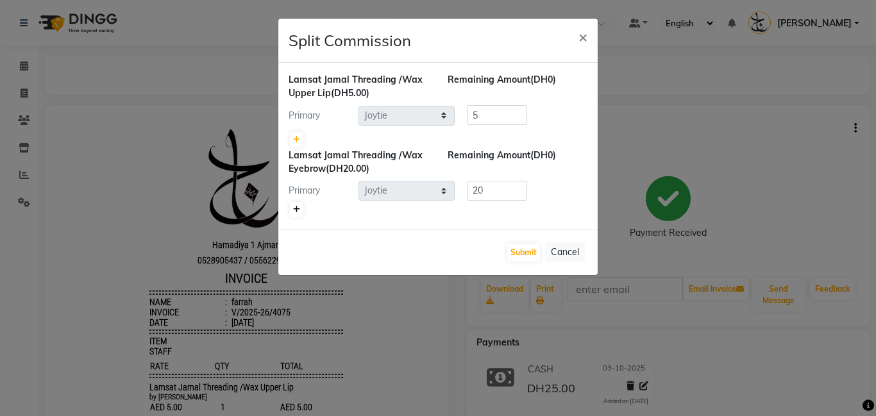
click at [298, 209] on icon at bounding box center [296, 210] width 7 height 8
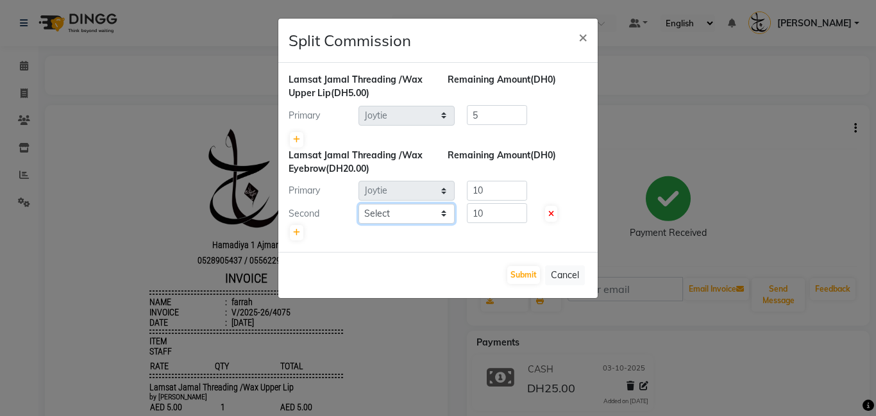
click at [444, 208] on select "Select [PERSON_NAME] Amna [PERSON_NAME] [PERSON_NAME] Ebda Lamsat [PERSON_NAME]…" at bounding box center [407, 214] width 96 height 20
click at [359, 204] on select "Select [PERSON_NAME] Amna [PERSON_NAME] [PERSON_NAME] Ebda Lamsat [PERSON_NAME]…" at bounding box center [407, 214] width 96 height 20
click at [524, 276] on button "Submit" at bounding box center [523, 275] width 33 height 18
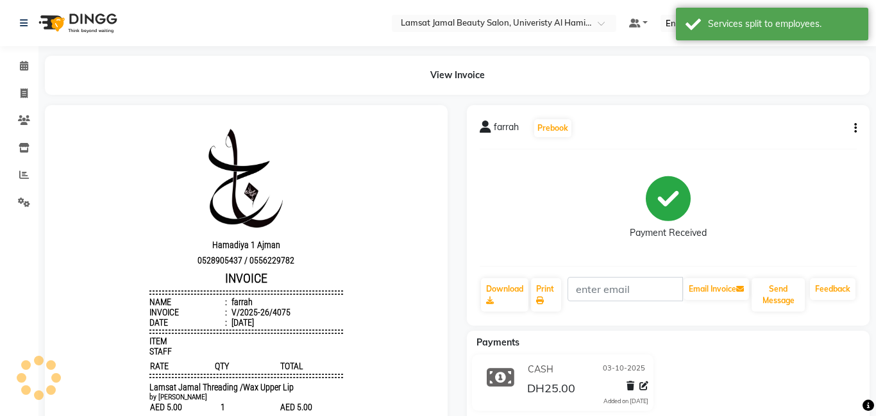
click at [854, 129] on icon "button" at bounding box center [855, 128] width 3 height 1
click at [781, 137] on div "Edit Item Staff" at bounding box center [792, 136] width 88 height 16
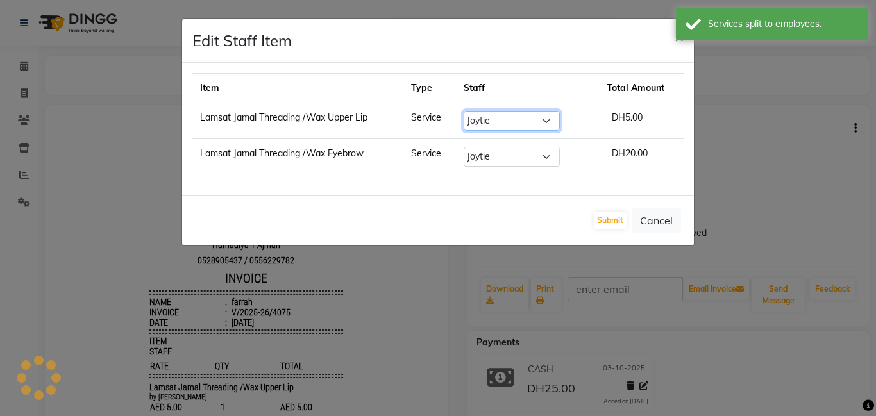
click at [558, 117] on select "Select [PERSON_NAME] Amna [PERSON_NAME] [PERSON_NAME] Ebda Lamsat [PERSON_NAME]…" at bounding box center [512, 121] width 96 height 20
click at [472, 111] on select "Select [PERSON_NAME] Amna [PERSON_NAME] [PERSON_NAME] Ebda Lamsat [PERSON_NAME]…" at bounding box center [512, 121] width 96 height 20
click at [618, 221] on button "Submit" at bounding box center [610, 221] width 33 height 18
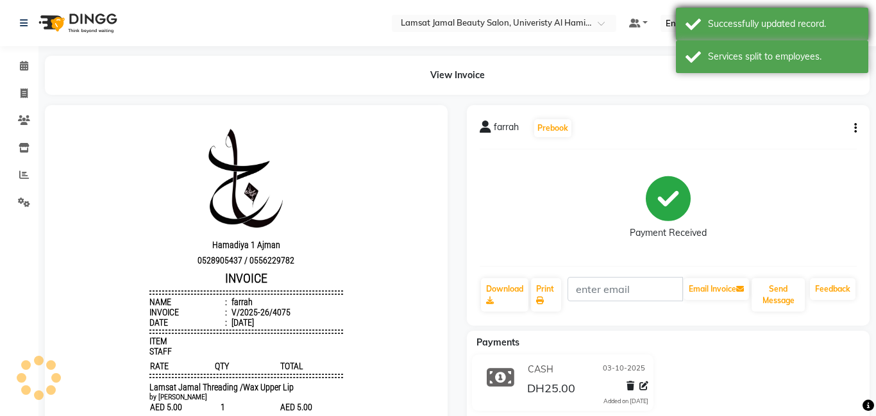
click at [732, 22] on div "Successfully updated record." at bounding box center [783, 23] width 151 height 13
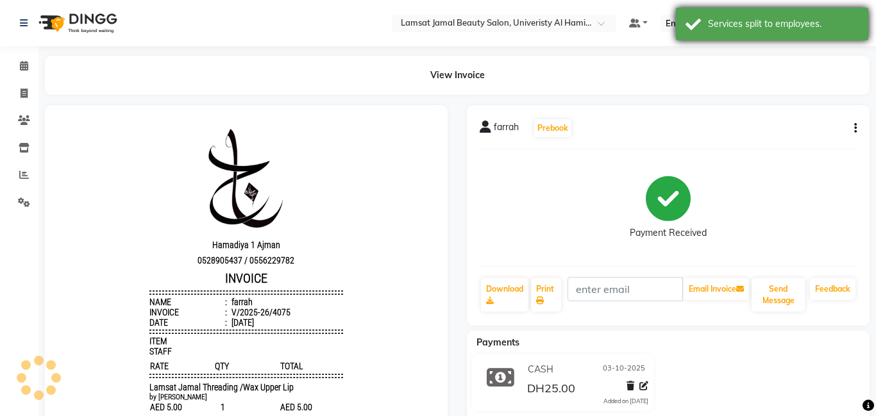
click at [722, 22] on div "Services split to employees." at bounding box center [783, 23] width 151 height 13
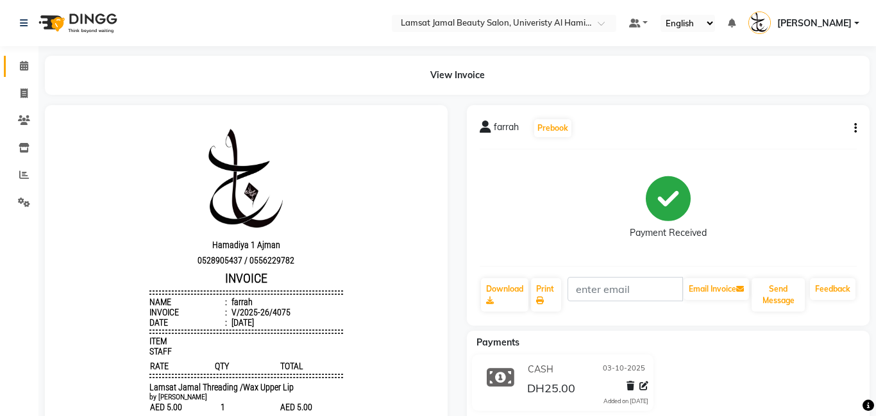
click at [21, 67] on icon at bounding box center [24, 66] width 8 height 10
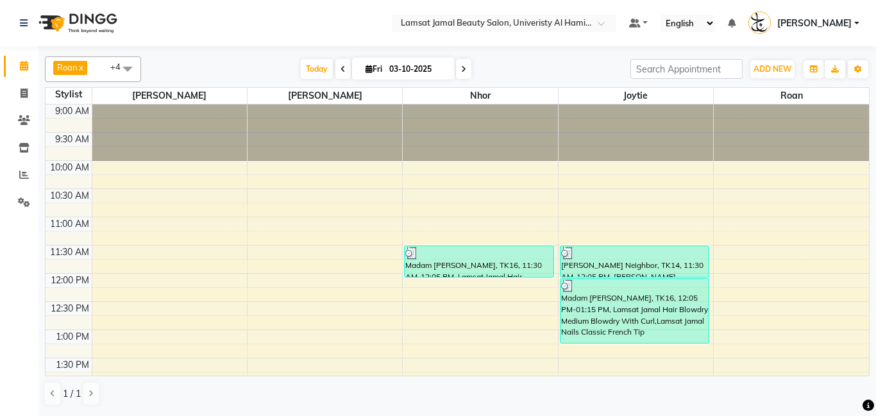
scroll to position [358, 0]
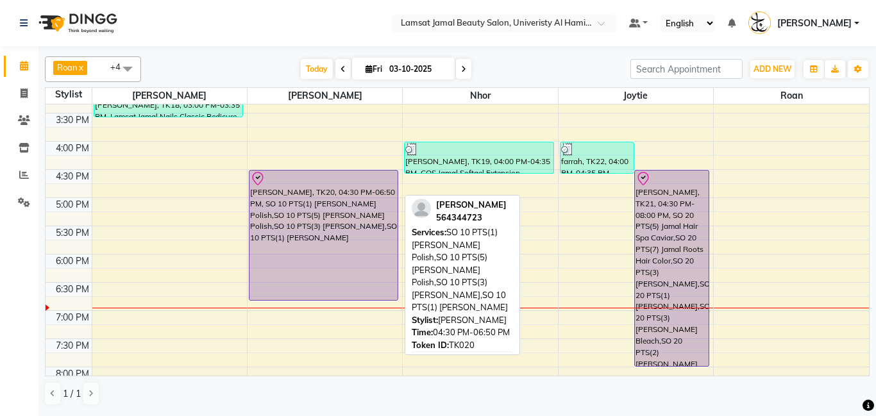
click at [364, 258] on div "[PERSON_NAME], TK20, 04:30 PM-06:50 PM, SO 10 PTS(1) [PERSON_NAME] Polish,SO 10…" at bounding box center [324, 236] width 148 height 130
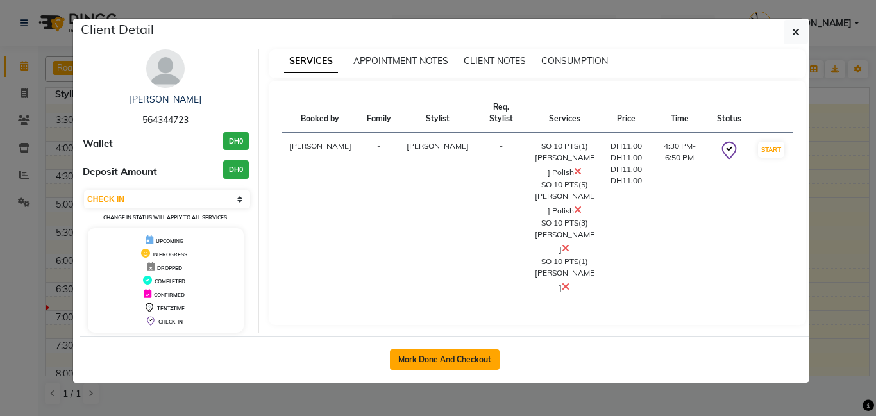
click at [459, 368] on button "Mark Done And Checkout" at bounding box center [445, 360] width 110 height 21
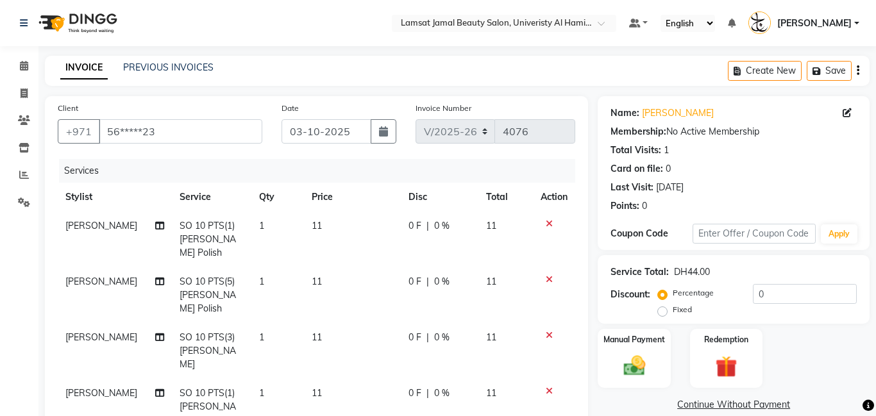
click at [276, 287] on td "1" at bounding box center [277, 295] width 53 height 56
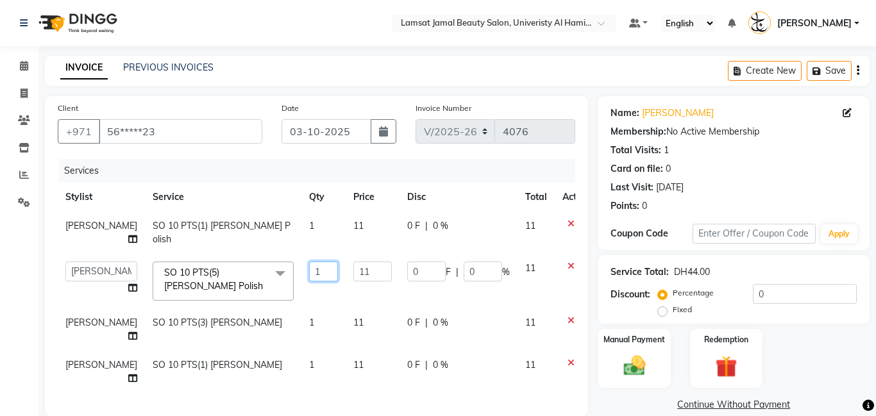
click at [309, 262] on input "1" at bounding box center [323, 272] width 29 height 20
click at [289, 307] on tbody "[PERSON_NAME] SO 10 PTS(1) [PERSON_NAME] Polish 1 11 0 F | 0 % 11 Aldie [PERSON…" at bounding box center [327, 303] width 539 height 182
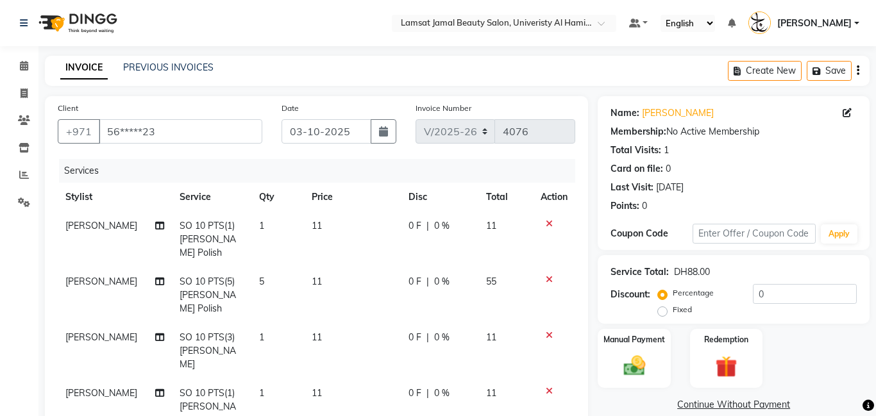
drag, startPoint x: 241, startPoint y: 343, endPoint x: 251, endPoint y: 328, distance: 17.4
click at [241, 341] on tr "[PERSON_NAME] SO 10 PTS(3) [PERSON_NAME] 1 11 0 F | 0 % 11" at bounding box center [317, 351] width 518 height 56
click at [274, 323] on td "1" at bounding box center [277, 351] width 53 height 56
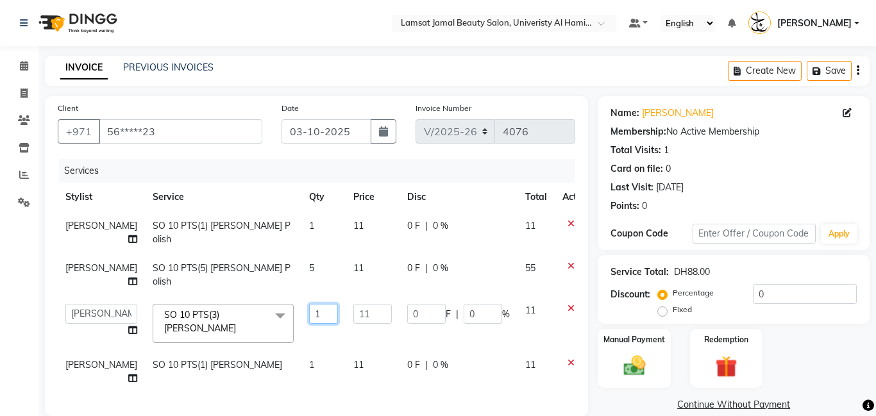
click at [309, 304] on input "1" at bounding box center [323, 314] width 29 height 20
click at [31, 271] on div "Calendar Invoice Clients Inventory Reports Settings Completed InProgress Upcomi…" at bounding box center [86, 324] width 173 height 574
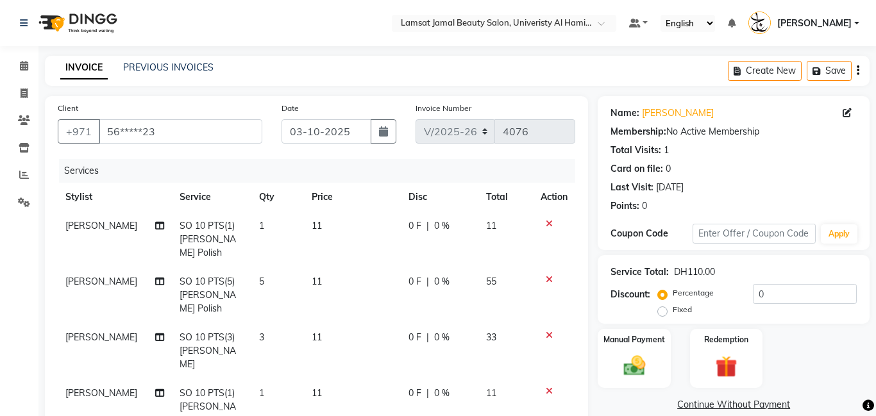
click at [72, 332] on span "[PERSON_NAME]" at bounding box center [101, 338] width 72 height 12
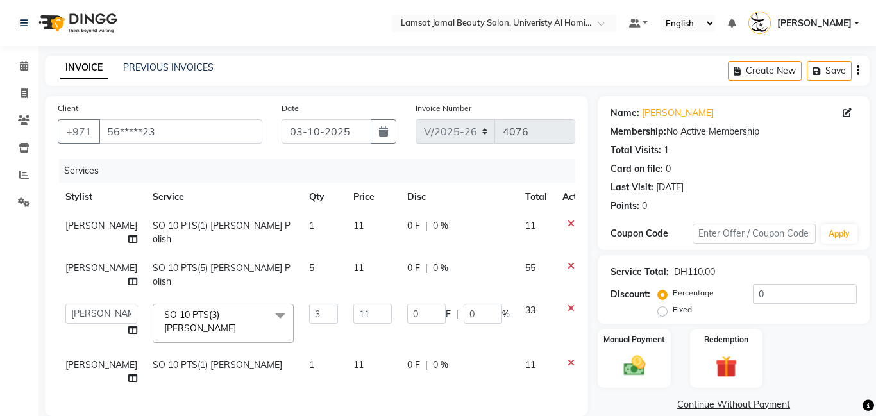
click at [74, 351] on td "[PERSON_NAME]" at bounding box center [101, 372] width 87 height 42
click at [80, 304] on select "[PERSON_NAME] Amna [PERSON_NAME] [PERSON_NAME] Ebda Lamsat [PERSON_NAME] [PERSO…" at bounding box center [101, 314] width 72 height 20
click at [74, 262] on span "[PERSON_NAME]" at bounding box center [101, 268] width 72 height 12
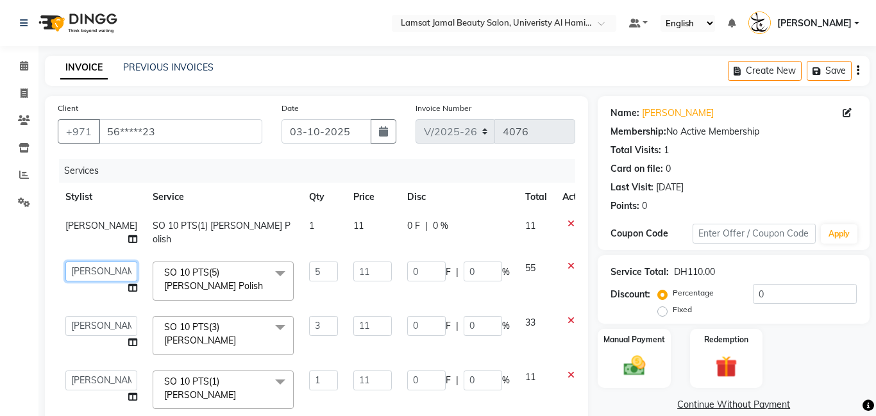
click at [79, 262] on select "[PERSON_NAME] Amna [PERSON_NAME] [PERSON_NAME] Ebda Lamsat [PERSON_NAME] [PERSO…" at bounding box center [101, 272] width 72 height 20
click at [65, 221] on span "[PERSON_NAME]" at bounding box center [101, 226] width 72 height 12
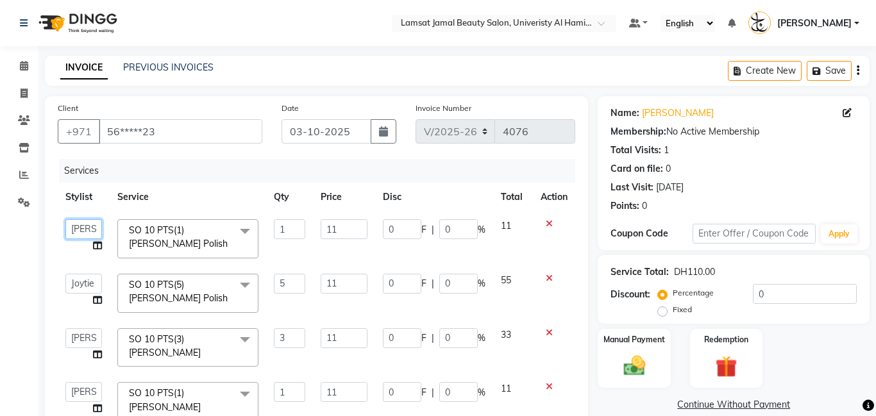
click at [81, 223] on select "[PERSON_NAME] Amna [PERSON_NAME] [PERSON_NAME] Ebda Lamsat [PERSON_NAME] [PERSO…" at bounding box center [83, 229] width 37 height 20
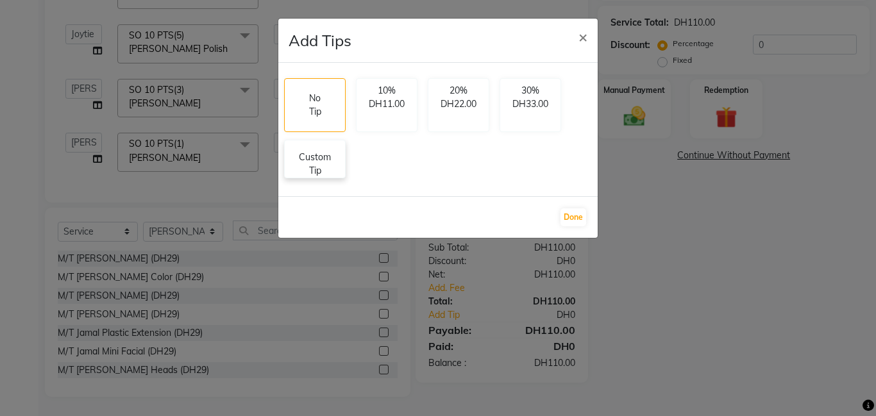
click at [321, 167] on p "Custom Tip" at bounding box center [314, 164] width 45 height 27
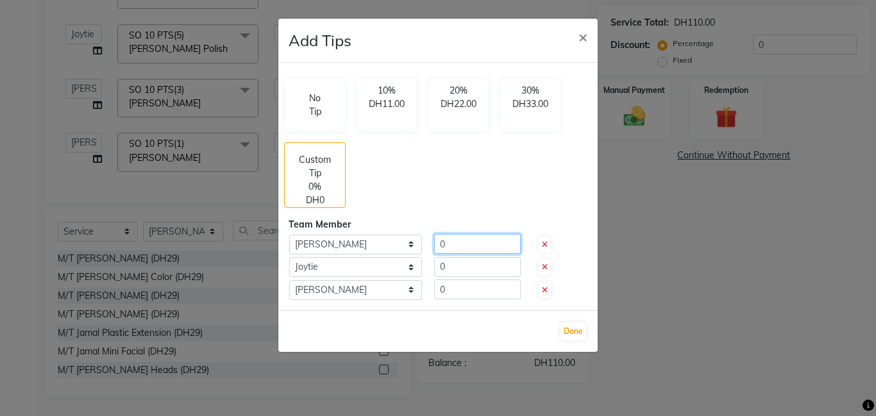
click at [487, 251] on input "0" at bounding box center [477, 244] width 87 height 20
click at [438, 266] on input "0" at bounding box center [477, 267] width 87 height 20
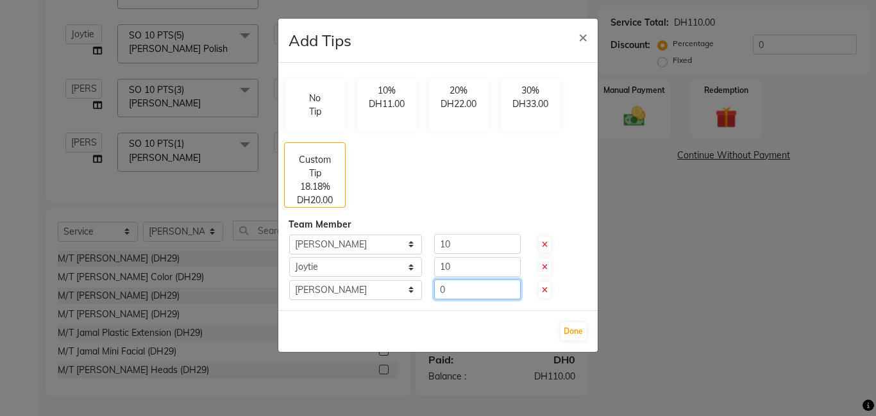
click at [453, 289] on input "0" at bounding box center [477, 290] width 87 height 20
click at [579, 334] on button "Done" at bounding box center [574, 332] width 26 height 18
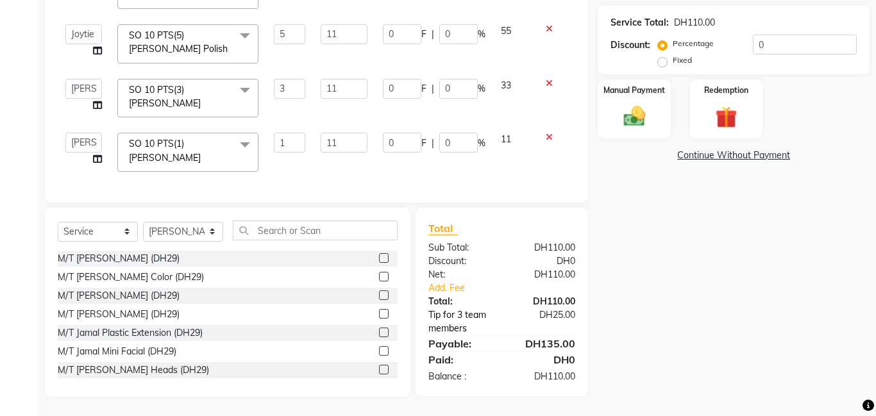
click at [468, 314] on link "Tip for 3 team members" at bounding box center [467, 322] width 97 height 27
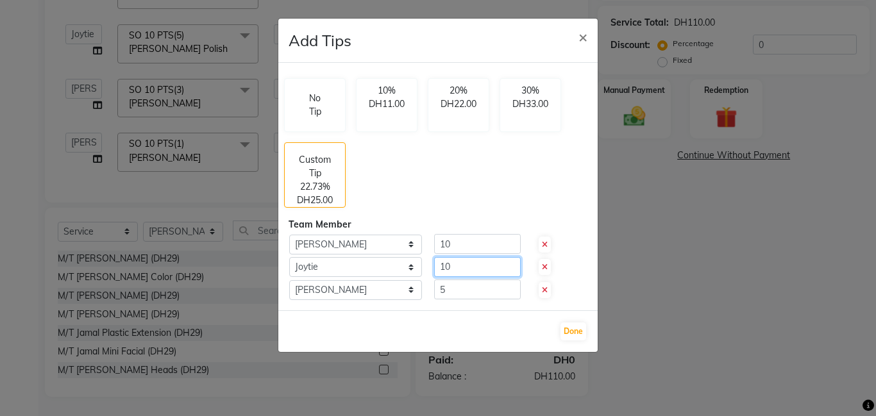
click at [464, 268] on input "10" at bounding box center [477, 267] width 87 height 20
click at [469, 294] on input "5" at bounding box center [477, 290] width 87 height 20
click at [573, 335] on button "Done" at bounding box center [574, 332] width 26 height 18
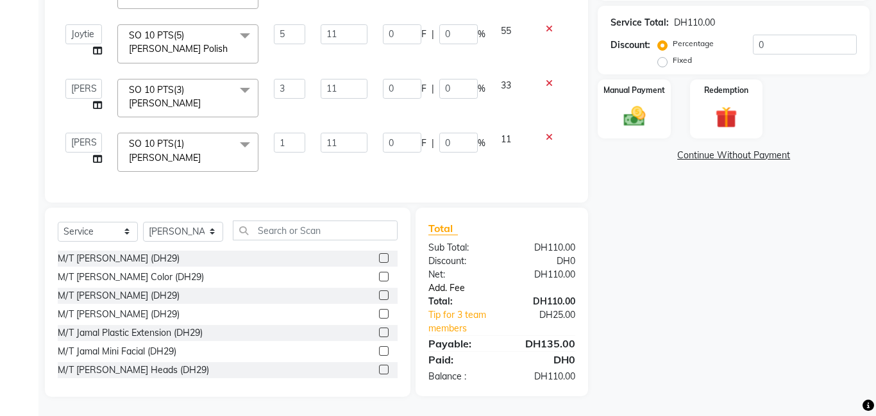
click at [462, 285] on link "Add. Fee" at bounding box center [502, 288] width 166 height 13
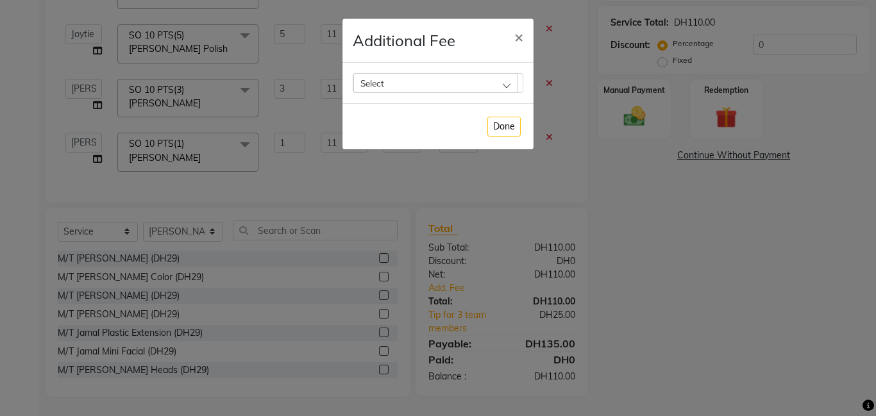
click at [505, 92] on div "Select" at bounding box center [435, 82] width 164 height 19
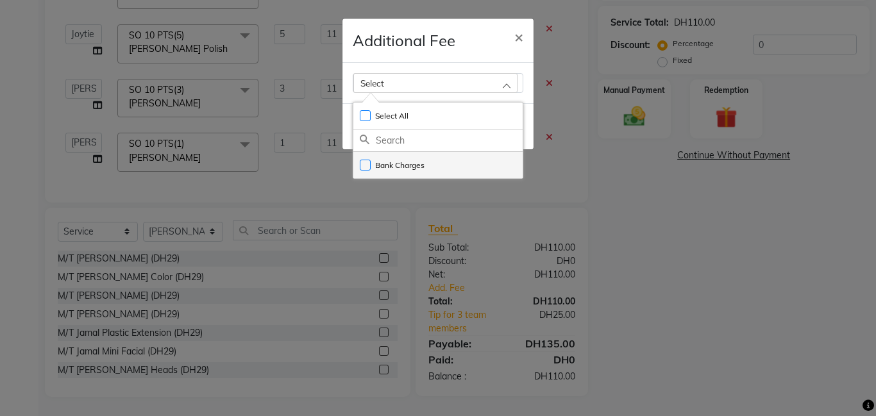
click at [480, 158] on li "Bank Charges" at bounding box center [437, 165] width 169 height 26
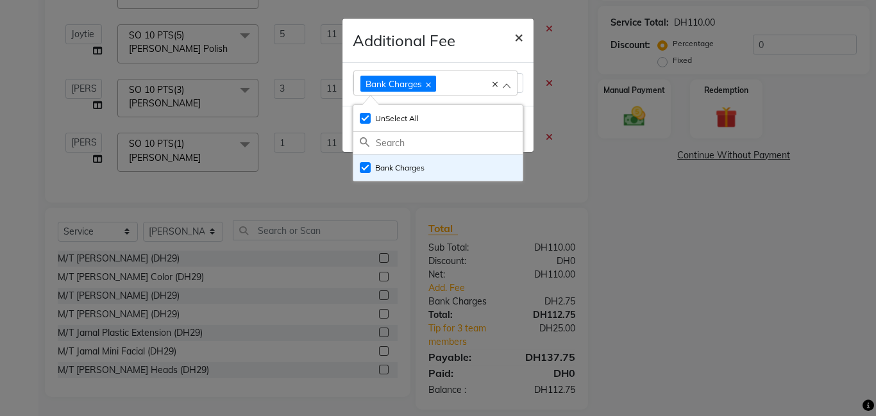
click at [520, 28] on span "×" at bounding box center [518, 36] width 9 height 19
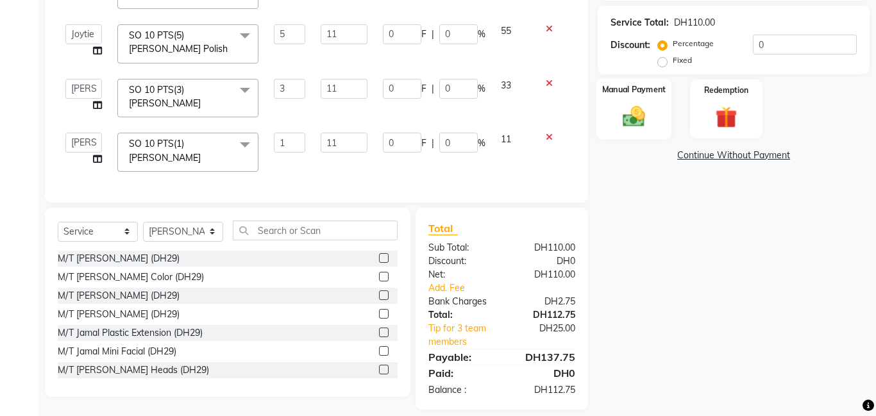
click at [645, 113] on img at bounding box center [634, 116] width 37 height 26
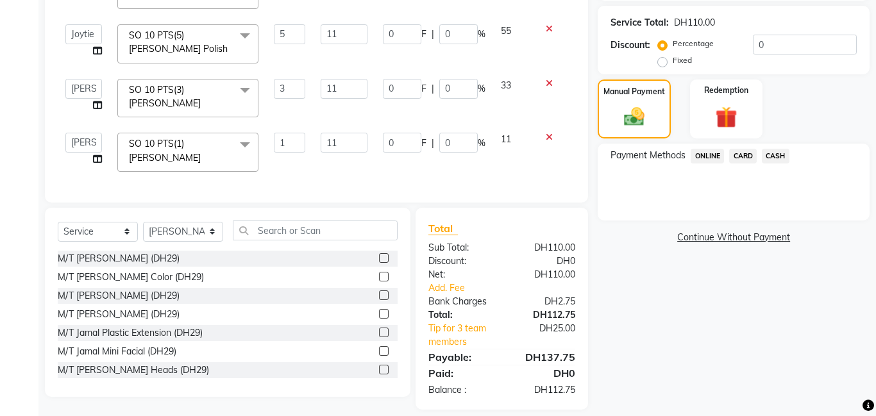
click at [734, 152] on span "CARD" at bounding box center [743, 156] width 28 height 15
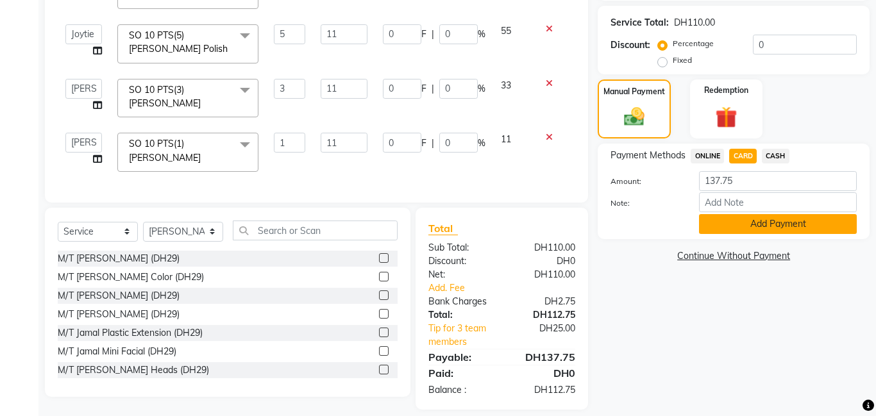
click at [779, 219] on button "Add Payment" at bounding box center [778, 224] width 158 height 20
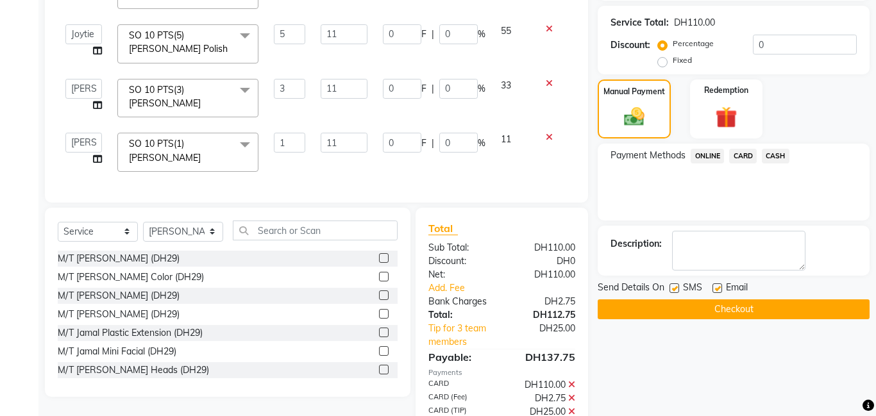
click at [741, 309] on button "Checkout" at bounding box center [734, 310] width 272 height 20
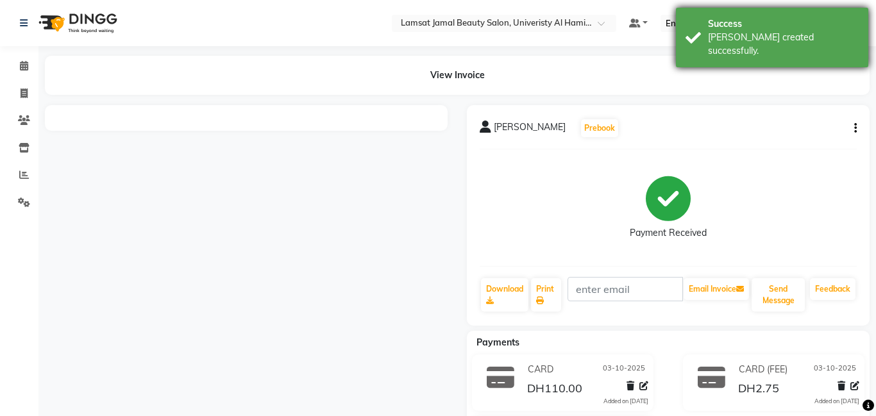
click at [718, 33] on div "[PERSON_NAME] created successfully." at bounding box center [783, 44] width 151 height 27
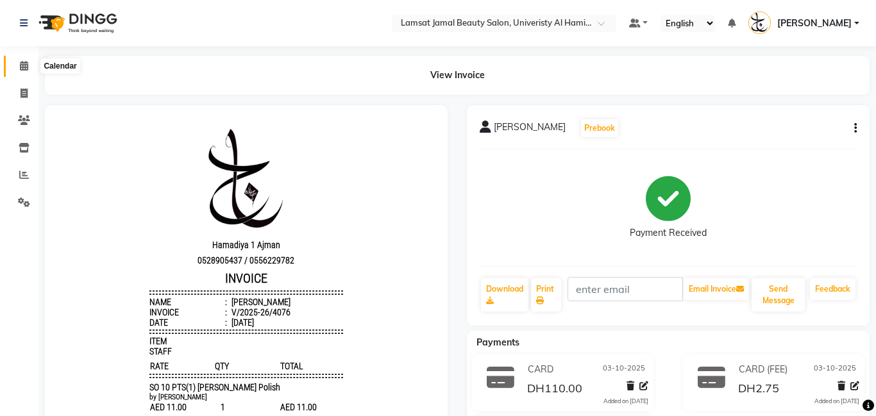
click at [24, 69] on icon at bounding box center [24, 66] width 8 height 10
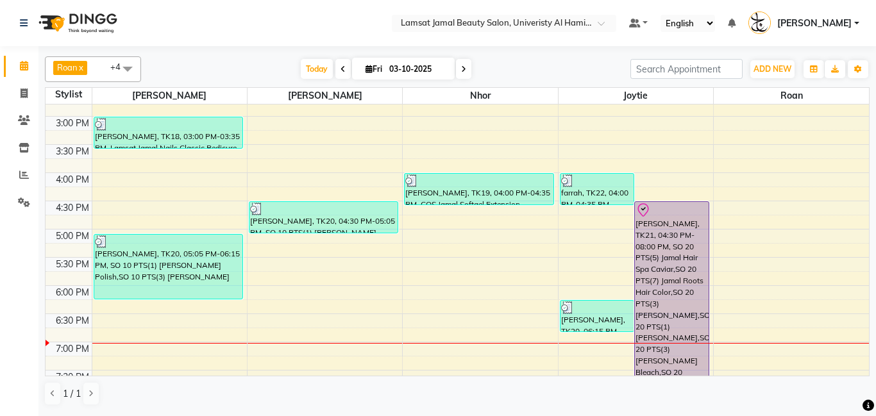
scroll to position [382, 0]
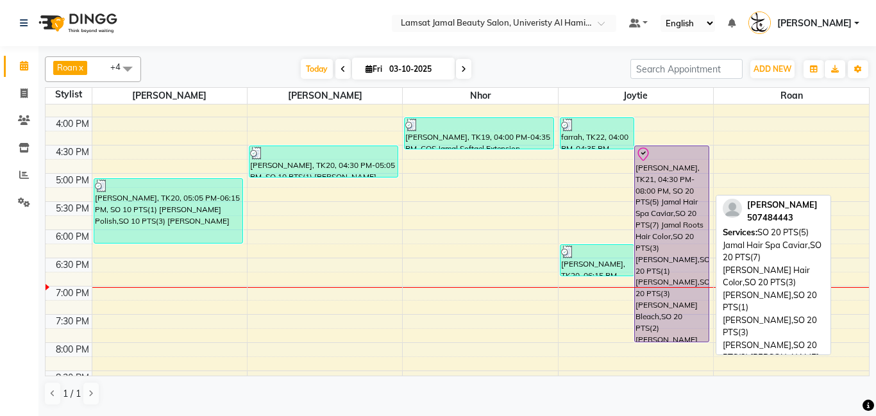
click at [690, 182] on div "[PERSON_NAME], TK21, 04:30 PM-08:00 PM, SO 20 PTS(5) Jamal Hair Spa Caviar,SO 2…" at bounding box center [672, 244] width 74 height 196
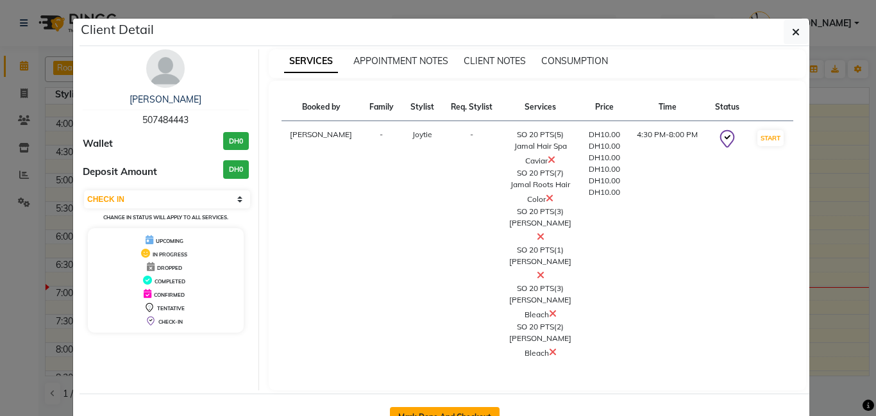
click at [453, 407] on button "Mark Done And Checkout" at bounding box center [445, 417] width 110 height 21
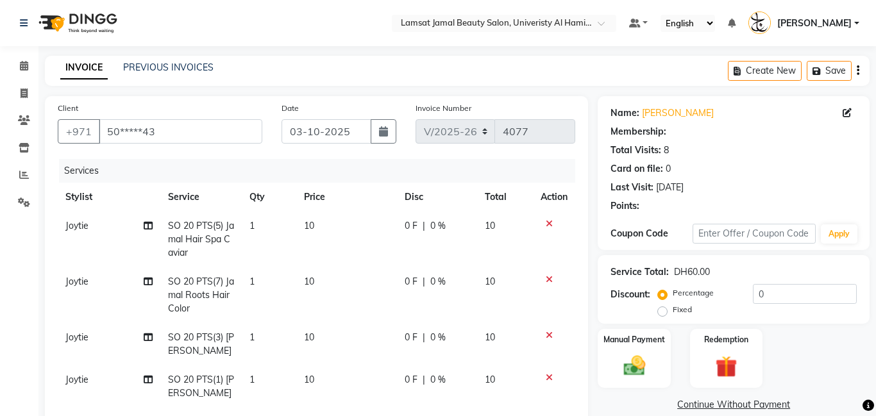
click at [264, 215] on td "1" at bounding box center [269, 240] width 55 height 56
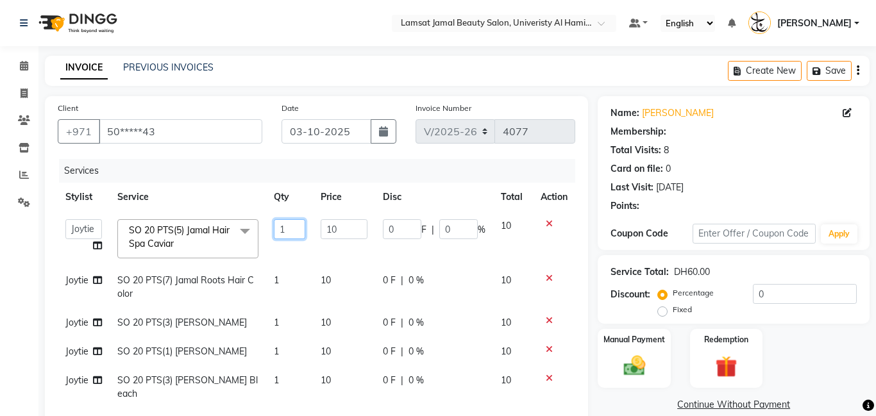
click at [301, 230] on input "1" at bounding box center [289, 229] width 31 height 20
click at [290, 278] on td "1" at bounding box center [289, 287] width 46 height 42
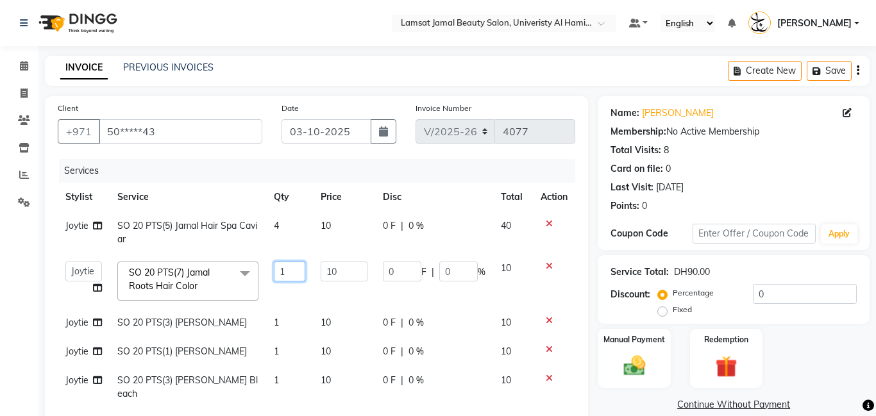
click at [290, 278] on input "1" at bounding box center [289, 272] width 31 height 20
click at [279, 326] on td "1" at bounding box center [289, 323] width 46 height 29
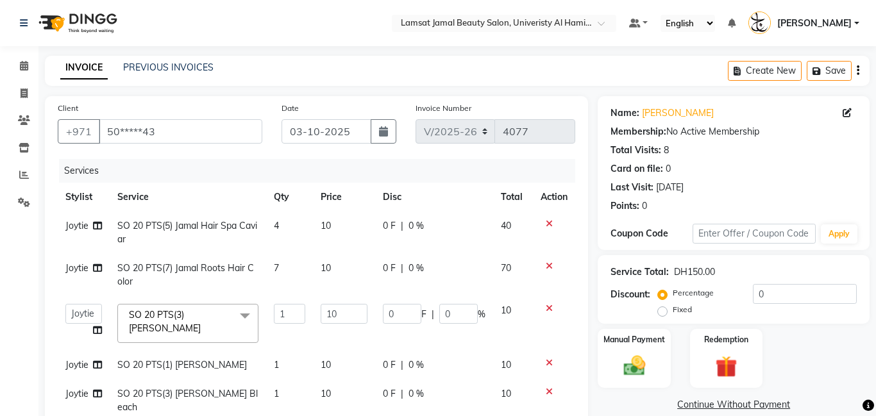
click at [276, 339] on td "1" at bounding box center [289, 323] width 46 height 55
click at [287, 317] on input "1" at bounding box center [289, 314] width 31 height 20
click at [288, 330] on tbody "Joytie SO 20 PTS(5) Jamal Hair Spa Caviar 4 10 0 F | 0 % 40 Joytie SO 20 PTS(7)…" at bounding box center [317, 338] width 518 height 253
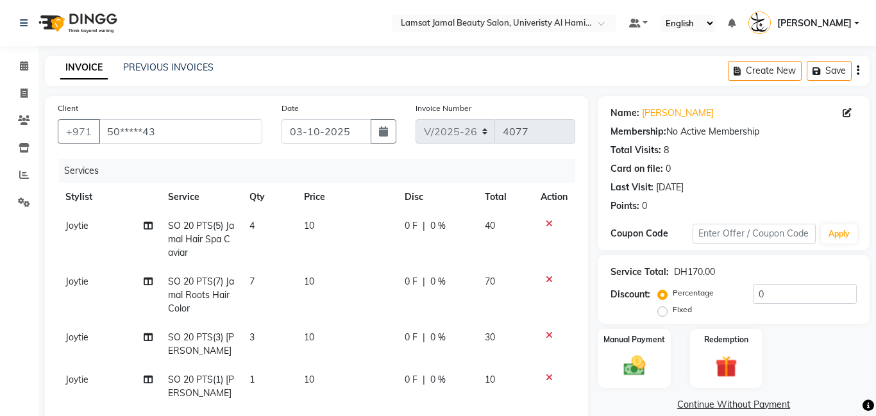
scroll to position [75, 0]
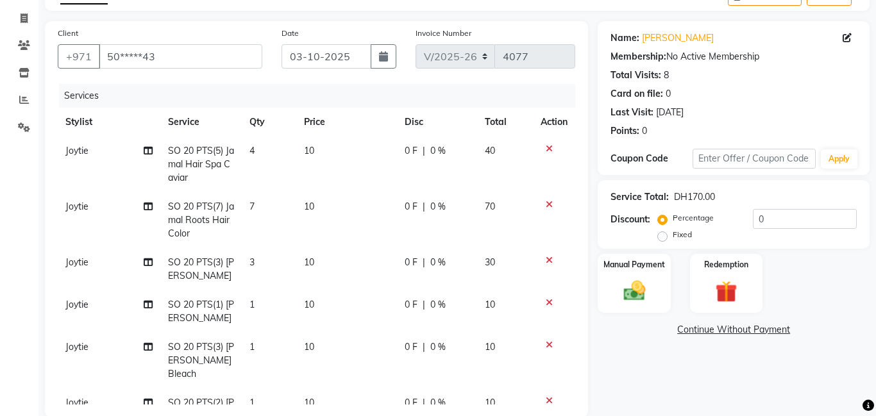
click at [259, 357] on td "1" at bounding box center [269, 361] width 55 height 56
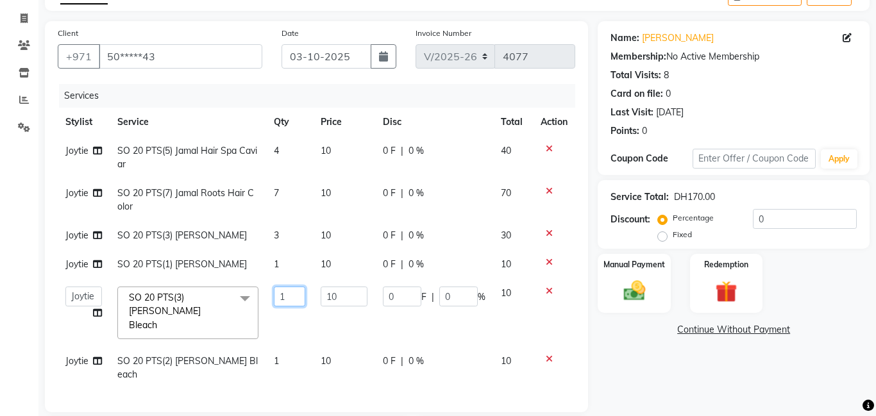
click at [293, 298] on input "1" at bounding box center [289, 297] width 31 height 20
click at [283, 347] on tbody "Joytie SO 20 PTS(5) Jamal Hair Spa Caviar 4 10 0 F | 0 % 40 Joytie SO 20 PTS(7)…" at bounding box center [317, 263] width 518 height 253
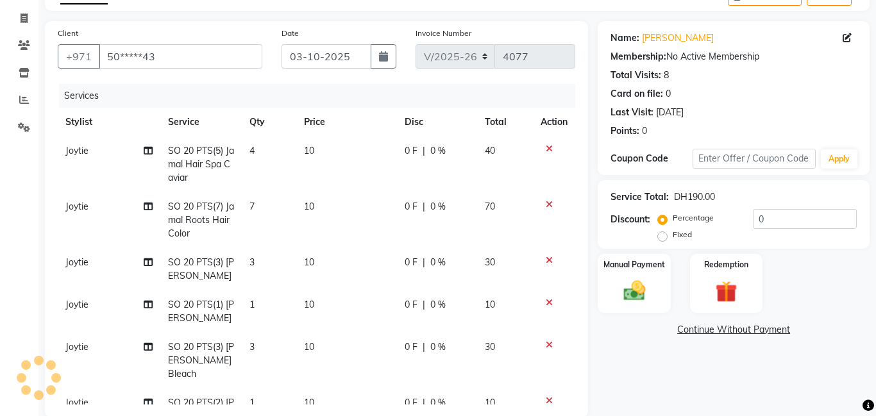
scroll to position [50, 0]
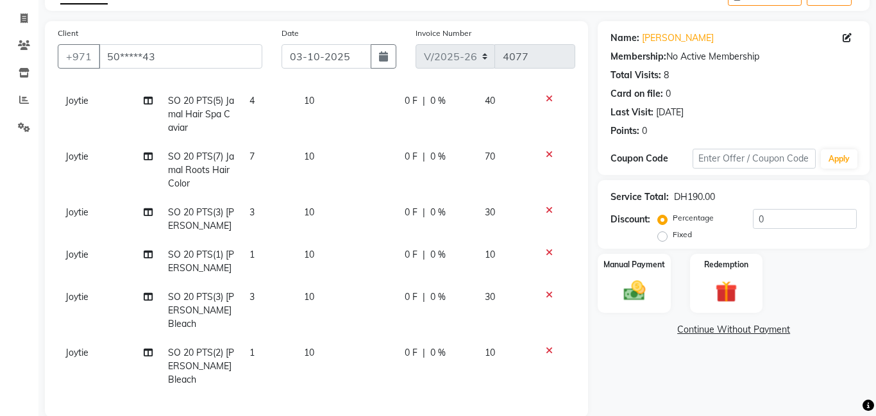
click at [264, 362] on td "1" at bounding box center [269, 367] width 55 height 56
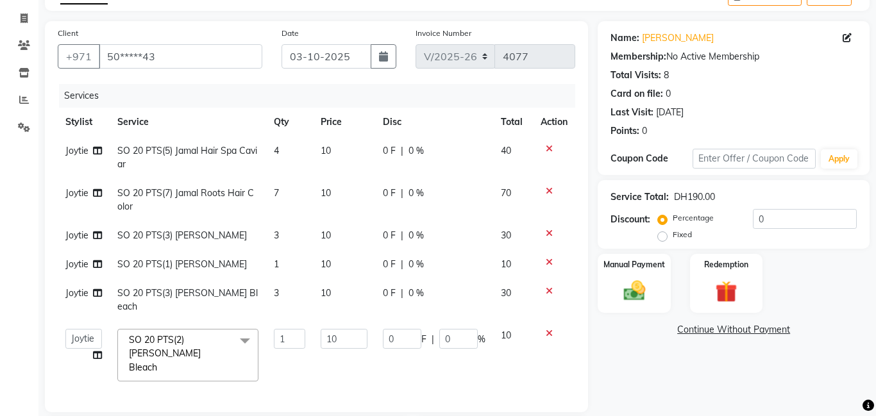
scroll to position [0, 0]
click at [294, 329] on input "1" at bounding box center [289, 339] width 31 height 20
click at [39, 298] on div "Client +971 50*****43 Date [DATE] Invoice Number V/2025 V/[PHONE_NUMBER] Servic…" at bounding box center [316, 314] width 563 height 586
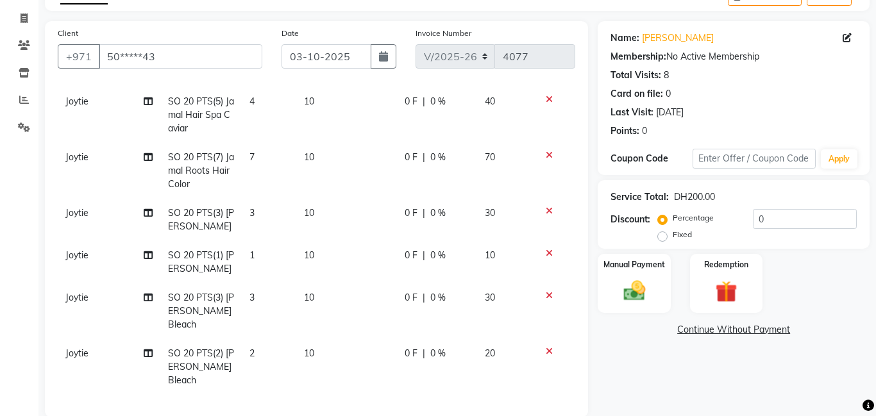
scroll to position [50, 0]
click at [87, 253] on span "Joytie" at bounding box center [76, 255] width 23 height 12
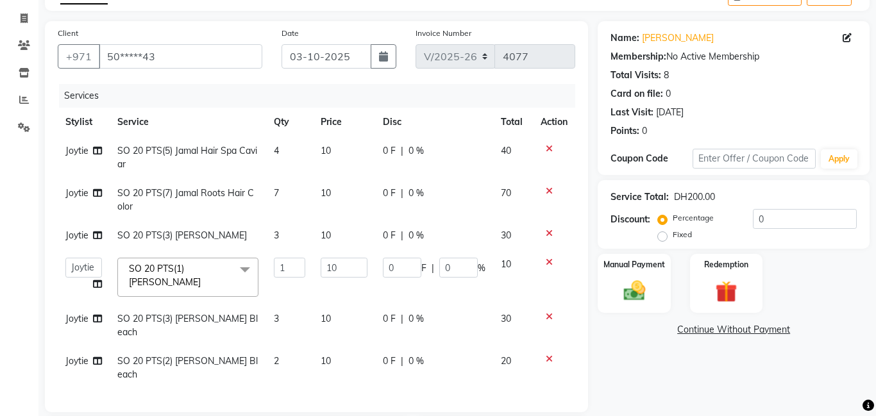
scroll to position [0, 0]
click at [87, 267] on select "[PERSON_NAME] Amna [PERSON_NAME] [PERSON_NAME] Ebda Lamsat [PERSON_NAME] [PERSO…" at bounding box center [83, 268] width 37 height 20
click at [83, 240] on span "Joytie" at bounding box center [76, 236] width 23 height 12
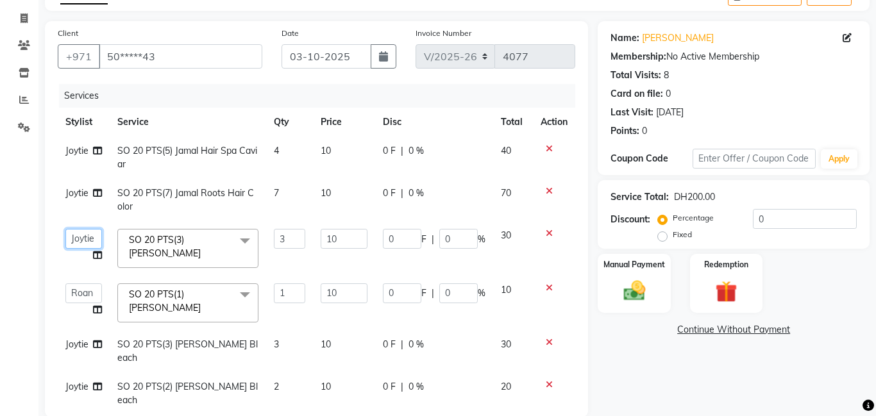
click at [83, 240] on select "[PERSON_NAME] Amna [PERSON_NAME] [PERSON_NAME] Ebda Lamsat [PERSON_NAME] [PERSO…" at bounding box center [83, 239] width 37 height 20
click at [80, 189] on span "Joytie" at bounding box center [76, 193] width 23 height 12
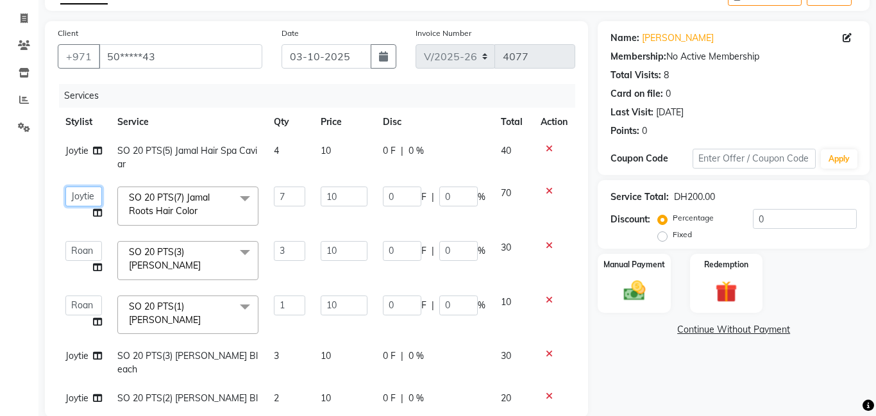
click at [84, 201] on select "[PERSON_NAME] Amna [PERSON_NAME] [PERSON_NAME] Ebda Lamsat [PERSON_NAME] [PERSO…" at bounding box center [83, 197] width 37 height 20
click at [79, 151] on span "Joytie" at bounding box center [76, 151] width 23 height 12
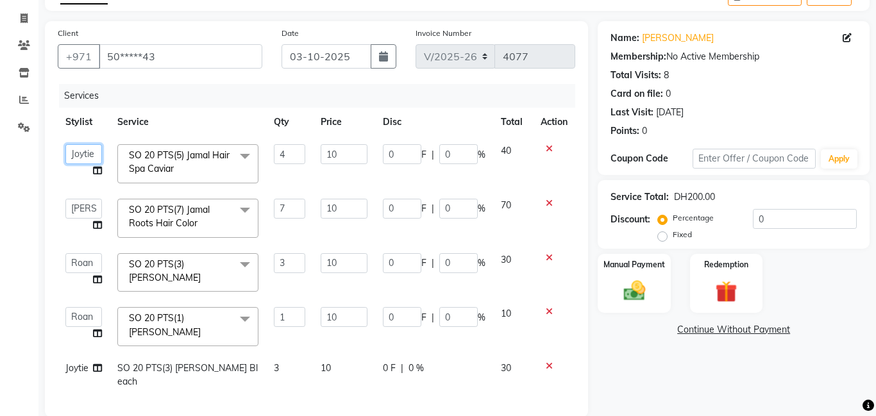
click at [90, 148] on select "[PERSON_NAME] Amna [PERSON_NAME] [PERSON_NAME] Ebda Lamsat [PERSON_NAME] [PERSO…" at bounding box center [83, 154] width 37 height 20
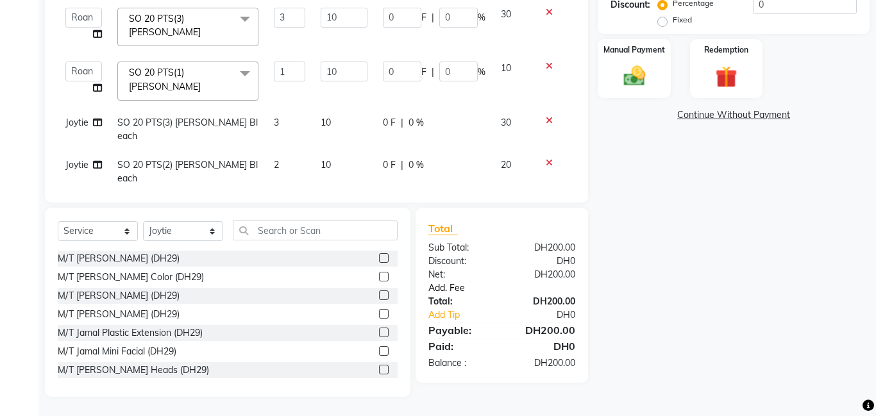
click at [459, 287] on link "Add. Fee" at bounding box center [502, 288] width 166 height 13
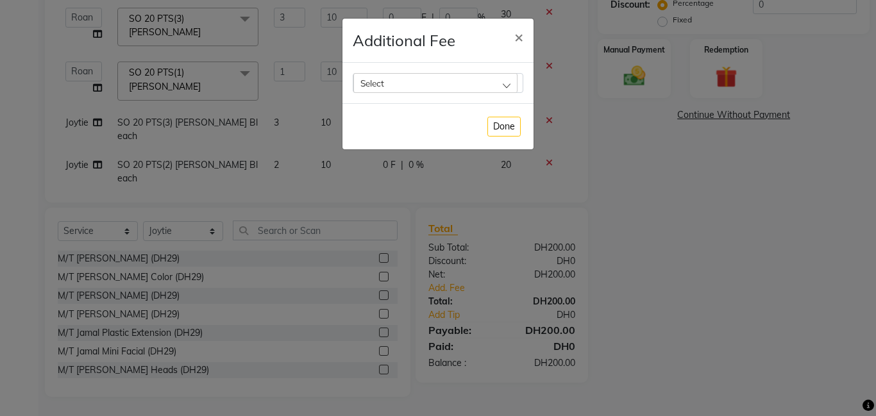
click at [493, 85] on div "Select" at bounding box center [435, 82] width 164 height 19
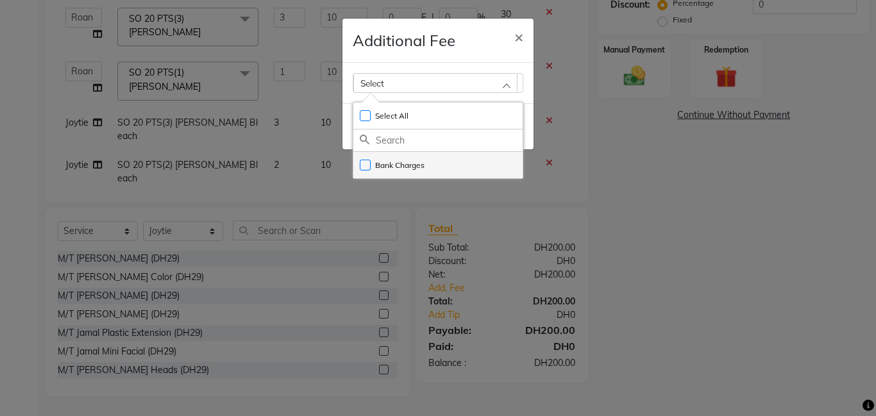
click at [491, 153] on li "Bank Charges" at bounding box center [437, 165] width 169 height 26
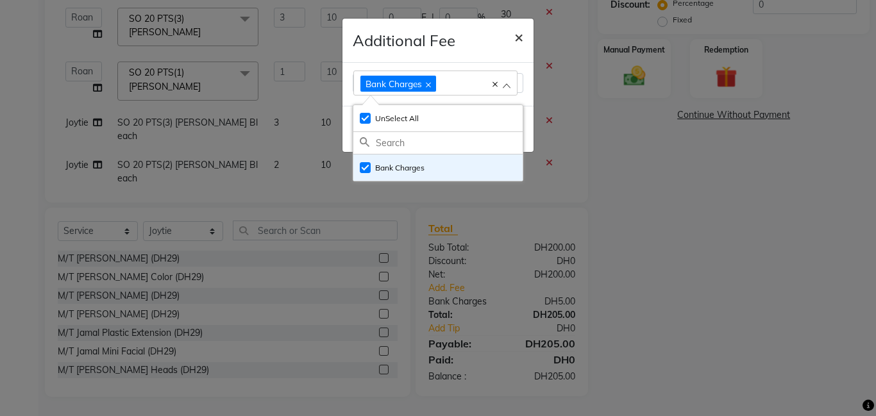
click at [519, 37] on span "×" at bounding box center [518, 36] width 9 height 19
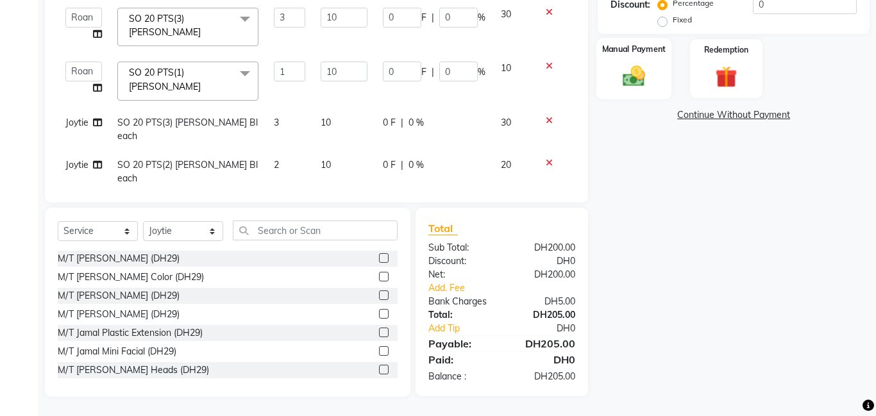
click at [633, 84] on img at bounding box center [634, 76] width 37 height 26
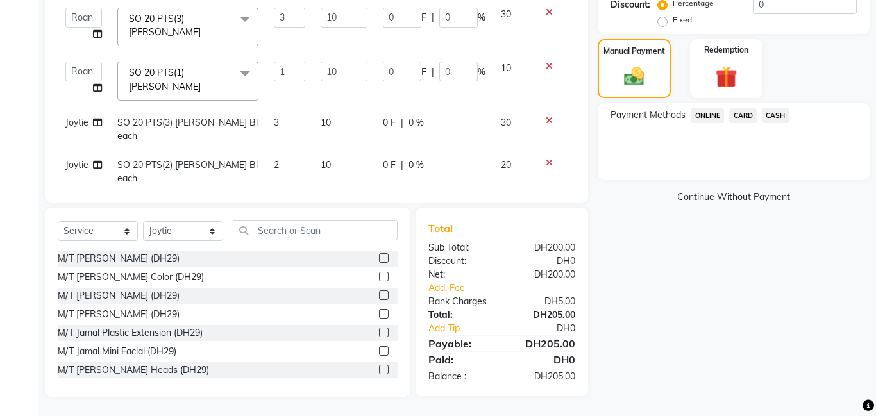
click at [750, 117] on span "CARD" at bounding box center [743, 115] width 28 height 15
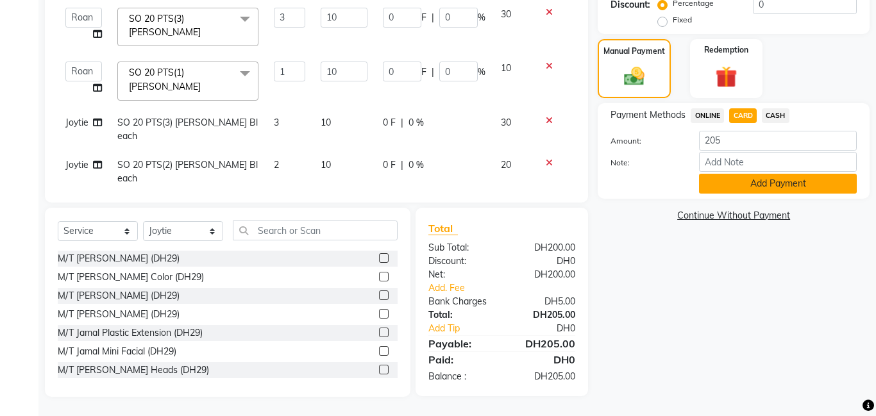
click at [777, 187] on button "Add Payment" at bounding box center [778, 184] width 158 height 20
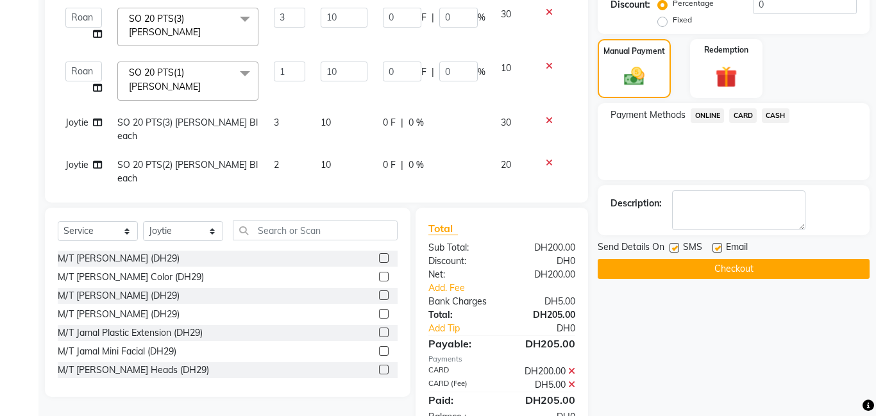
click at [757, 276] on button "Checkout" at bounding box center [734, 269] width 272 height 20
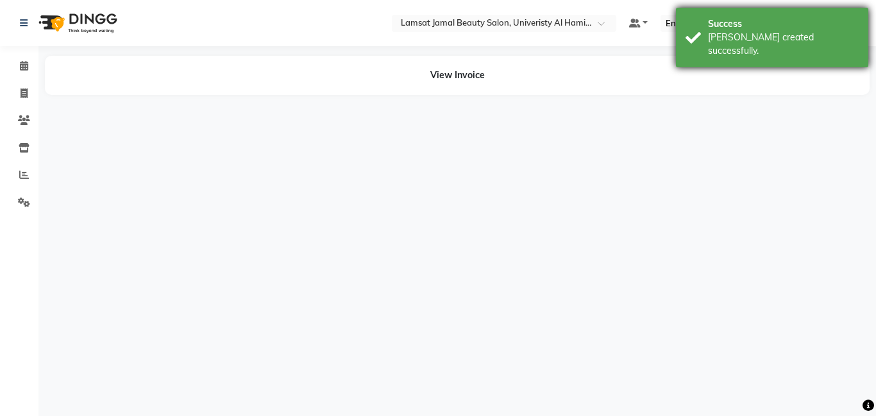
click at [747, 38] on div "[PERSON_NAME] created successfully." at bounding box center [783, 44] width 151 height 27
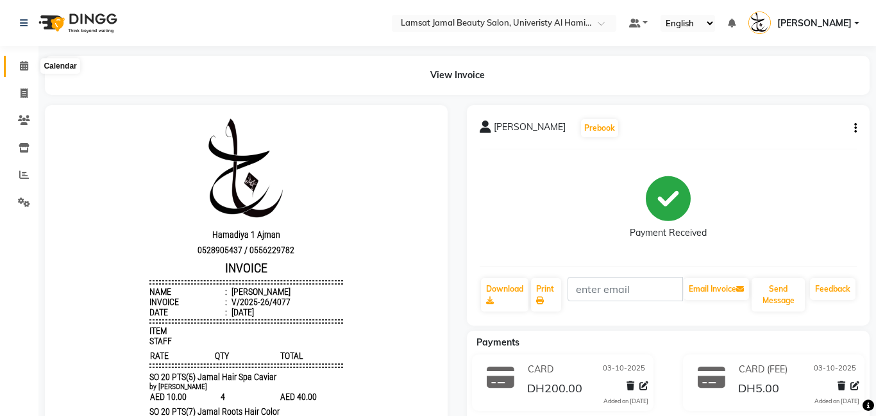
click at [25, 67] on icon at bounding box center [24, 66] width 8 height 10
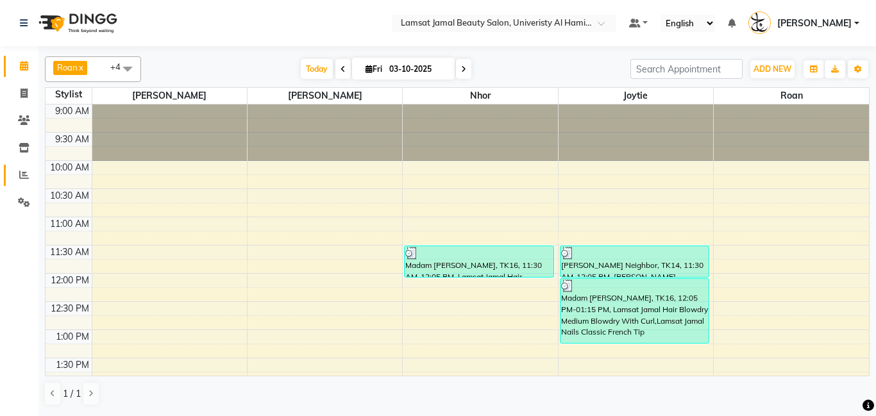
click at [24, 180] on span at bounding box center [24, 175] width 22 height 15
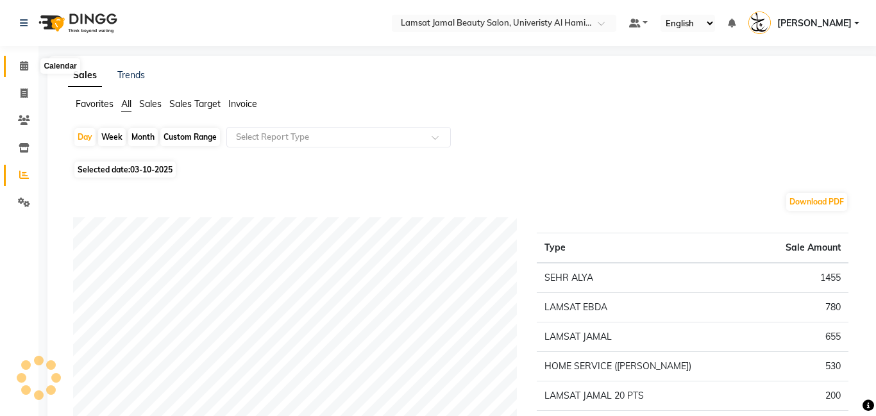
click at [21, 69] on icon at bounding box center [24, 66] width 8 height 10
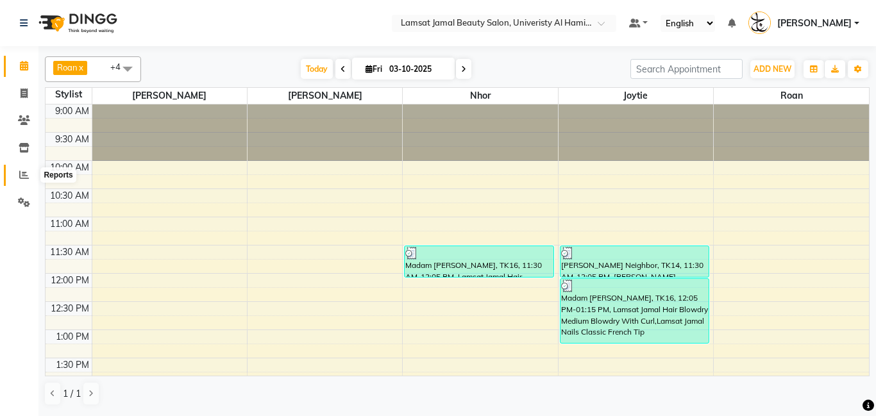
click at [23, 173] on icon at bounding box center [24, 175] width 10 height 10
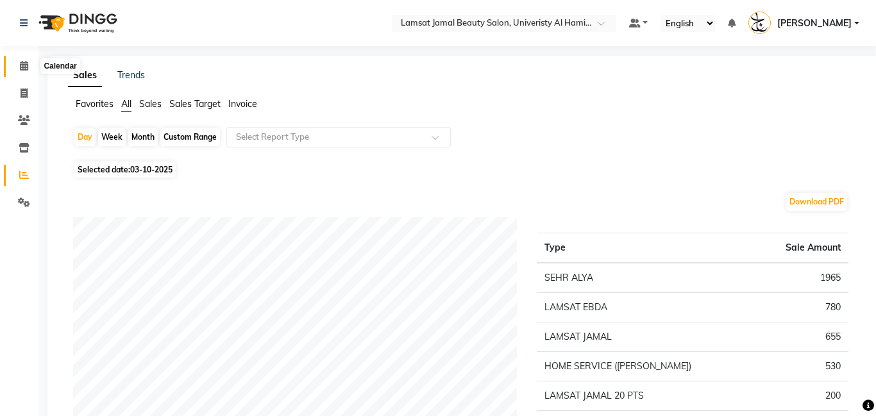
click at [22, 62] on icon at bounding box center [24, 66] width 8 height 10
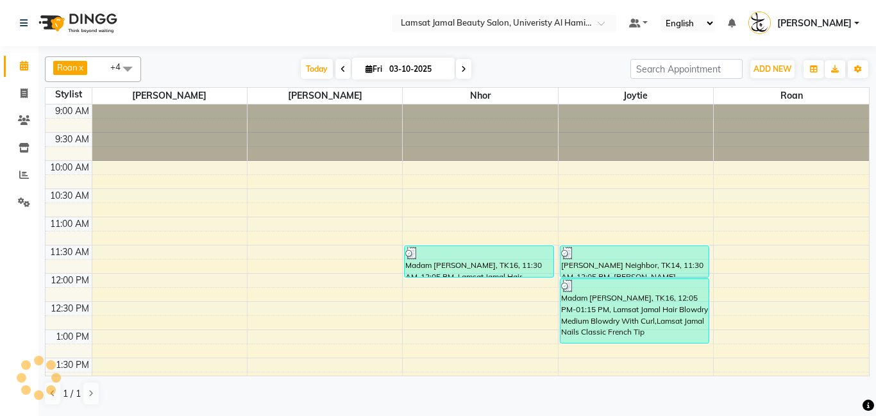
scroll to position [565, 0]
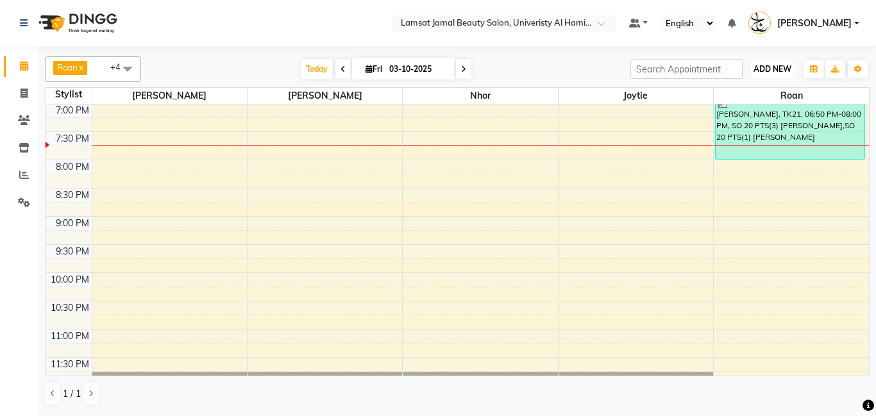
click at [770, 71] on span "ADD NEW" at bounding box center [773, 69] width 38 height 10
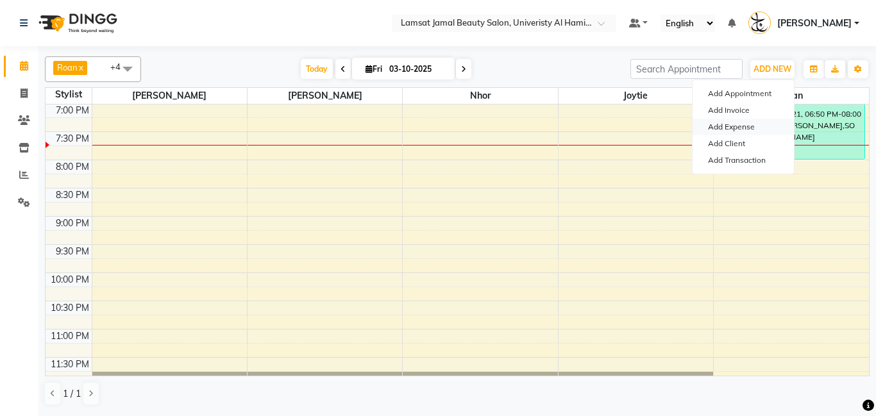
click at [736, 126] on link "Add Expense" at bounding box center [743, 127] width 101 height 17
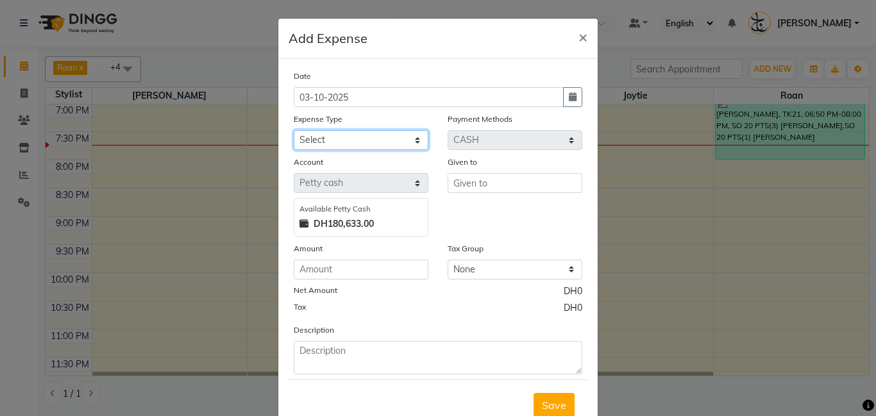
click at [414, 141] on select "Select Advance Salary Bank charges Car maintenance Cash transfer to bank Cash t…" at bounding box center [361, 140] width 135 height 20
click at [294, 130] on select "Select Advance Salary Bank charges Car maintenance Cash transfer to bank Cash t…" at bounding box center [361, 140] width 135 height 20
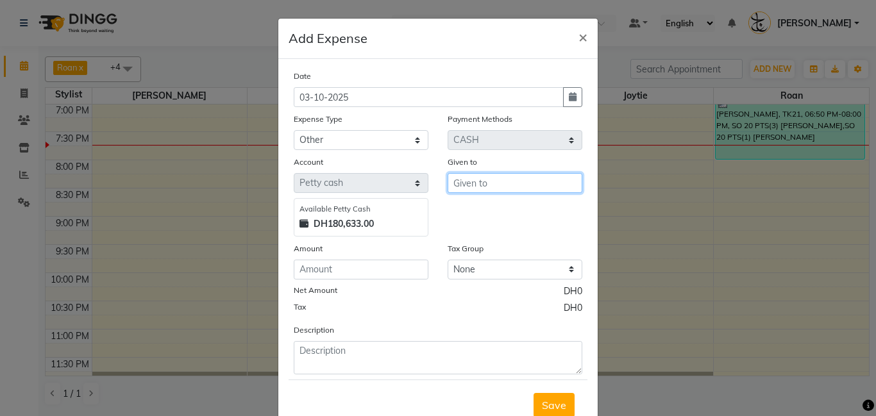
click at [498, 183] on input "text" at bounding box center [515, 183] width 135 height 20
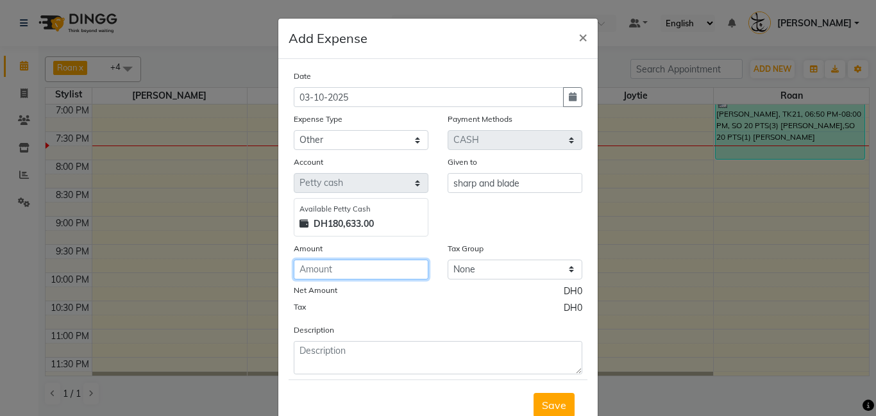
click at [391, 269] on input "number" at bounding box center [361, 270] width 135 height 20
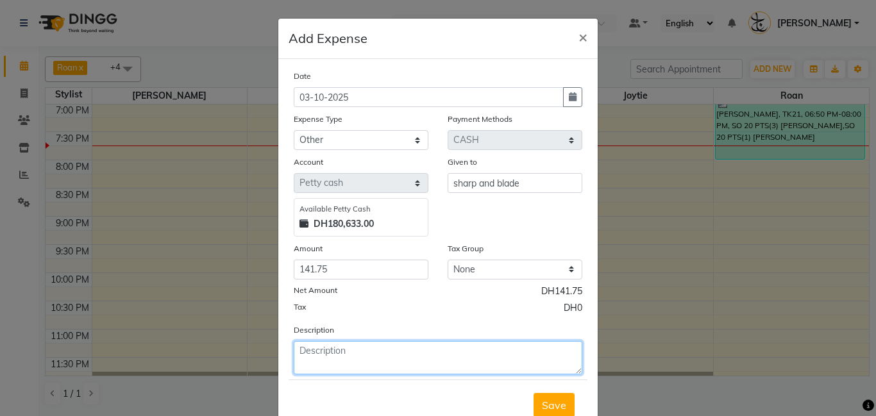
click at [371, 358] on textarea at bounding box center [438, 357] width 289 height 33
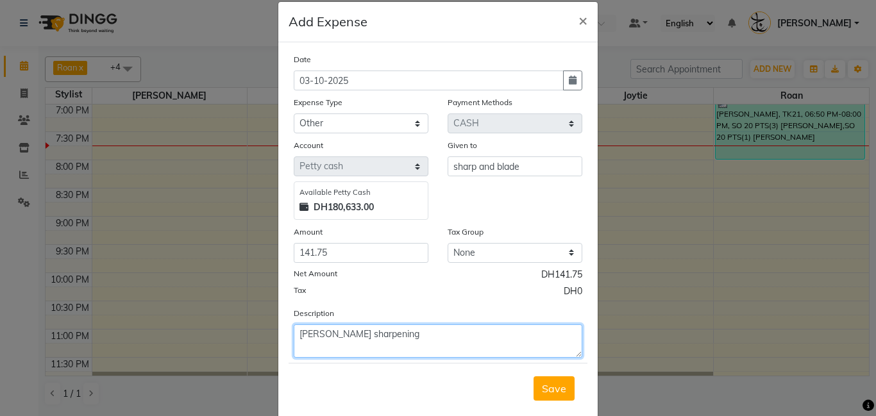
scroll to position [43, 0]
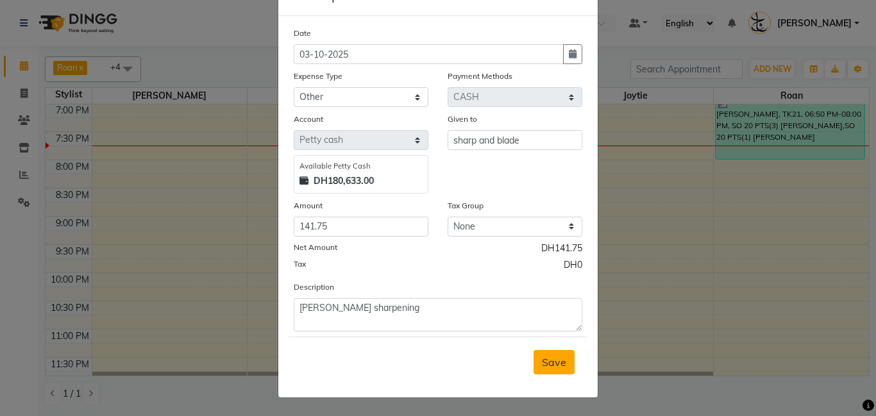
click at [552, 364] on span "Save" at bounding box center [554, 362] width 24 height 13
